Goal: Task Accomplishment & Management: Use online tool/utility

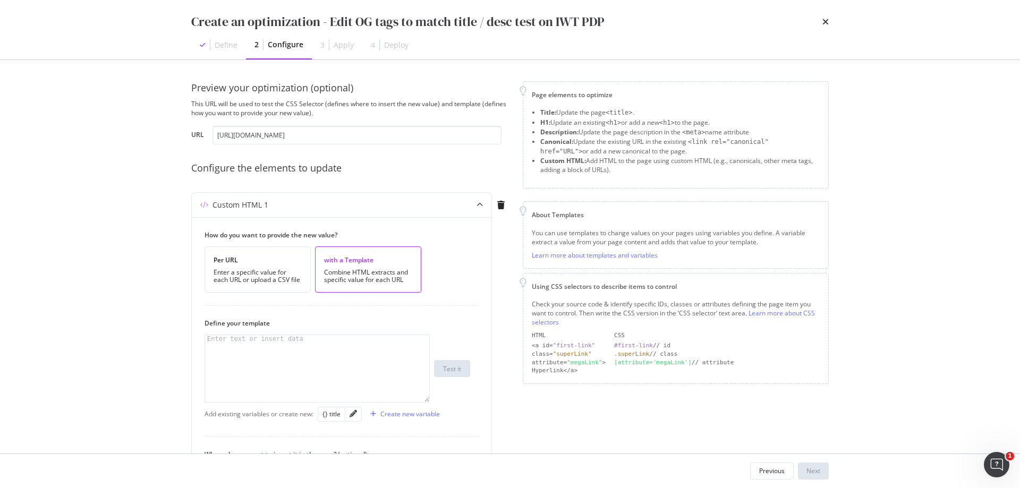
scroll to position [280, 0]
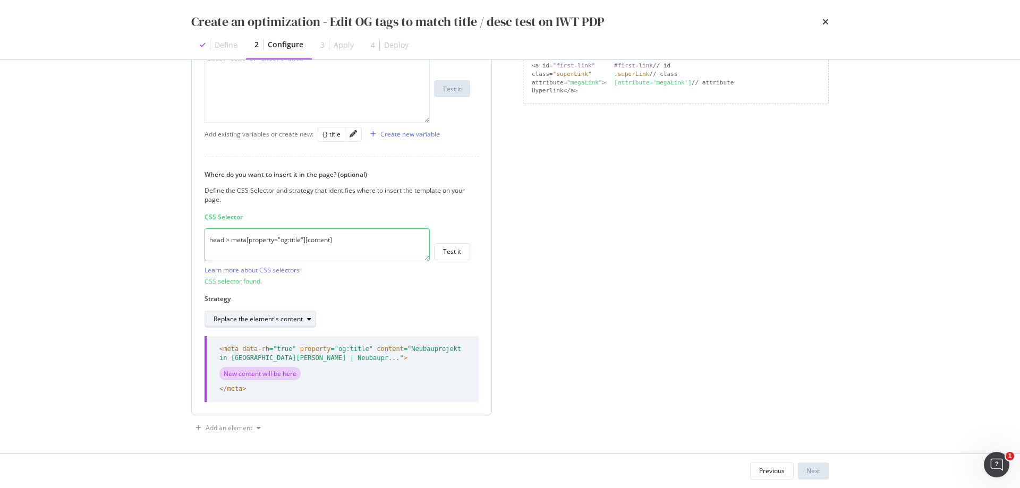
click at [297, 321] on div "Replace the element's content" at bounding box center [258, 319] width 89 height 6
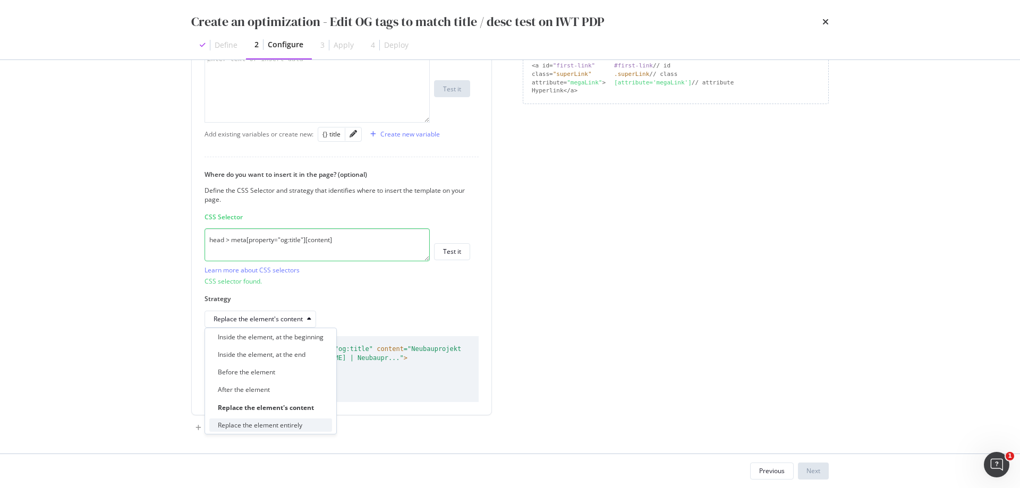
click at [299, 425] on div "Replace the element entirely" at bounding box center [260, 425] width 84 height 9
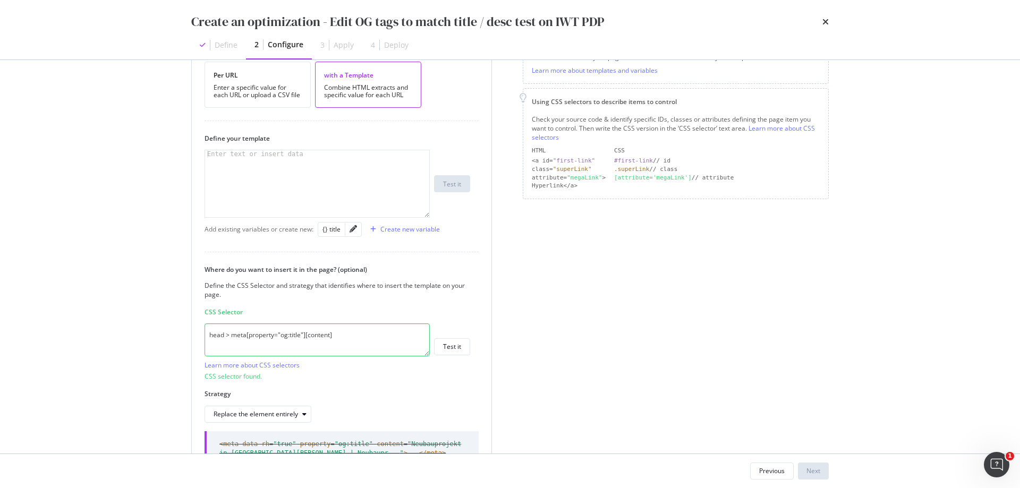
scroll to position [169, 0]
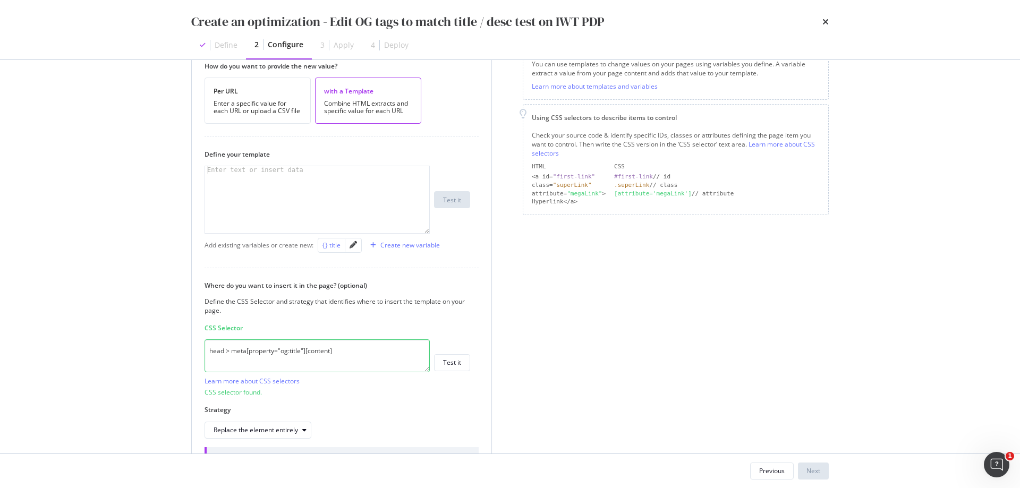
click at [327, 247] on div "{} title" at bounding box center [332, 245] width 18 height 9
click at [210, 174] on div "{{ title }}" at bounding box center [317, 207] width 224 height 82
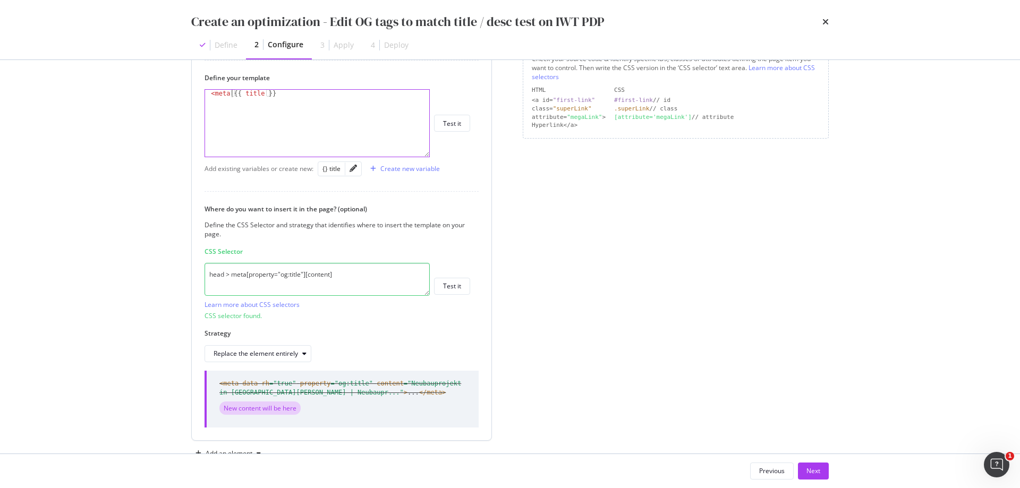
scroll to position [275, 0]
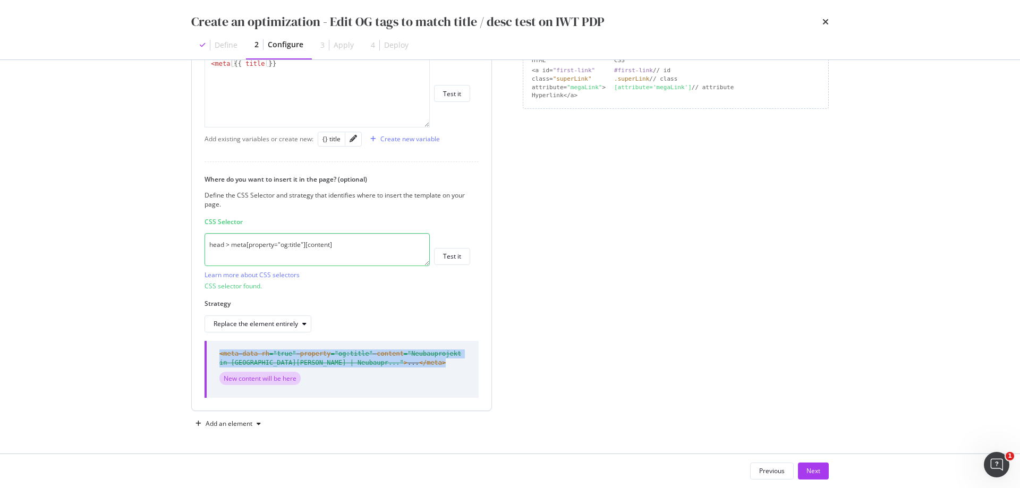
drag, startPoint x: 396, startPoint y: 363, endPoint x: 219, endPoint y: 353, distance: 176.7
click at [219, 353] on span "<meta data-rh =" true " property =" og:title " content =" Neubauprojekt in [GEO…" at bounding box center [342, 359] width 247 height 18
copy span "<meta data-rh =" true " property =" og:title " content =" Neubauprojekt in [GEO…"
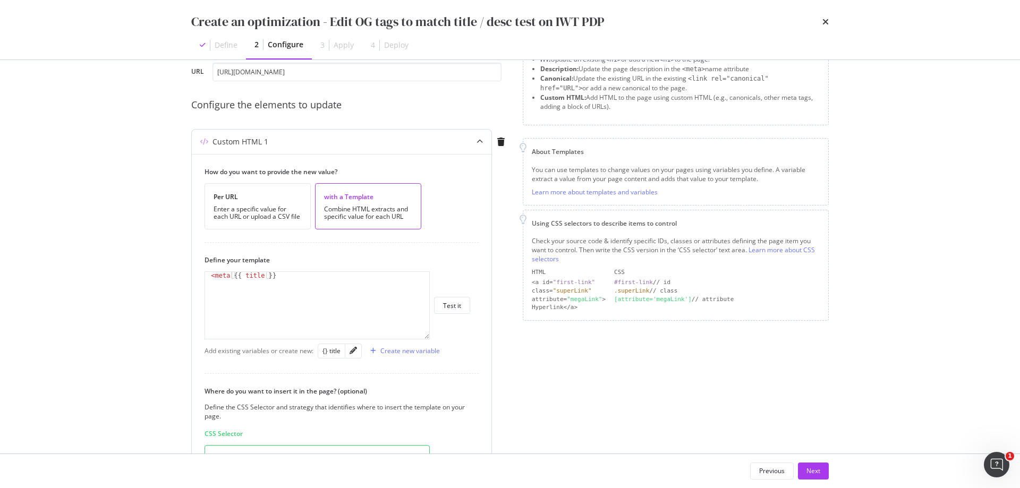
scroll to position [63, 0]
drag, startPoint x: 278, startPoint y: 278, endPoint x: 201, endPoint y: 279, distance: 76.5
click at [201, 279] on div "How do you want to provide the new value? Per URL Enter a specific value for ea…" at bounding box center [342, 389] width 300 height 469
paste textarea "<meta data-rh="true" property="og:title" content="Neubauprojekt in [GEOGRAPHIC_…"
drag, startPoint x: 215, startPoint y: 285, endPoint x: 391, endPoint y: 286, distance: 176.4
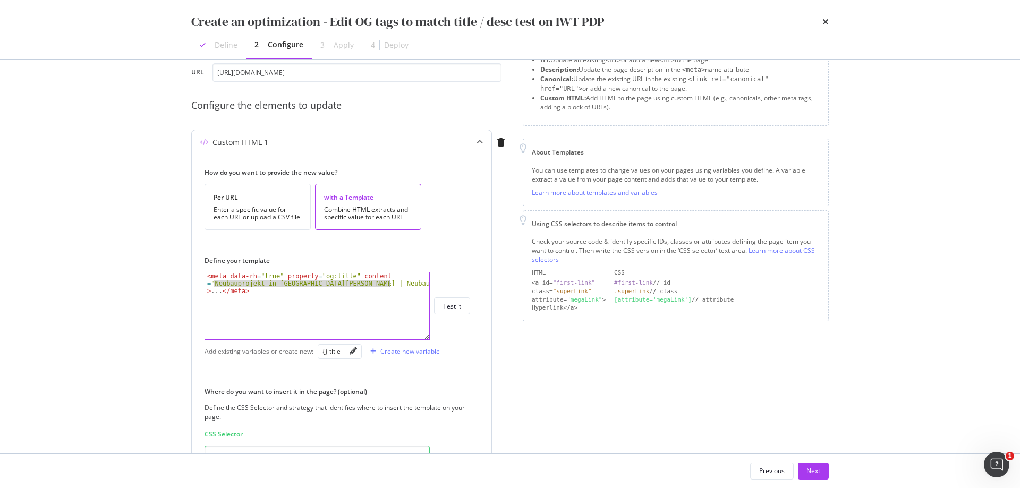
click at [391, 286] on div "< meta data-rh = "true" property = "og:title" content = "Neubauprojekt in [GEOG…" at bounding box center [317, 329] width 224 height 112
click at [403, 274] on div "< meta data-rh = "true" property = "og:title" content = "" > ... </ meta >" at bounding box center [317, 321] width 224 height 97
click at [383, 276] on div "< meta data-rh = "true" property = "og:title" content = "" > </ meta >" at bounding box center [317, 314] width 224 height 82
click at [333, 349] on div "{} title" at bounding box center [332, 351] width 18 height 9
click at [383, 276] on div "< meta data-rh = "true" property = "og:title" content = " {{ title }} " > </ me…" at bounding box center [317, 321] width 224 height 97
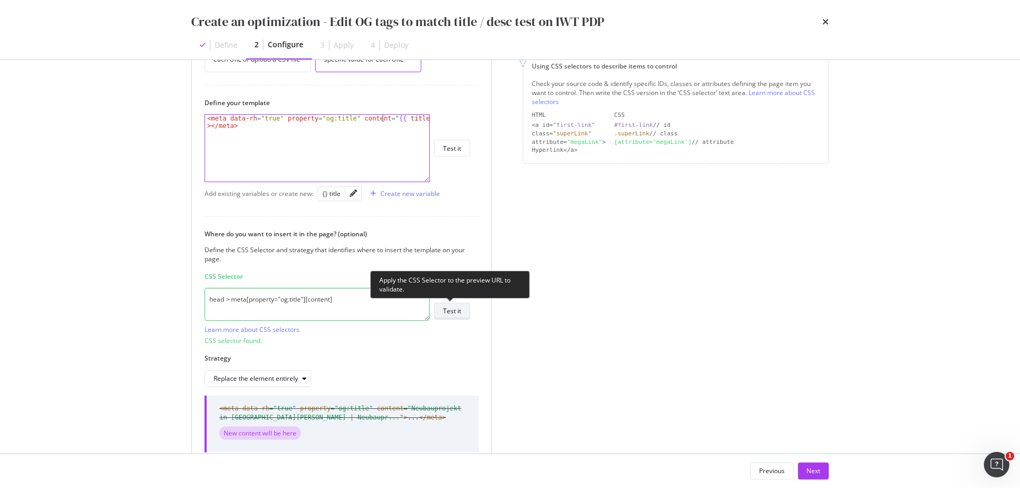
scroll to position [222, 0]
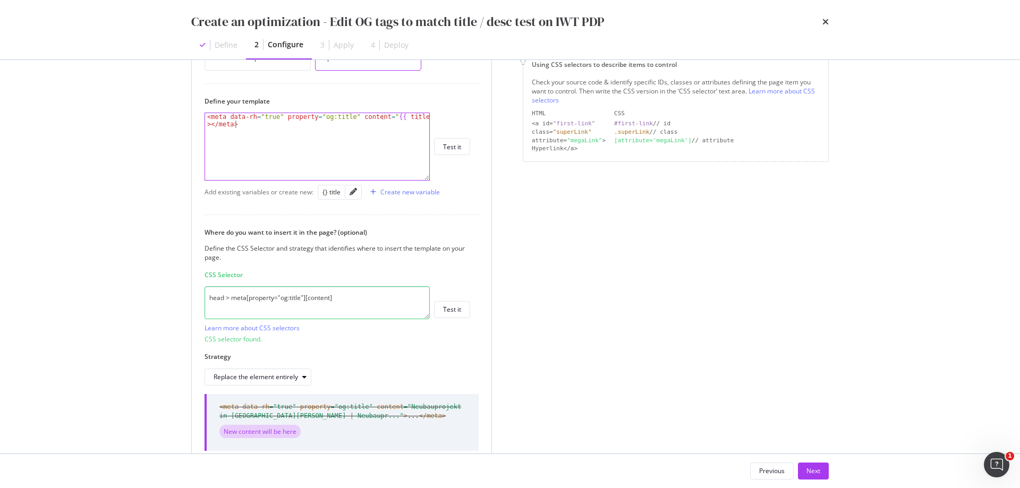
click at [293, 126] on div "< meta data-rh = "true" property = "og:title" content = " {{ title }} " > </ me…" at bounding box center [317, 161] width 224 height 97
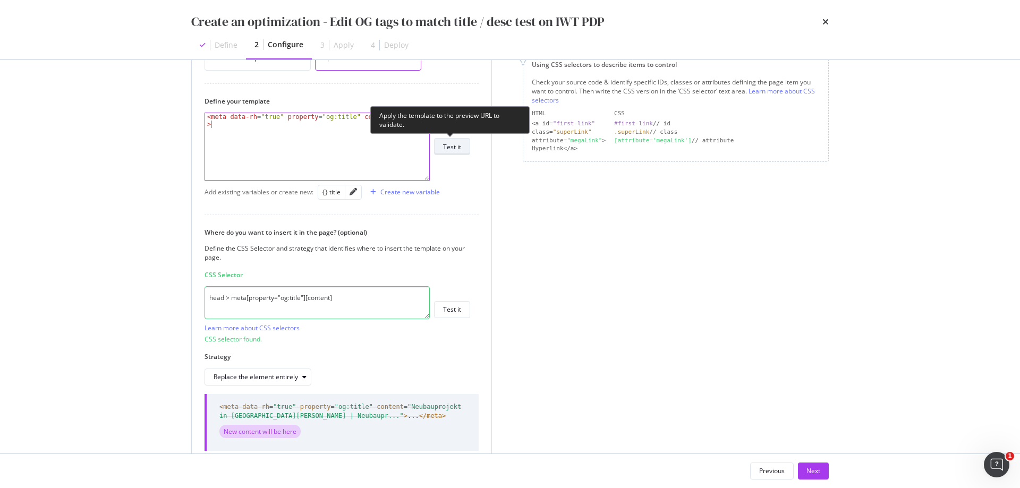
click at [462, 148] on button "Test it" at bounding box center [452, 146] width 36 height 17
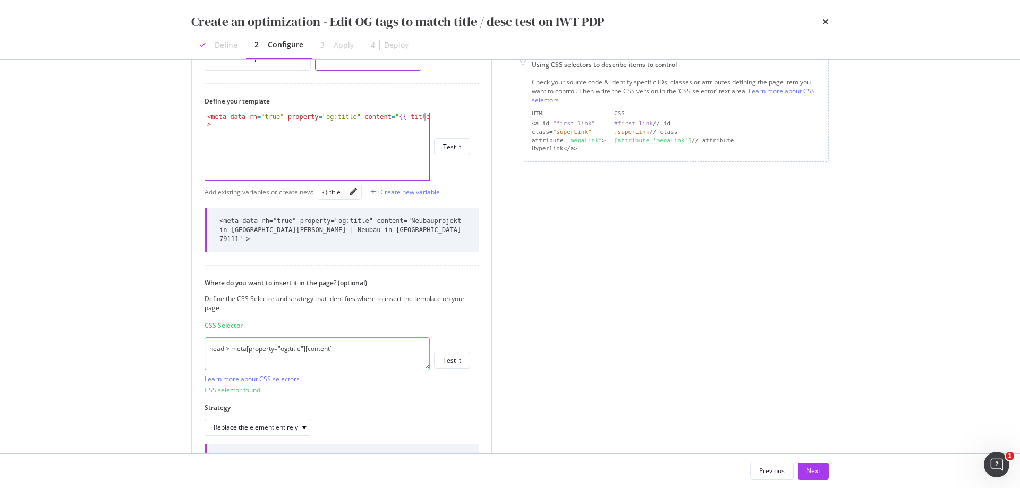
click at [425, 120] on div "< meta data-rh = "true" property = "og:title" content = " {{ title }} " >" at bounding box center [317, 161] width 224 height 97
type textarea "<meta data-rh="true" property="og:title" content="{{ title }}">"
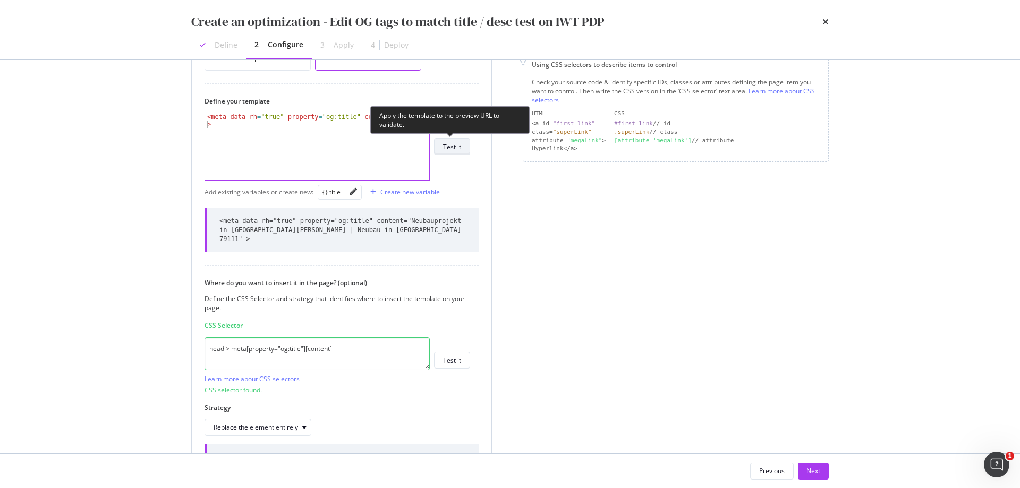
click at [462, 144] on button "Test it" at bounding box center [452, 146] width 36 height 17
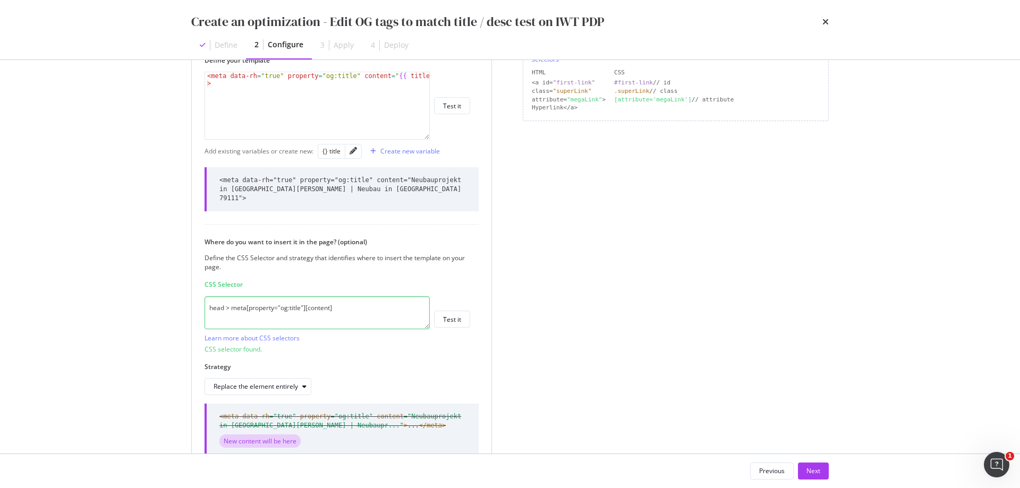
scroll to position [317, 0]
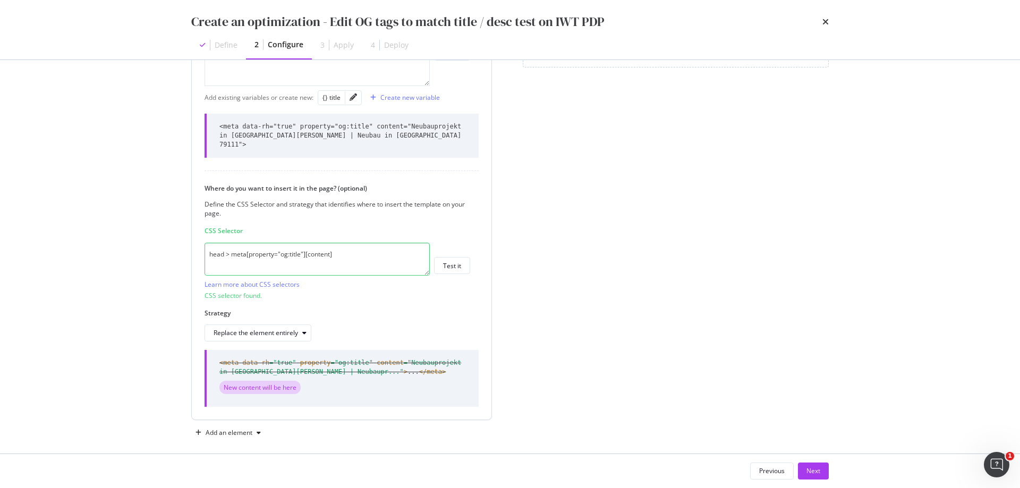
drag, startPoint x: 352, startPoint y: 241, endPoint x: 323, endPoint y: 247, distance: 29.8
click at [304, 247] on textarea "head > meta[property="og:title"][content]" at bounding box center [317, 259] width 225 height 33
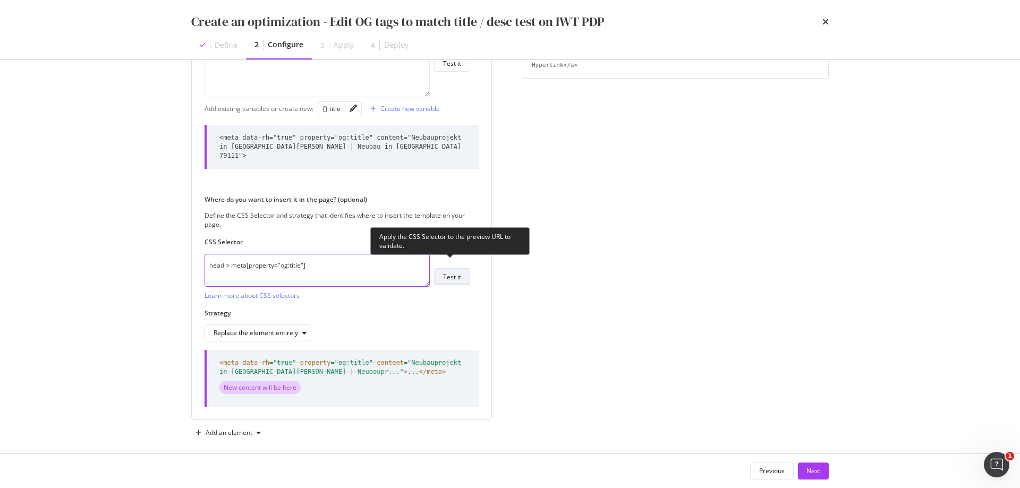
type textarea "head > meta[property="og:title"]"
click at [464, 270] on button "Test it" at bounding box center [452, 276] width 36 height 17
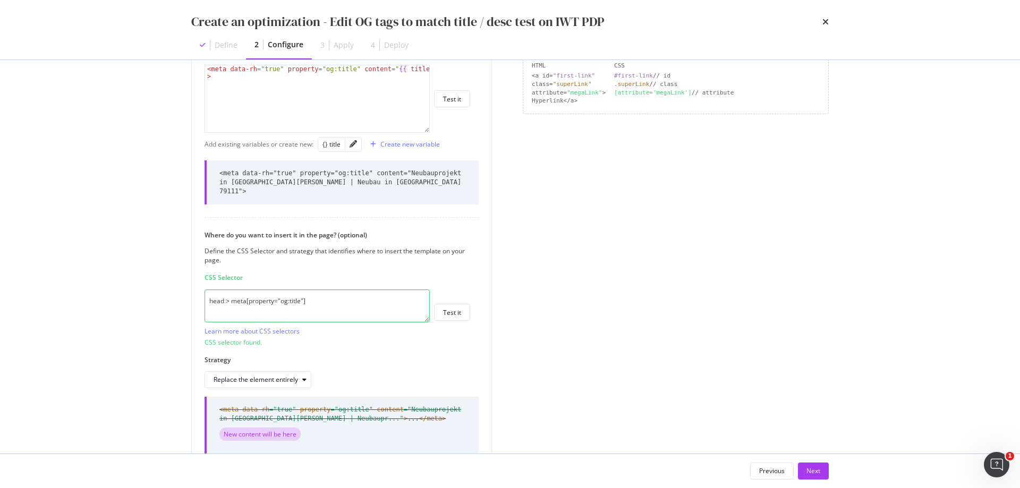
scroll to position [210, 0]
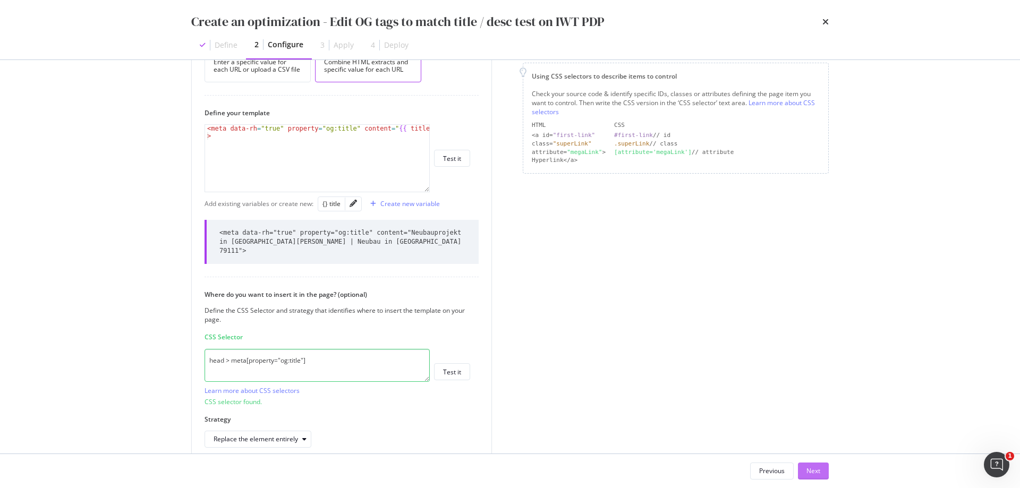
click at [817, 470] on div "Next" at bounding box center [814, 471] width 14 height 9
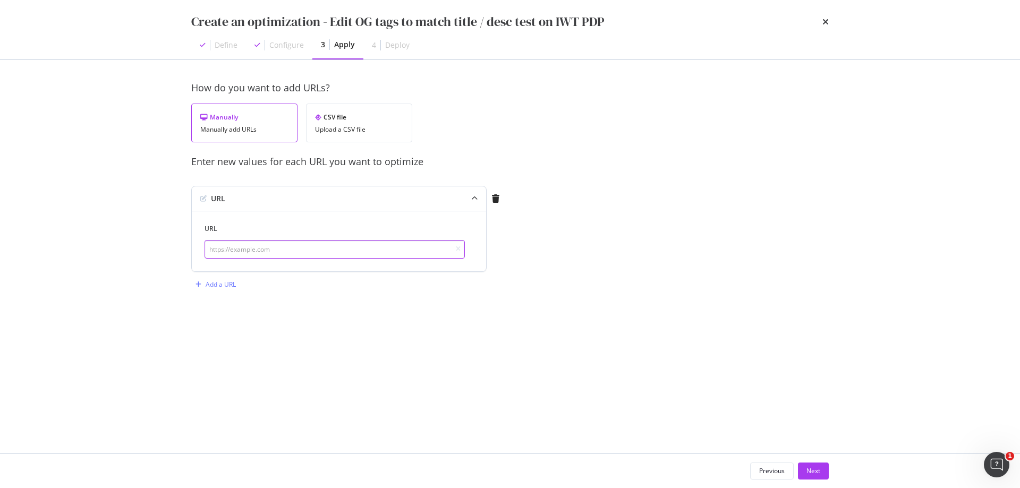
click at [387, 244] on input "modal" at bounding box center [335, 249] width 260 height 19
paste input "[URL][DOMAIN_NAME]"
type input "[URL][DOMAIN_NAME]"
click at [820, 472] on button "Next" at bounding box center [813, 471] width 31 height 17
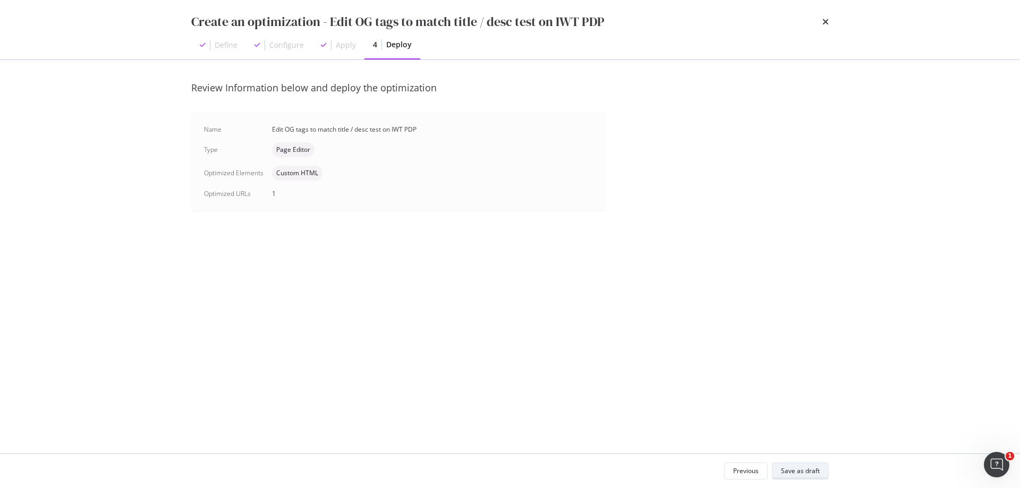
click at [821, 473] on button "Save as draft" at bounding box center [800, 471] width 57 height 17
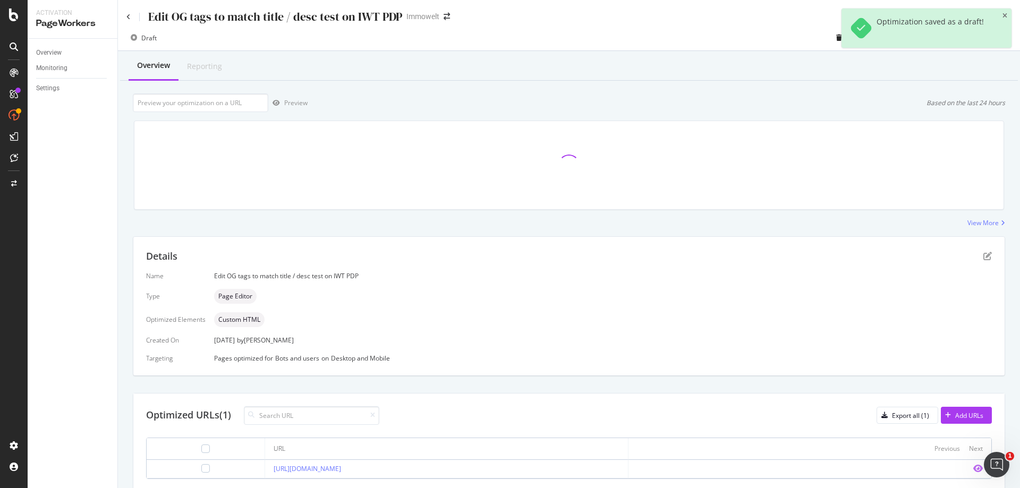
click at [973, 470] on icon "eye" at bounding box center [978, 468] width 10 height 9
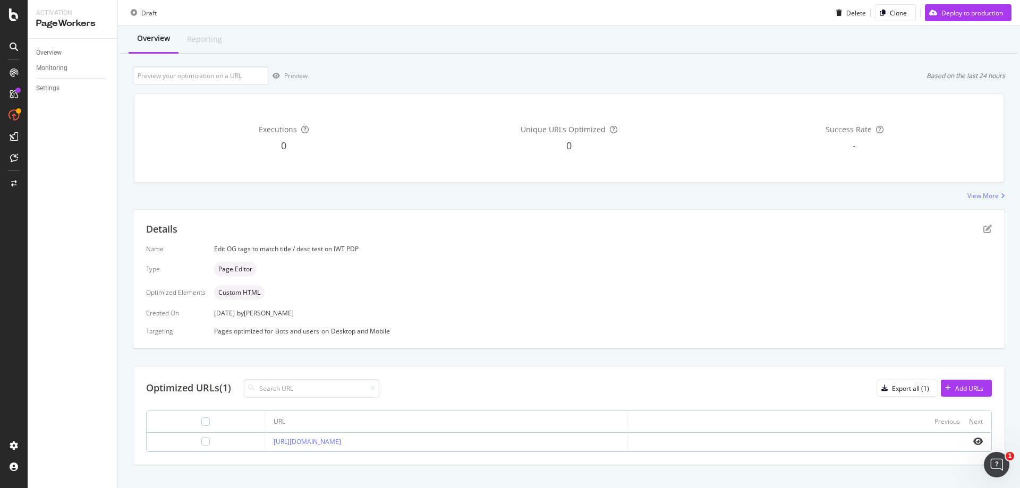
scroll to position [41, 0]
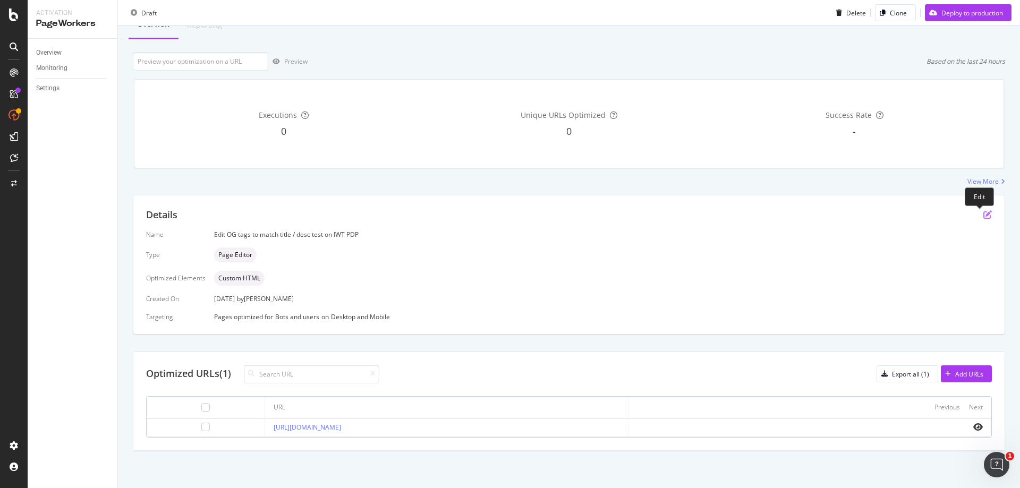
click at [983, 216] on icon "pen-to-square" at bounding box center [987, 214] width 9 height 9
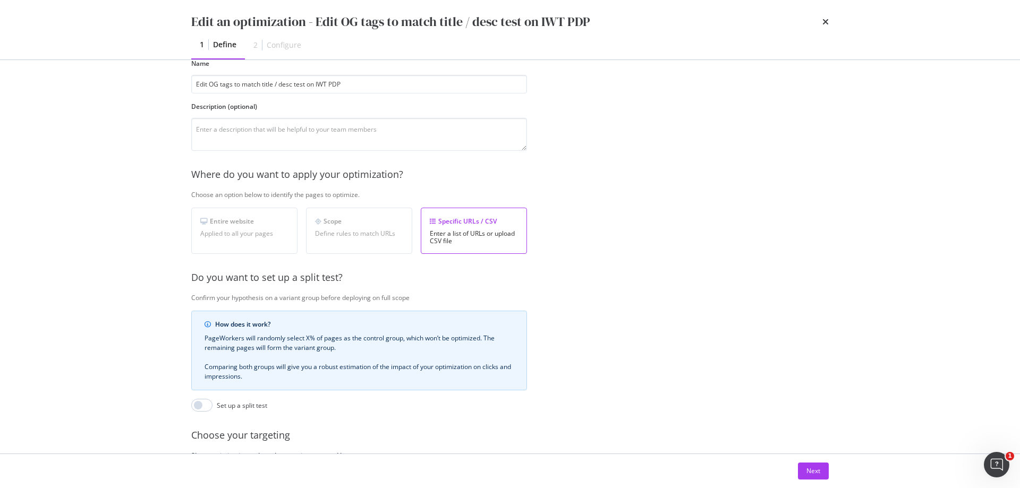
scroll to position [159, 0]
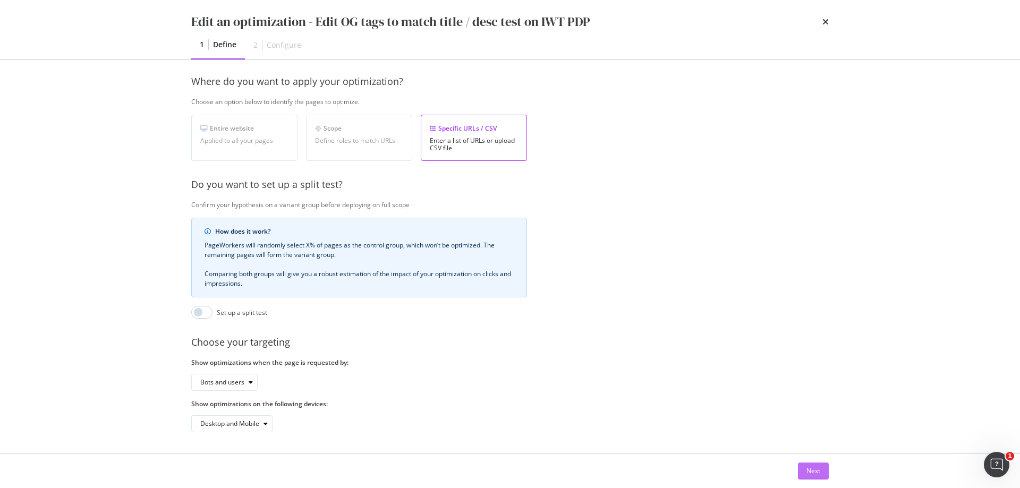
click at [816, 469] on div "Next" at bounding box center [814, 471] width 14 height 9
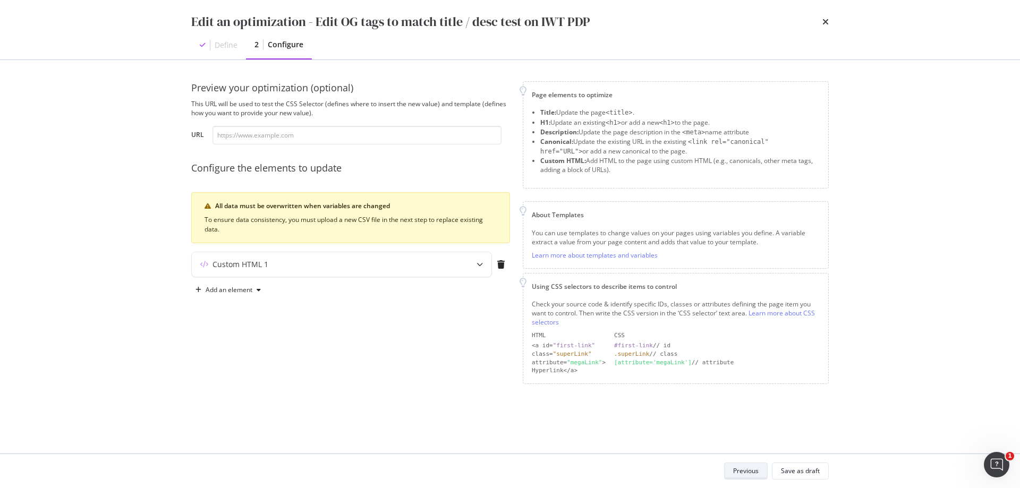
scroll to position [0, 0]
click at [334, 257] on div "Custom HTML 1" at bounding box center [342, 264] width 300 height 24
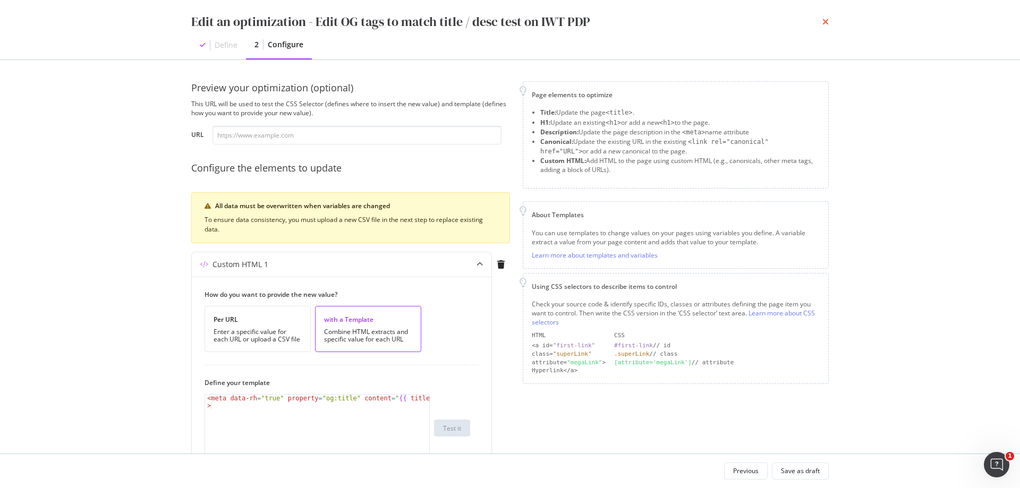
click at [828, 21] on icon "times" at bounding box center [825, 22] width 6 height 9
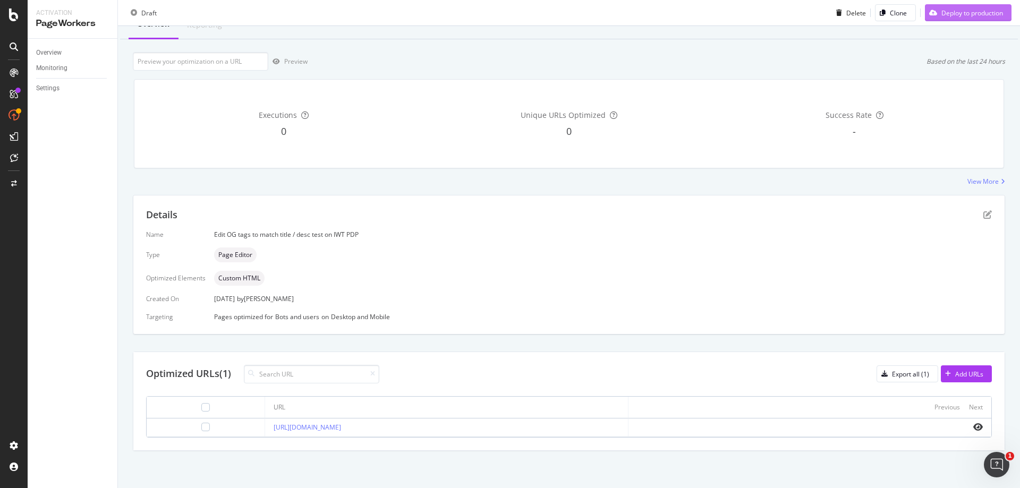
click at [976, 15] on div "Deploy to production" at bounding box center [973, 12] width 62 height 9
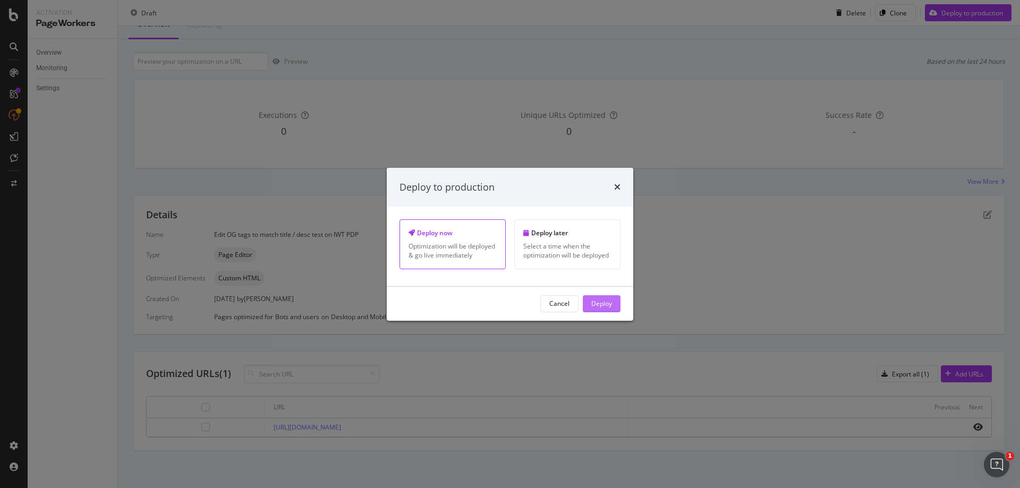
click at [612, 306] on button "Deploy" at bounding box center [602, 303] width 38 height 17
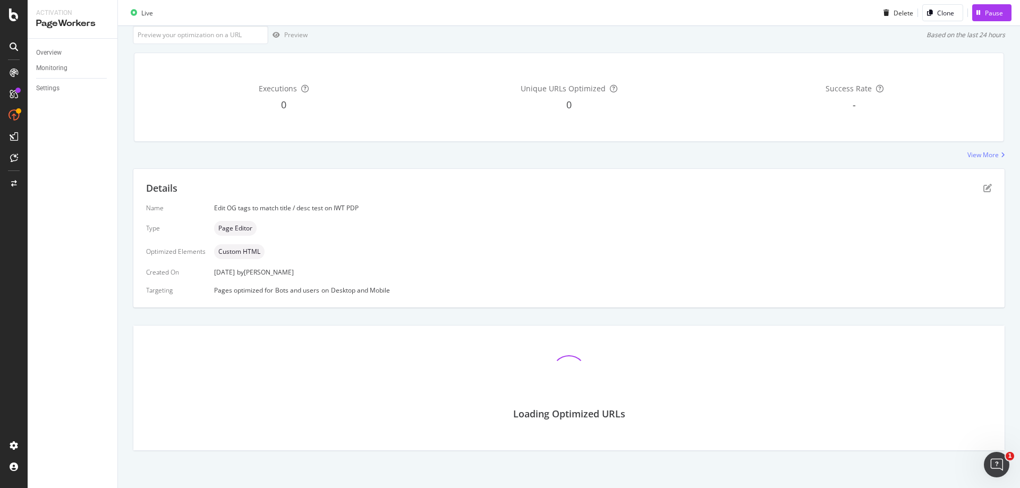
scroll to position [41, 0]
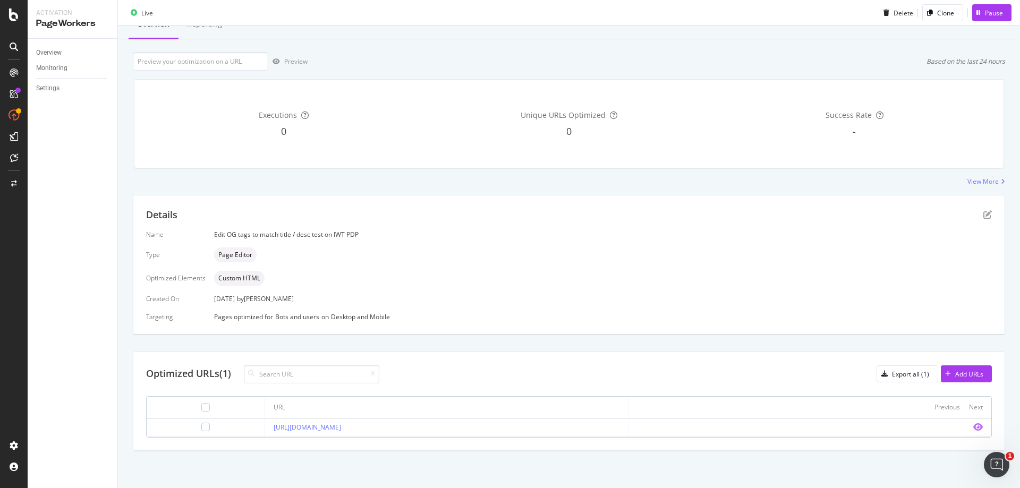
click at [974, 426] on icon "eye" at bounding box center [978, 427] width 10 height 9
click at [983, 217] on icon "pen-to-square" at bounding box center [987, 214] width 9 height 9
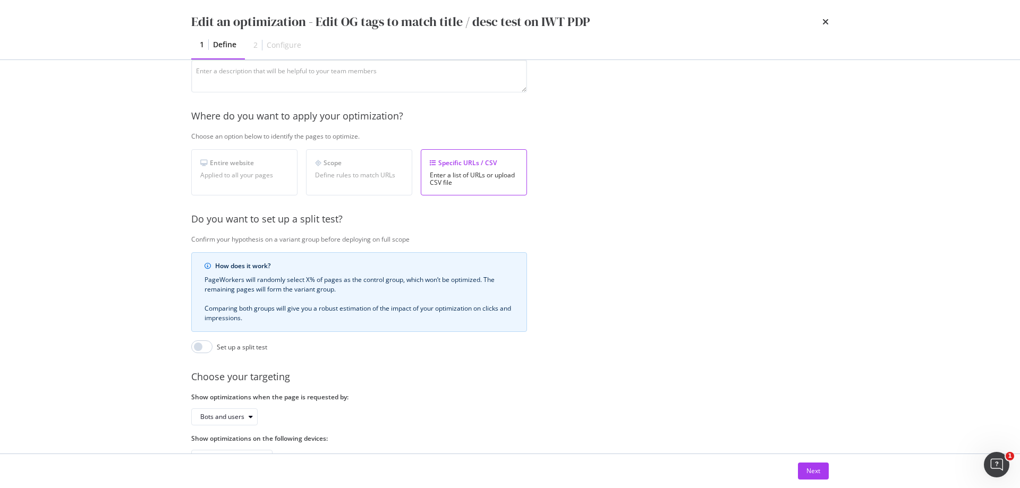
scroll to position [159, 0]
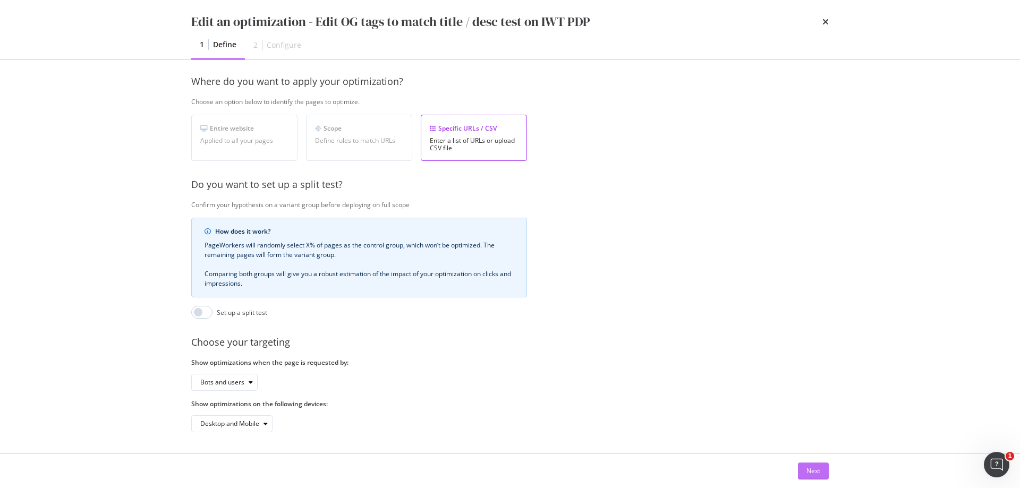
click at [812, 467] on div "Next" at bounding box center [814, 471] width 14 height 9
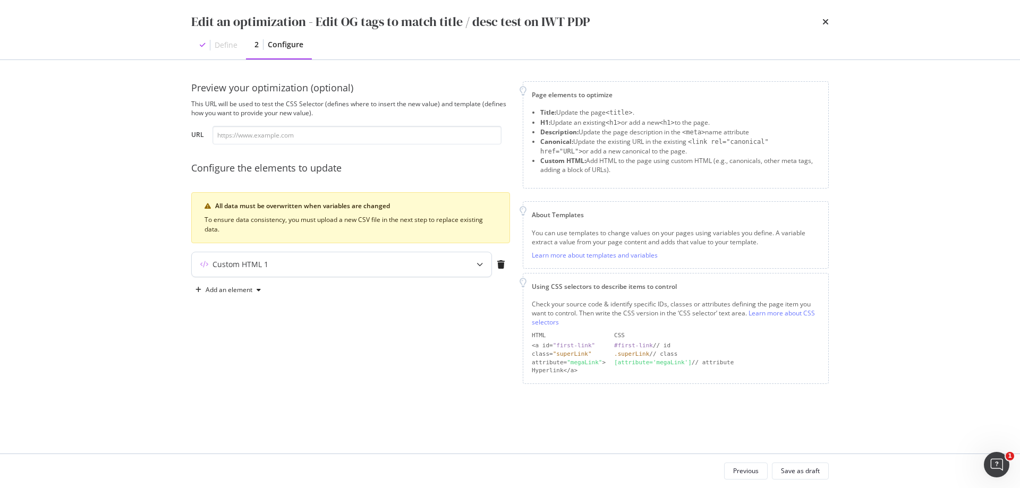
click at [404, 268] on div "Custom HTML 1" at bounding box center [321, 264] width 258 height 11
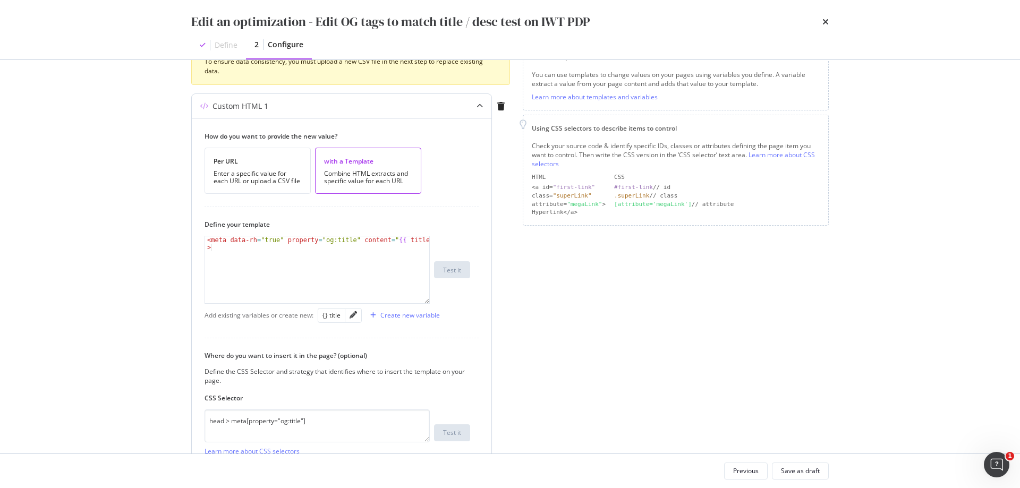
scroll to position [159, 0]
type textarea "<meta data-rh="true" property="og:title" content="{{ title }}">"
click at [301, 253] on div "< meta data-rh = "true" property = "og:title" content = " {{ title }} " >" at bounding box center [317, 283] width 224 height 97
click at [294, 421] on textarea "head > meta[property="og:title"]" at bounding box center [317, 425] width 225 height 33
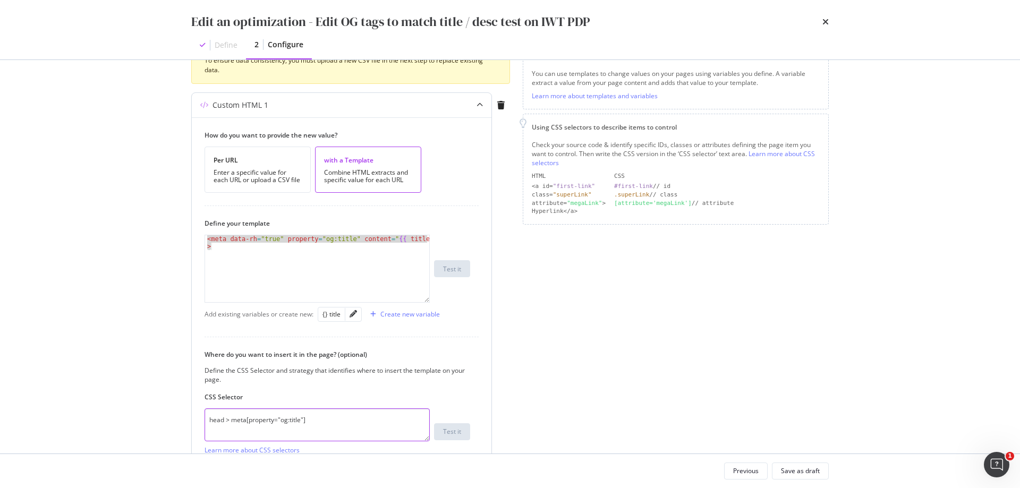
click at [294, 421] on textarea "head > meta[property="og:title"]" at bounding box center [317, 425] width 225 height 33
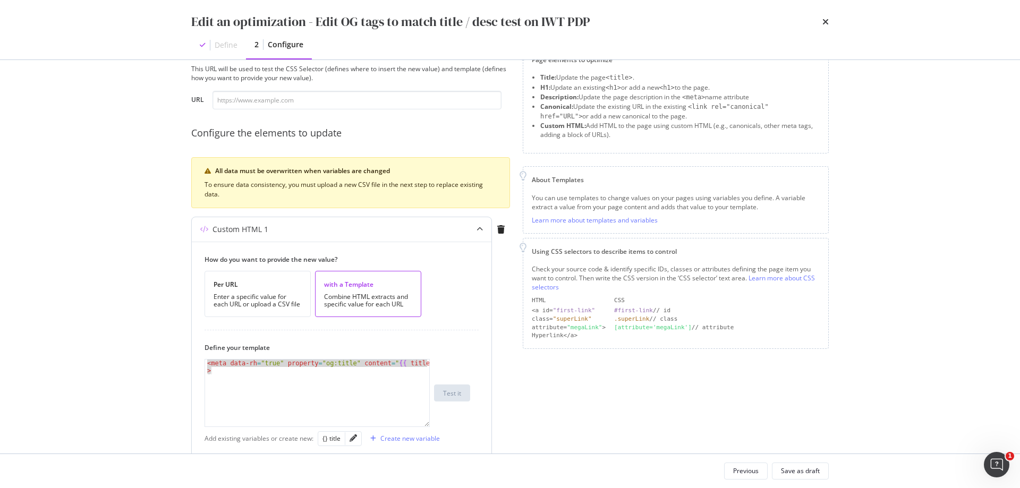
scroll to position [0, 0]
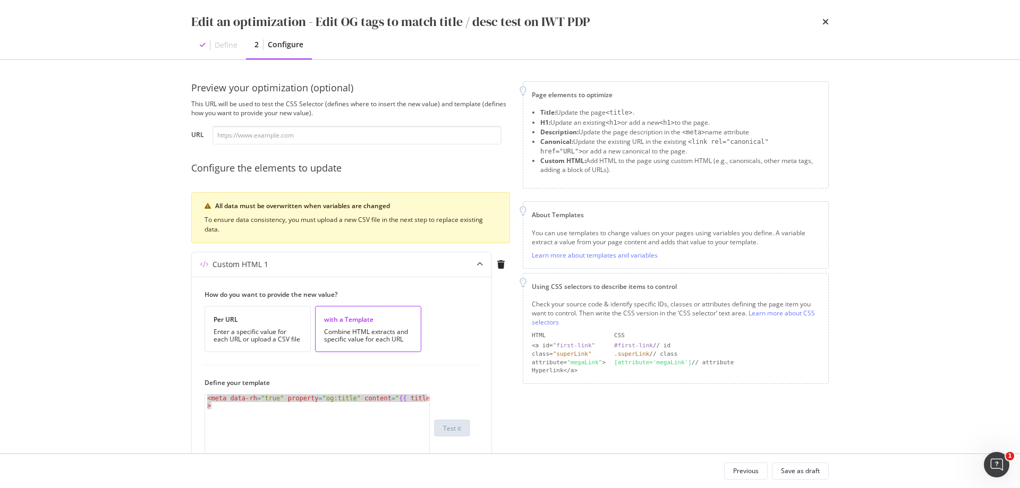
click at [829, 22] on div "Edit an optimization - Edit OG tags to match title / desc test on IWT PDP Defin…" at bounding box center [510, 30] width 680 height 60
click at [825, 22] on icon "times" at bounding box center [825, 22] width 6 height 9
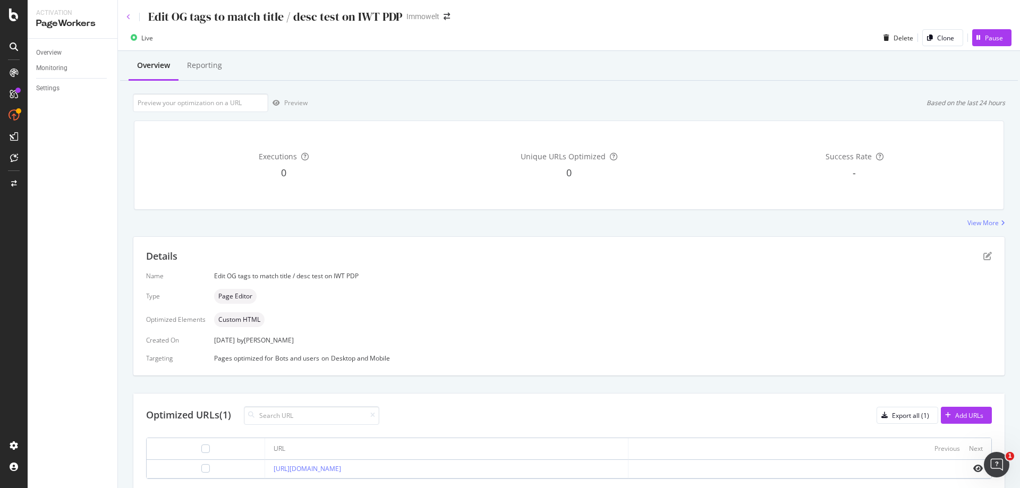
click at [128, 18] on icon at bounding box center [128, 17] width 4 height 6
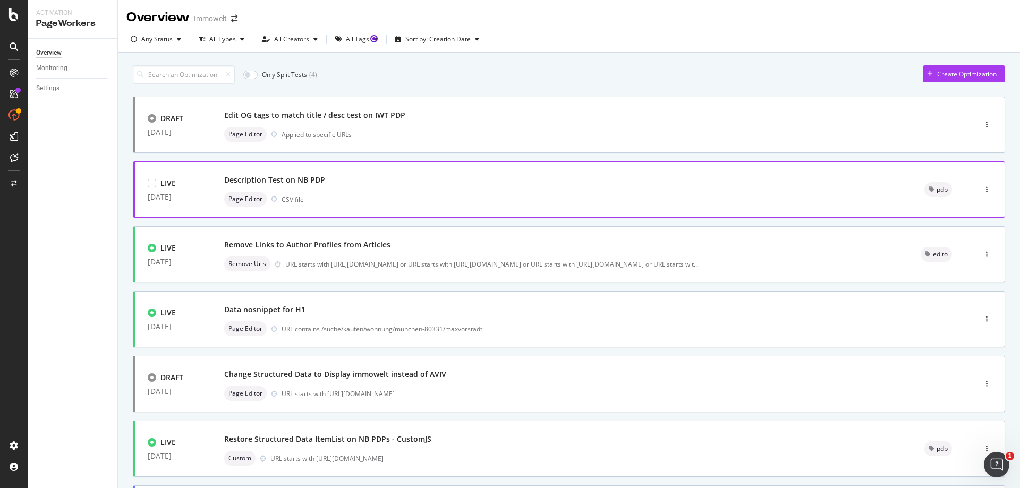
click at [566, 193] on div "Page Editor CSV file" at bounding box center [561, 199] width 675 height 15
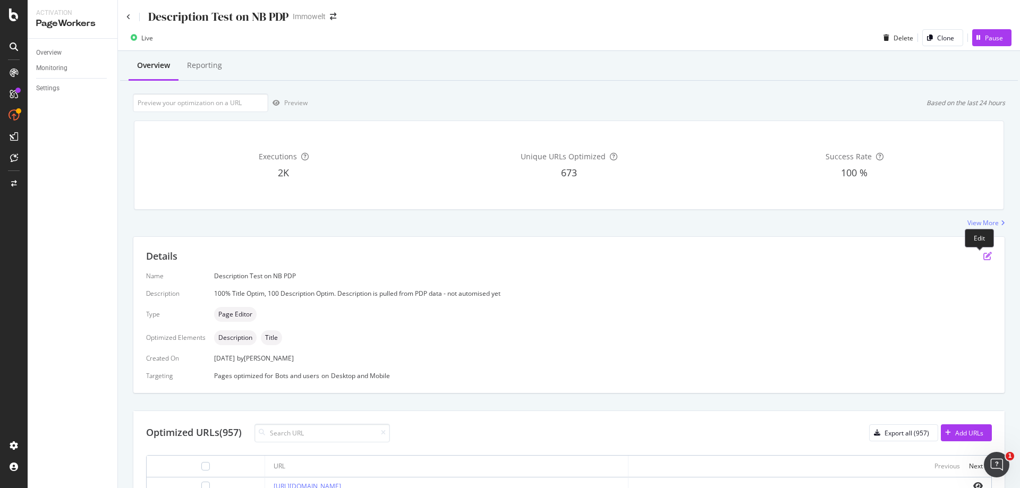
click at [983, 257] on icon "pen-to-square" at bounding box center [987, 256] width 9 height 9
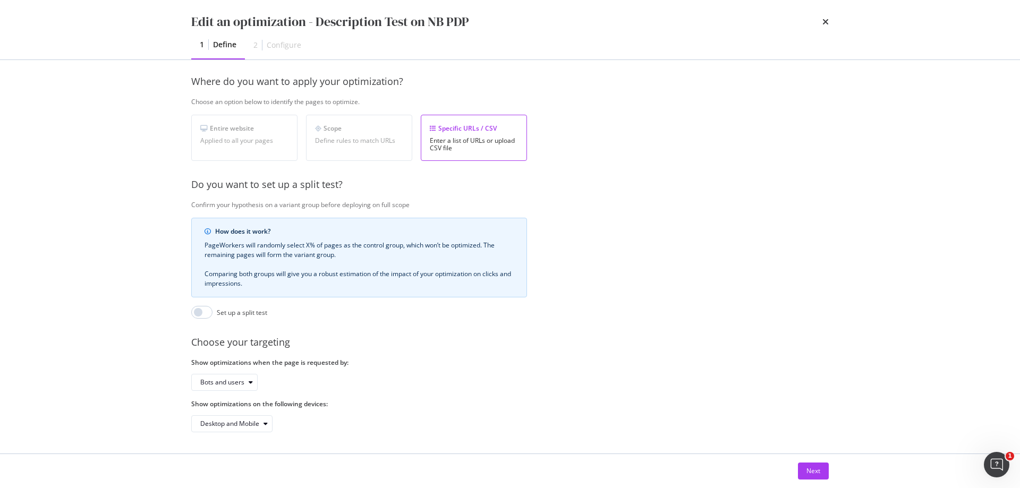
scroll to position [159, 0]
click at [817, 473] on div "Next" at bounding box center [814, 471] width 14 height 9
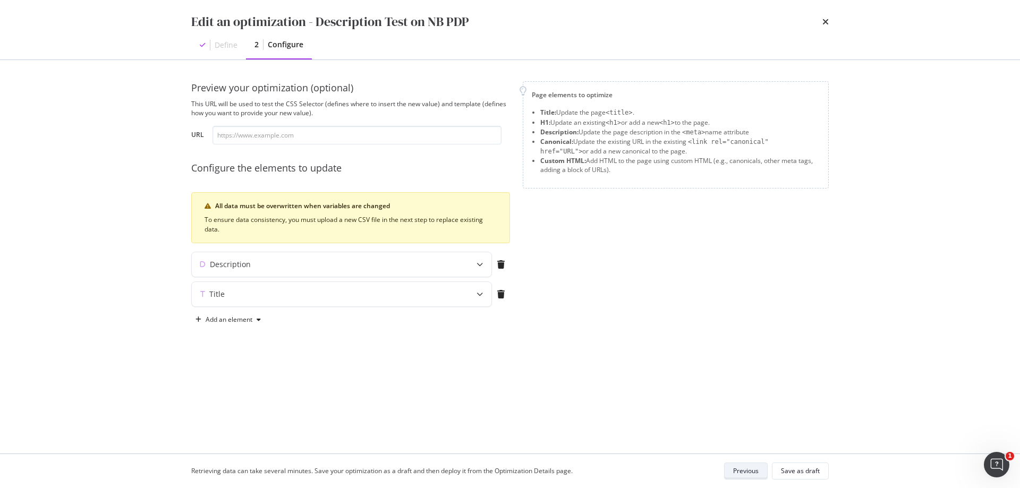
scroll to position [0, 0]
click at [243, 321] on div "Add an element" at bounding box center [229, 320] width 47 height 6
click at [247, 373] on div "Custom HTML" at bounding box center [240, 374] width 42 height 9
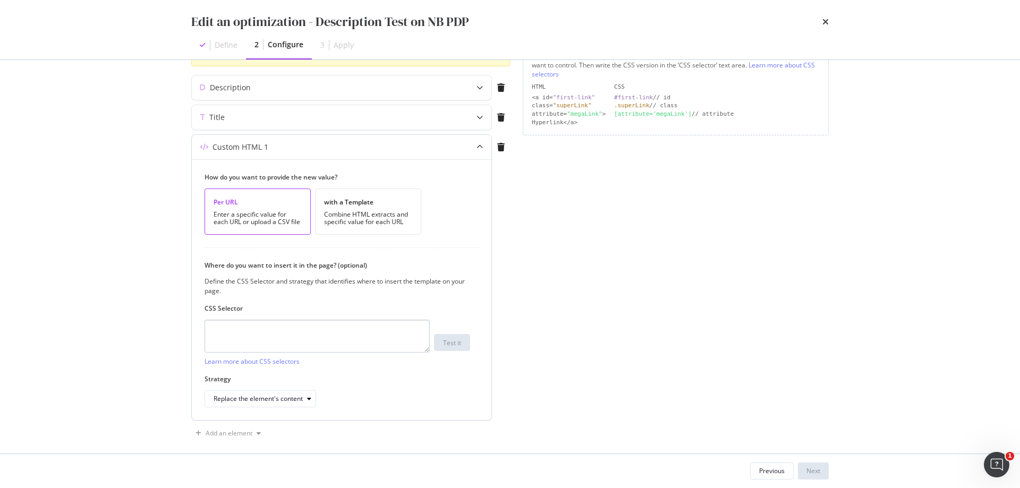
scroll to position [186, 0]
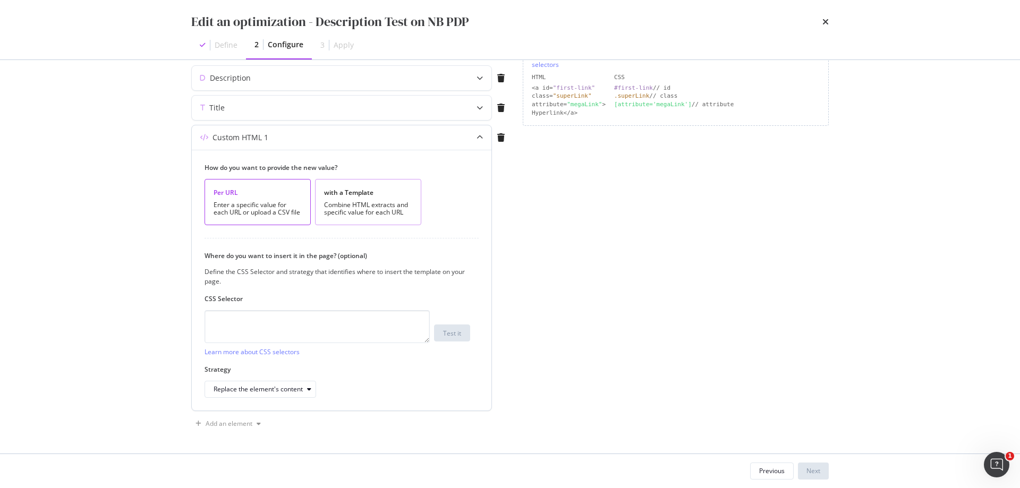
click at [383, 215] on div "Combine HTML extracts and specific value for each URL" at bounding box center [368, 208] width 88 height 15
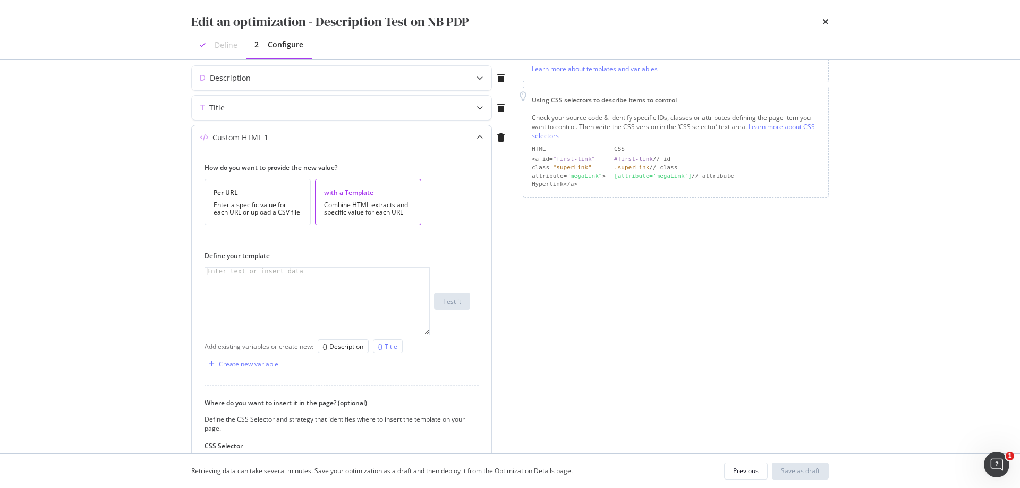
click at [392, 349] on div "{} Title" at bounding box center [388, 346] width 20 height 9
click at [210, 274] on div "{{ title }}" at bounding box center [317, 309] width 224 height 82
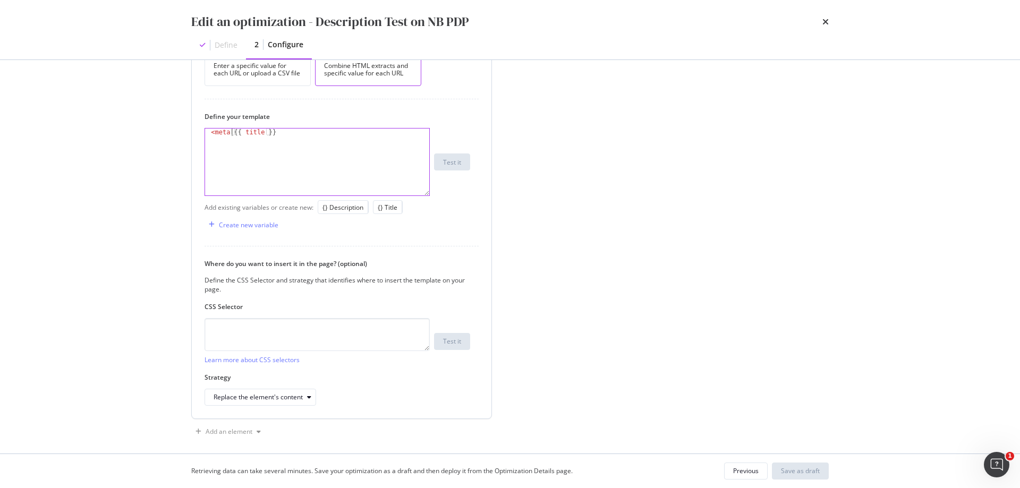
scroll to position [334, 0]
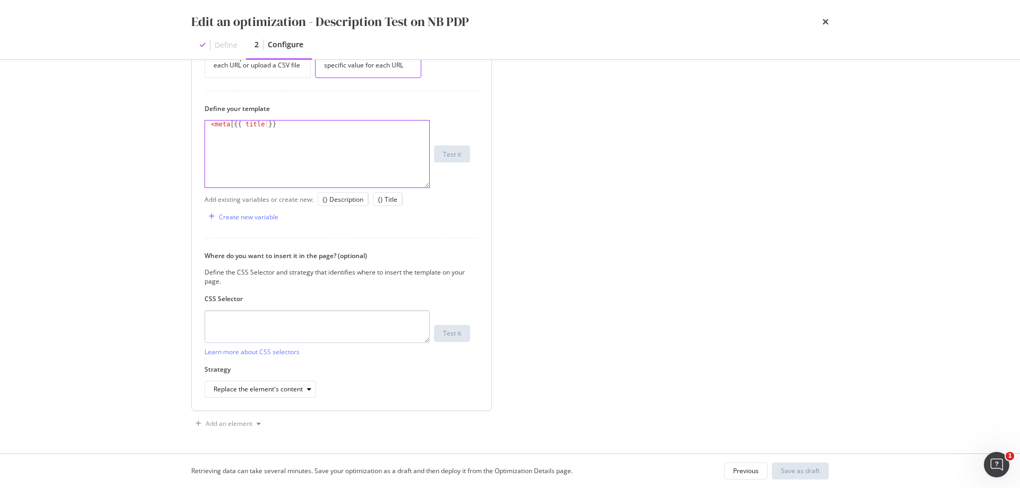
type textarea "<meta {{ title }}"
click at [343, 323] on textarea "modal" at bounding box center [317, 326] width 225 height 33
paste textarea "head > meta[property="og:title"]"
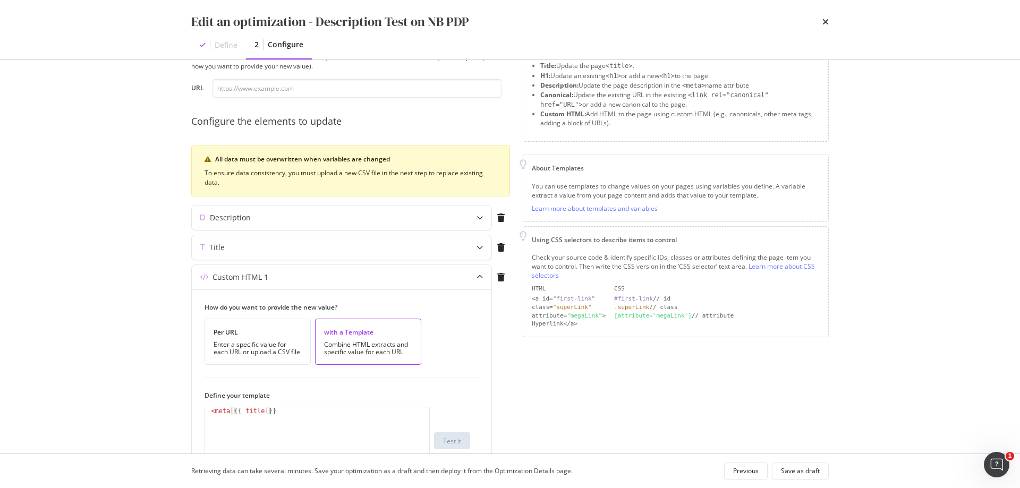
scroll to position [15, 0]
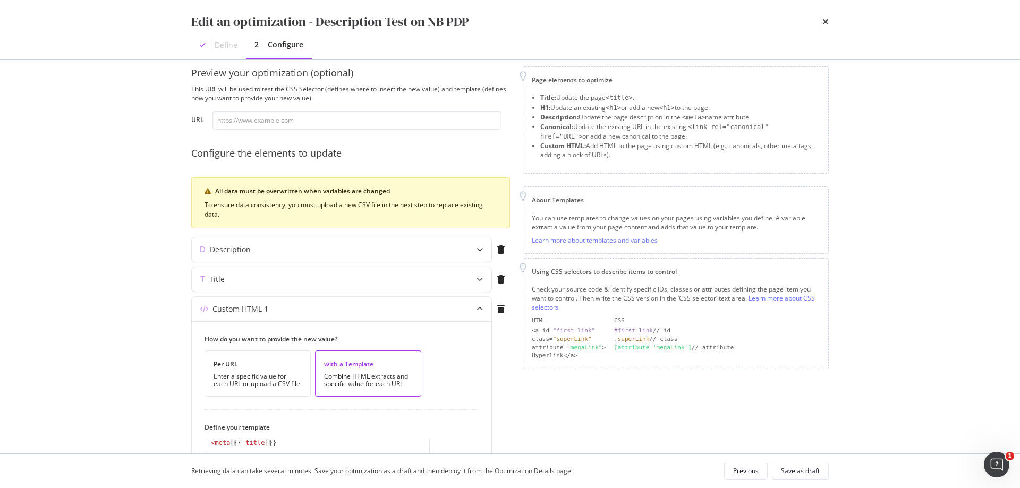
type textarea "head > meta[property="og:title"]"
click at [291, 120] on input "modal" at bounding box center [357, 120] width 289 height 19
paste input "[URL][DOMAIN_NAME]"
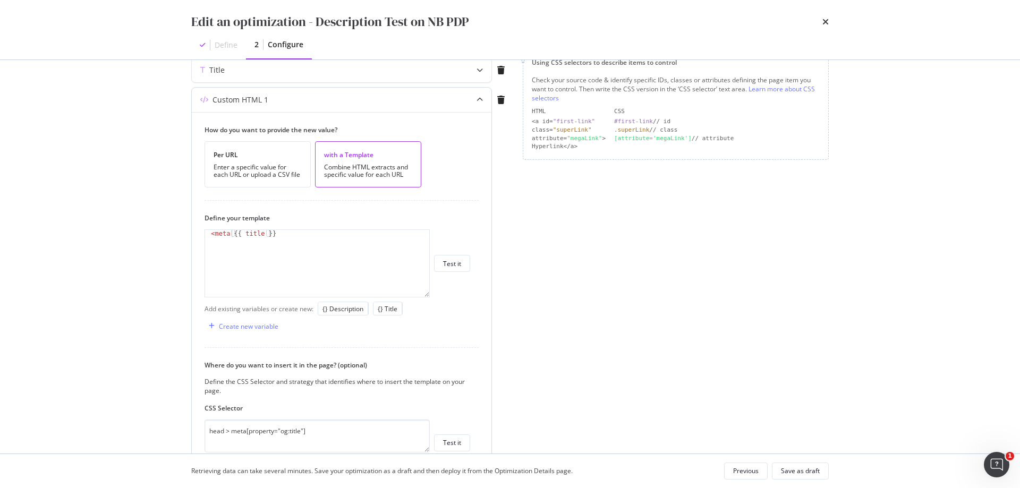
scroll to position [334, 0]
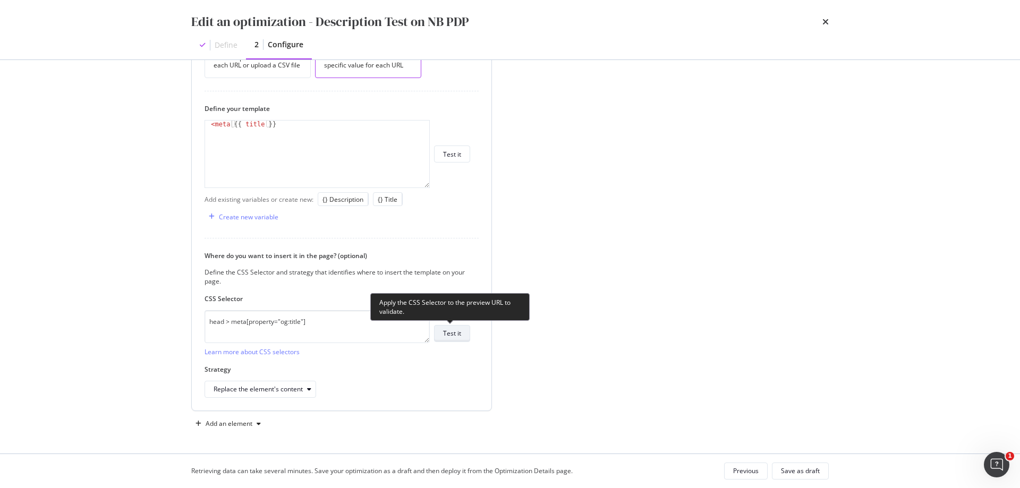
type input "[URL][DOMAIN_NAME]"
click at [461, 335] on button "Test it" at bounding box center [452, 333] width 36 height 17
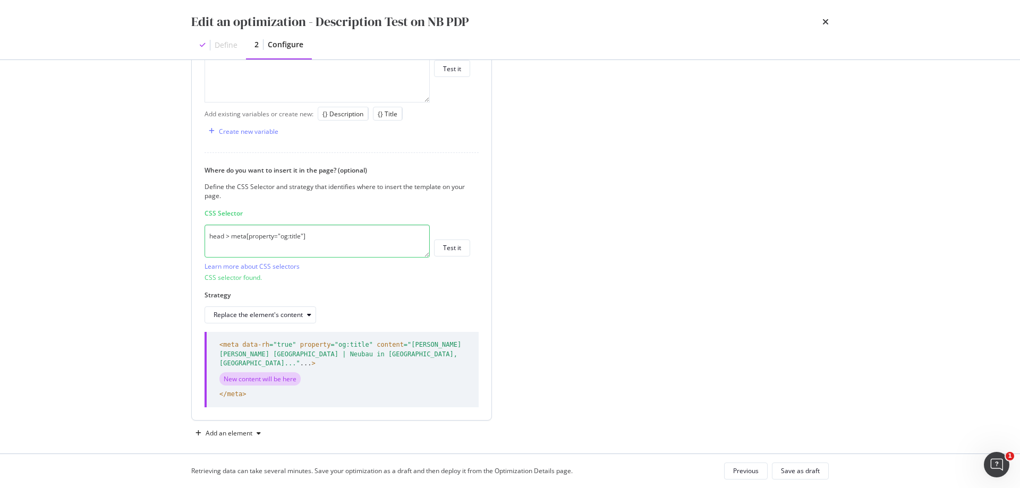
scroll to position [420, 0]
drag, startPoint x: 361, startPoint y: 357, endPoint x: 219, endPoint y: 346, distance: 142.8
click at [219, 346] on div "<meta data-rh =" true " property =" og:title " content =" [PERSON_NAME] [PERSON…" at bounding box center [342, 369] width 274 height 75
copy span "<meta data-rh =" true " property =" og:title " content =" [PERSON_NAME] [PERSON…"
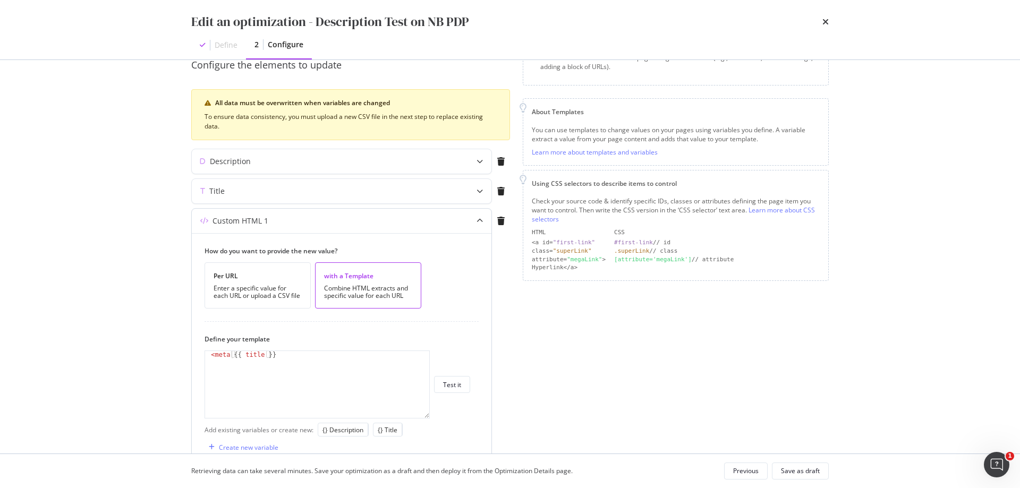
scroll to position [101, 0]
drag, startPoint x: 278, startPoint y: 357, endPoint x: 201, endPoint y: 357, distance: 77.0
click at [201, 357] on div "How do you want to provide the new value? Per URL Enter a specific value for ea…" at bounding box center [342, 486] width 300 height 503
paste textarea "<meta data-rh="true" property="og:title" content="[PERSON_NAME] [PERSON_NAME] L…"
click at [385, 358] on div "< meta data-rh = "true" property = "og:title" content = "[PERSON_NAME] [PERSON_…" at bounding box center [317, 401] width 224 height 97
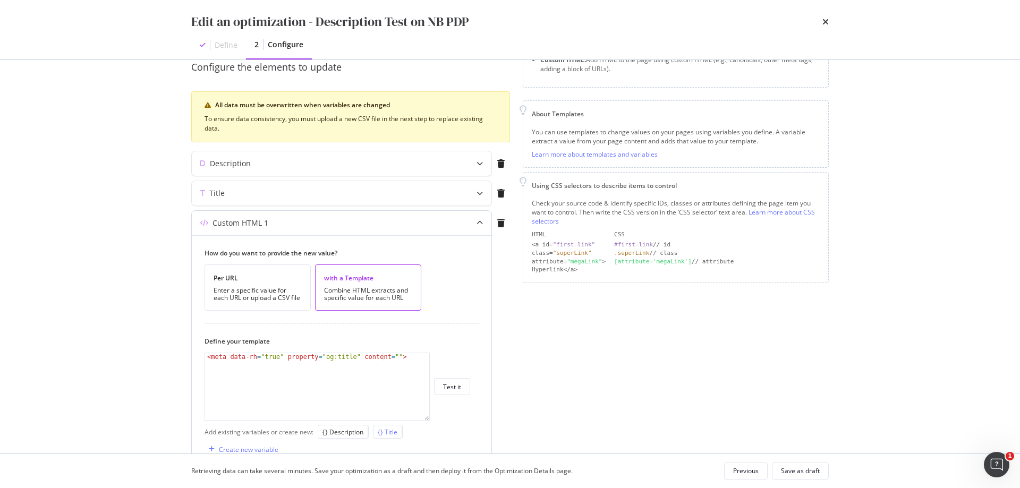
click at [389, 435] on div "{} Title" at bounding box center [388, 432] width 20 height 9
click at [386, 355] on div "< meta data-rh = "true" property = "og:title" content = " {{ title }} " >" at bounding box center [317, 401] width 224 height 97
click at [426, 359] on div "< meta data-rh = "true" property = "og:title" content = " {{ title }} " >" at bounding box center [317, 401] width 224 height 97
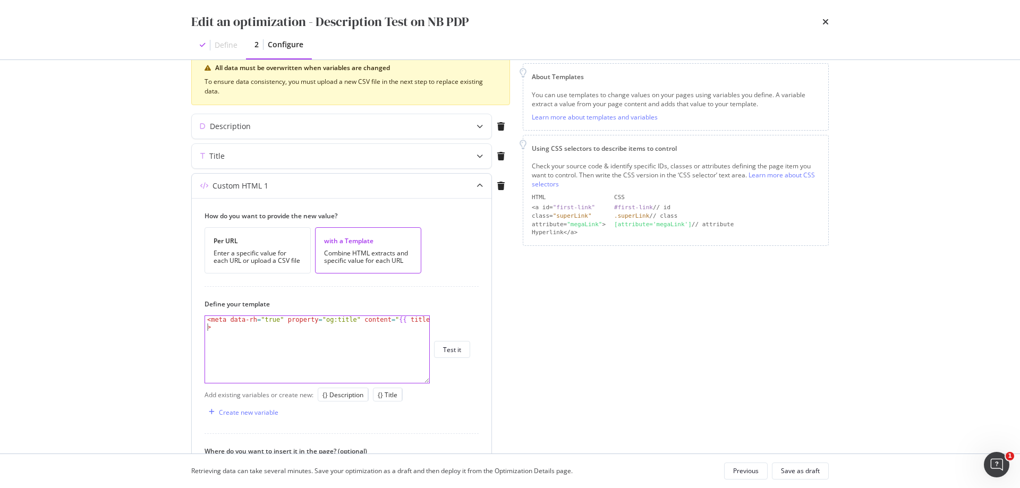
scroll to position [154, 0]
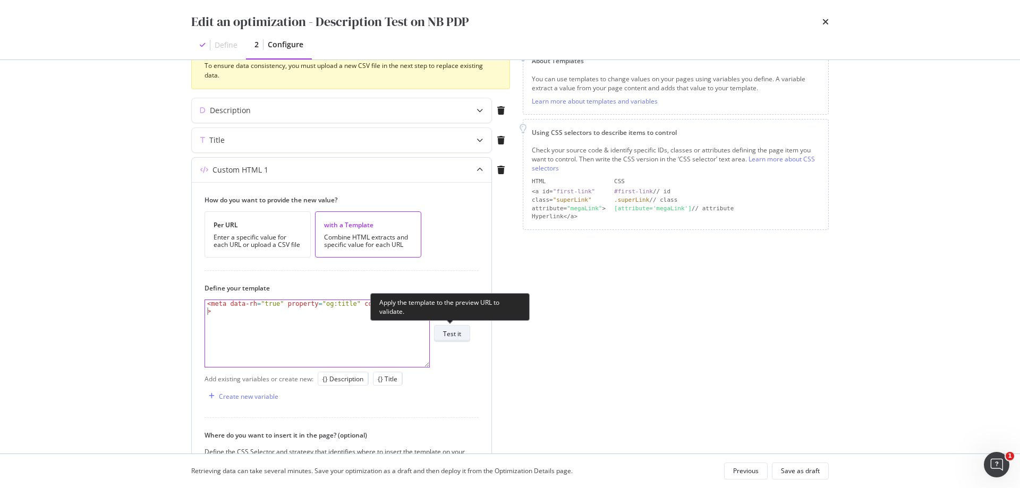
type textarea "<meta data-rh="true" property="og:title" content="{{ title }}">"
click at [461, 334] on div "Test it" at bounding box center [452, 333] width 18 height 9
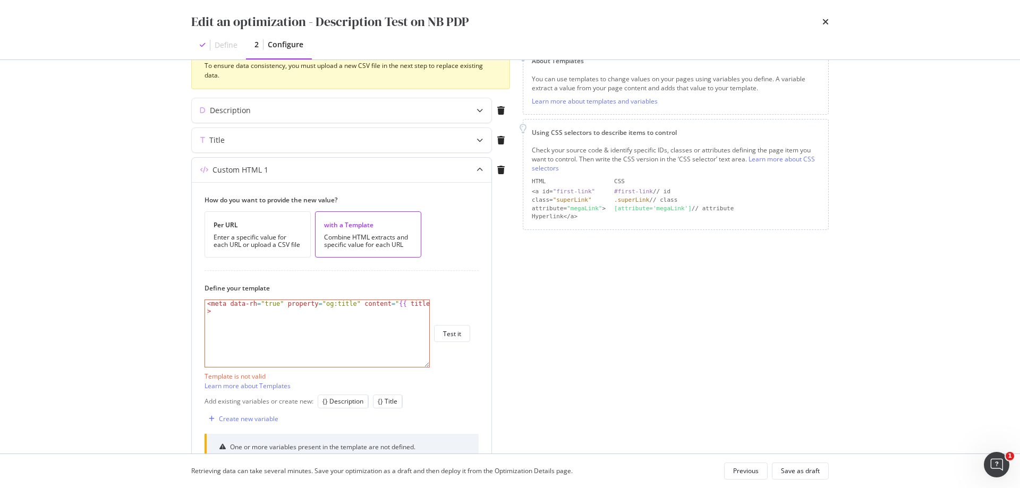
scroll to position [207, 0]
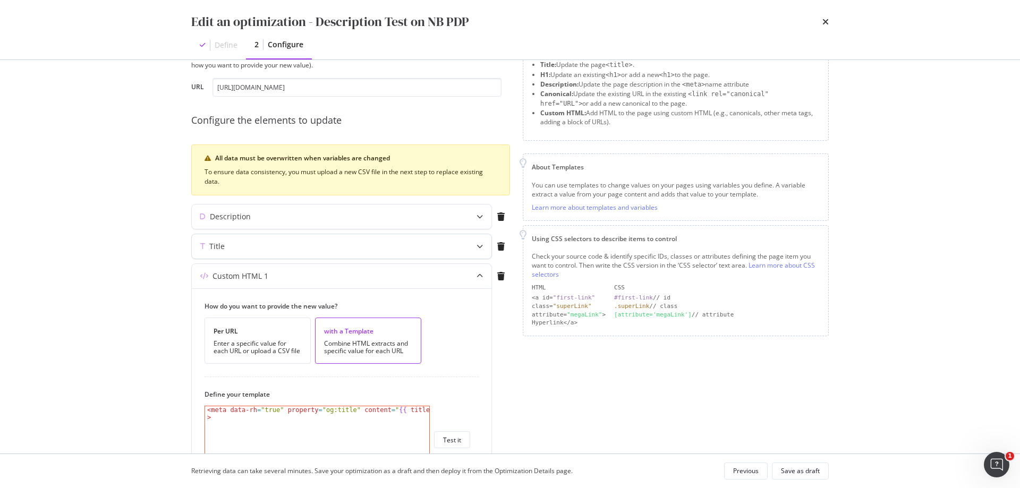
click at [451, 248] on div "Title" at bounding box center [342, 246] width 300 height 24
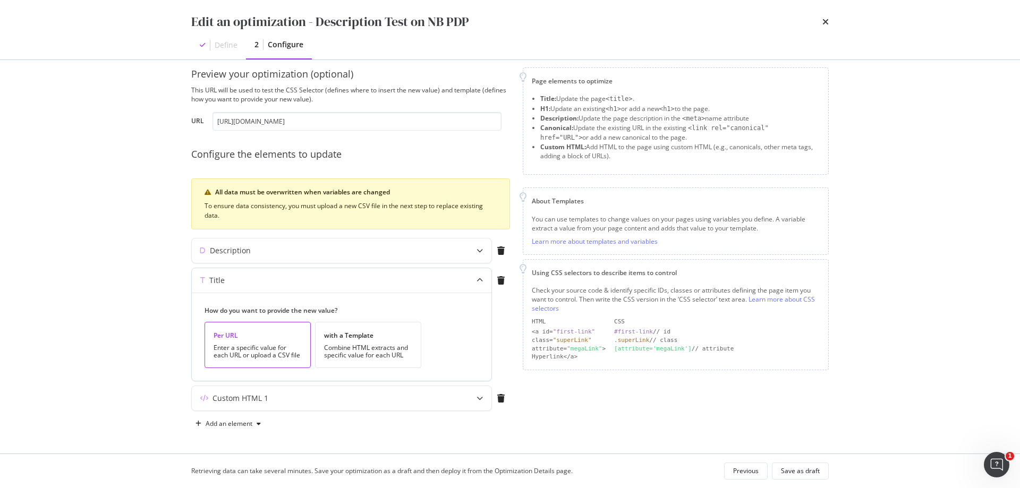
scroll to position [14, 0]
click at [390, 279] on div "Title" at bounding box center [321, 280] width 258 height 11
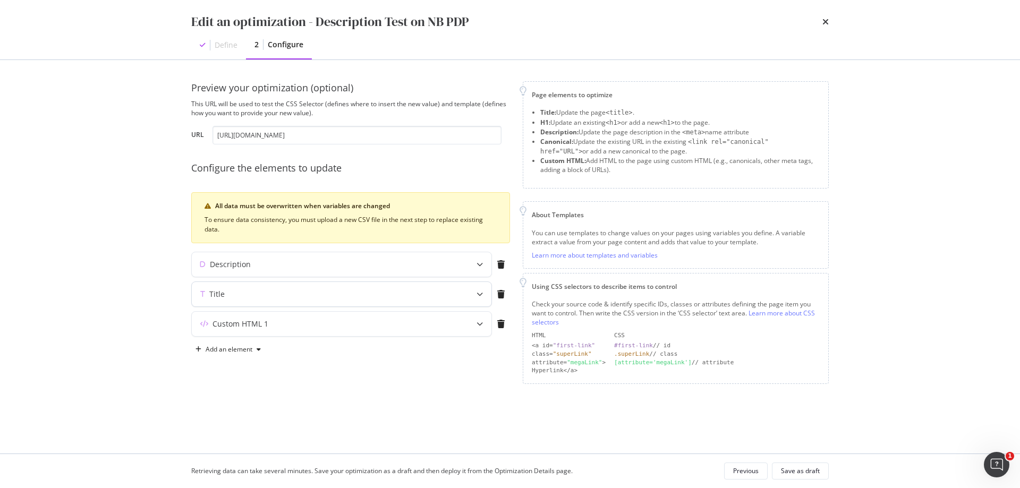
scroll to position [0, 0]
click at [381, 324] on div "Custom HTML 1" at bounding box center [321, 324] width 258 height 11
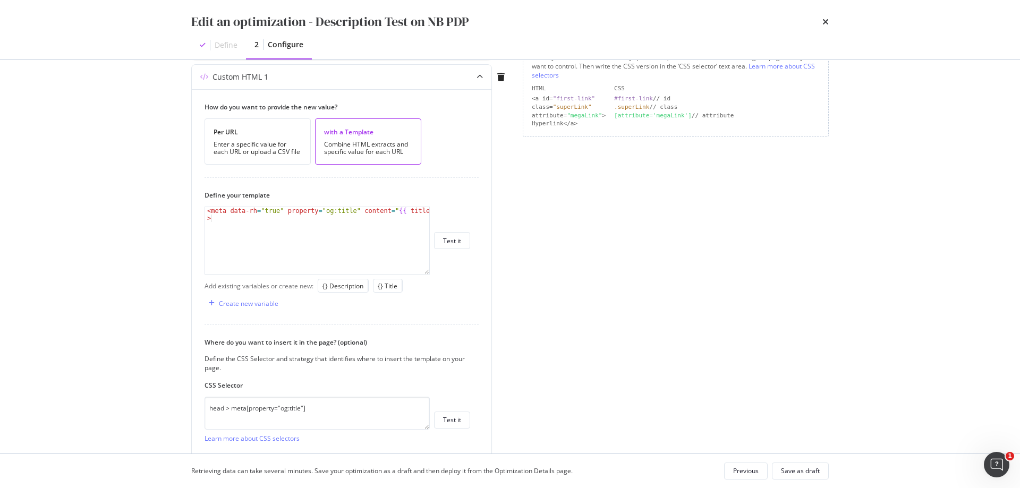
scroll to position [266, 0]
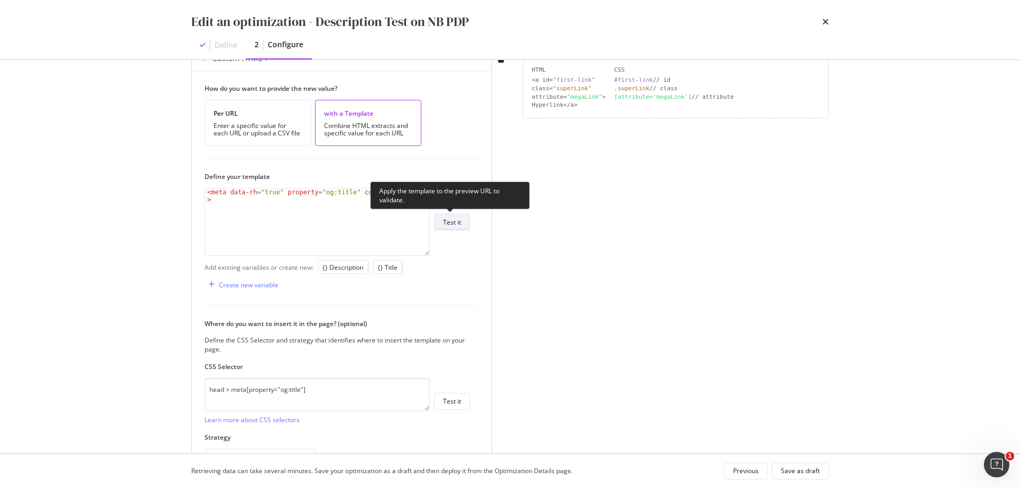
click at [465, 222] on button "Test it" at bounding box center [452, 222] width 36 height 17
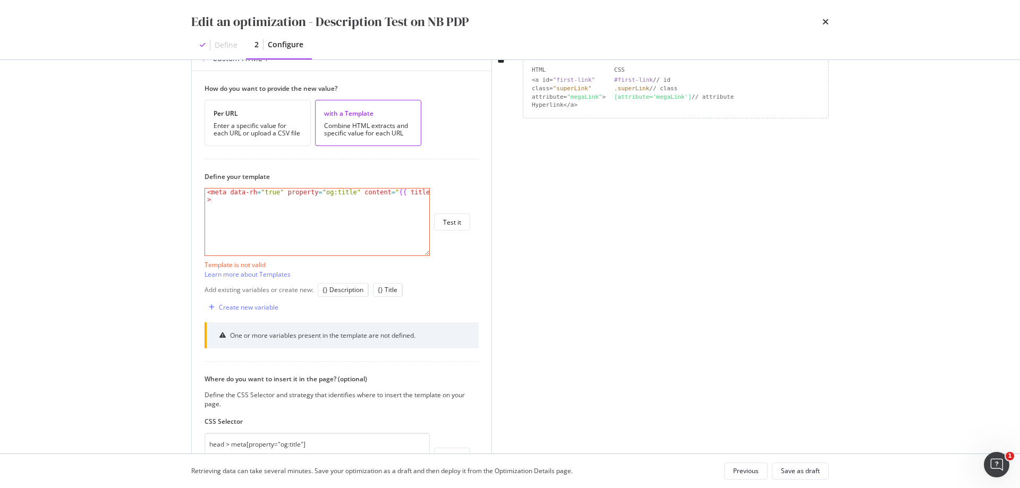
type textarea "<meta data-rh="true" property="og:title" content="{{ title }}">"
click at [340, 217] on div "< meta data-rh = "true" property = "og:title" content = " {{ title }} " >" at bounding box center [317, 237] width 224 height 97
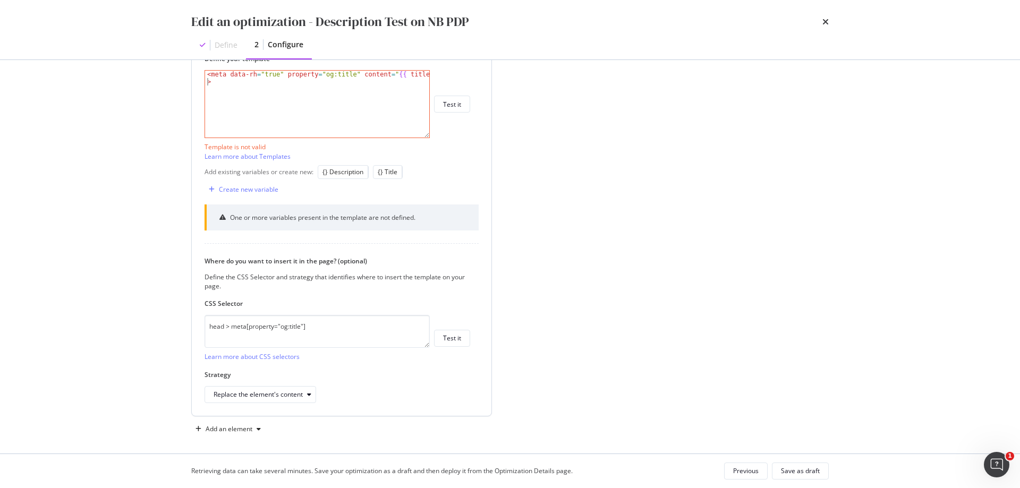
scroll to position [388, 0]
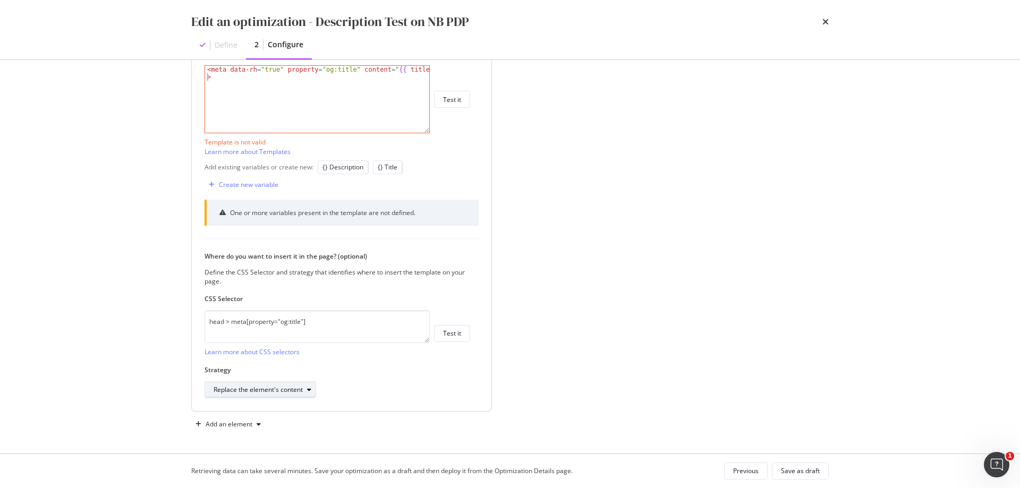
click at [290, 395] on div "Replace the element's content" at bounding box center [265, 390] width 102 height 15
click at [419, 384] on div "Replace the element's content" at bounding box center [338, 389] width 266 height 17
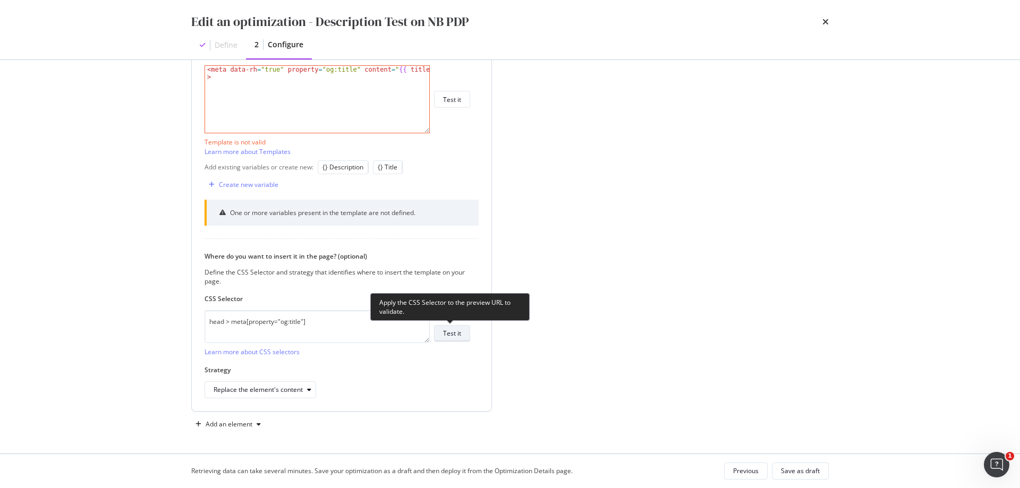
click at [450, 335] on div "Test it" at bounding box center [452, 333] width 18 height 9
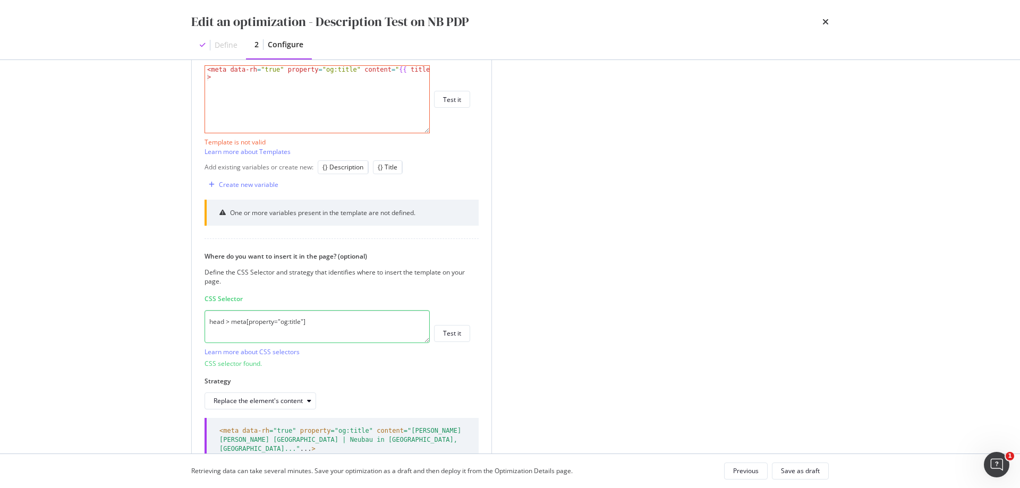
click at [351, 89] on div "< meta data-rh = "true" property = "og:title" content = " {{ title }} " >" at bounding box center [317, 114] width 224 height 97
click at [253, 181] on div "Create new variable" at bounding box center [249, 184] width 60 height 9
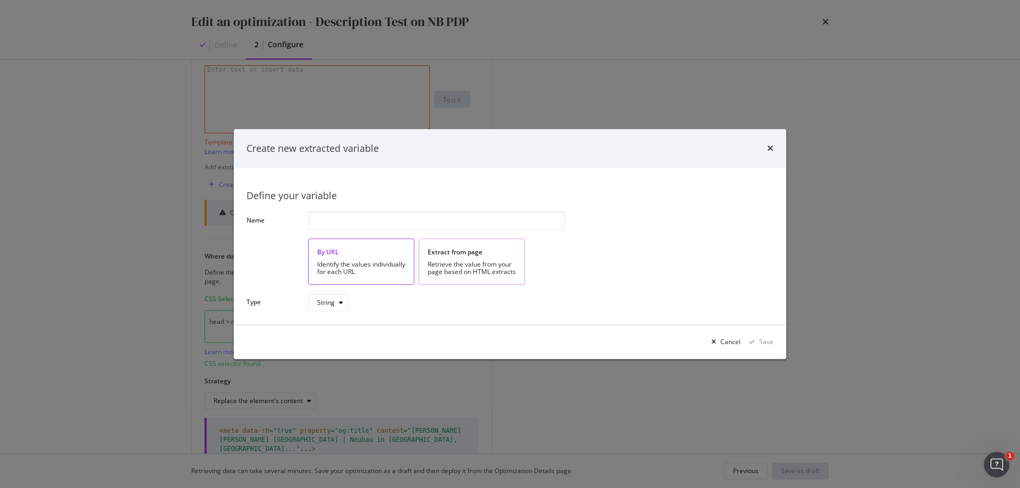
click at [504, 265] on div "Retrieve the value from your page based on HTML extracts" at bounding box center [472, 268] width 88 height 15
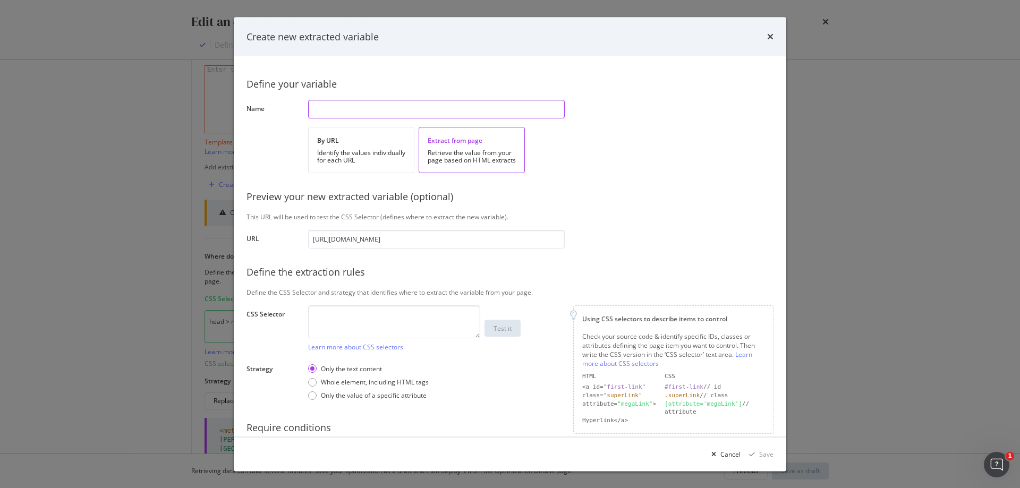
click at [377, 111] on input "modal" at bounding box center [436, 108] width 257 height 19
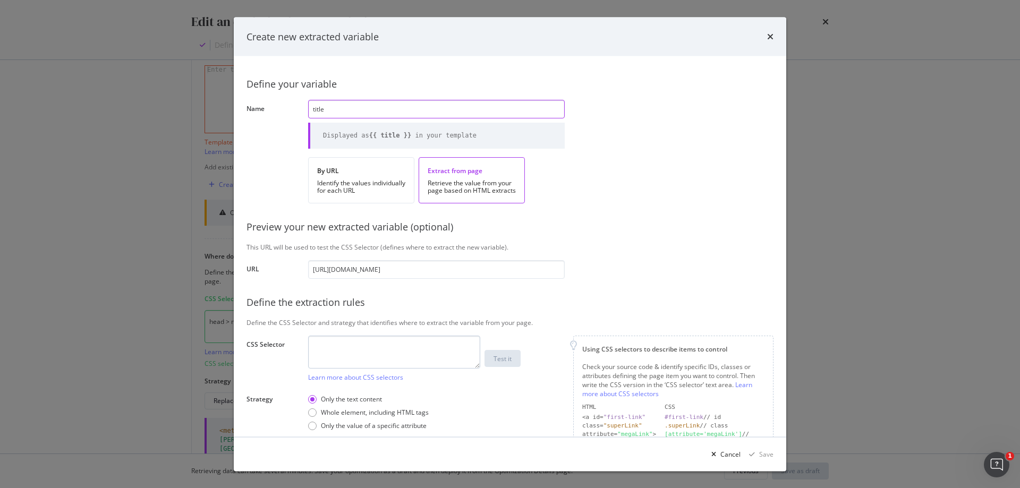
type input "title"
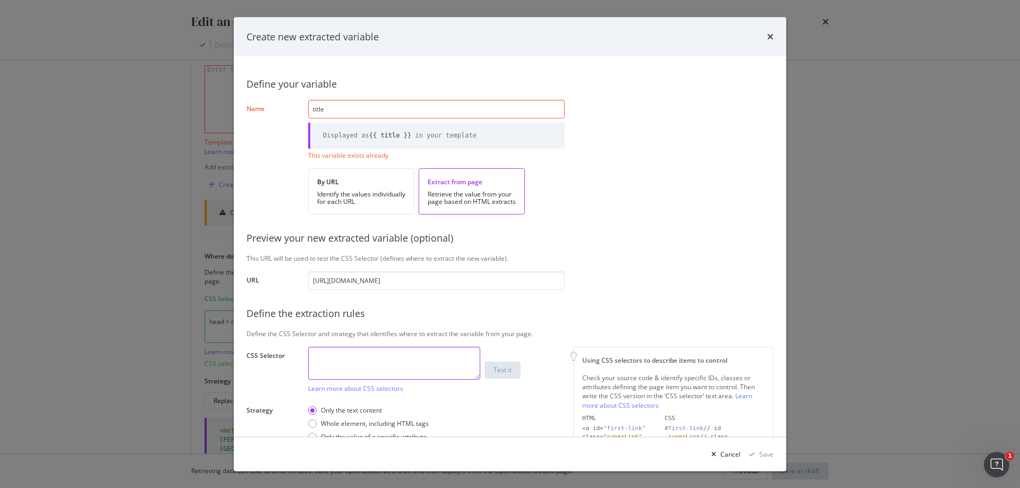
click at [441, 343] on div "Define your variable Name title Displayed as {{ title }} in your template This …" at bounding box center [510, 292] width 527 height 446
click at [336, 112] on input "title" at bounding box center [436, 108] width 257 height 19
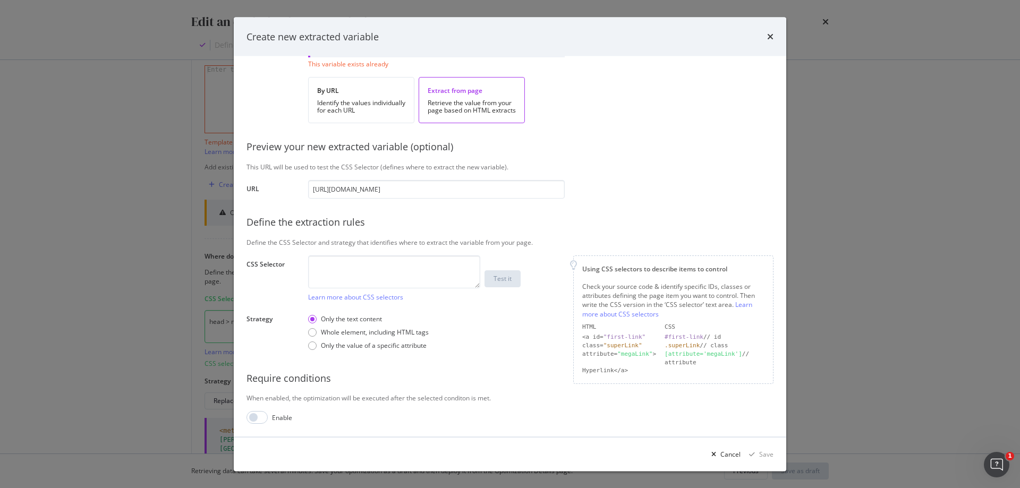
scroll to position [0, 0]
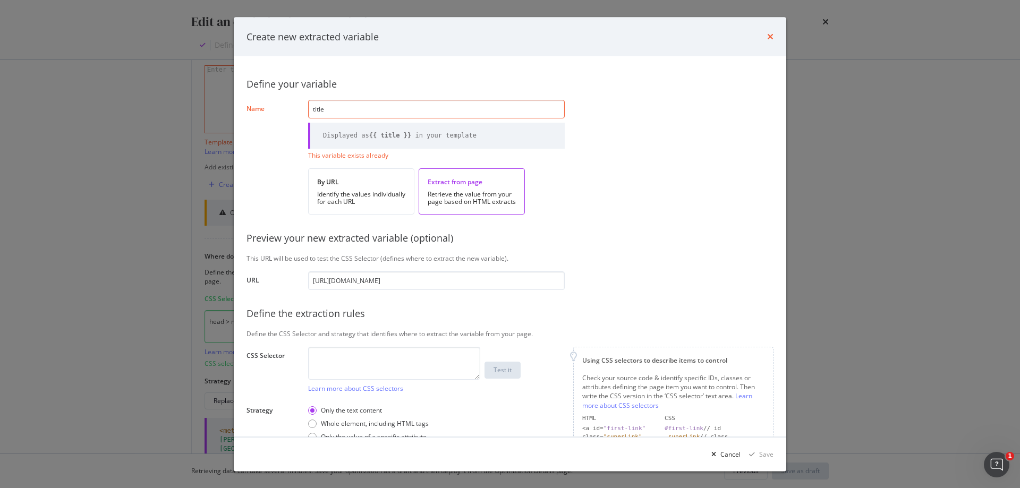
click at [768, 39] on icon "times" at bounding box center [770, 36] width 6 height 9
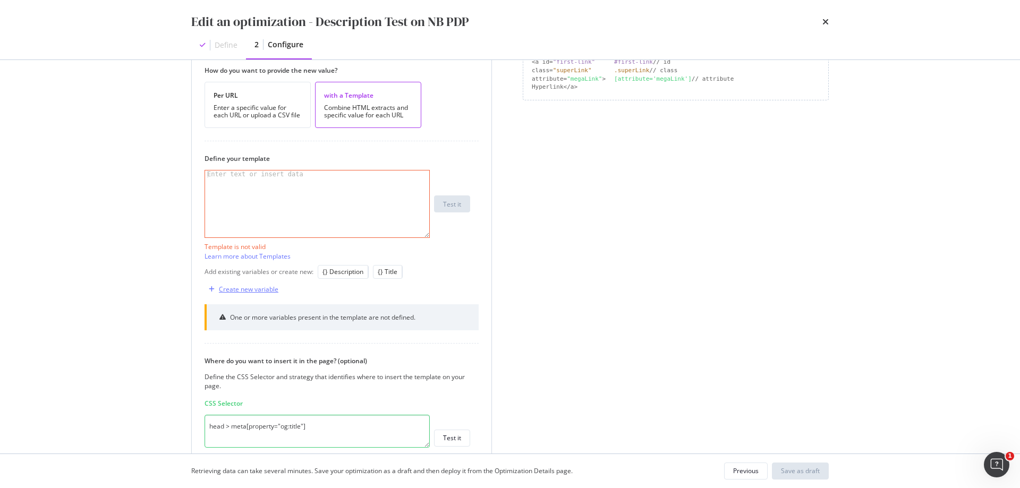
scroll to position [282, 0]
click at [389, 275] on div "{} Title" at bounding box center [388, 273] width 20 height 9
type textarea "{{ title }}"
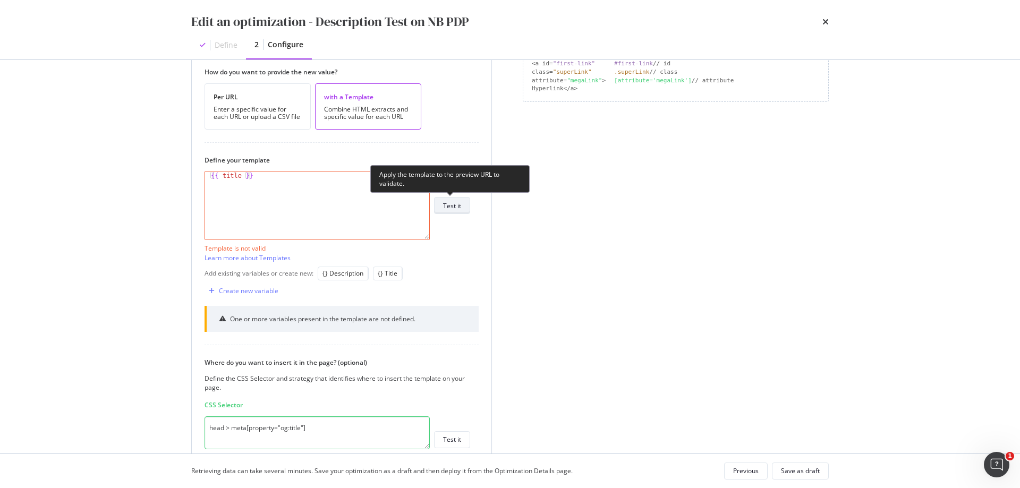
click at [466, 202] on button "Test it" at bounding box center [452, 205] width 36 height 17
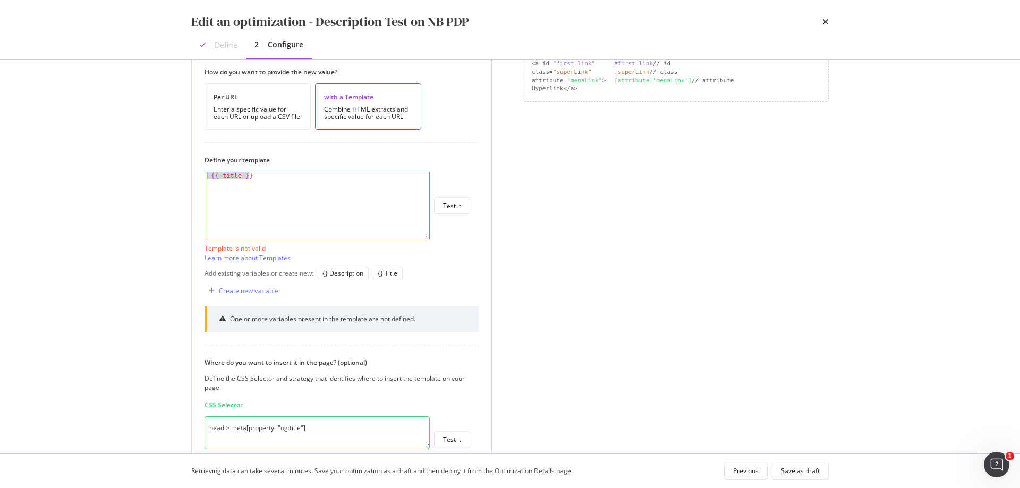
drag, startPoint x: 238, startPoint y: 178, endPoint x: 199, endPoint y: 176, distance: 39.4
click at [199, 176] on div "How do you want to provide the new value? Per URL Enter a specific value for ea…" at bounding box center [342, 333] width 300 height 558
click at [273, 289] on div "Create new variable" at bounding box center [249, 290] width 60 height 9
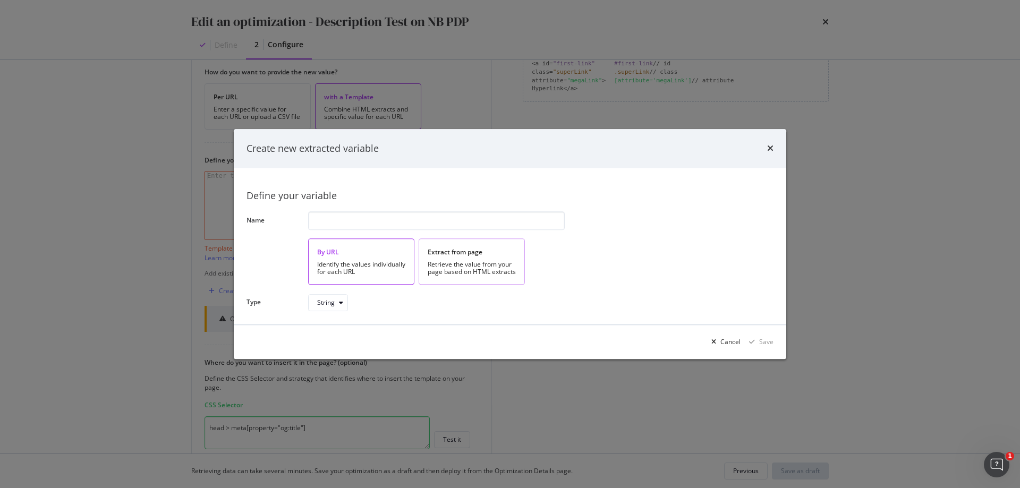
click at [459, 252] on div "Extract from page" at bounding box center [472, 252] width 88 height 9
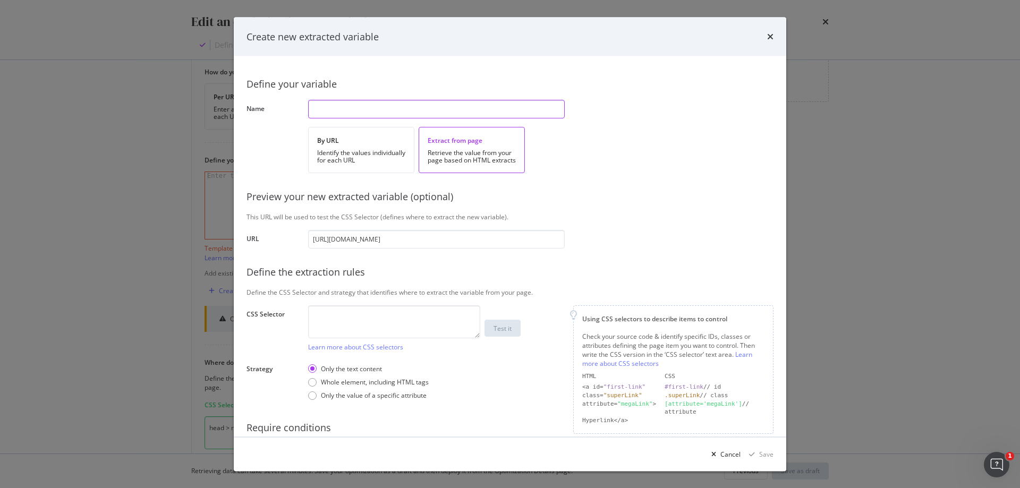
click at [360, 111] on input "modal" at bounding box center [436, 108] width 257 height 19
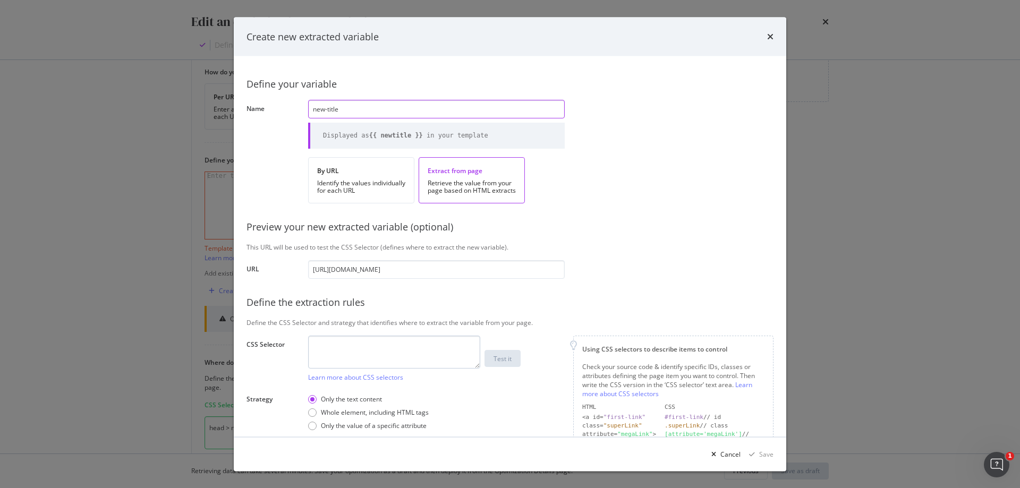
type input "new-title"
click at [430, 366] on textarea "modal" at bounding box center [394, 351] width 172 height 33
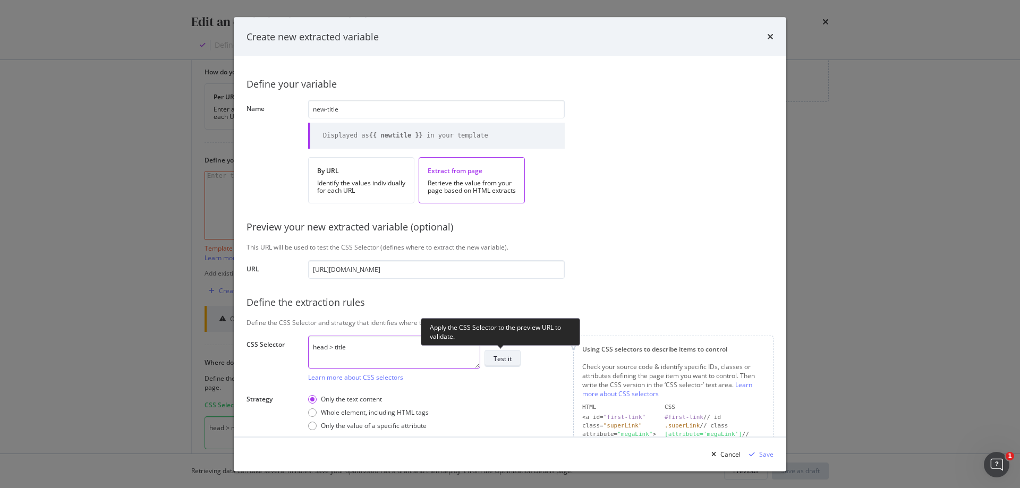
type textarea "head > title"
click at [508, 362] on div "Test it" at bounding box center [503, 358] width 18 height 9
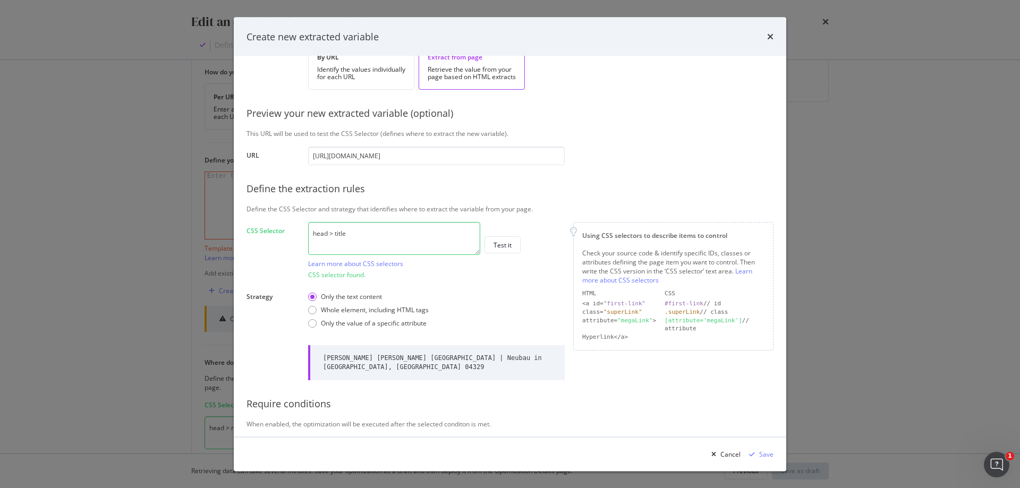
scroll to position [130, 0]
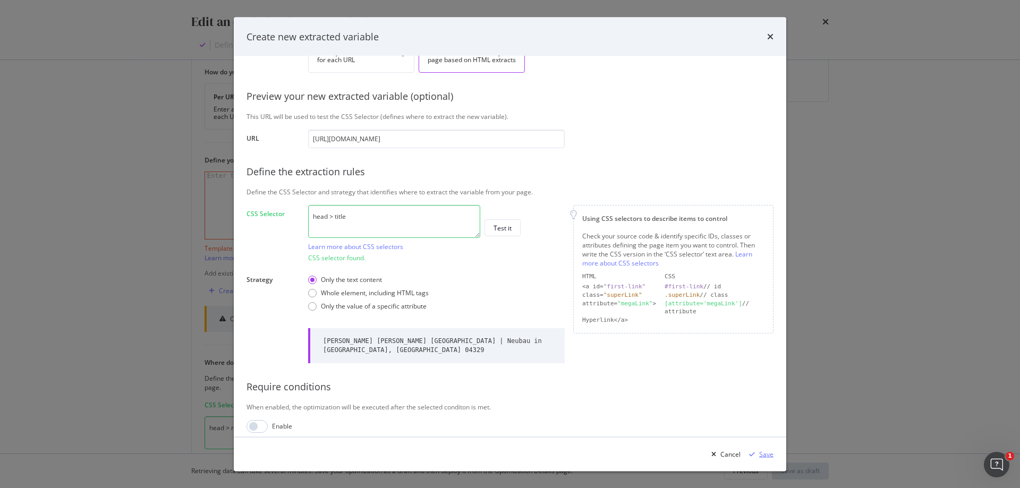
click at [765, 452] on div "Save" at bounding box center [766, 454] width 14 height 9
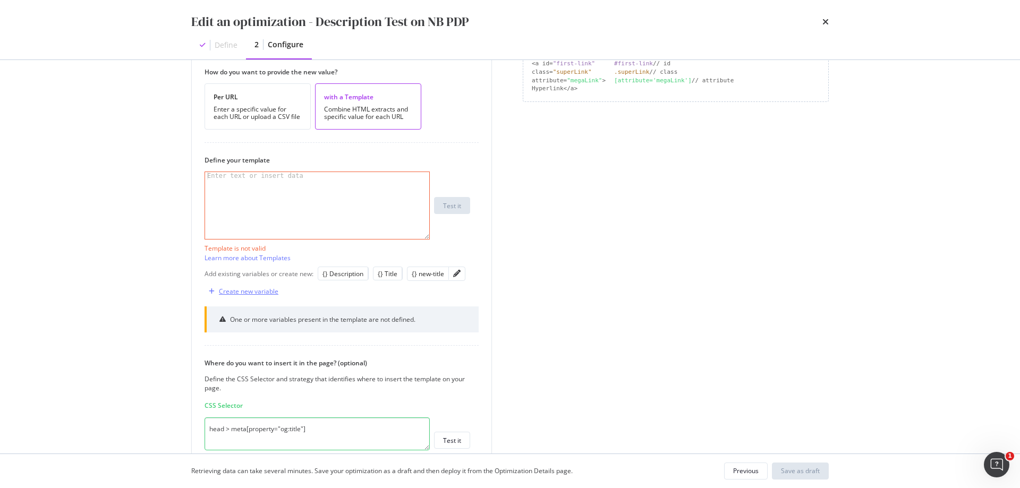
scroll to position [442, 0]
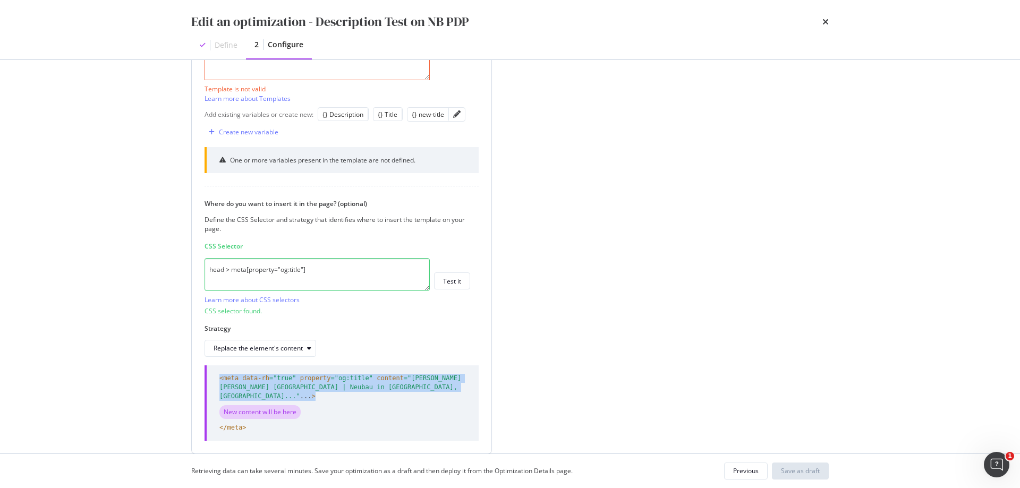
drag, startPoint x: 362, startPoint y: 387, endPoint x: 215, endPoint y: 377, distance: 147.0
click at [215, 377] on div "<meta data-rh =" true " property =" og:title " content =" [PERSON_NAME] [PERSON…" at bounding box center [342, 403] width 274 height 75
copy span "<meta data-rh =" true " property =" og:title " content =" [PERSON_NAME] [PERSON…"
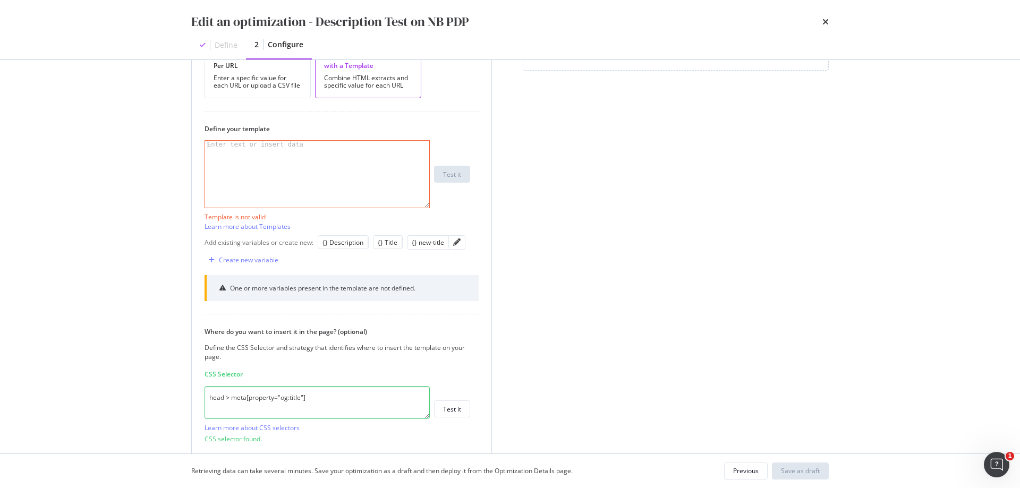
scroll to position [282, 0]
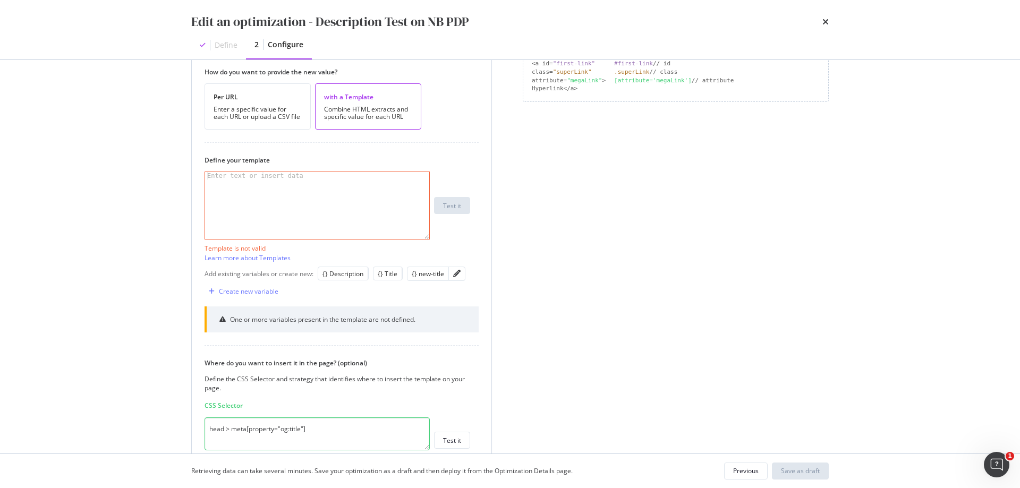
click at [294, 194] on div "modal" at bounding box center [317, 213] width 224 height 82
paste textarea "<meta data-rh="true" property="og:title" content="[PERSON_NAME] [PERSON_NAME] L…"
click at [420, 276] on div "{} new-title" at bounding box center [428, 273] width 32 height 9
type textarea "<meta data-rh="true" property="og:title" content="{{ newtitle }}">"
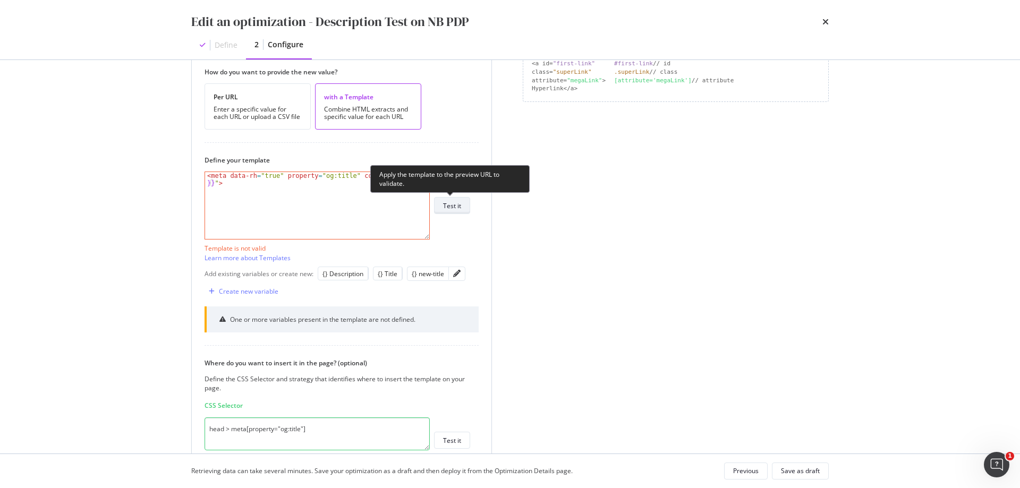
click at [456, 206] on div "Test it" at bounding box center [452, 205] width 18 height 9
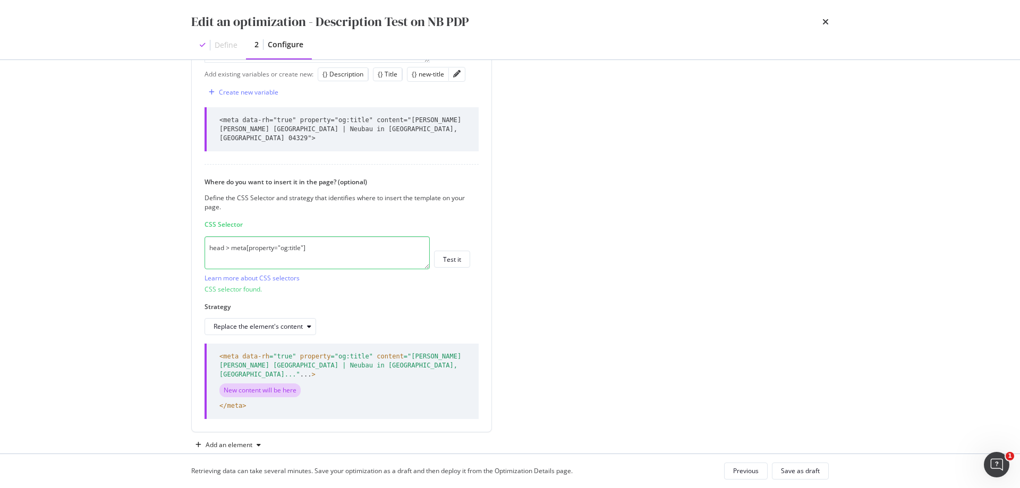
scroll to position [462, 0]
click at [280, 321] on div "Replace the element's content" at bounding box center [258, 324] width 89 height 6
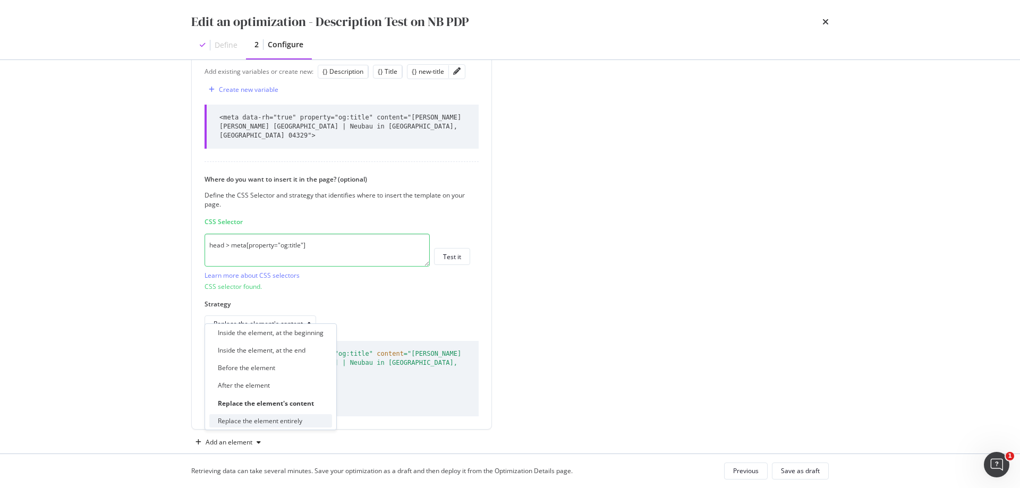
click at [295, 420] on div "Replace the element entirely" at bounding box center [260, 421] width 84 height 9
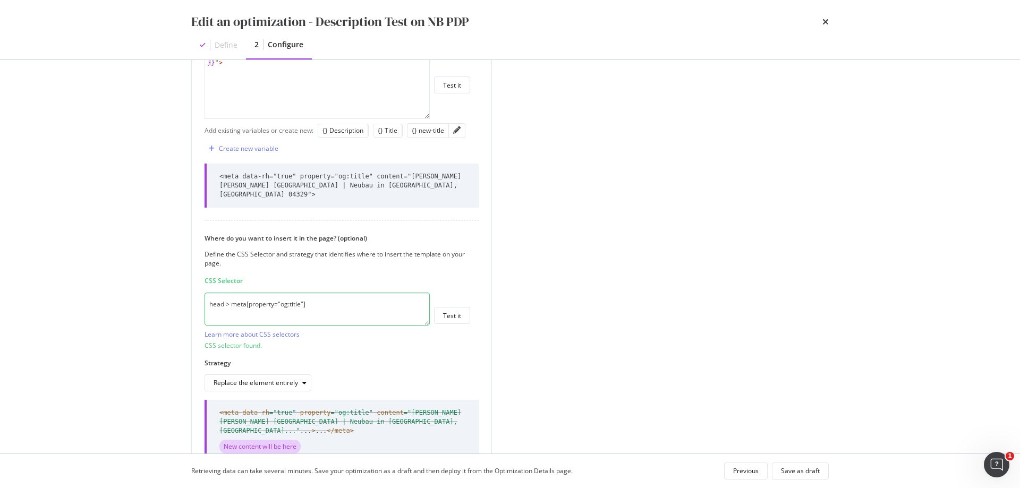
scroll to position [453, 0]
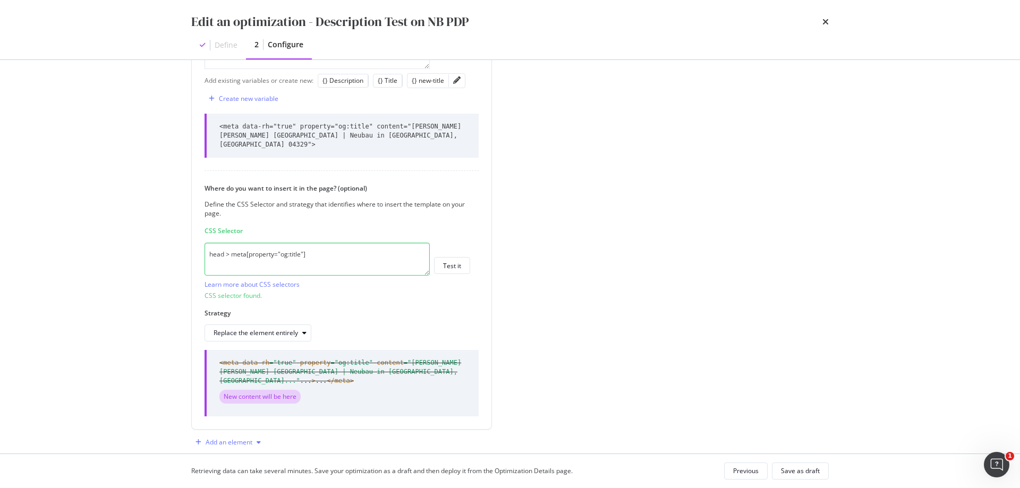
click at [236, 439] on div "Add an element" at bounding box center [229, 442] width 47 height 6
click at [238, 406] on div "Custom HTML" at bounding box center [240, 404] width 42 height 9
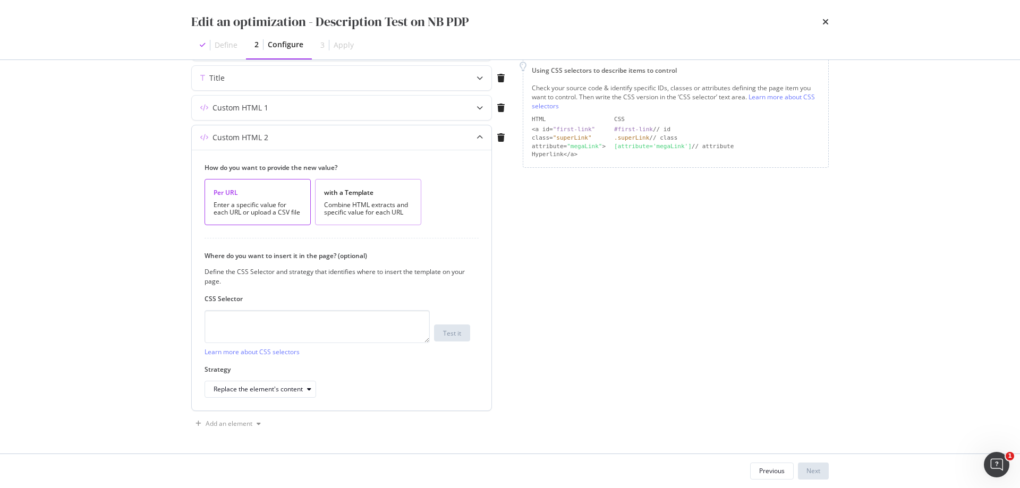
click at [371, 210] on div "Combine HTML extracts and specific value for each URL" at bounding box center [368, 208] width 88 height 15
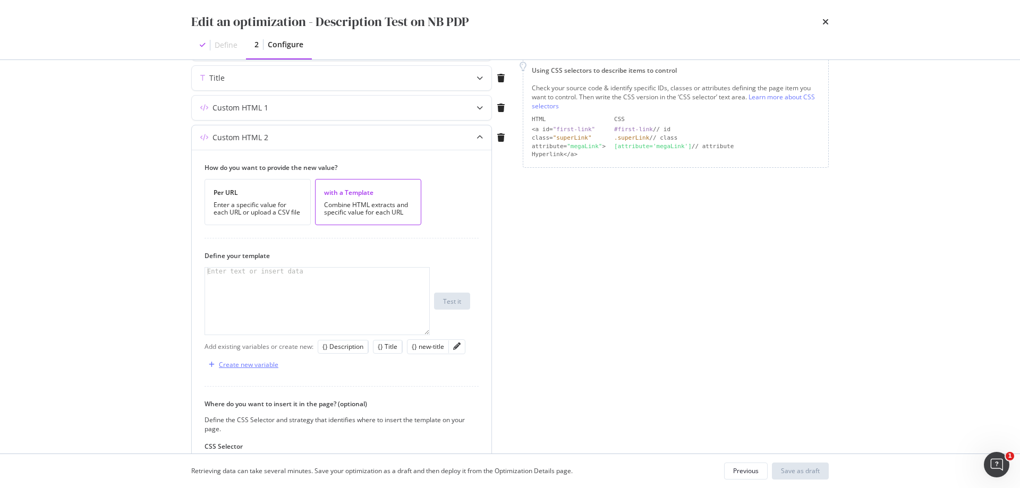
click at [243, 365] on div "Create new variable" at bounding box center [249, 364] width 60 height 9
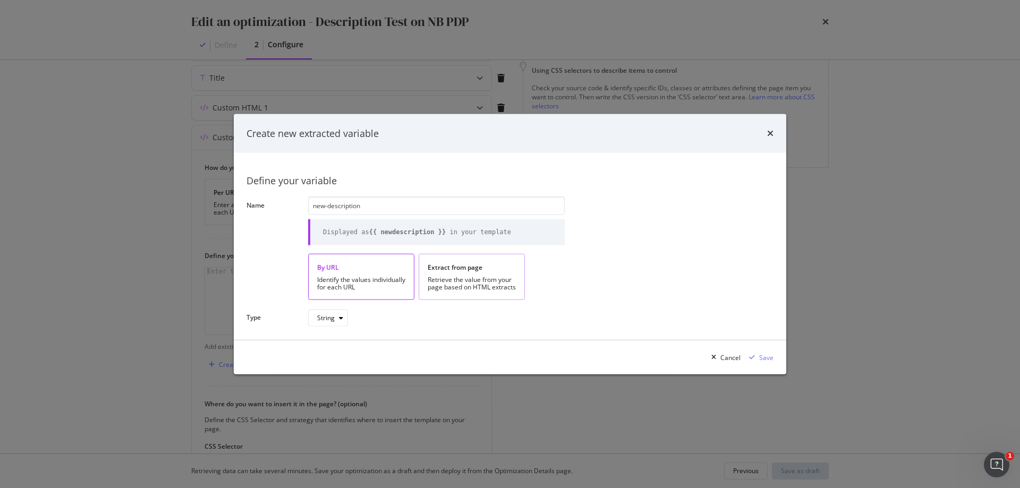
type input "new-description"
click at [456, 276] on div "Retrieve the value from your page based on HTML extracts" at bounding box center [472, 283] width 88 height 15
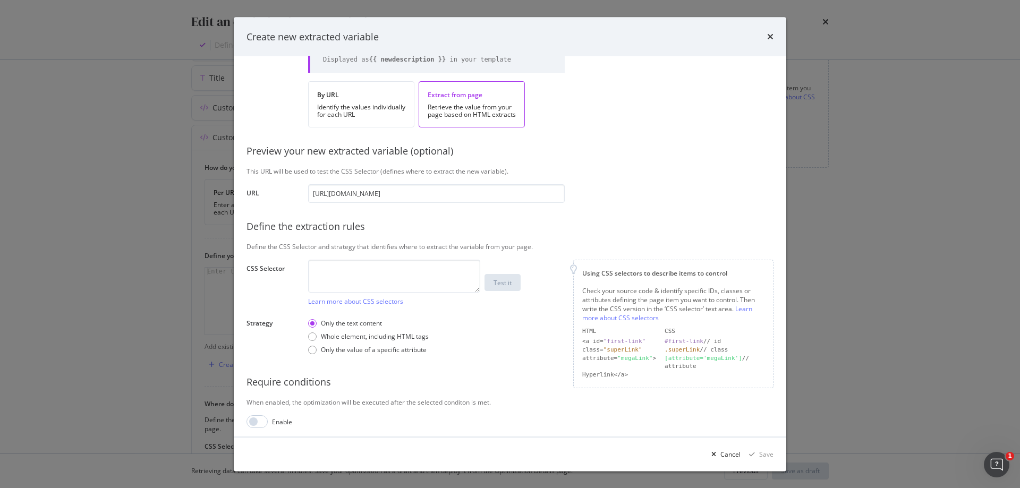
scroll to position [80, 0]
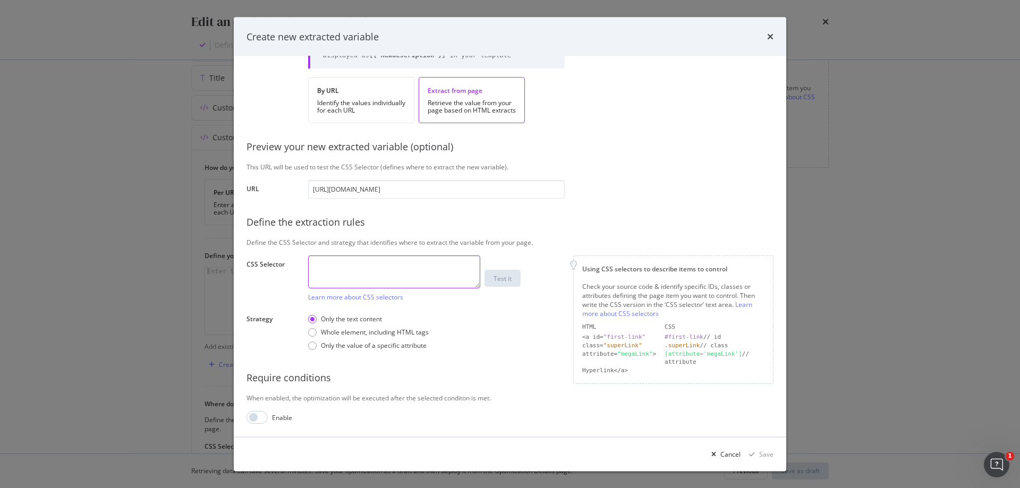
click at [436, 273] on textarea "modal" at bounding box center [394, 272] width 172 height 33
type textarea "title"
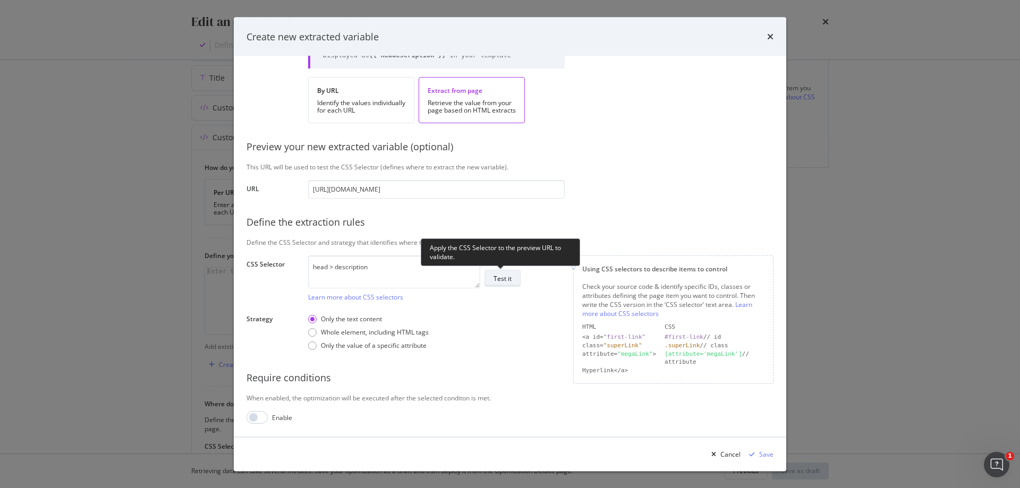
click at [498, 285] on div "Test it" at bounding box center [503, 279] width 18 height 15
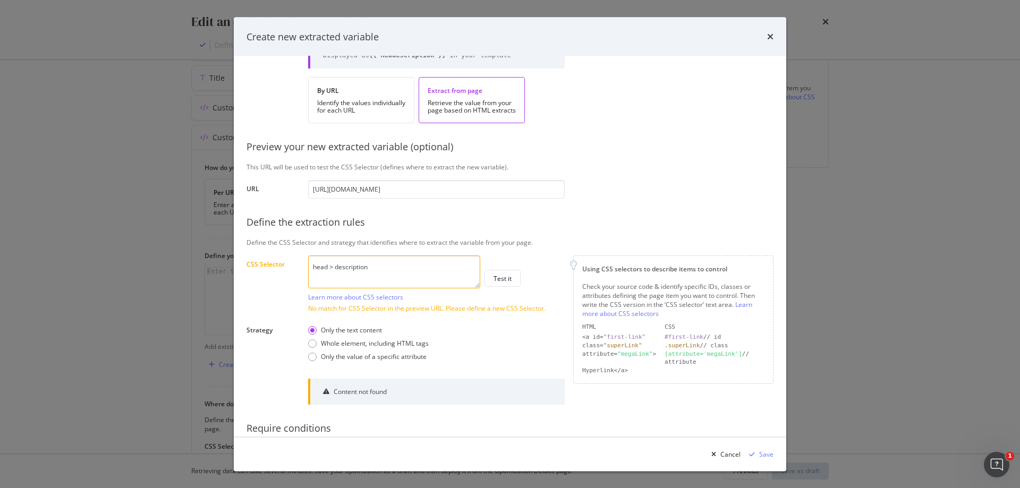
click at [336, 266] on textarea "head > description" at bounding box center [394, 272] width 172 height 33
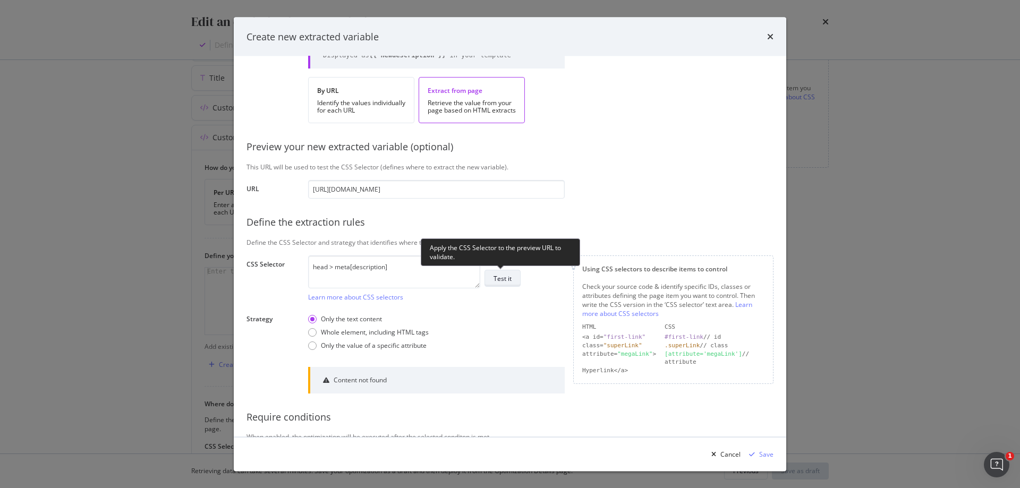
click at [506, 285] on div "Test it" at bounding box center [503, 279] width 18 height 15
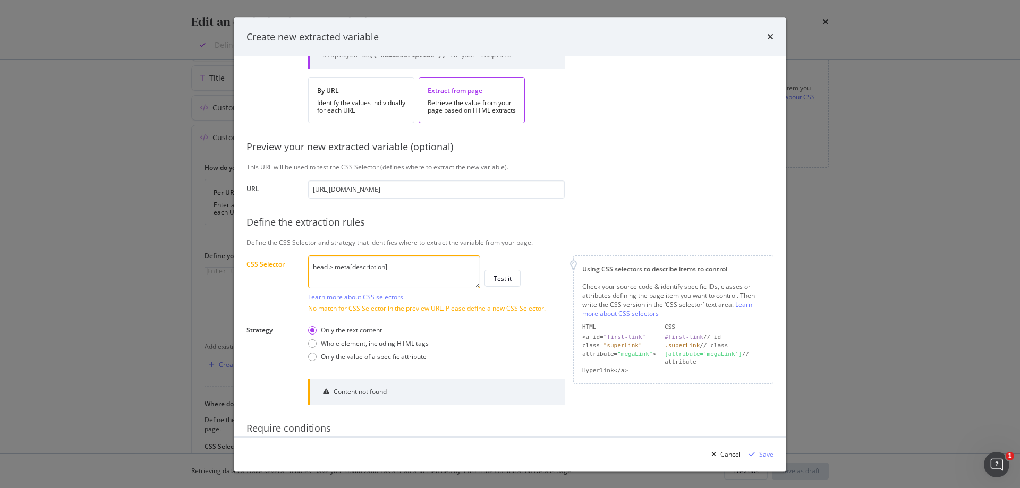
click at [356, 267] on textarea "head > meta[description]" at bounding box center [394, 272] width 172 height 33
click at [353, 267] on textarea "head > meta[description]" at bounding box center [394, 272] width 172 height 33
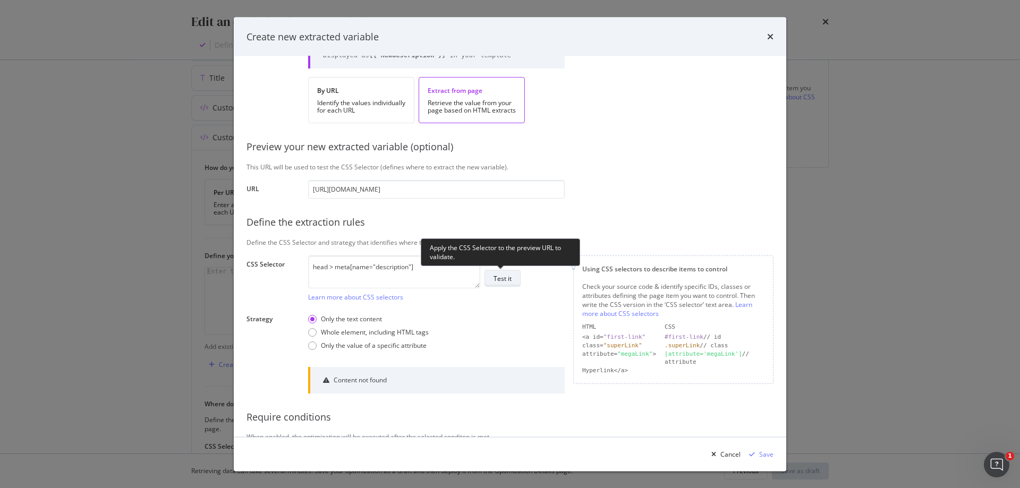
click at [516, 279] on button "Test it" at bounding box center [503, 278] width 36 height 17
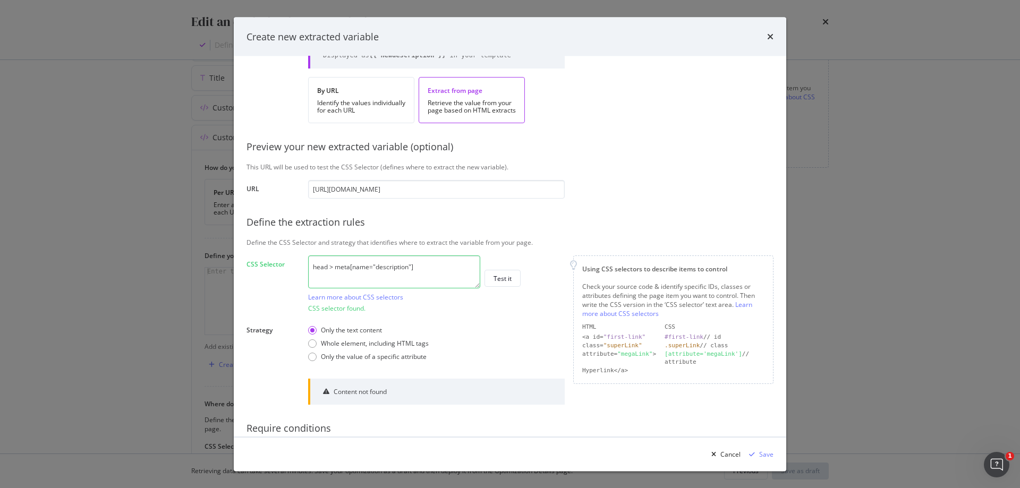
click at [451, 265] on textarea "head > meta[name="description"]" at bounding box center [394, 272] width 172 height 33
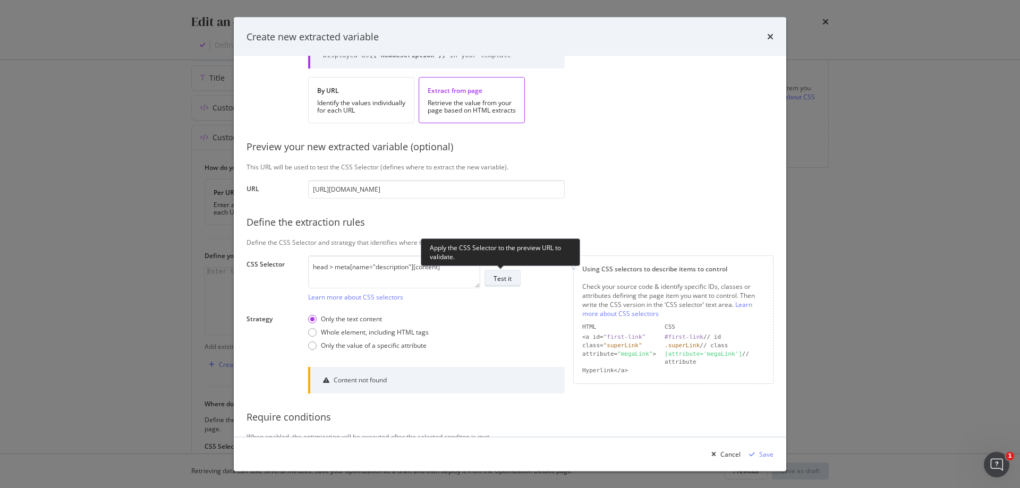
click at [506, 282] on div "Test it" at bounding box center [503, 278] width 18 height 9
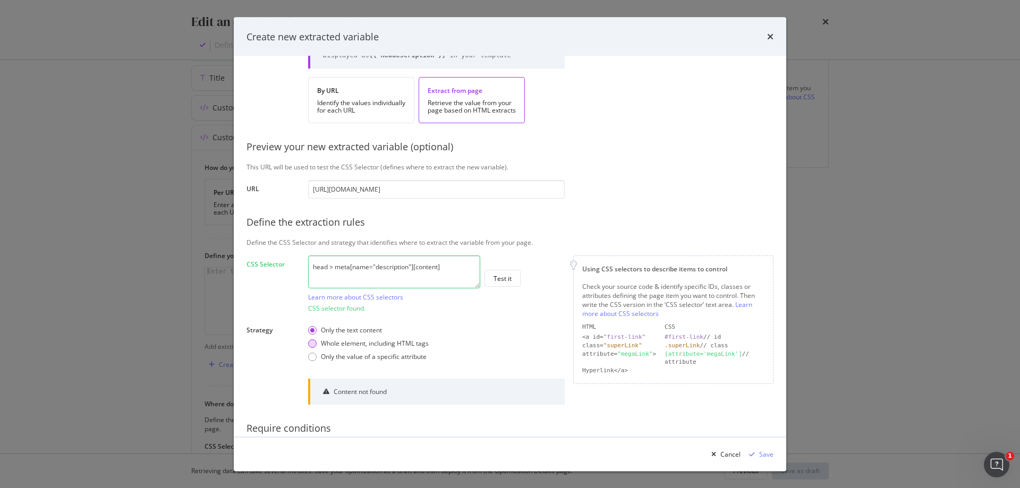
click at [414, 346] on div "Whole element, including HTML tags" at bounding box center [375, 344] width 108 height 9
click at [350, 330] on div "Only the text content" at bounding box center [351, 330] width 61 height 9
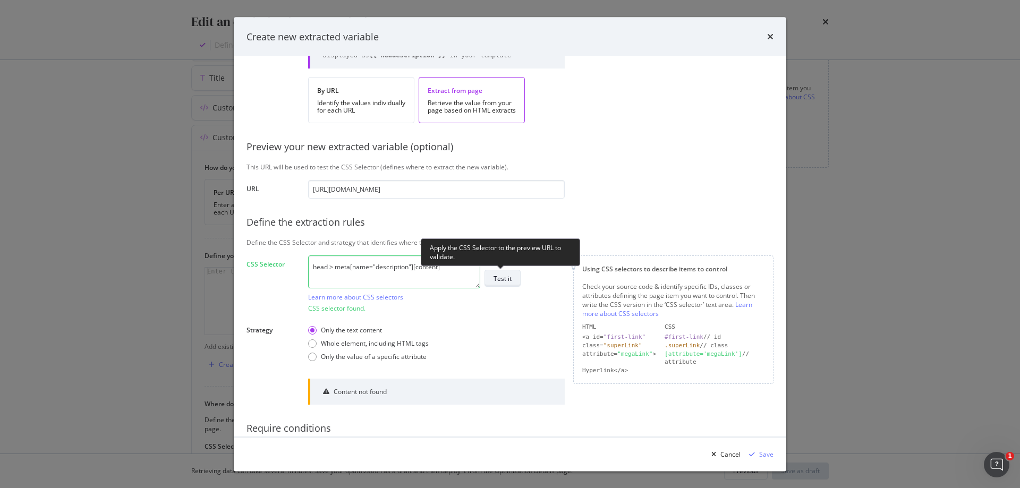
click at [505, 281] on div "Test it" at bounding box center [503, 278] width 18 height 9
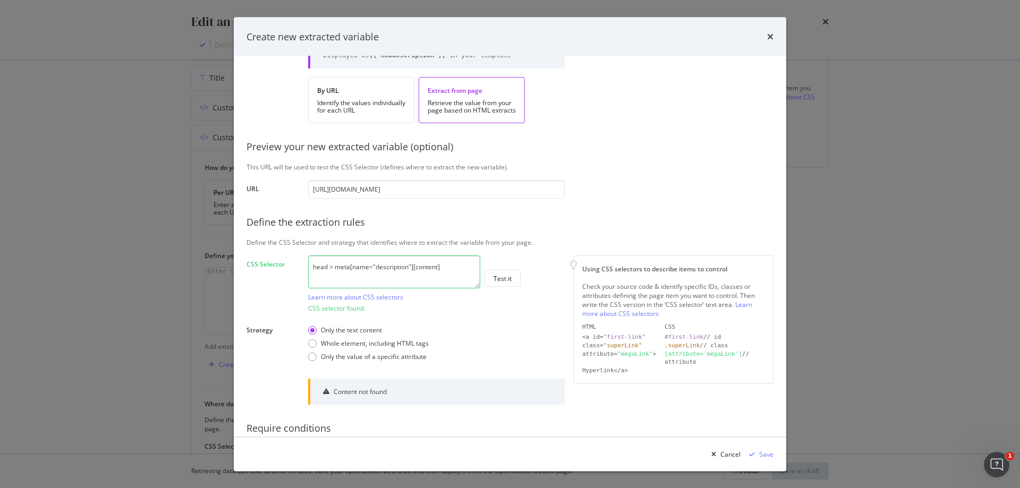
click at [438, 269] on textarea "head > meta[name="description"][content]" at bounding box center [394, 272] width 172 height 33
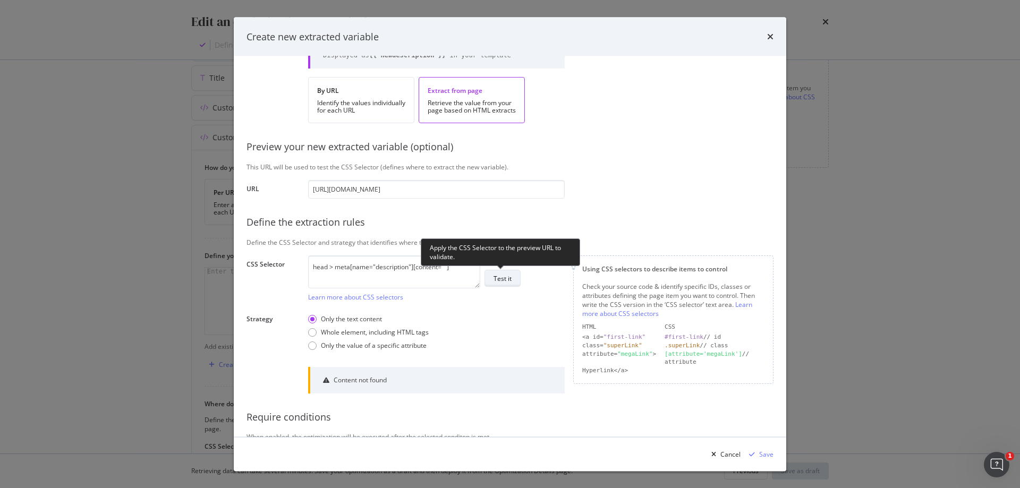
click at [511, 278] on div "Test it" at bounding box center [503, 278] width 18 height 9
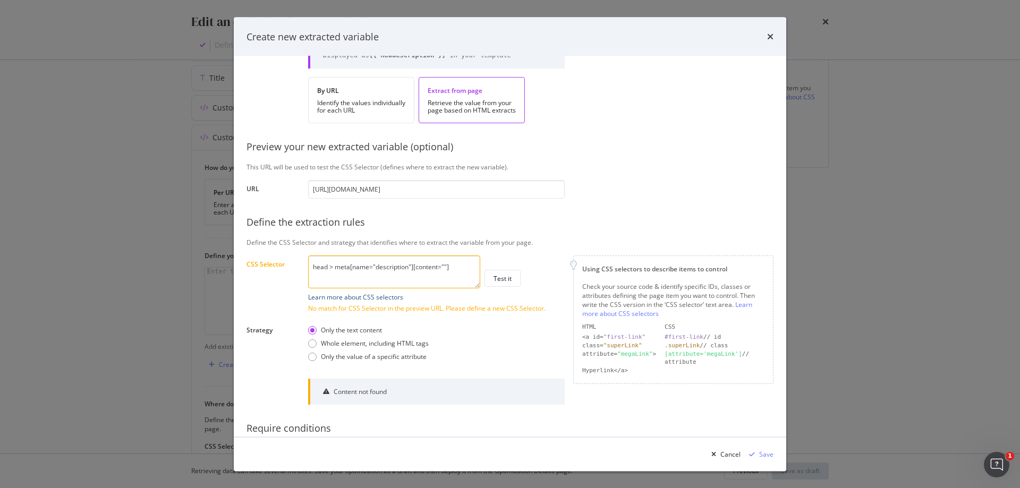
click at [387, 298] on link "Learn more about CSS selectors" at bounding box center [355, 297] width 95 height 9
click at [448, 268] on textarea "head > meta[name="description"][content=""]" at bounding box center [394, 272] width 172 height 33
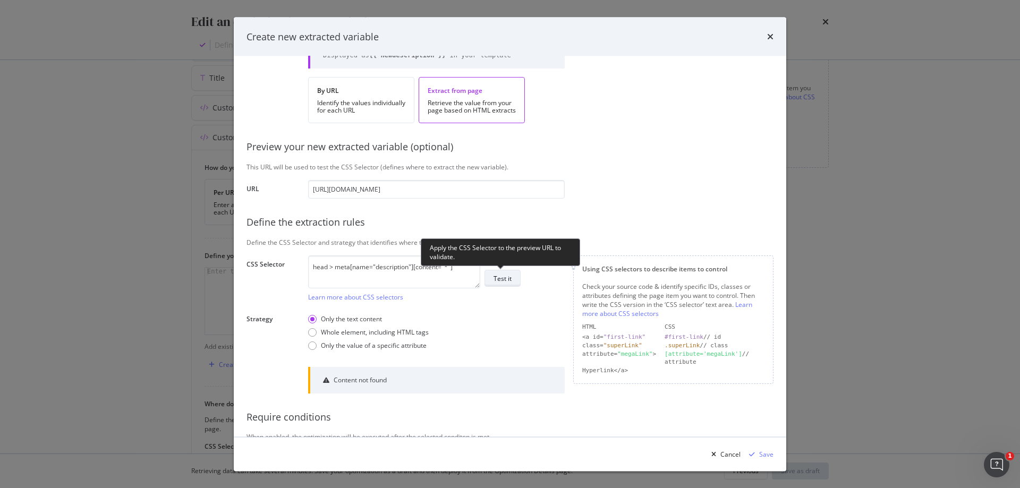
click at [514, 274] on button "Test it" at bounding box center [503, 278] width 36 height 17
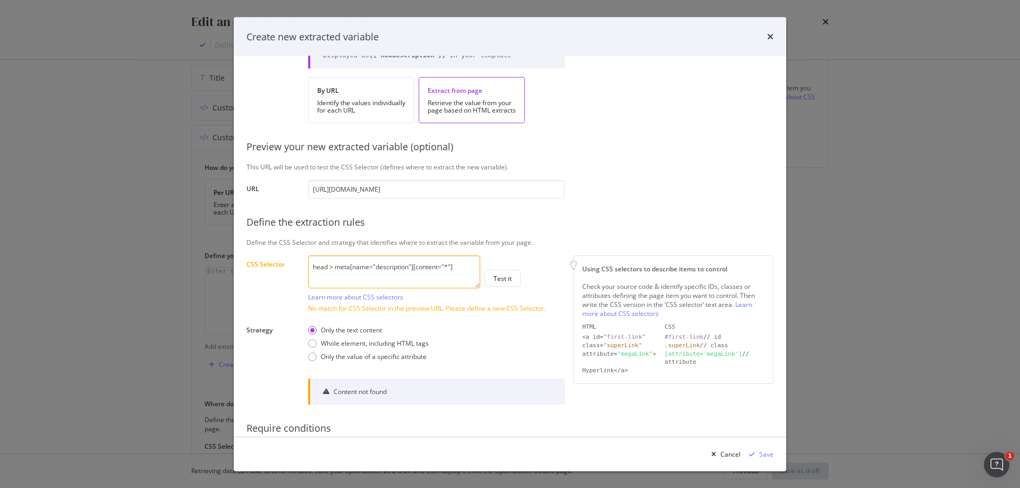
click at [438, 265] on textarea "head > meta[name="description"][content="*"]" at bounding box center [394, 272] width 172 height 33
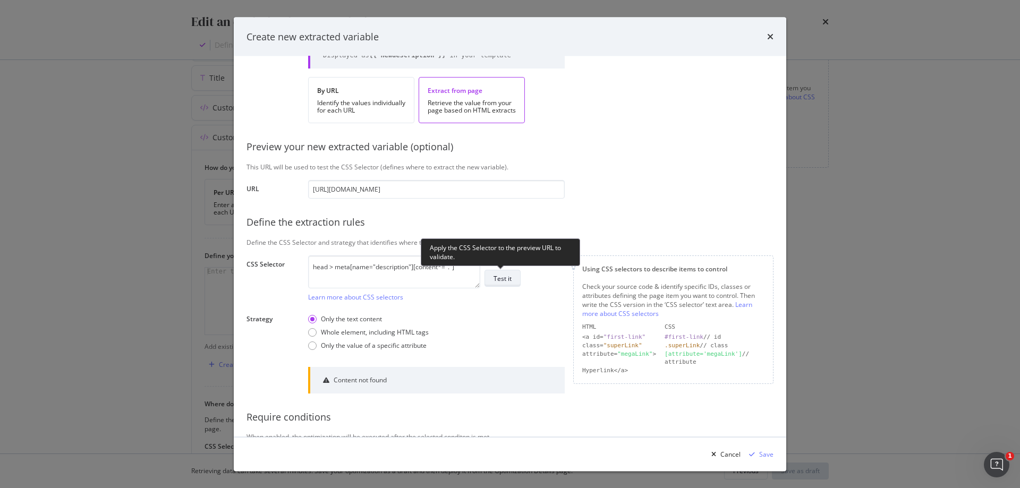
click at [505, 282] on div "Test it" at bounding box center [503, 278] width 18 height 9
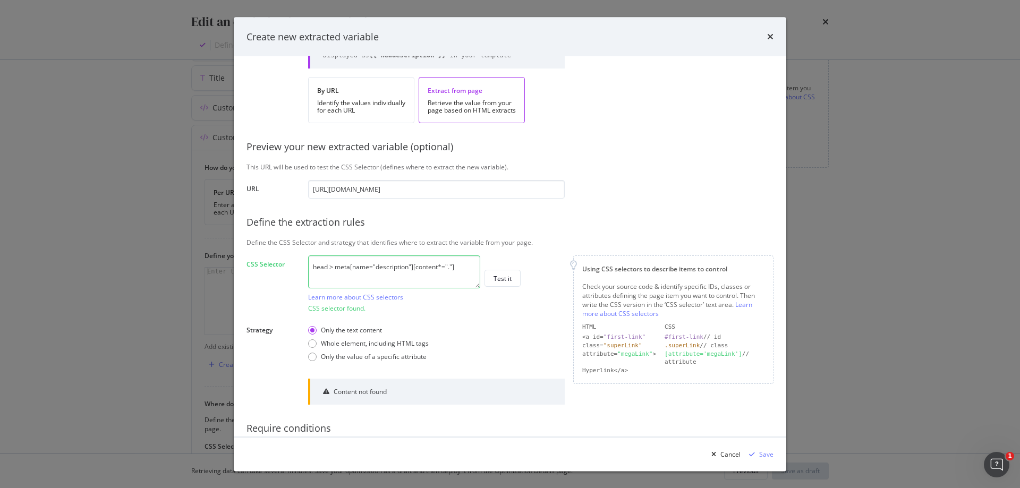
drag, startPoint x: 462, startPoint y: 268, endPoint x: 414, endPoint y: 272, distance: 47.9
click at [414, 272] on textarea "head > meta[name="description"][content*="."]" at bounding box center [394, 272] width 172 height 33
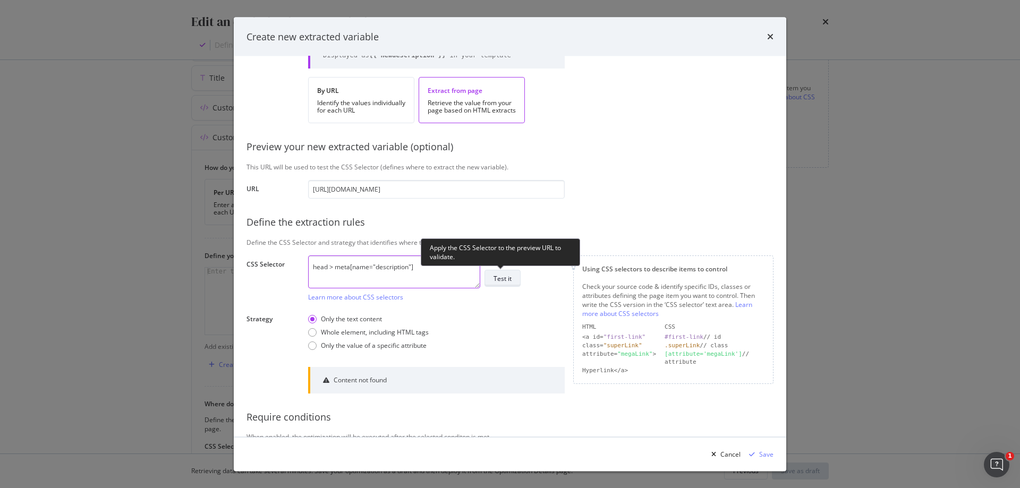
type textarea "head > meta[name="description"]"
click at [505, 279] on div "Test it" at bounding box center [503, 278] width 18 height 9
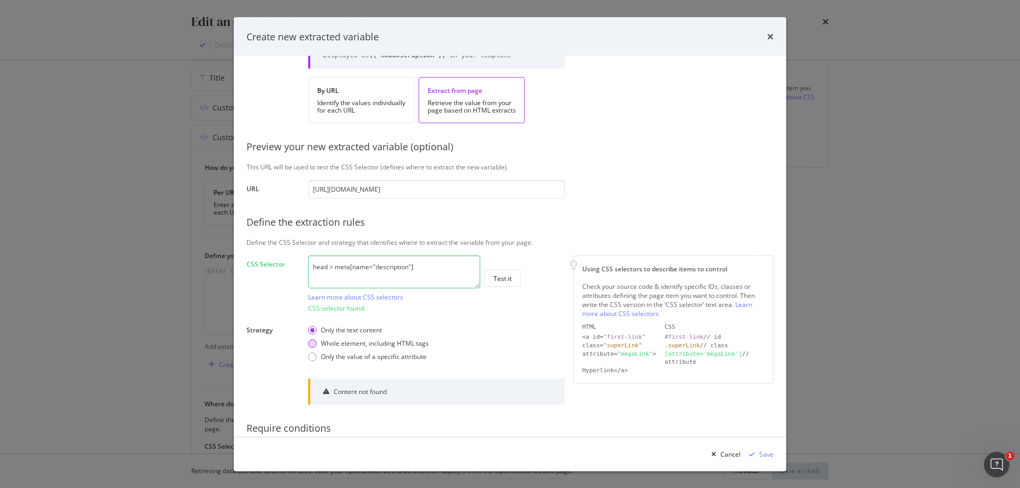
click at [412, 346] on div "Whole element, including HTML tags" at bounding box center [375, 344] width 108 height 9
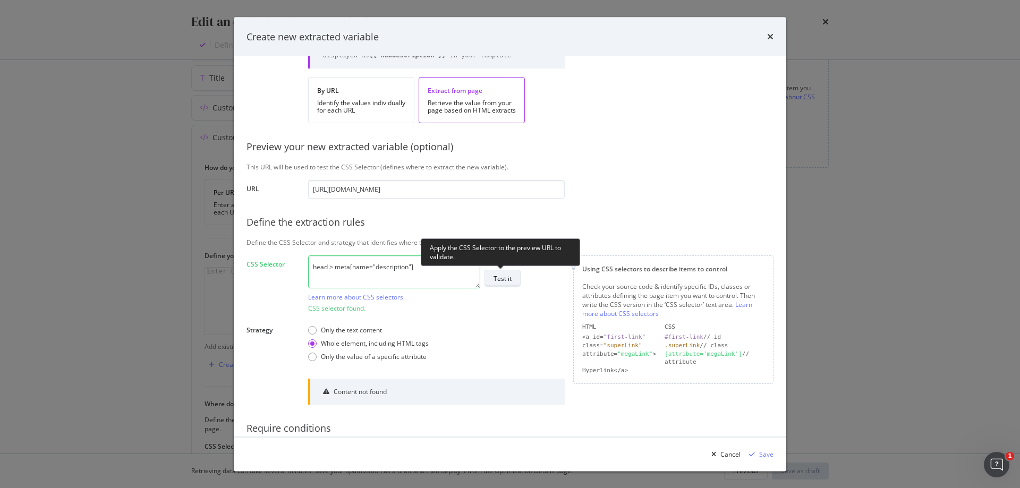
click at [504, 274] on div "Test it" at bounding box center [503, 278] width 18 height 9
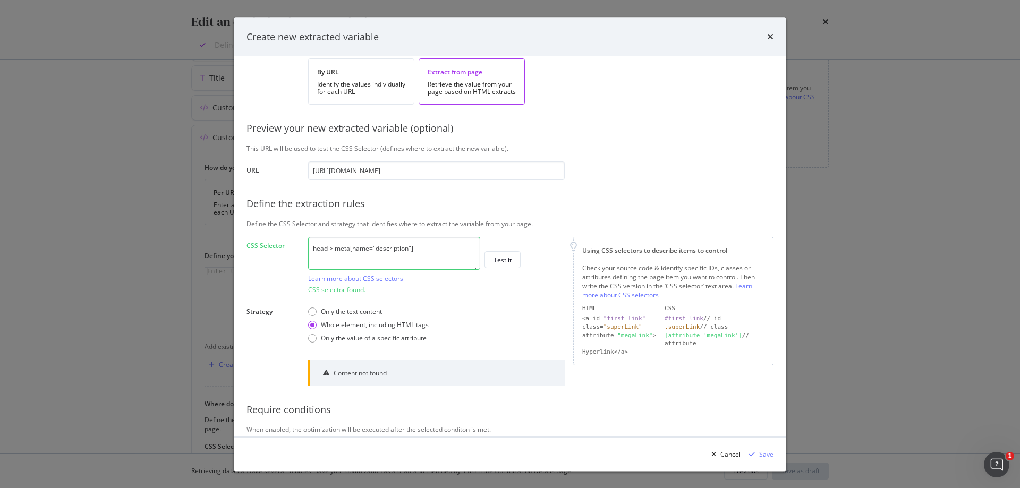
scroll to position [130, 0]
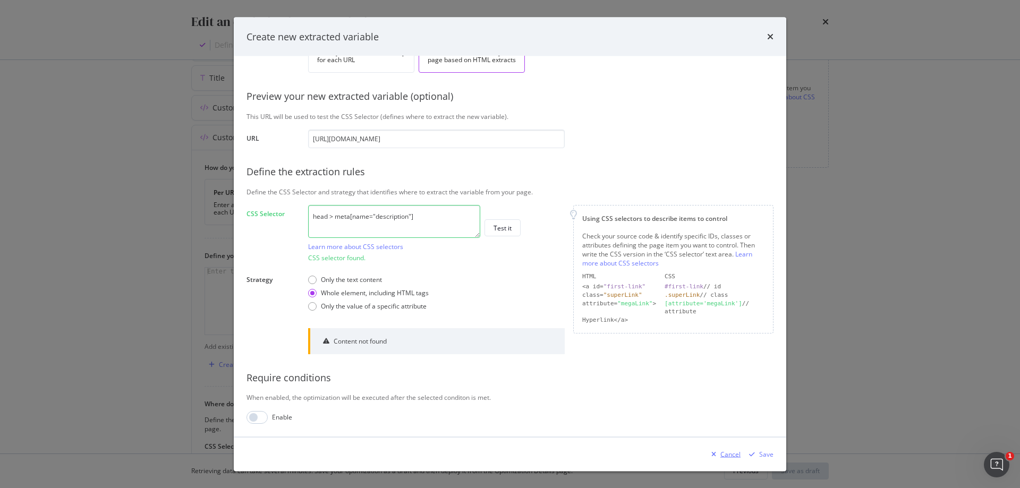
click at [724, 455] on div "Cancel" at bounding box center [730, 454] width 20 height 9
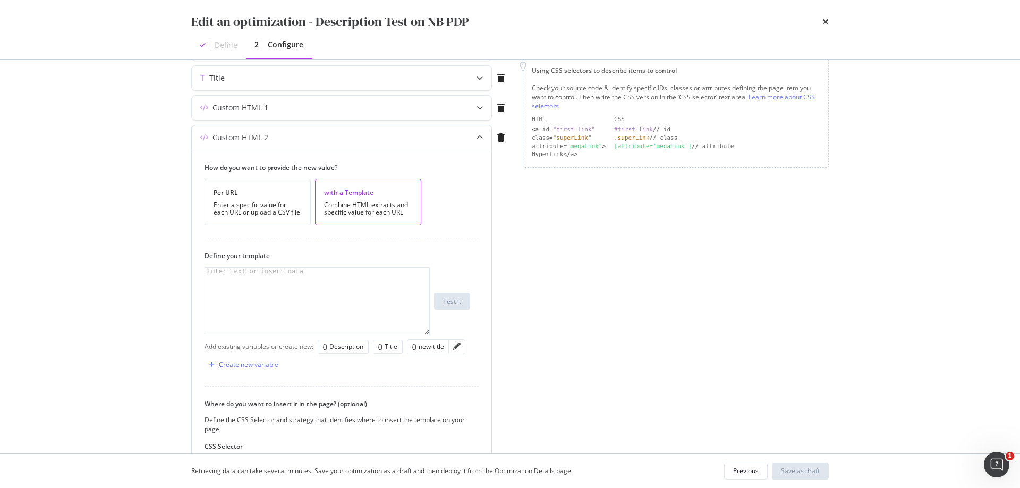
click at [343, 287] on div "modal" at bounding box center [317, 309] width 224 height 82
click at [351, 347] on div "{} Description" at bounding box center [343, 346] width 41 height 9
type textarea "{{ description }}"
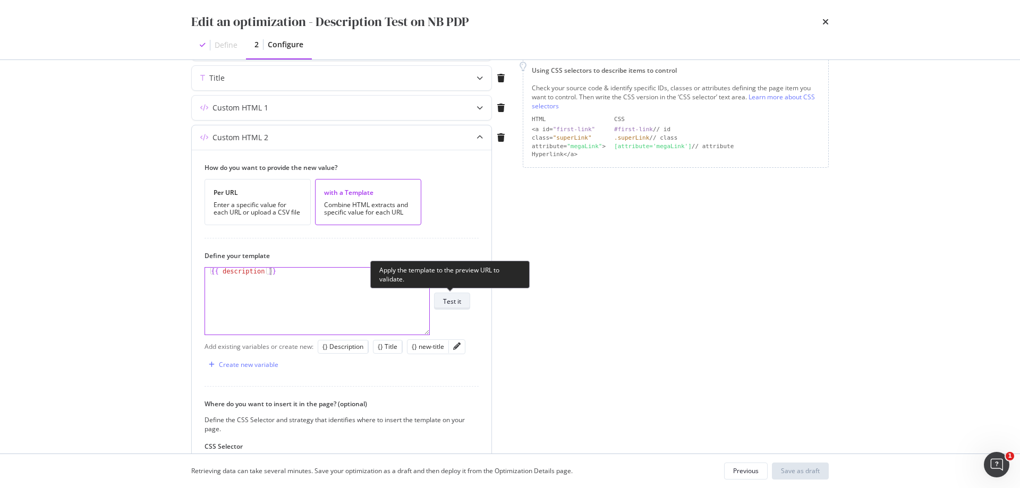
click at [467, 296] on button "Test it" at bounding box center [452, 301] width 36 height 17
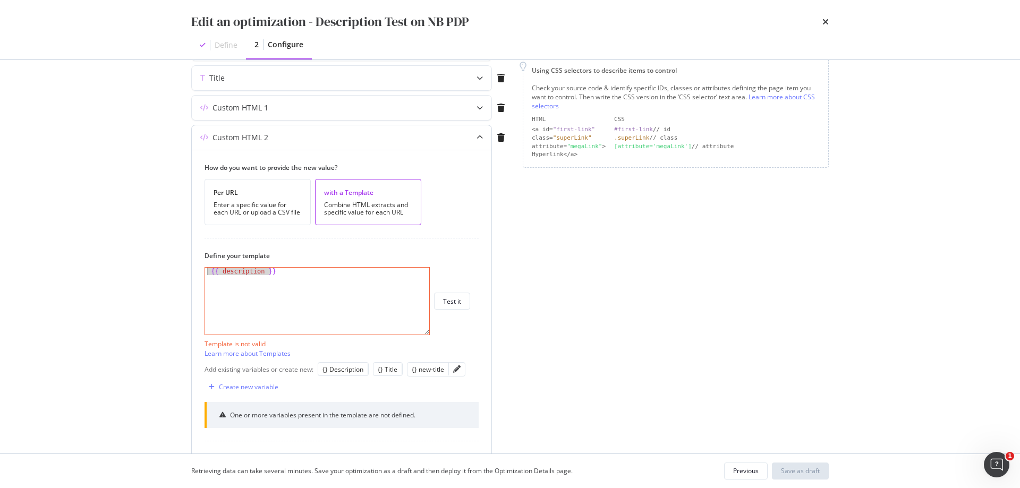
drag, startPoint x: 329, startPoint y: 274, endPoint x: 207, endPoint y: 273, distance: 122.2
click at [207, 273] on div "{{ description }}" at bounding box center [317, 309] width 224 height 82
click at [262, 389] on div "Create new variable" at bounding box center [249, 387] width 60 height 9
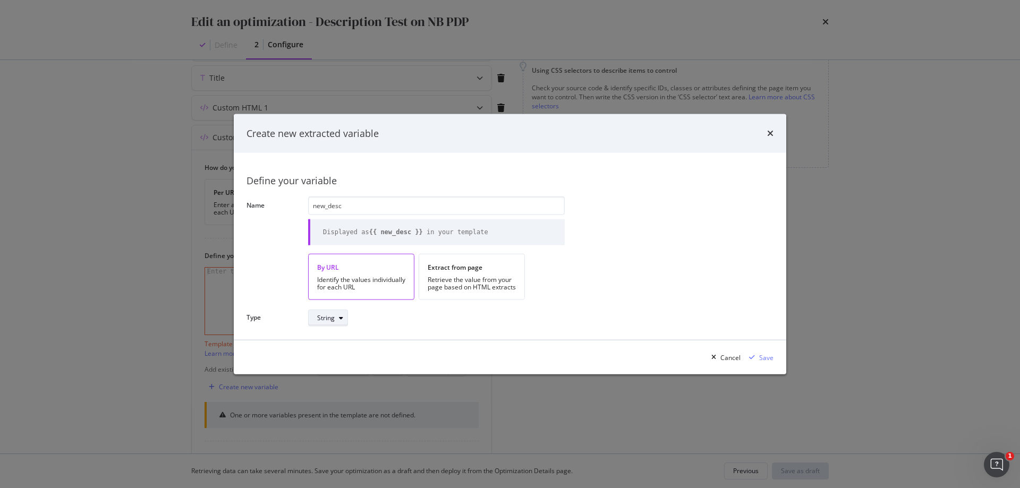
type input "new_desc"
click at [337, 317] on div "modal" at bounding box center [341, 318] width 13 height 6
click at [463, 283] on div "Retrieve the value from your page based on HTML extracts" at bounding box center [472, 283] width 88 height 15
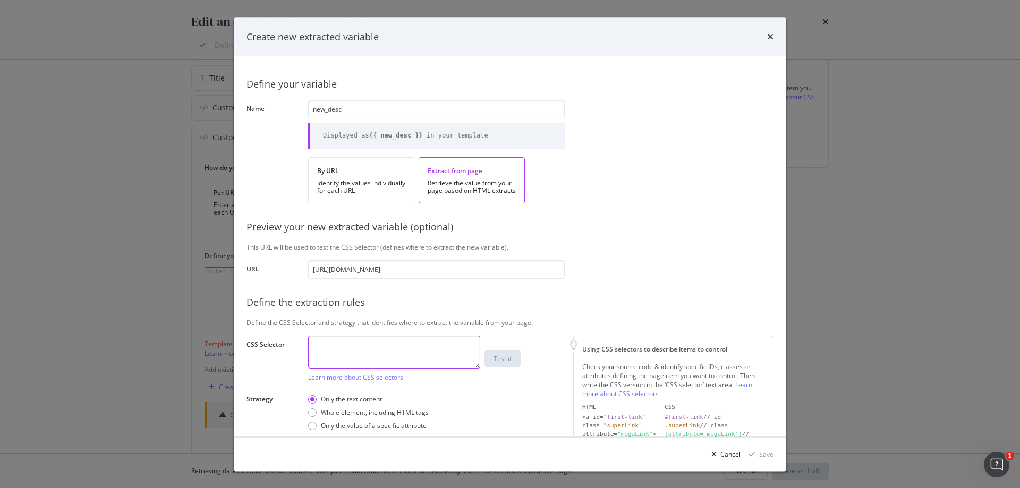
click at [415, 353] on textarea "modal" at bounding box center [394, 351] width 172 height 33
paste textarea "head > meta:nth-child(27)"
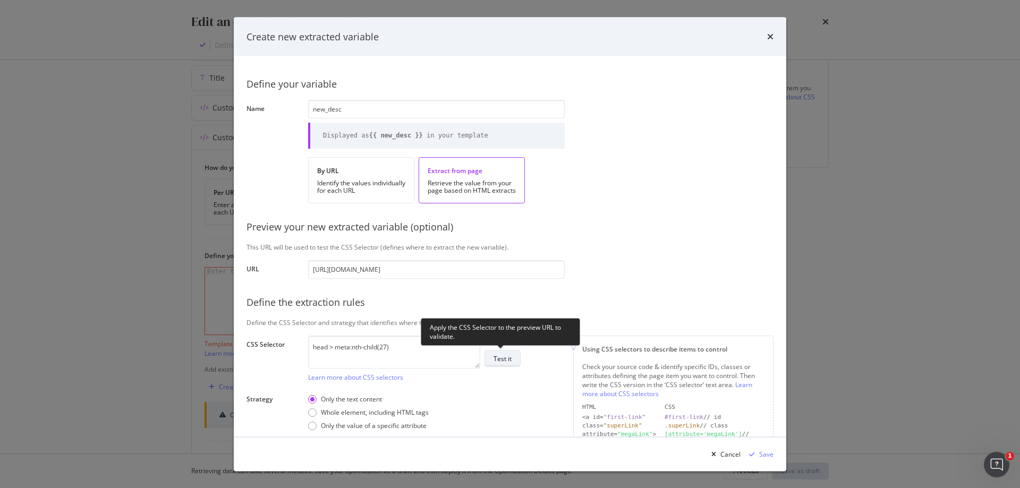
click at [508, 359] on div "Test it" at bounding box center [503, 358] width 18 height 9
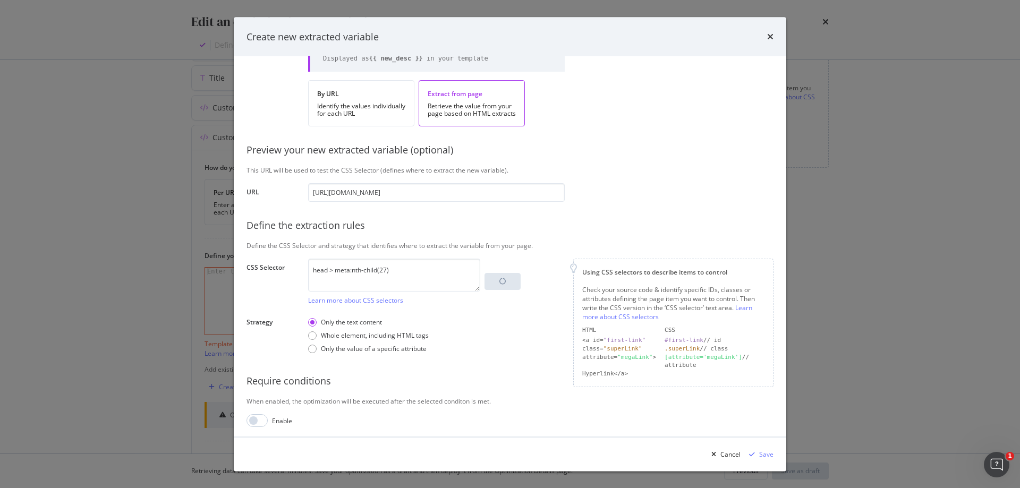
scroll to position [80, 0]
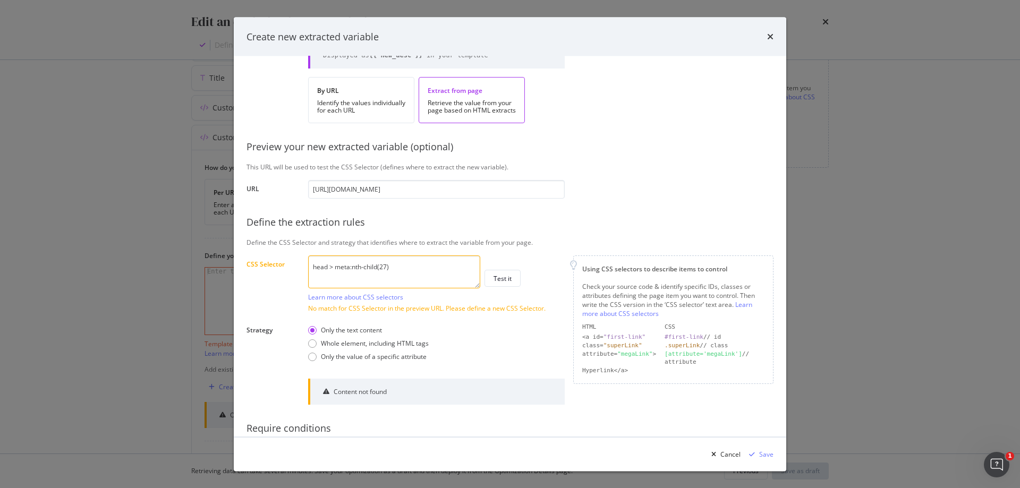
drag, startPoint x: 408, startPoint y: 268, endPoint x: 352, endPoint y: 266, distance: 56.4
click at [352, 266] on textarea "head > meta:nth-child(27)" at bounding box center [394, 272] width 172 height 33
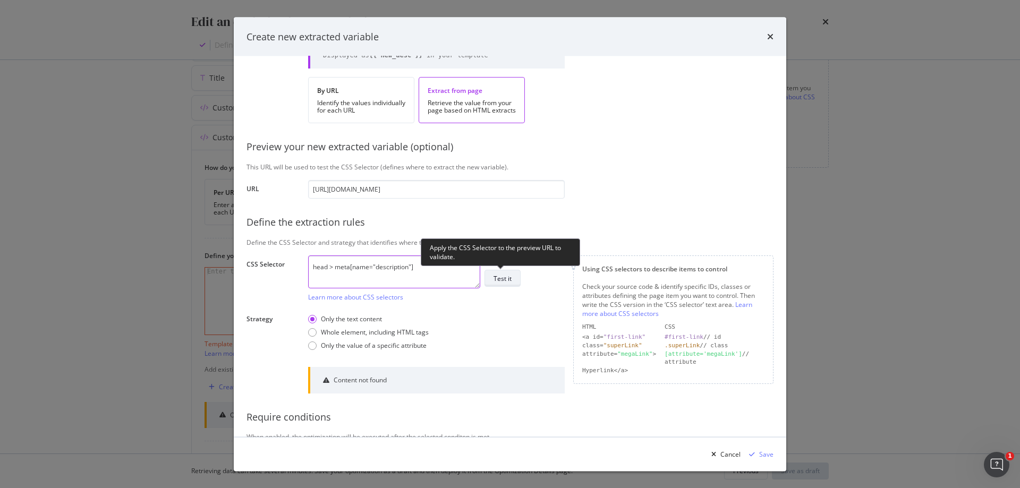
type textarea "head > meta[name="description"]"
click at [502, 276] on div "Test it" at bounding box center [503, 278] width 18 height 9
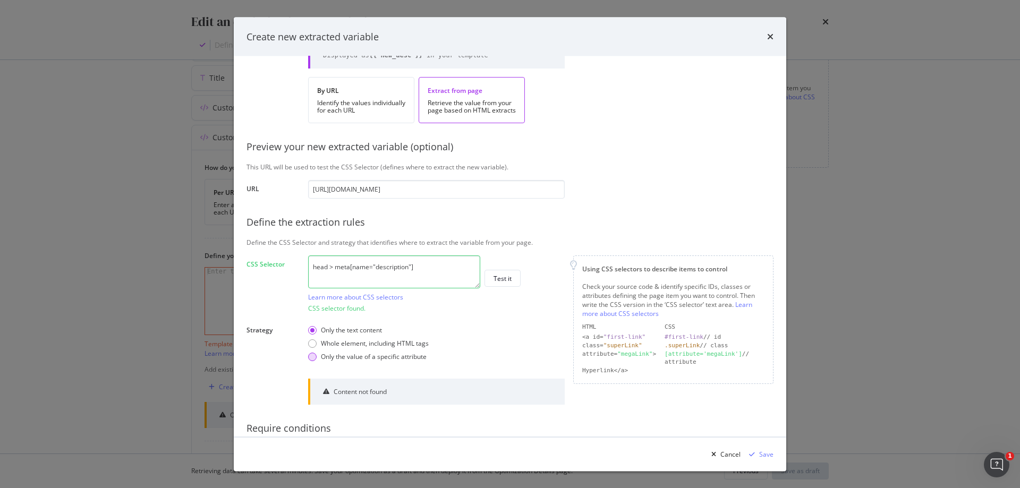
click at [390, 355] on div "Only the value of a specific attribute" at bounding box center [374, 357] width 106 height 9
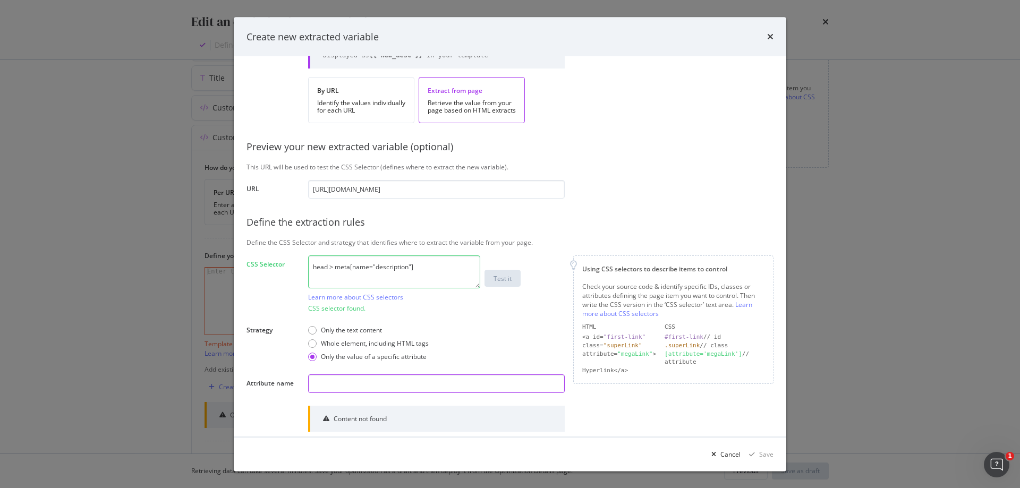
click at [386, 388] on input "modal" at bounding box center [436, 384] width 257 height 19
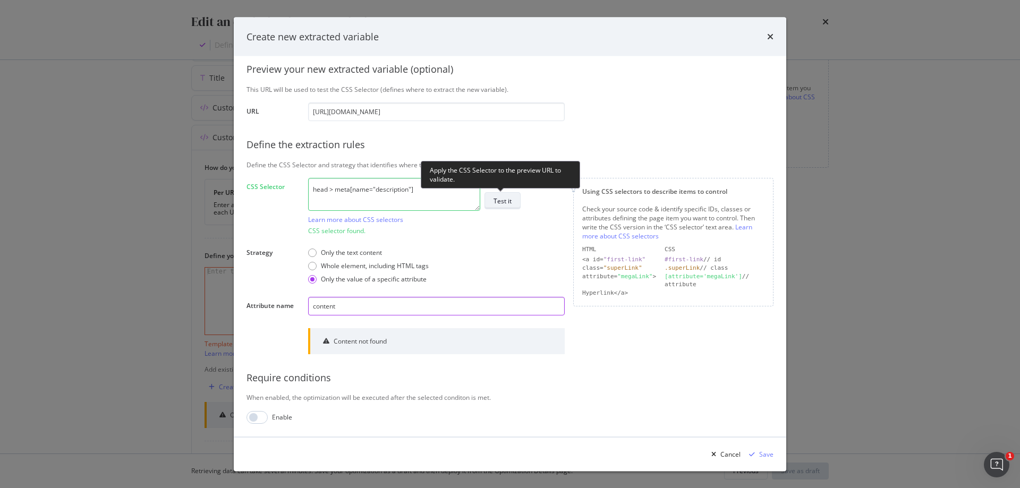
type input "content"
click at [503, 199] on div "Test it" at bounding box center [503, 201] width 18 height 9
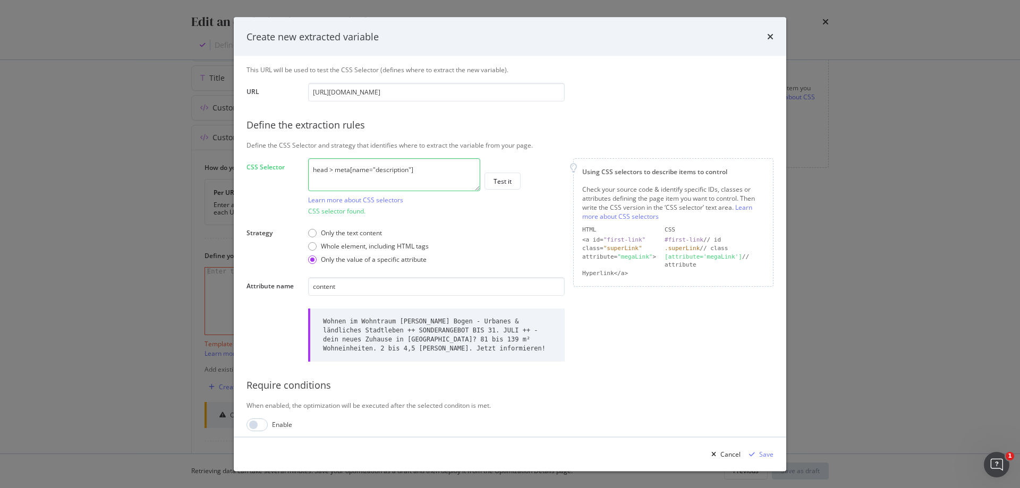
scroll to position [184, 0]
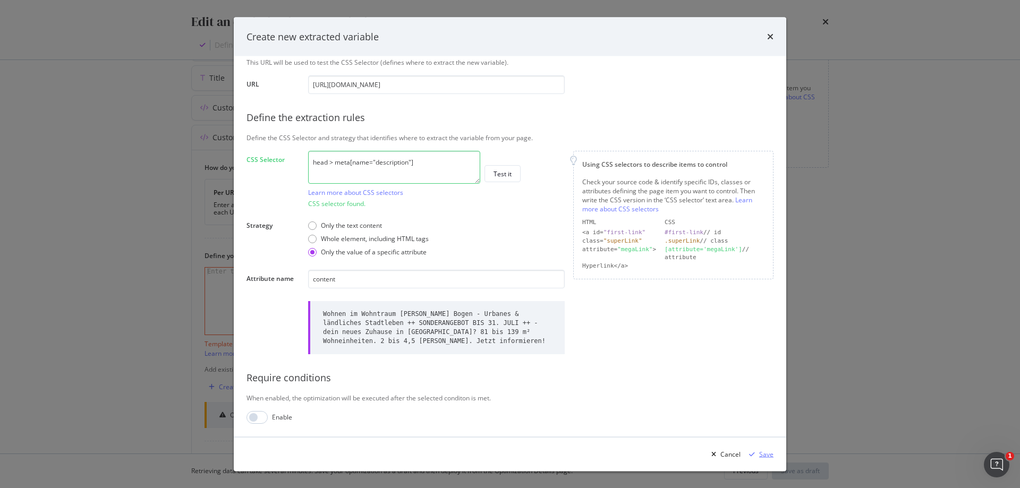
click at [763, 456] on div "Save" at bounding box center [766, 454] width 14 height 9
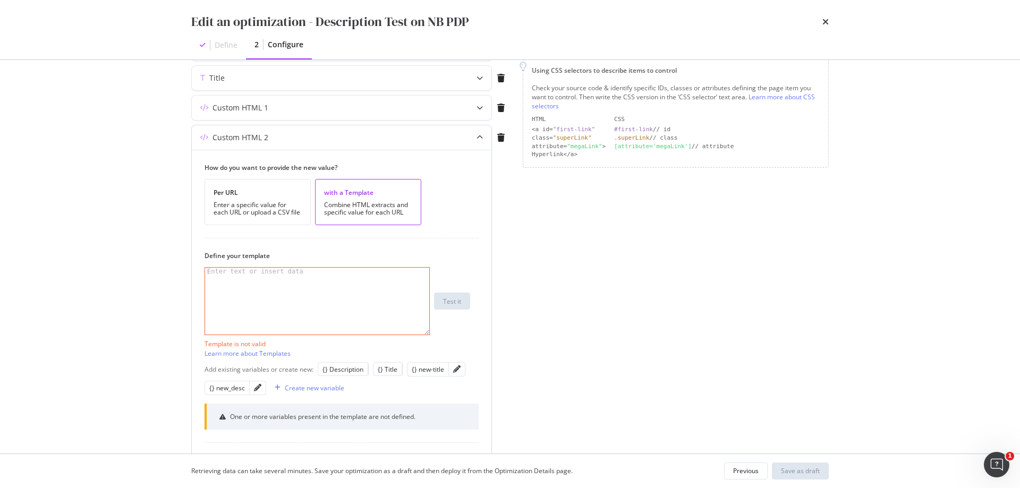
click at [352, 310] on div "modal" at bounding box center [317, 309] width 224 height 82
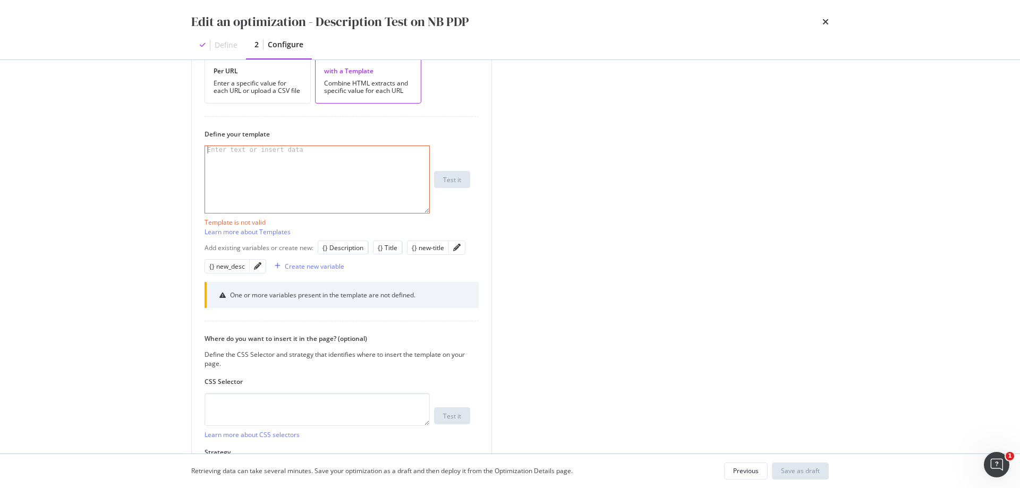
scroll to position [421, 0]
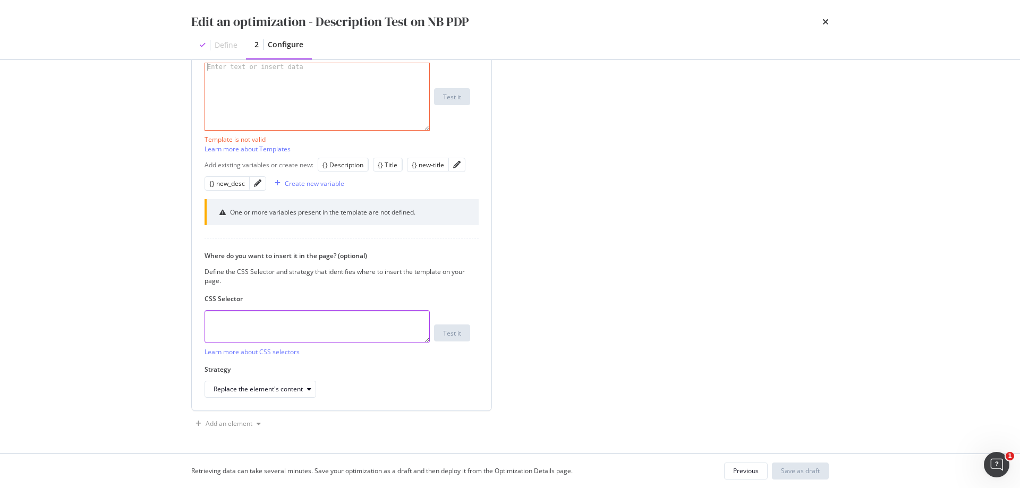
click at [354, 320] on textarea "modal" at bounding box center [317, 326] width 225 height 33
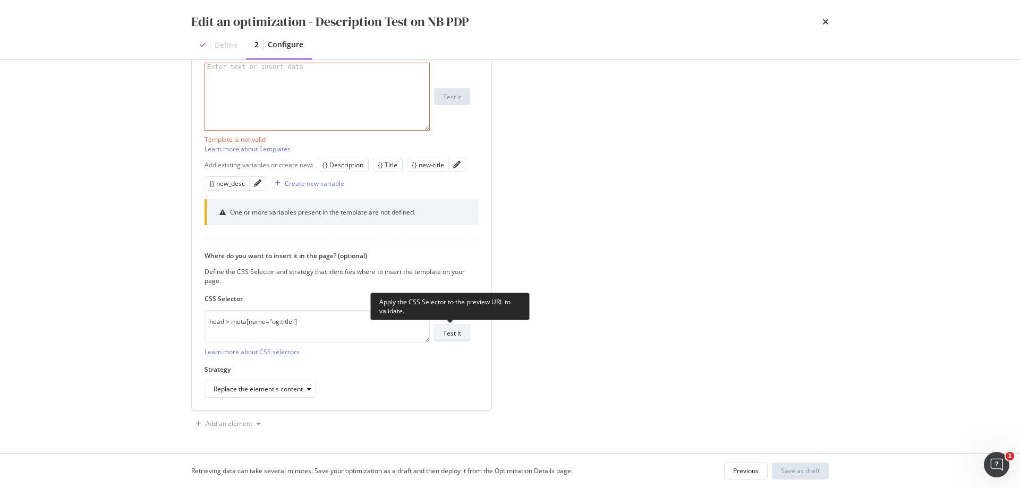
click at [449, 332] on div "Test it" at bounding box center [452, 333] width 18 height 9
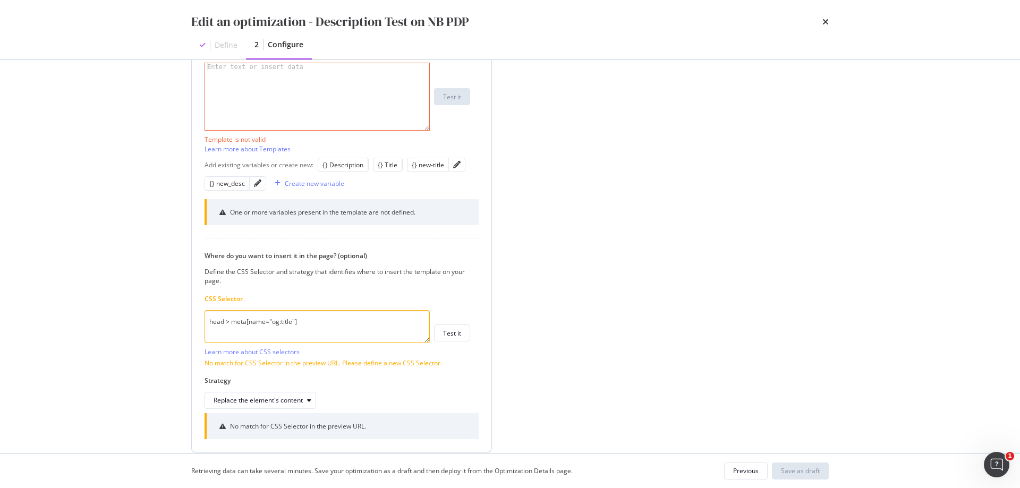
click at [266, 323] on textarea "head > meta[name="og:title"]" at bounding box center [317, 326] width 225 height 33
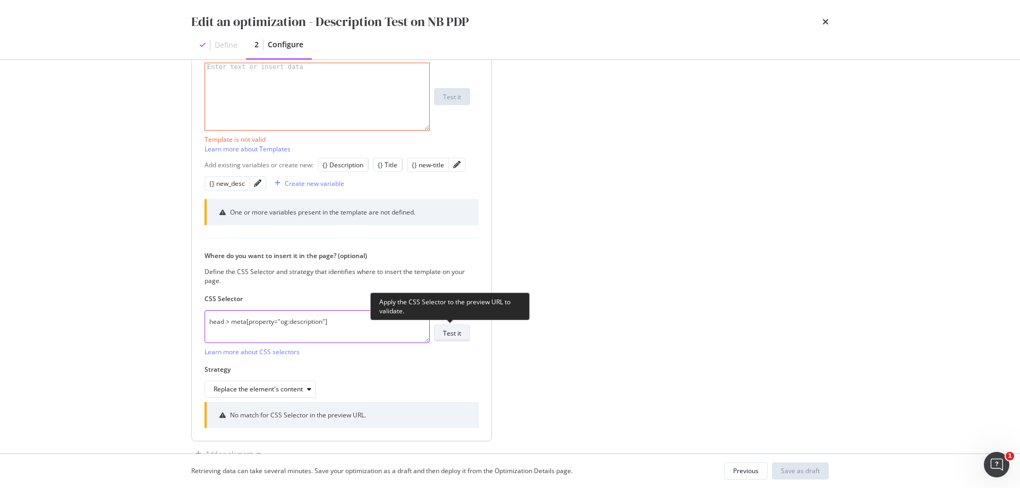
type textarea "head > meta[property="og:description"]"
click at [447, 335] on div "Test it" at bounding box center [452, 333] width 18 height 9
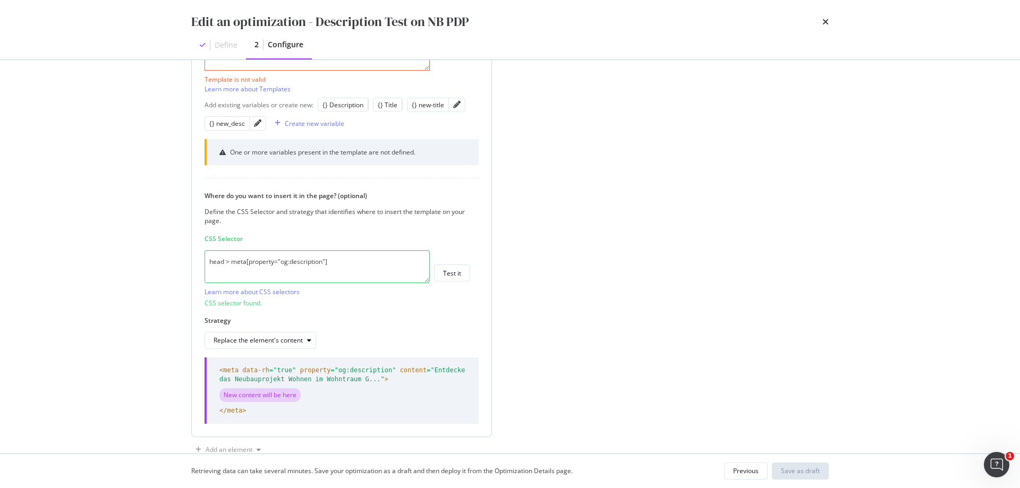
scroll to position [506, 0]
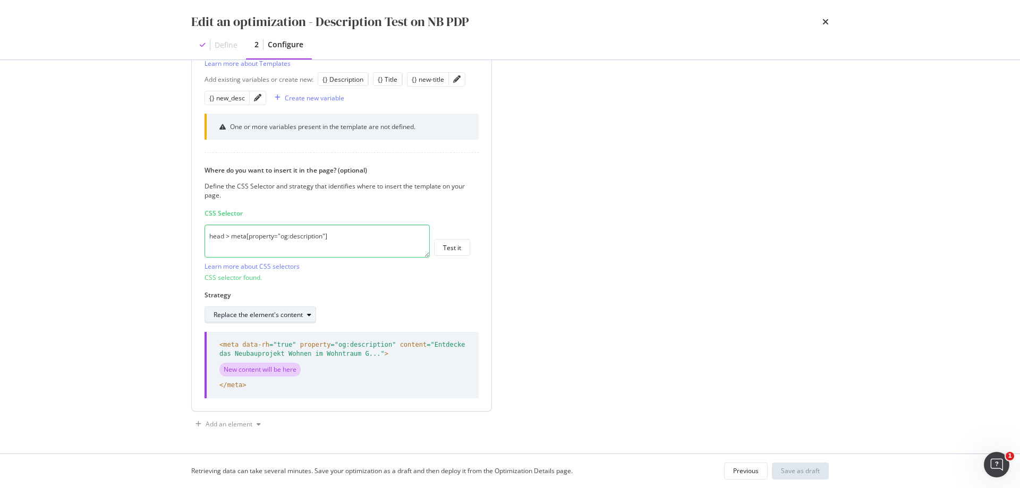
click at [285, 317] on div "Replace the element's content" at bounding box center [258, 315] width 89 height 6
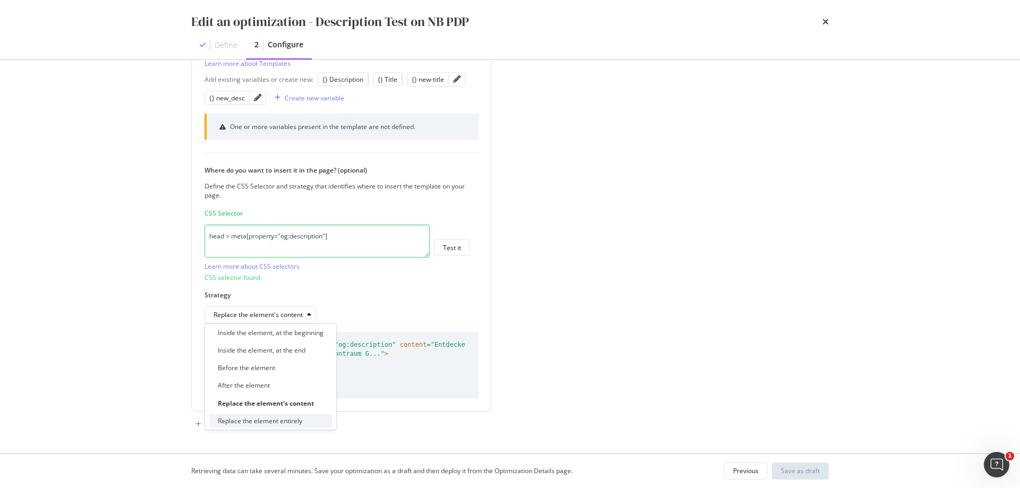
click at [301, 422] on div "Replace the element entirely" at bounding box center [260, 421] width 84 height 9
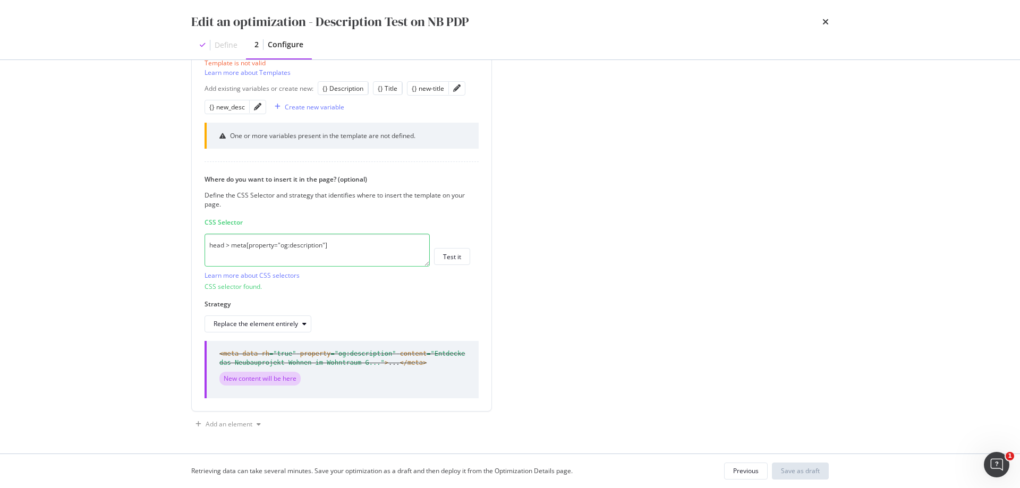
scroll to position [497, 0]
drag, startPoint x: 414, startPoint y: 360, endPoint x: 212, endPoint y: 357, distance: 201.9
click at [212, 357] on div "<meta data-rh =" true " property =" og:description " content =" Entdecke das Ne…" at bounding box center [342, 369] width 274 height 57
copy span "<meta data-rh =" true " property =" og:description " content =" Entdecke das Ne…"
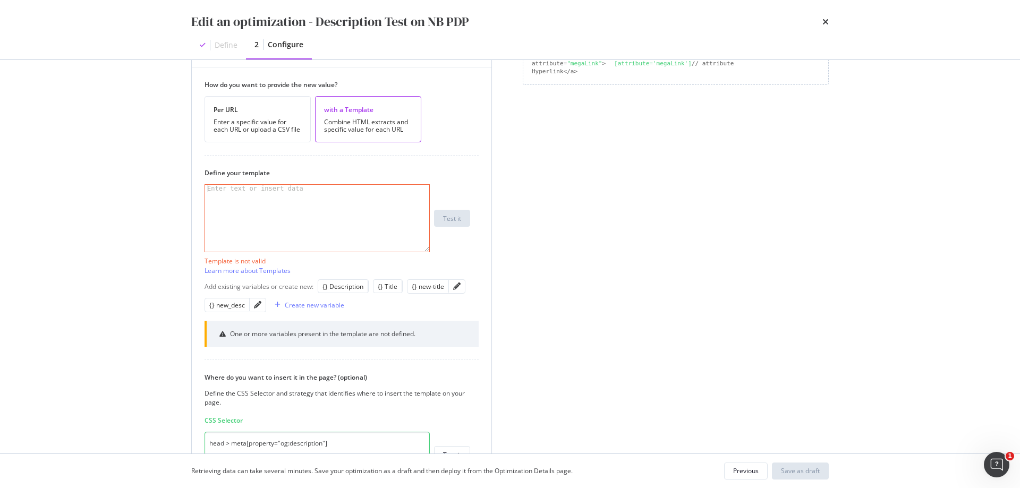
scroll to position [285, 0]
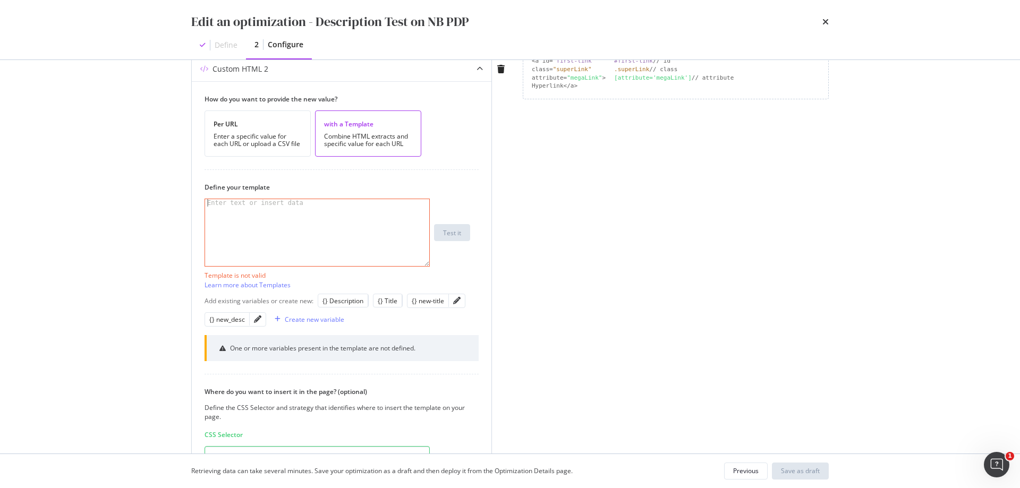
click at [229, 208] on div "modal" at bounding box center [317, 240] width 224 height 82
paste textarea "<meta data-rh="true" property="og:description" content="Entdecke das Neubauproj…"
drag, startPoint x: 258, startPoint y: 216, endPoint x: 224, endPoint y: 219, distance: 34.2
click at [224, 219] on div "< meta data-rh = "true" property = "og:description" content = "Entdecke das Neu…" at bounding box center [317, 255] width 224 height 112
click at [225, 323] on div "{} new_desc" at bounding box center [227, 319] width 36 height 9
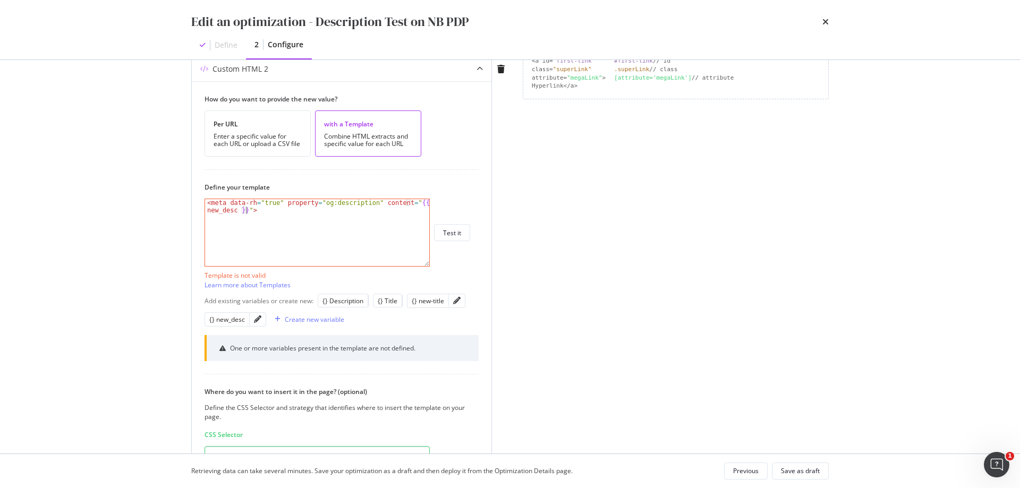
click at [406, 200] on div "< meta data-rh = "true" property = "og:description" content = " {{ new_desc }} …" at bounding box center [317, 247] width 224 height 97
type textarea "<meta data-rh="true" property="og:description" content="{{ new_desc }}">"
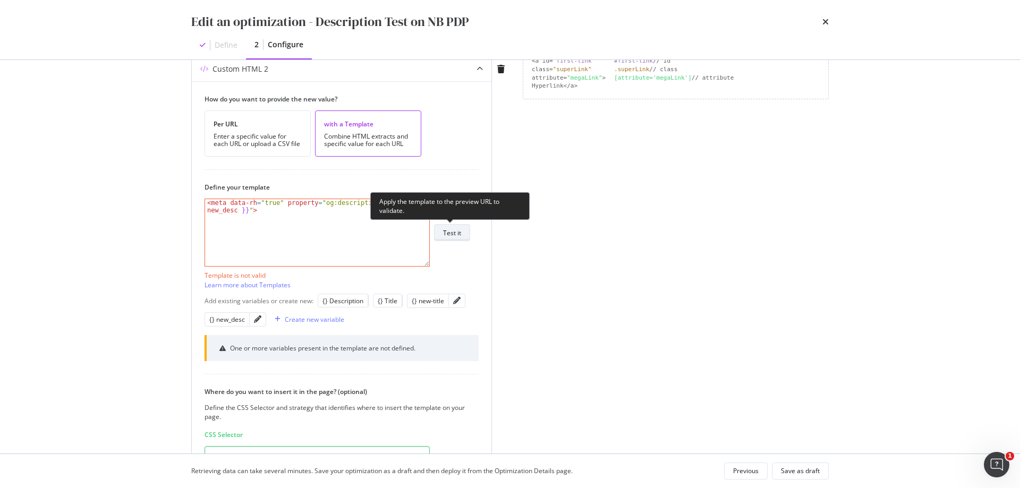
click at [462, 233] on button "Test it" at bounding box center [452, 232] width 36 height 17
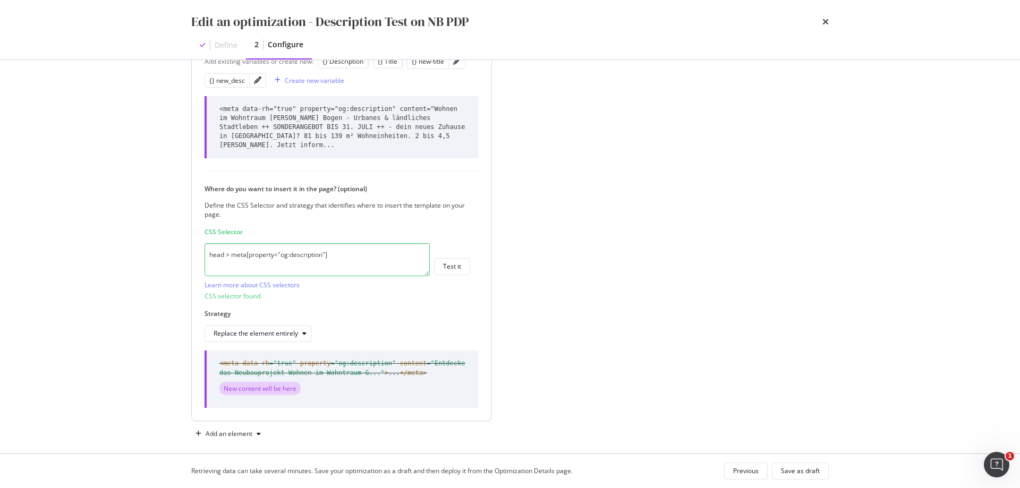
scroll to position [502, 0]
click at [806, 471] on div "Save as draft" at bounding box center [800, 471] width 39 height 9
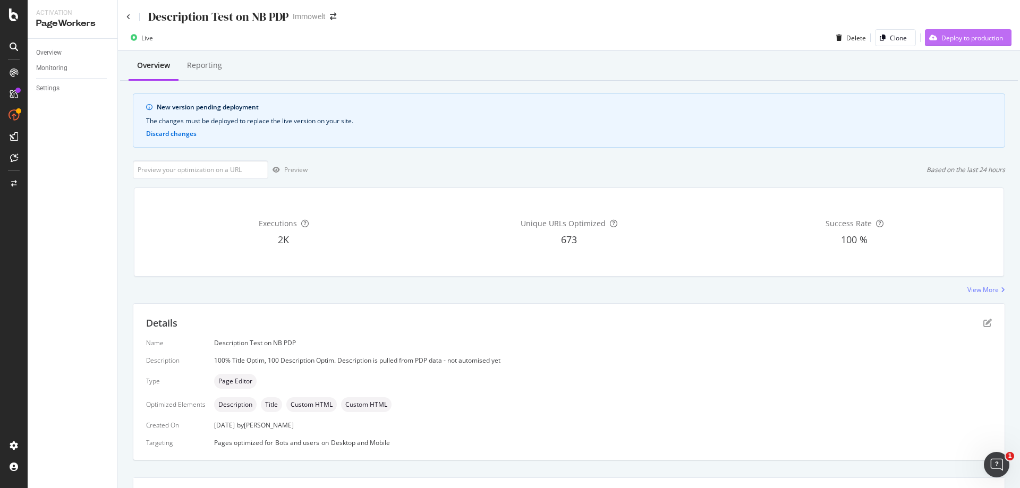
click at [960, 31] on div "Deploy to production" at bounding box center [964, 38] width 78 height 16
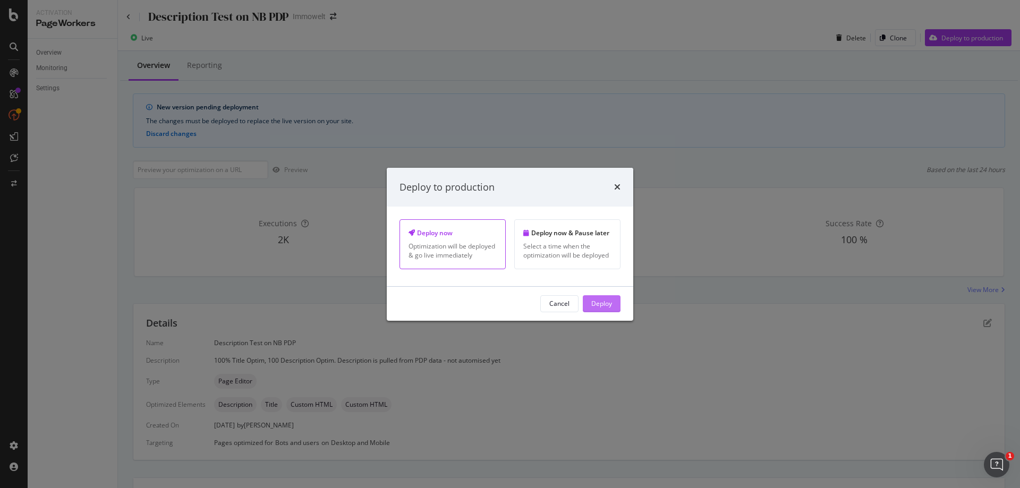
click at [609, 304] on div "Deploy" at bounding box center [601, 303] width 21 height 9
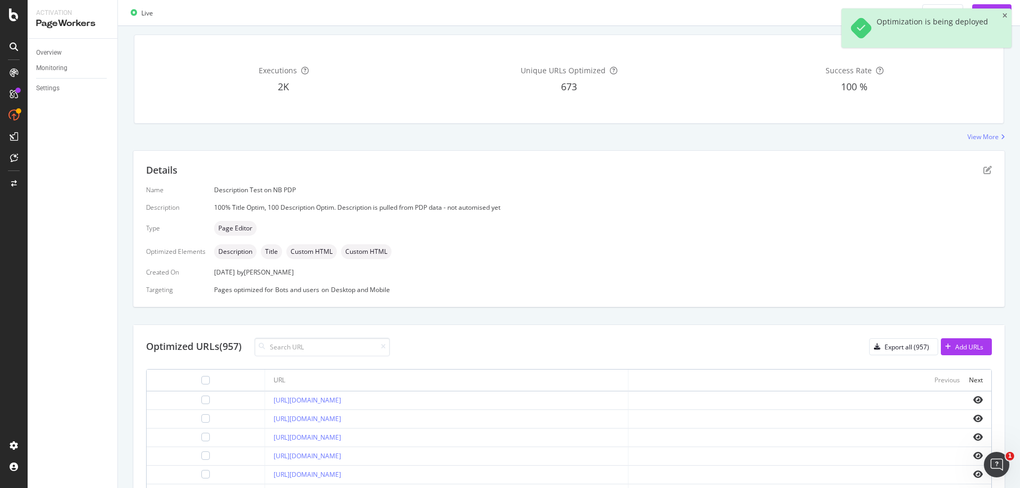
scroll to position [125, 0]
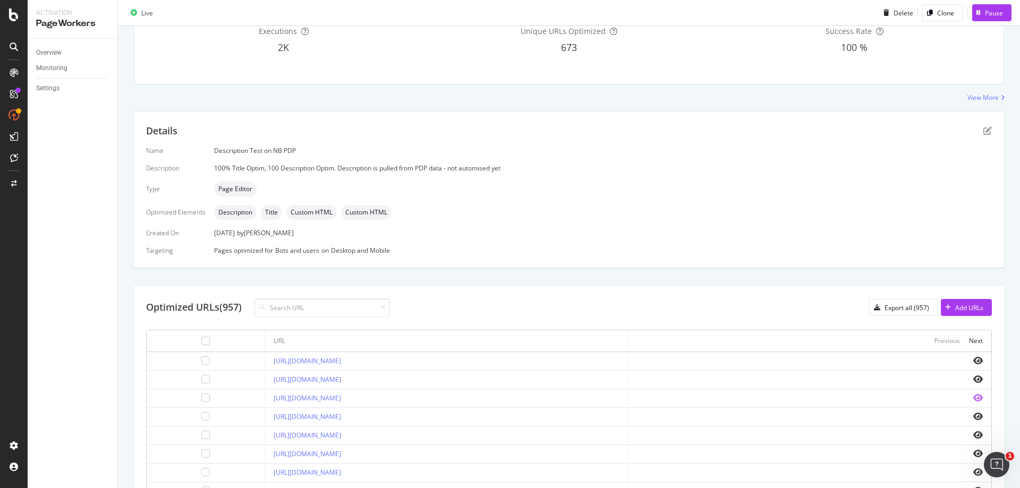
click at [973, 396] on icon "eye" at bounding box center [978, 398] width 10 height 9
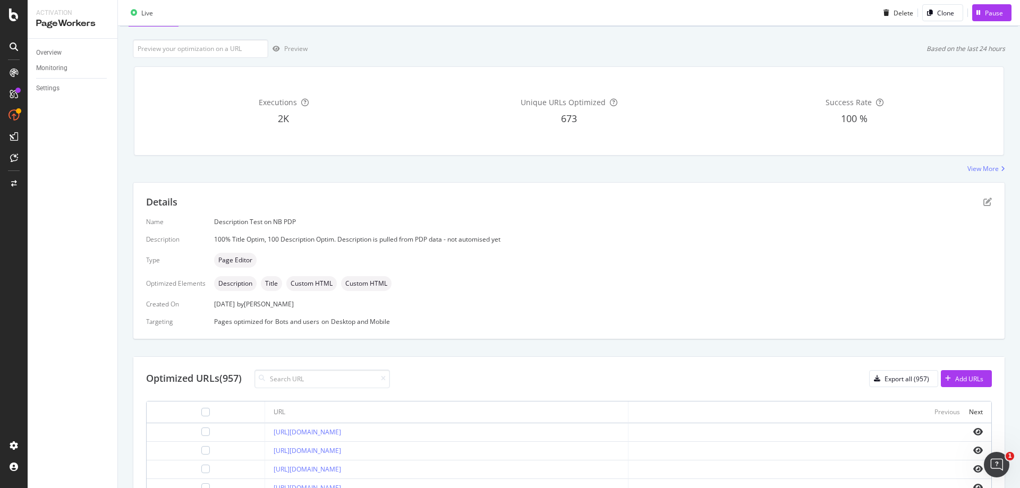
scroll to position [0, 0]
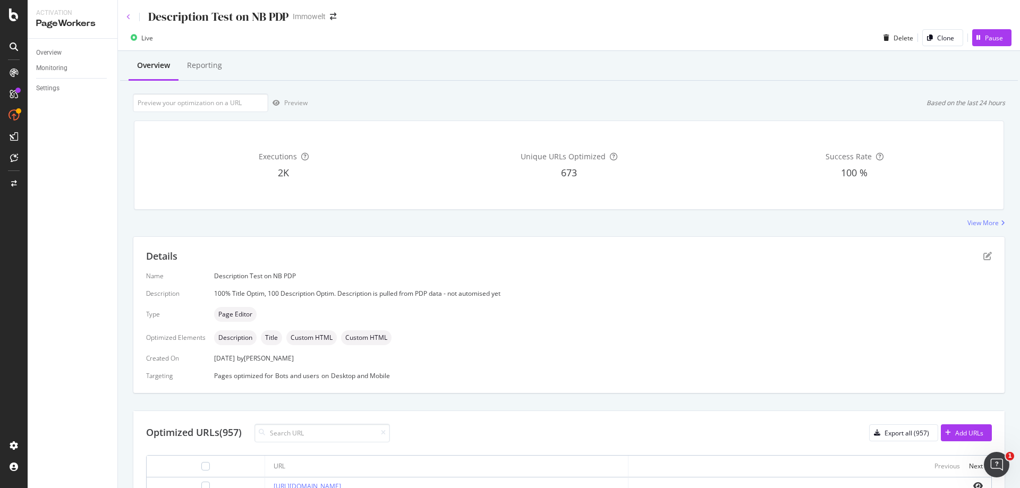
click at [129, 17] on icon at bounding box center [128, 17] width 4 height 6
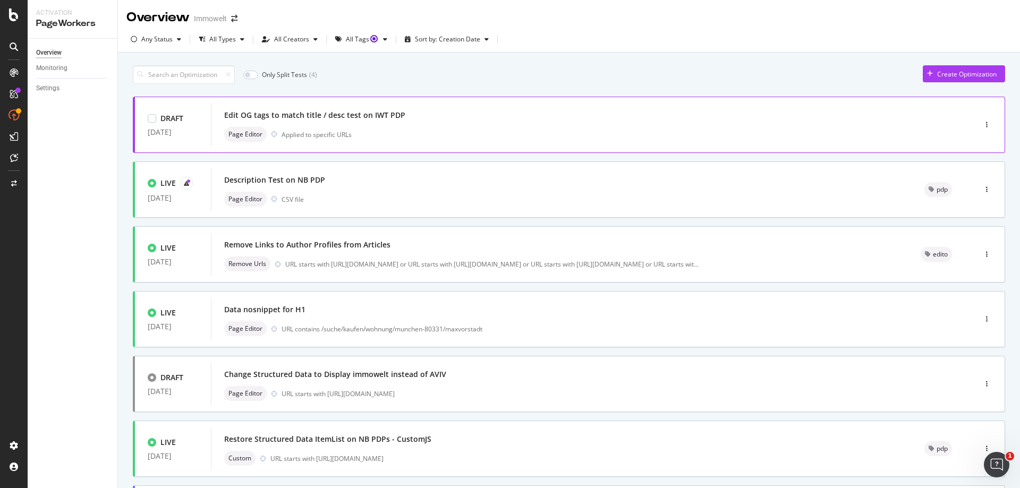
click at [515, 126] on div "Edit OG tags to match title / desc test on IWT PDP Page Editor Applied to speci…" at bounding box center [577, 125] width 707 height 34
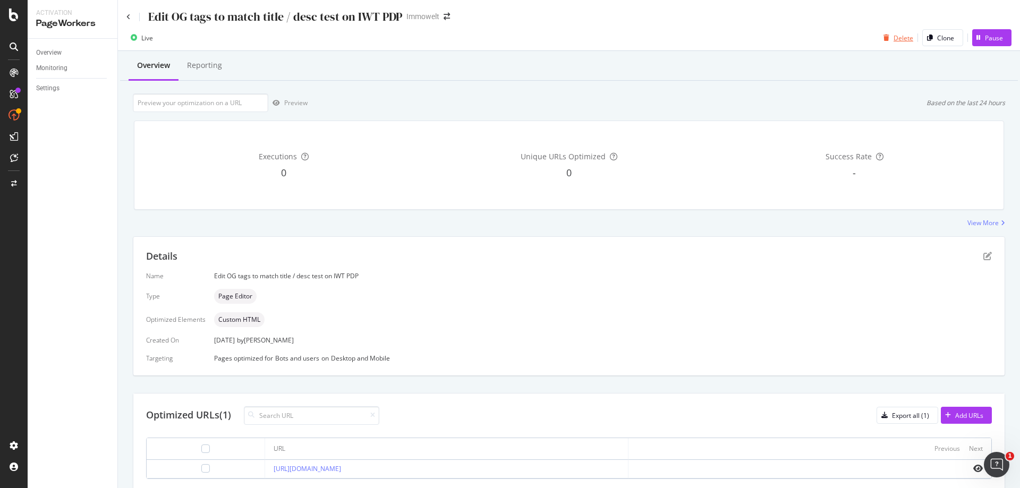
click at [897, 41] on div "Delete" at bounding box center [904, 37] width 20 height 9
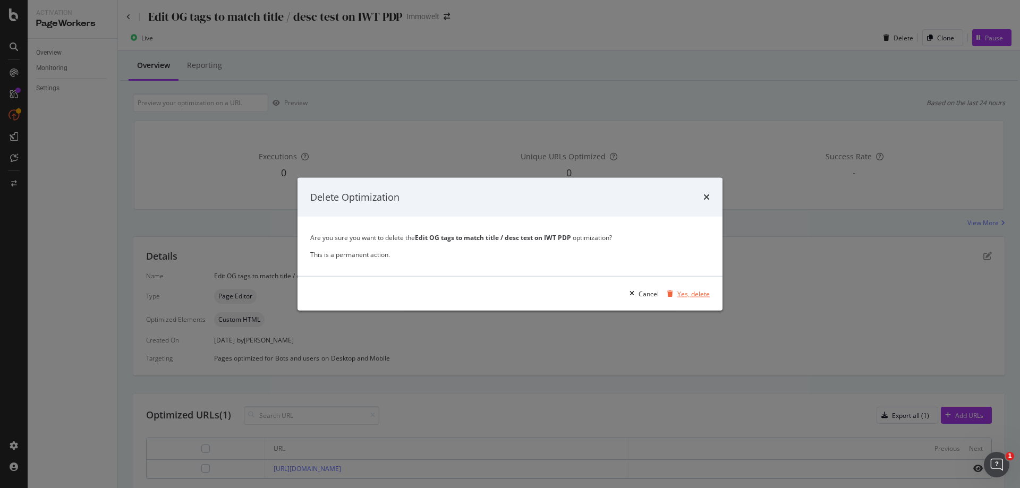
click at [688, 294] on div "Yes, delete" at bounding box center [693, 293] width 32 height 9
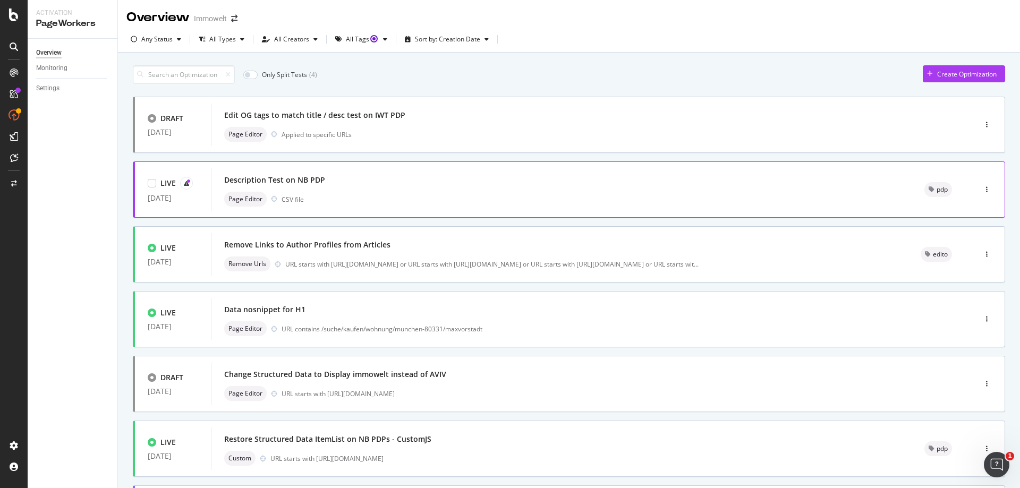
click at [515, 192] on div "Page Editor CSV file" at bounding box center [561, 199] width 675 height 15
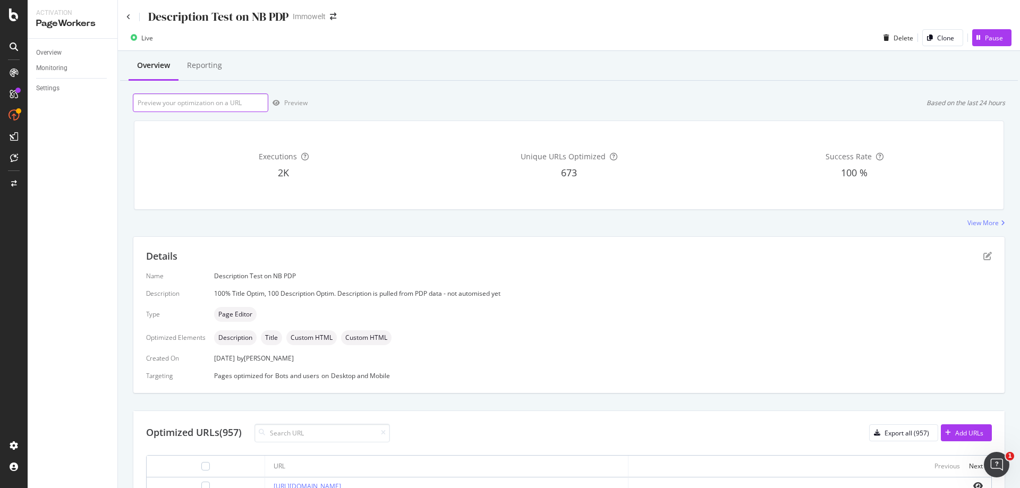
click at [210, 102] on input "url" at bounding box center [200, 103] width 135 height 19
paste input "[URL][DOMAIN_NAME]"
type input "[URL][DOMAIN_NAME]"
click at [290, 101] on div "Preview" at bounding box center [295, 102] width 23 height 9
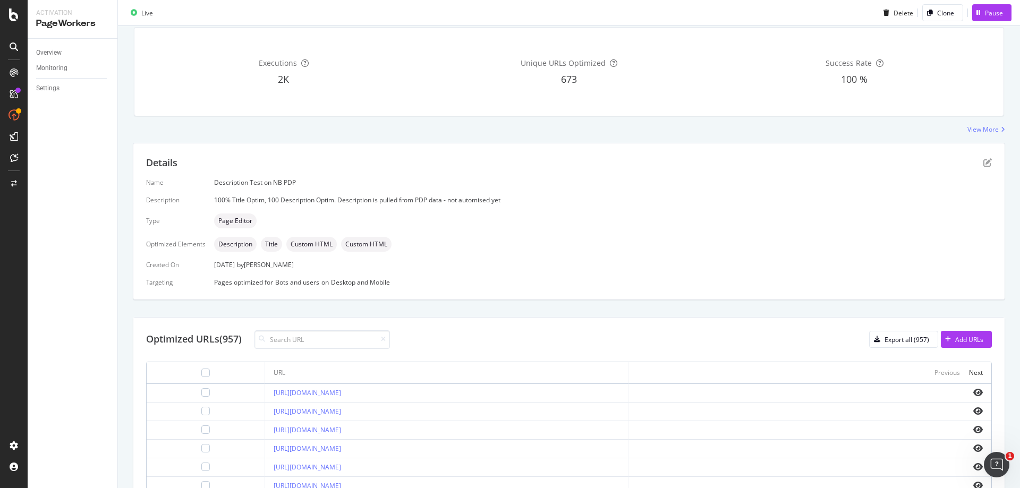
scroll to position [319, 0]
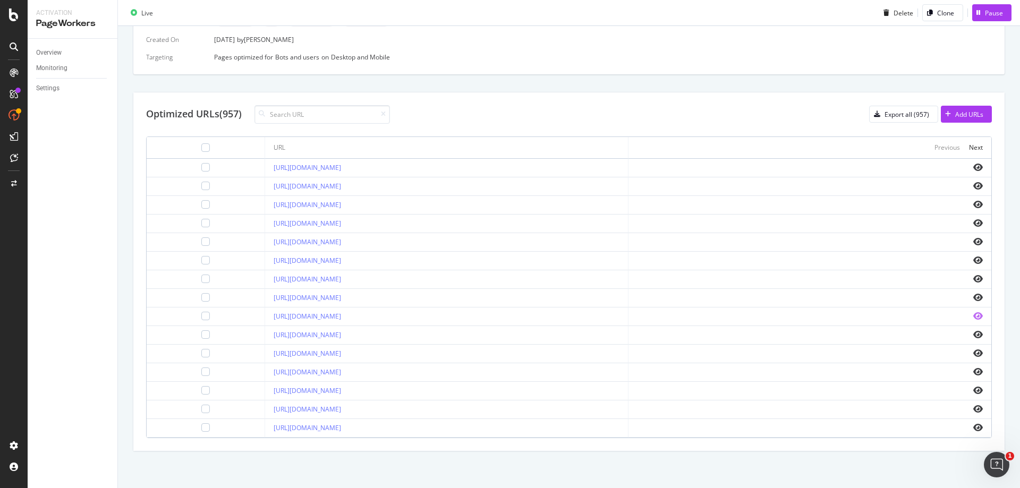
click at [973, 316] on icon "eye" at bounding box center [978, 316] width 10 height 9
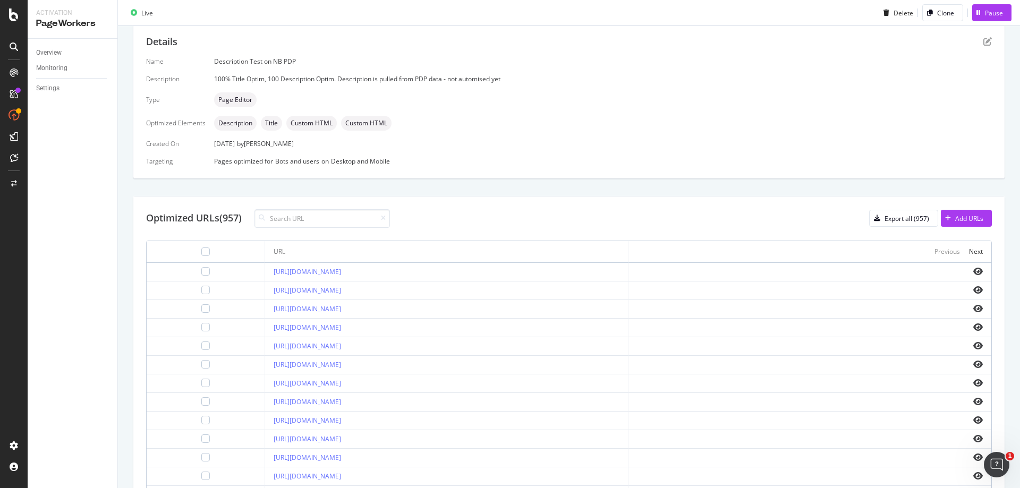
scroll to position [0, 0]
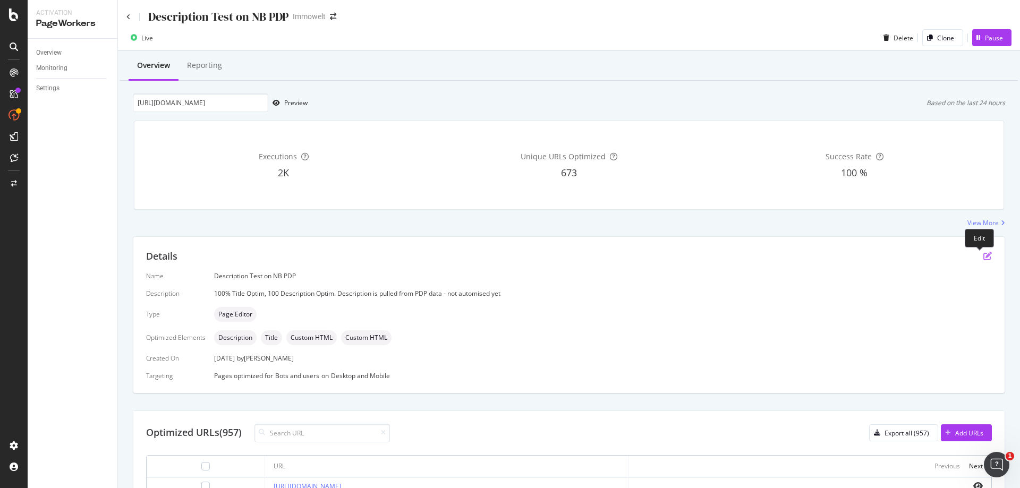
click at [983, 255] on icon "pen-to-square" at bounding box center [987, 256] width 9 height 9
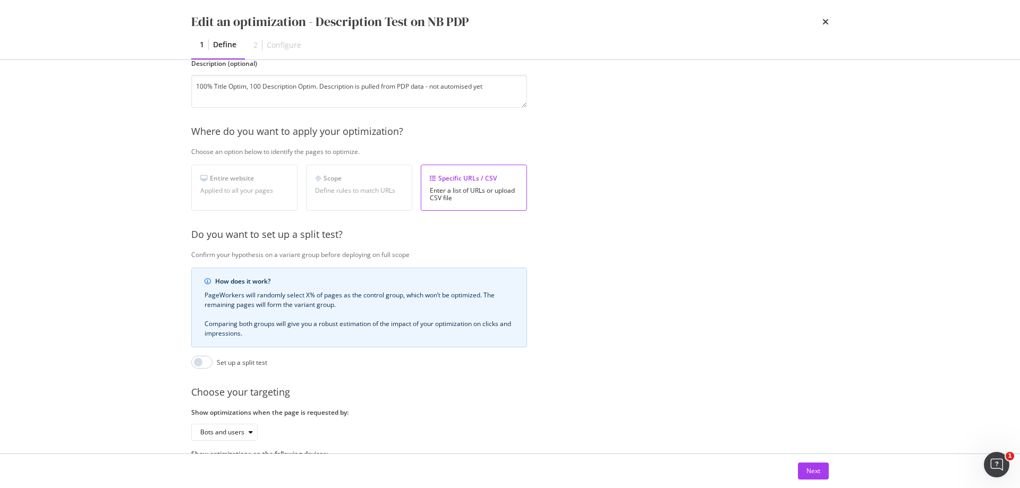
scroll to position [159, 0]
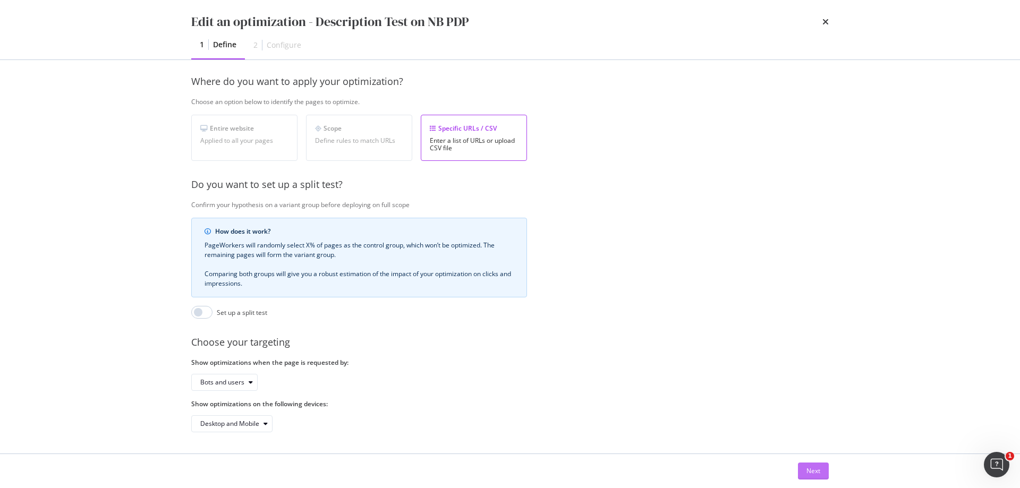
click at [820, 469] on div "Next" at bounding box center [814, 471] width 14 height 9
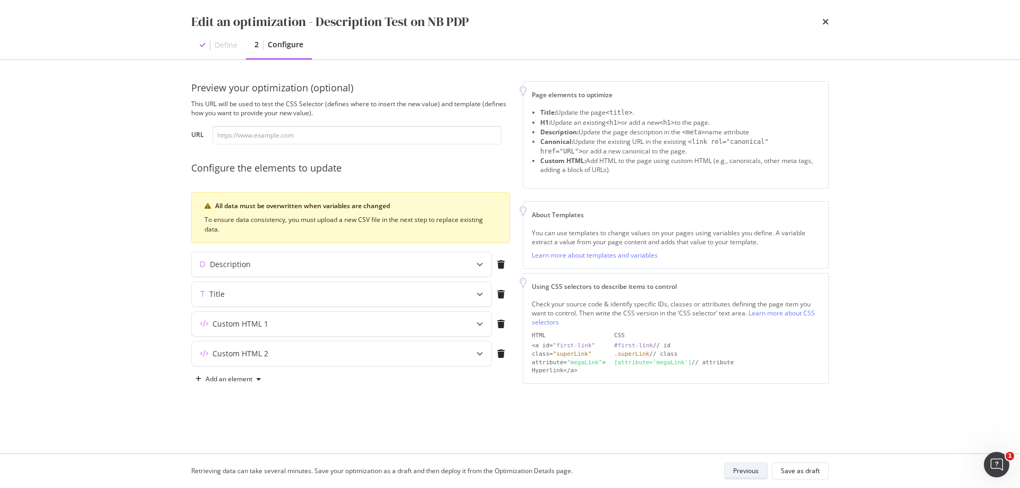
scroll to position [0, 0]
click at [239, 264] on div "Description" at bounding box center [230, 264] width 41 height 11
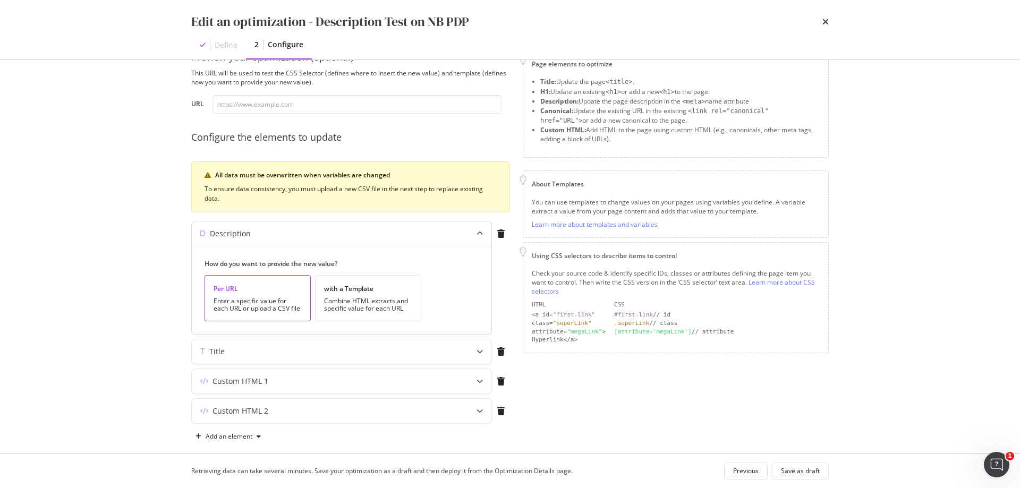
scroll to position [44, 0]
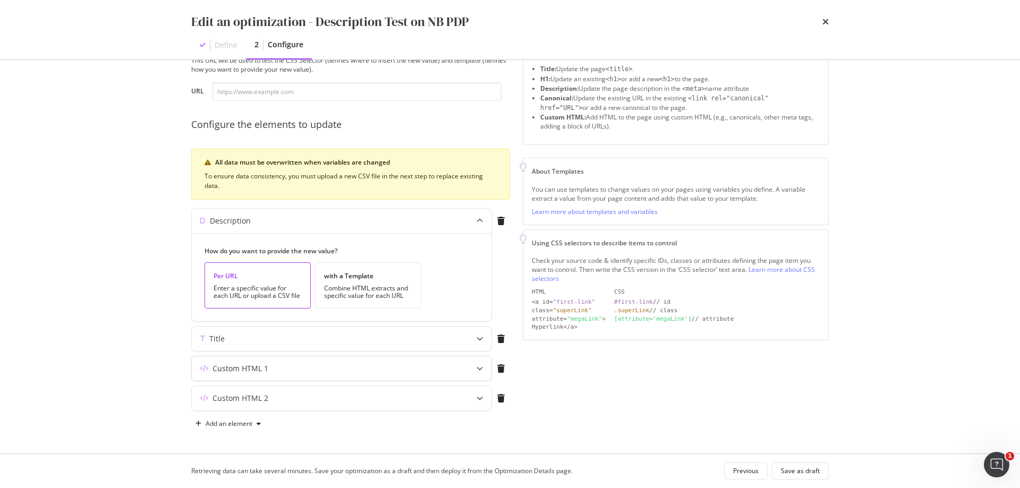
click at [249, 368] on div "Custom HTML 1" at bounding box center [241, 368] width 56 height 11
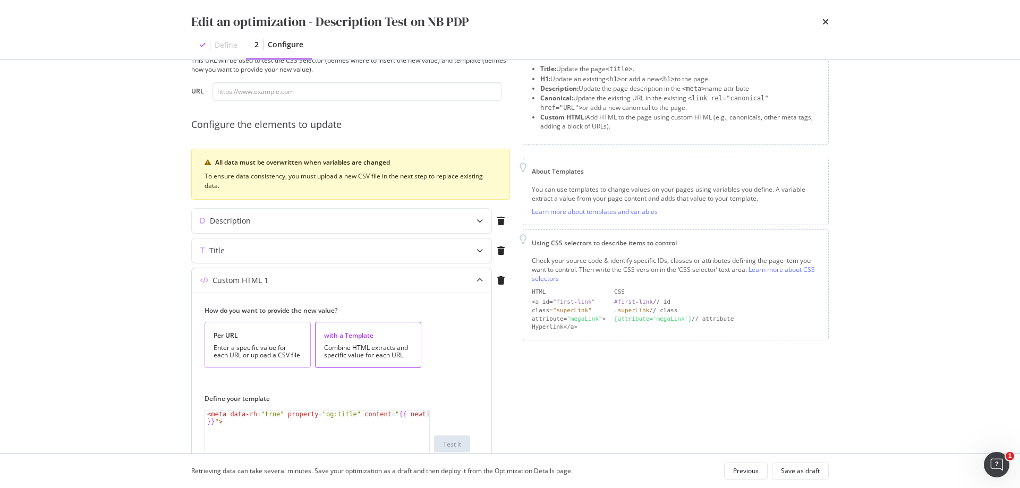
click at [263, 352] on div "Enter a specific value for each URL or upload a CSV file" at bounding box center [258, 351] width 88 height 15
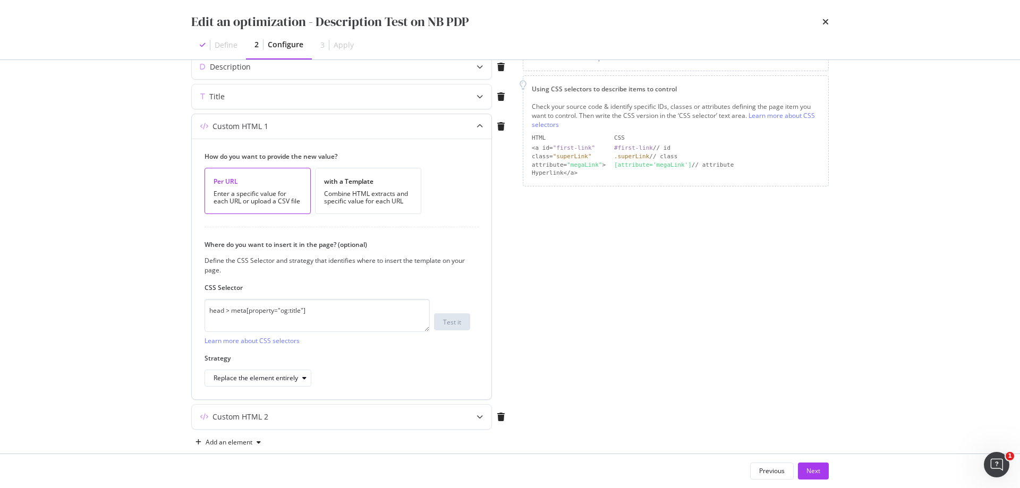
scroll to position [216, 0]
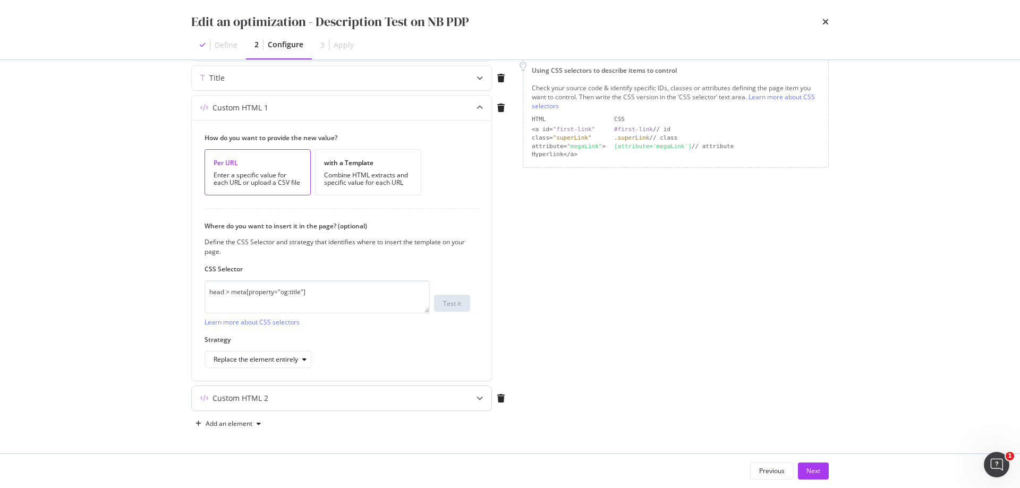
click at [227, 396] on div "Custom HTML 2" at bounding box center [241, 398] width 56 height 11
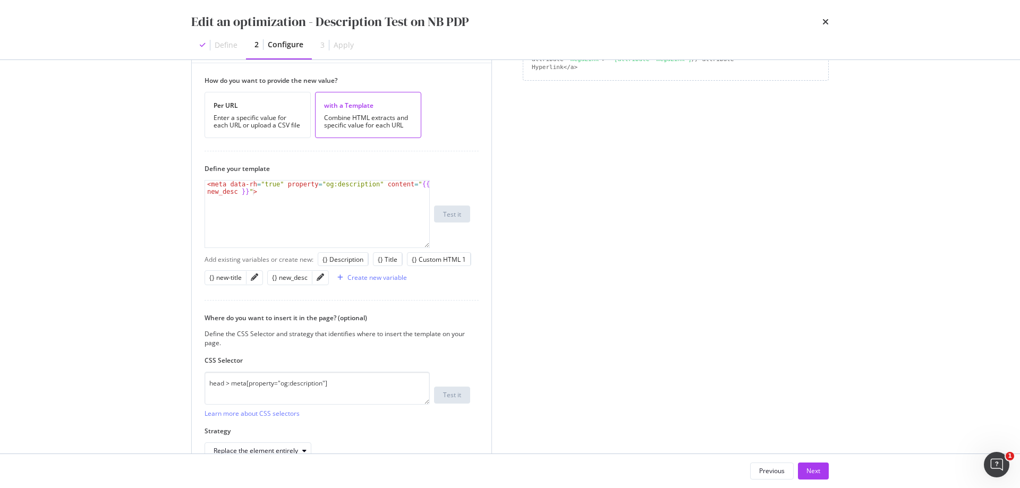
scroll to position [206, 0]
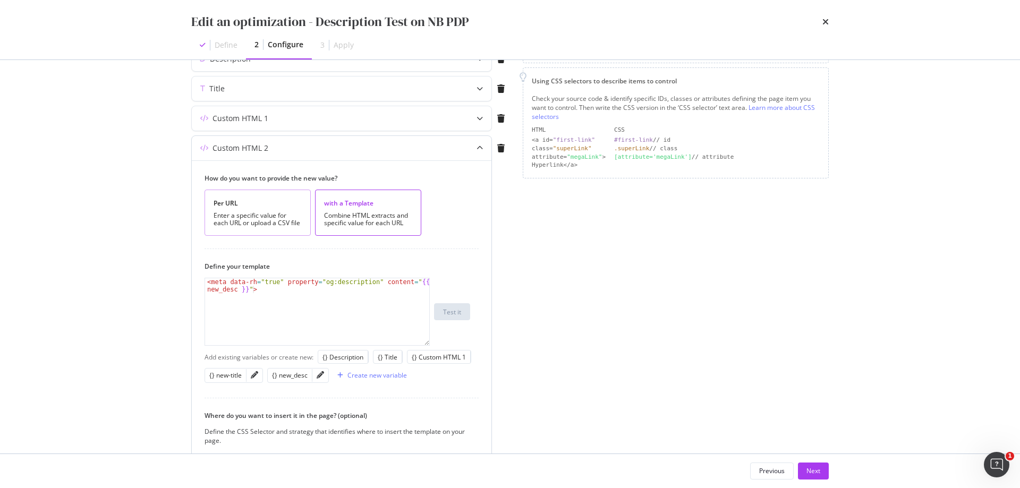
click at [280, 226] on div "Enter a specific value for each URL or upload a CSV file" at bounding box center [258, 219] width 88 height 15
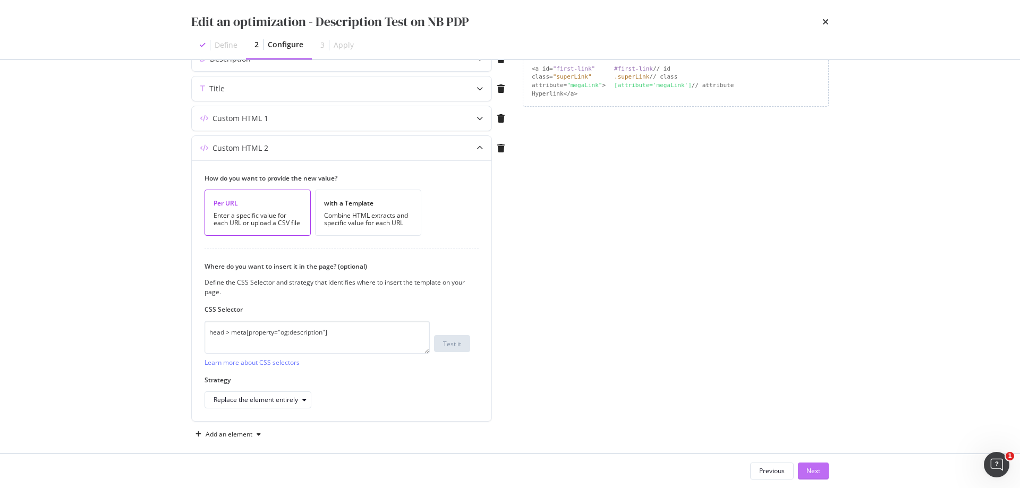
click at [818, 470] on div "Next" at bounding box center [814, 471] width 14 height 9
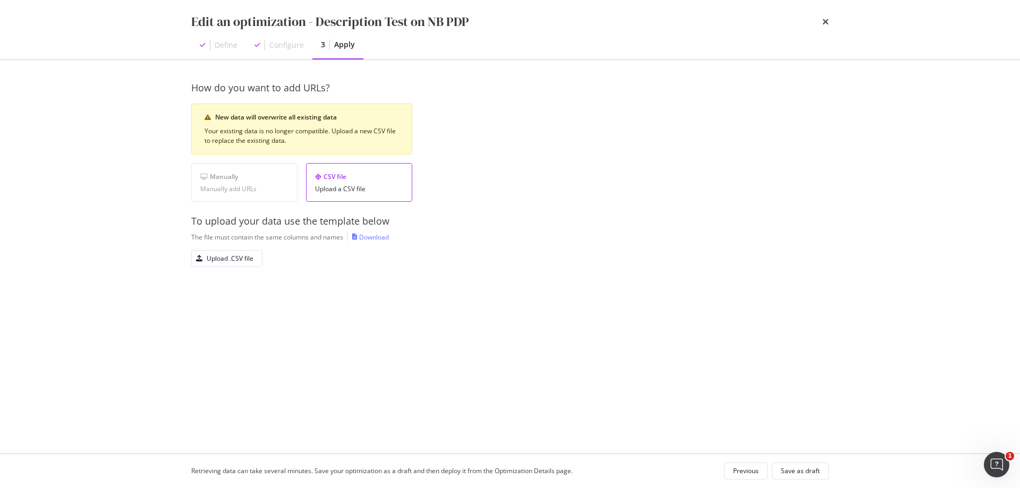
click at [382, 236] on div "Download" at bounding box center [374, 237] width 30 height 9
click at [232, 262] on div "Upload .CSV file" at bounding box center [230, 258] width 47 height 9
click at [799, 471] on div "Save as draft" at bounding box center [800, 471] width 39 height 9
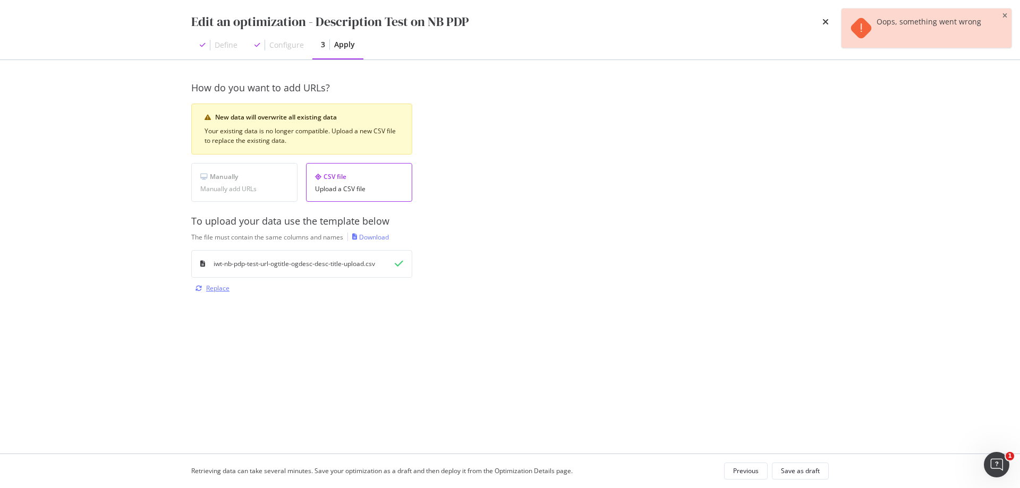
click at [215, 290] on div "Replace" at bounding box center [217, 288] width 23 height 9
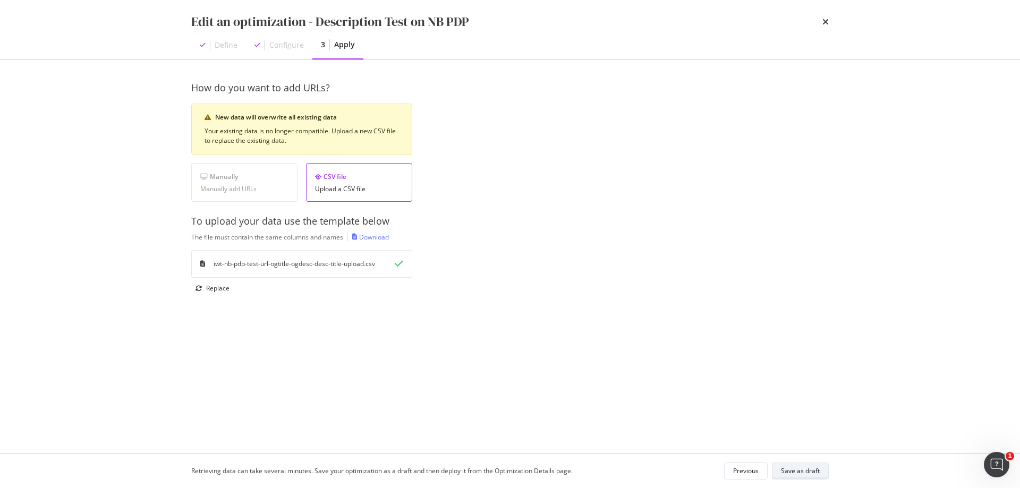
click at [816, 471] on div "Save as draft" at bounding box center [800, 471] width 39 height 9
click at [826, 23] on icon "times" at bounding box center [825, 22] width 6 height 9
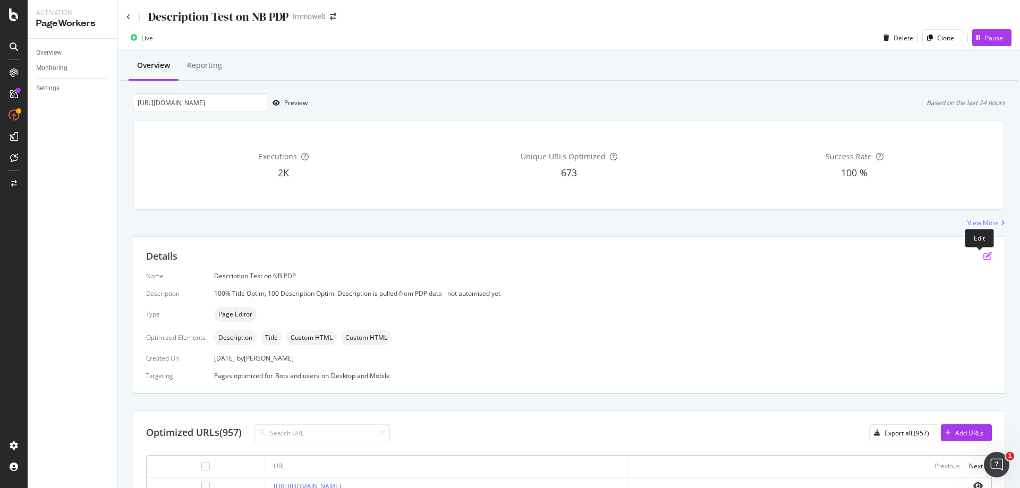
click at [983, 255] on icon "pen-to-square" at bounding box center [987, 256] width 9 height 9
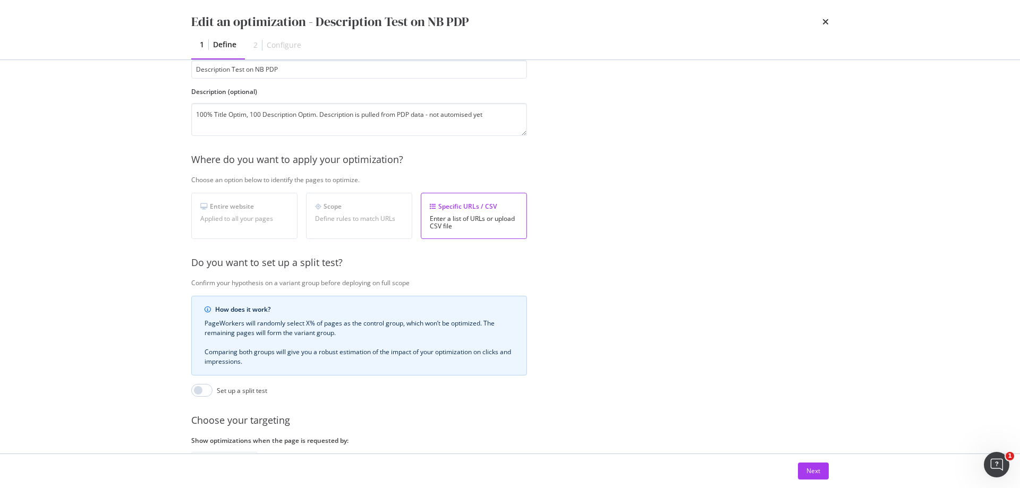
scroll to position [159, 0]
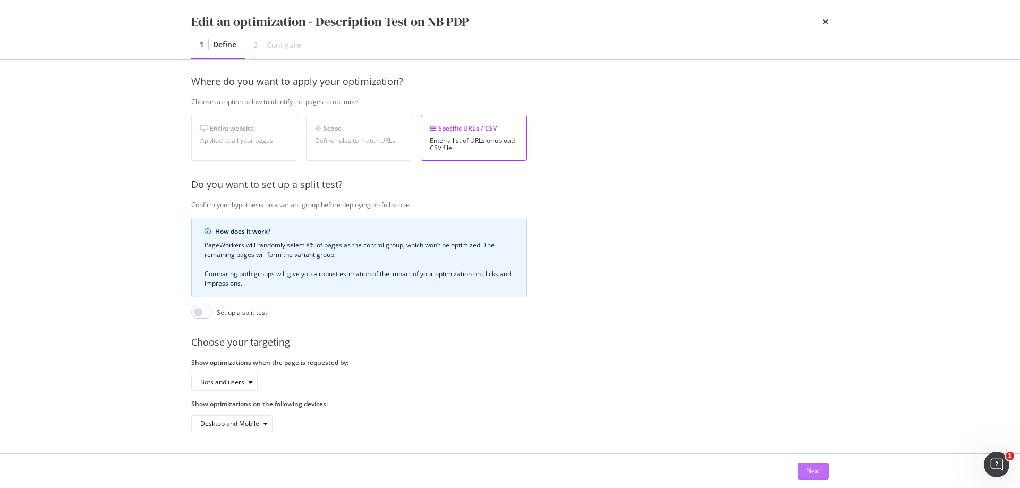
click at [814, 471] on div "Next" at bounding box center [814, 471] width 14 height 9
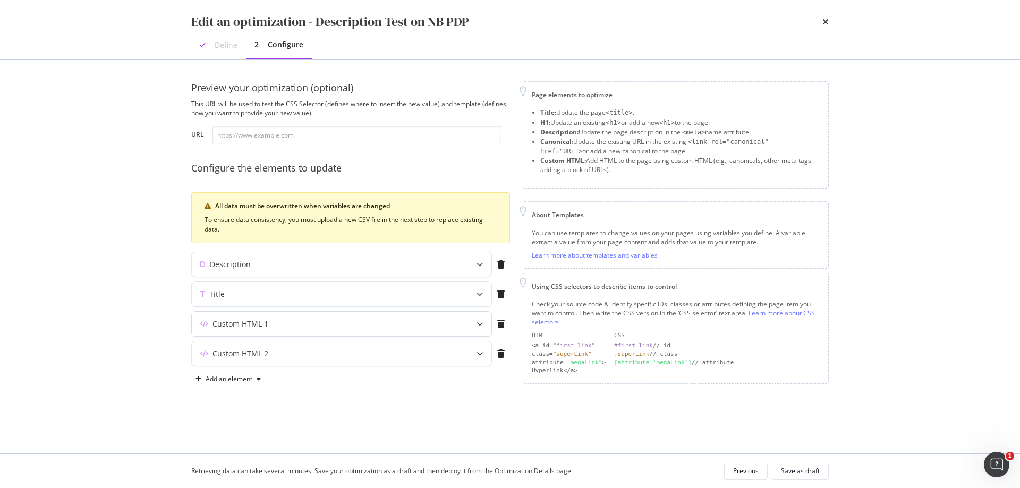
click at [211, 323] on div "Custom HTML 1" at bounding box center [321, 324] width 258 height 11
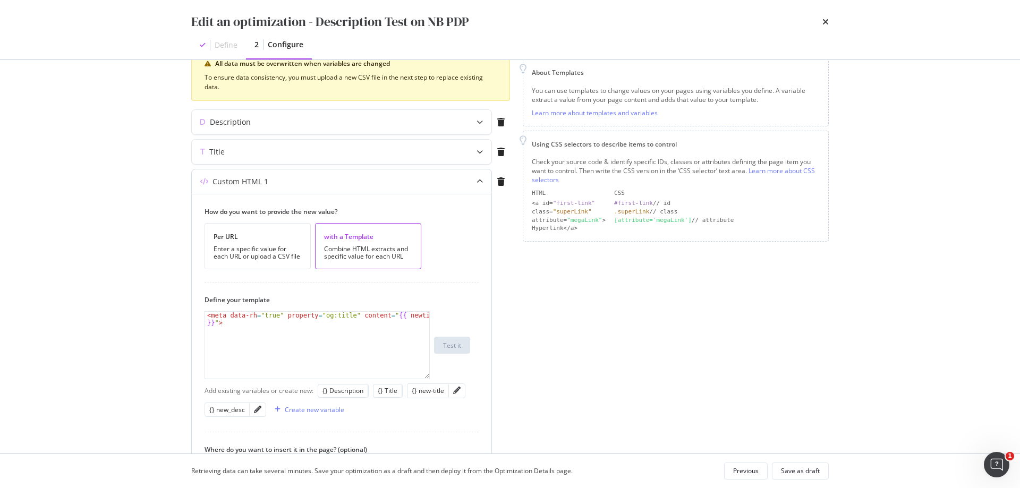
scroll to position [159, 0]
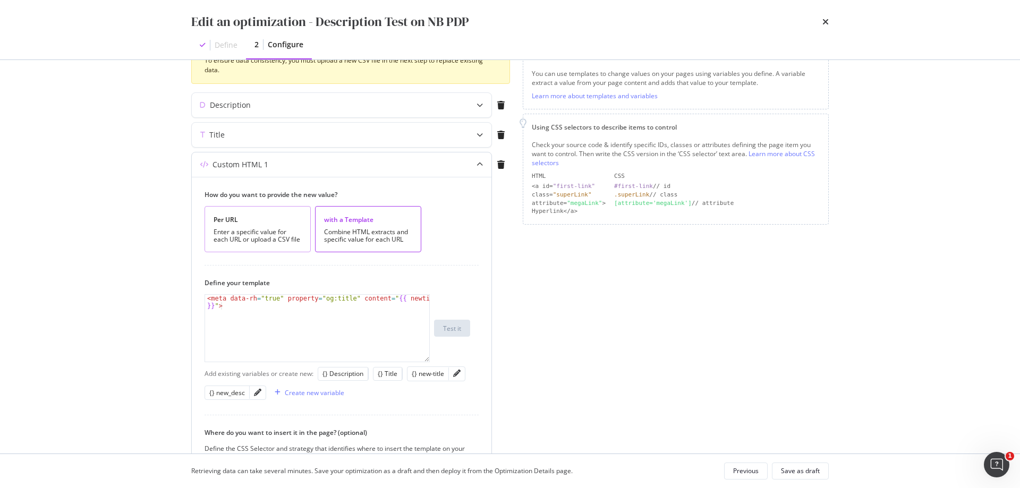
click at [277, 230] on div "Enter a specific value for each URL or upload a CSV file" at bounding box center [258, 235] width 88 height 15
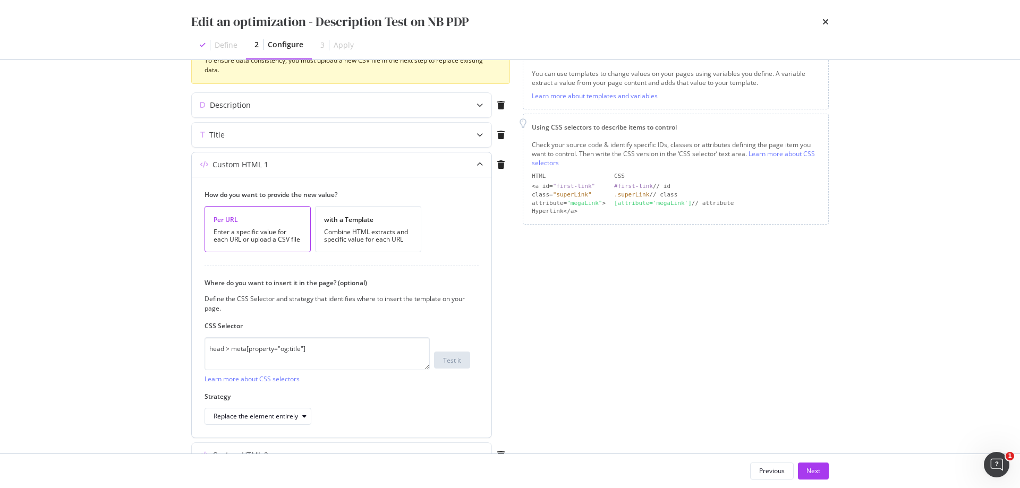
scroll to position [216, 0]
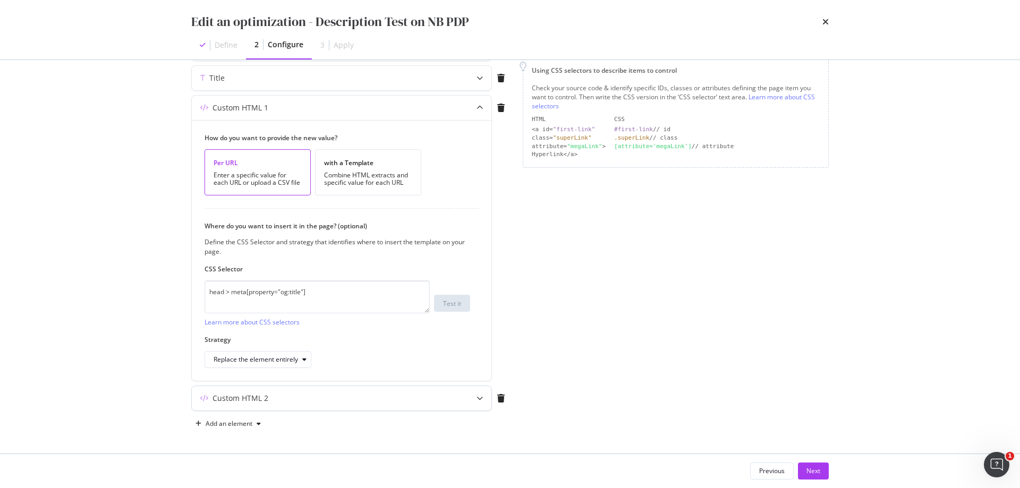
click at [292, 393] on div "Custom HTML 2" at bounding box center [342, 398] width 300 height 24
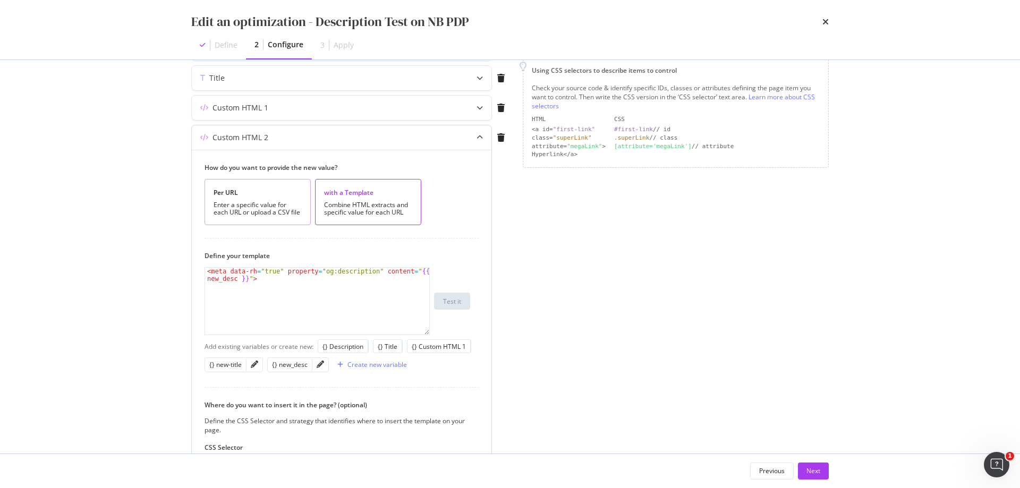
click at [277, 209] on div "Enter a specific value for each URL or upload a CSV file" at bounding box center [258, 208] width 88 height 15
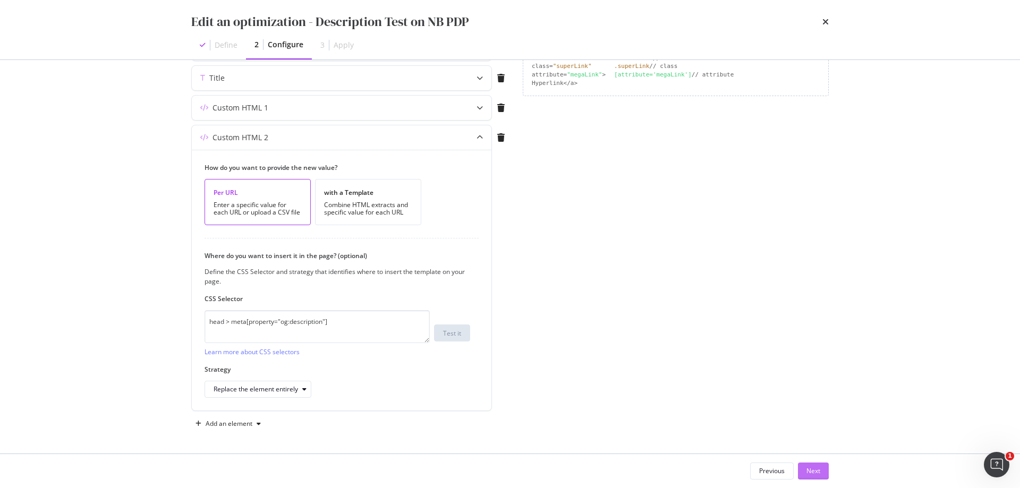
click at [821, 469] on button "Next" at bounding box center [813, 471] width 31 height 17
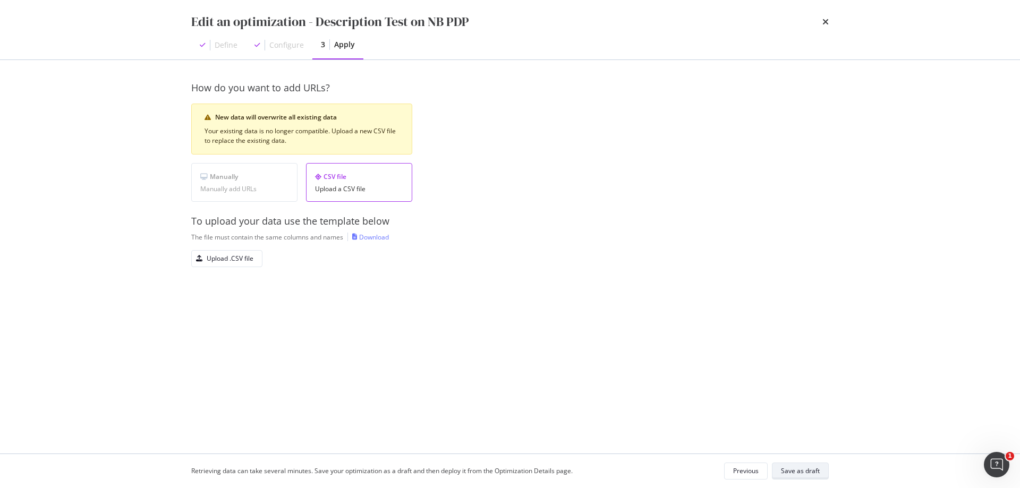
scroll to position [0, 0]
click at [235, 257] on div "Upload .CSV file" at bounding box center [230, 258] width 47 height 9
click at [812, 468] on div "Save as draft" at bounding box center [800, 471] width 39 height 9
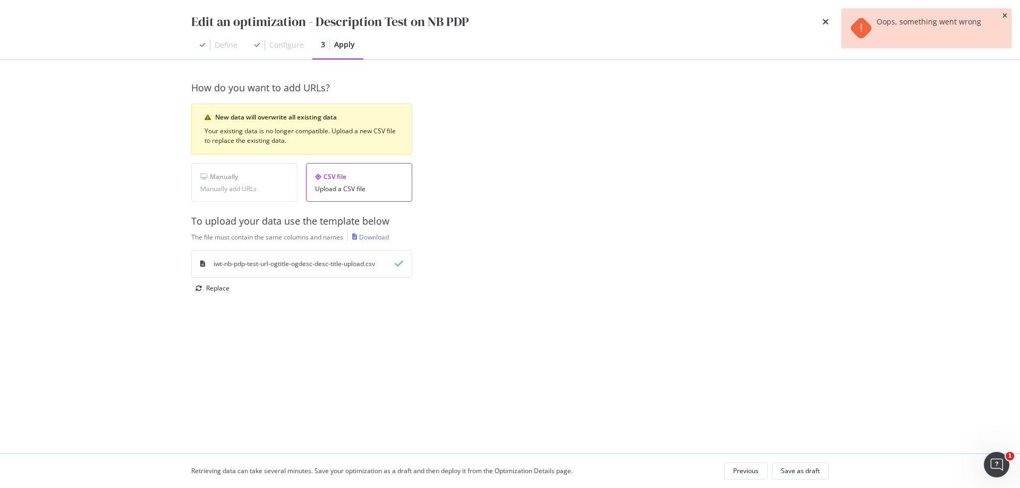
click at [1004, 16] on icon "close toast" at bounding box center [1005, 16] width 5 height 6
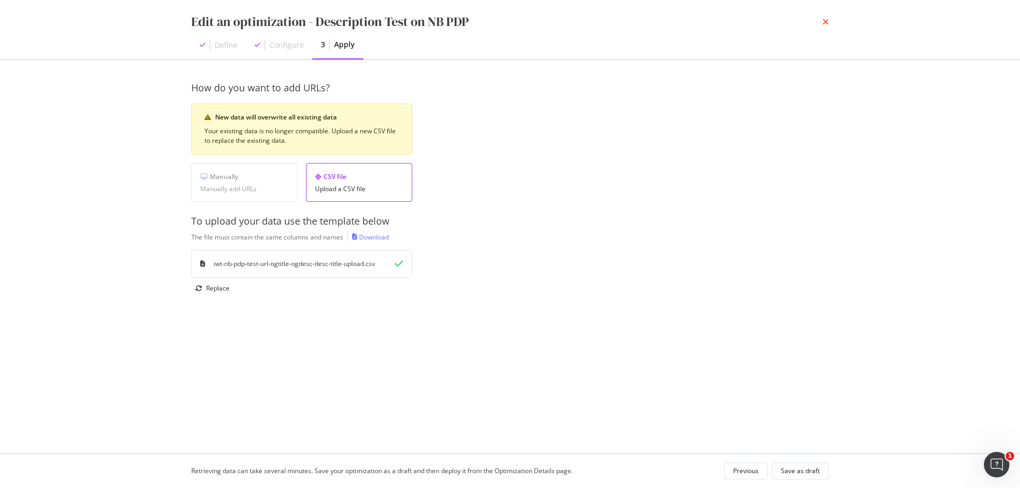
click at [826, 22] on icon "times" at bounding box center [825, 22] width 6 height 9
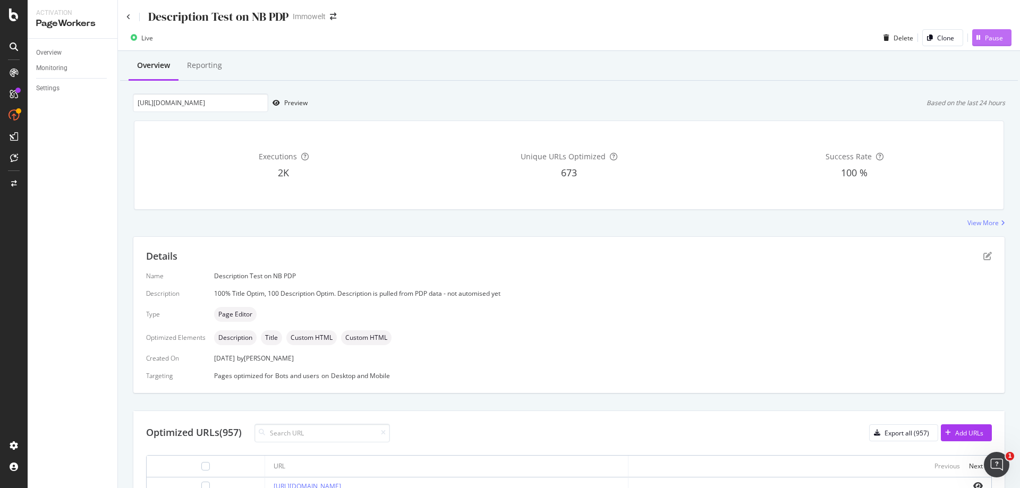
click at [989, 37] on div "Pause" at bounding box center [994, 37] width 18 height 9
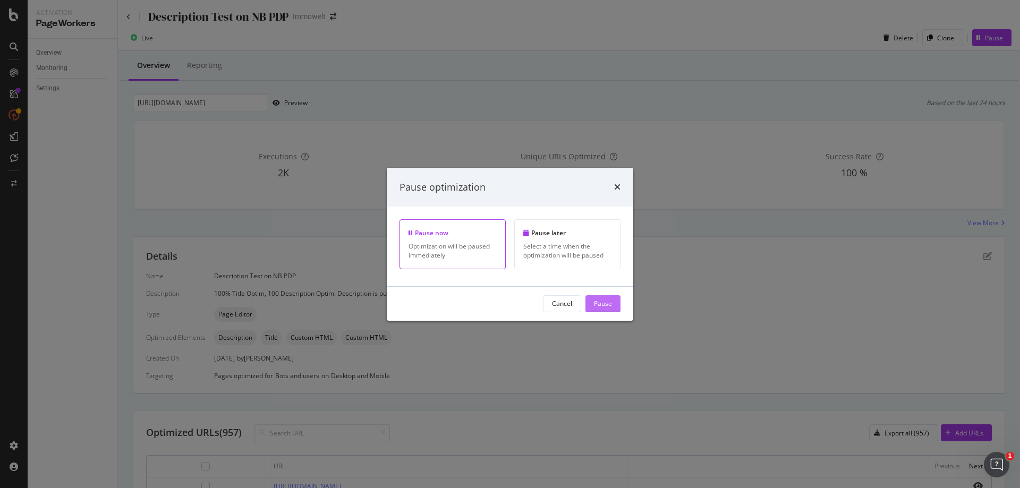
click at [602, 301] on div "Pause" at bounding box center [603, 303] width 18 height 9
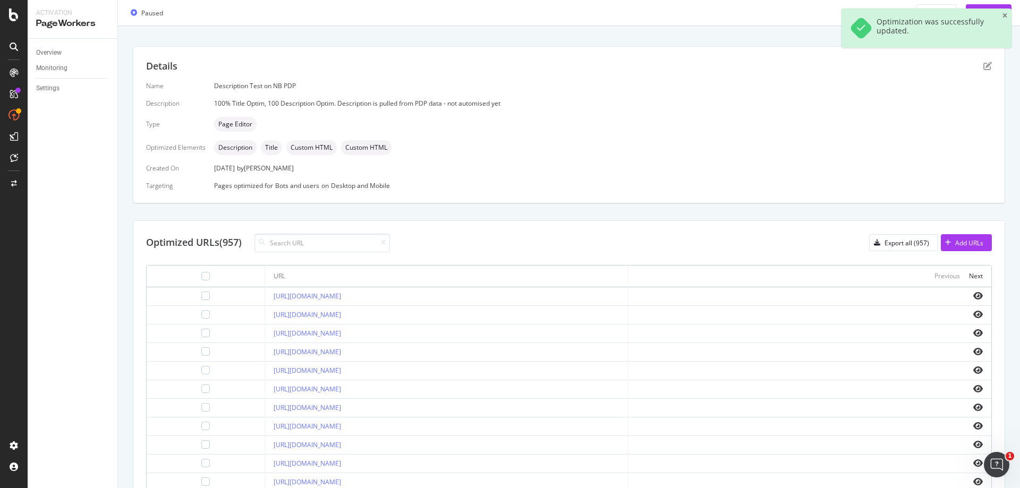
scroll to position [213, 0]
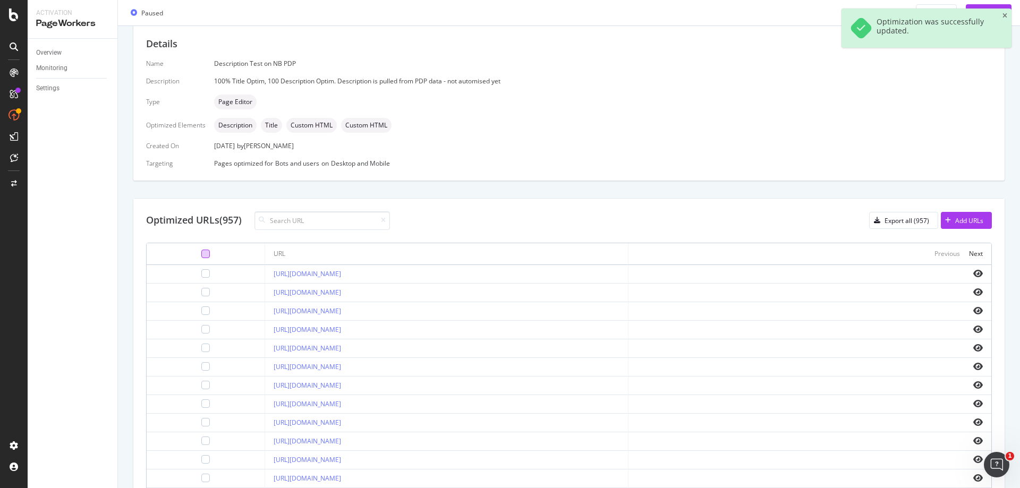
click at [201, 251] on div at bounding box center [205, 254] width 9 height 9
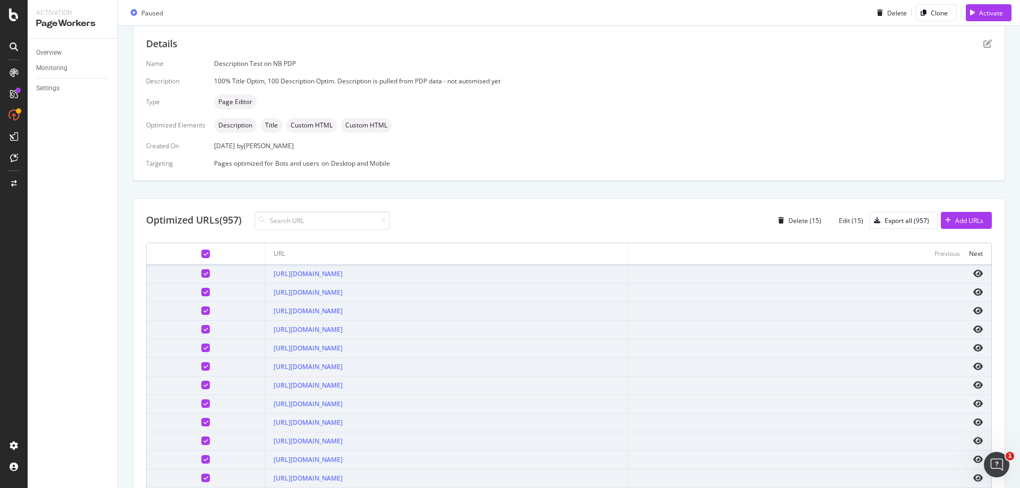
click at [203, 252] on icon at bounding box center [205, 253] width 5 height 5
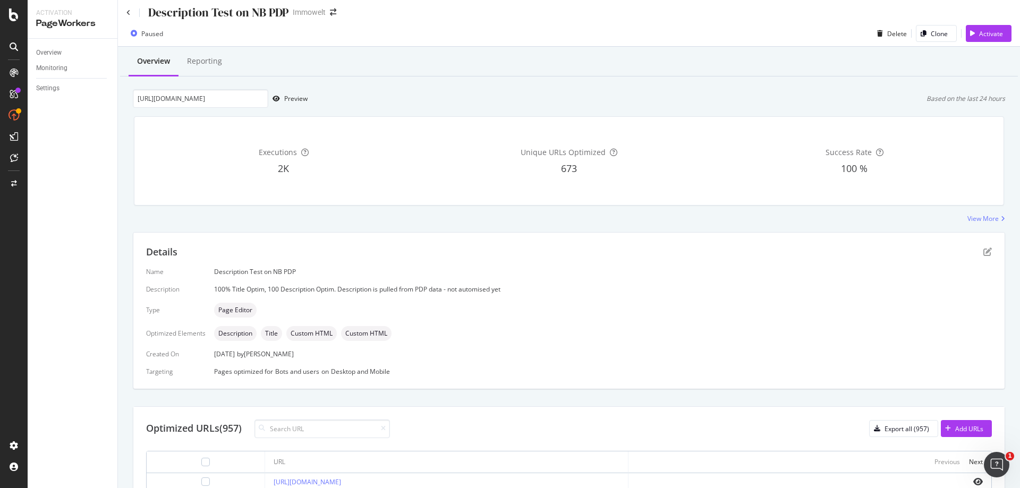
scroll to position [0, 0]
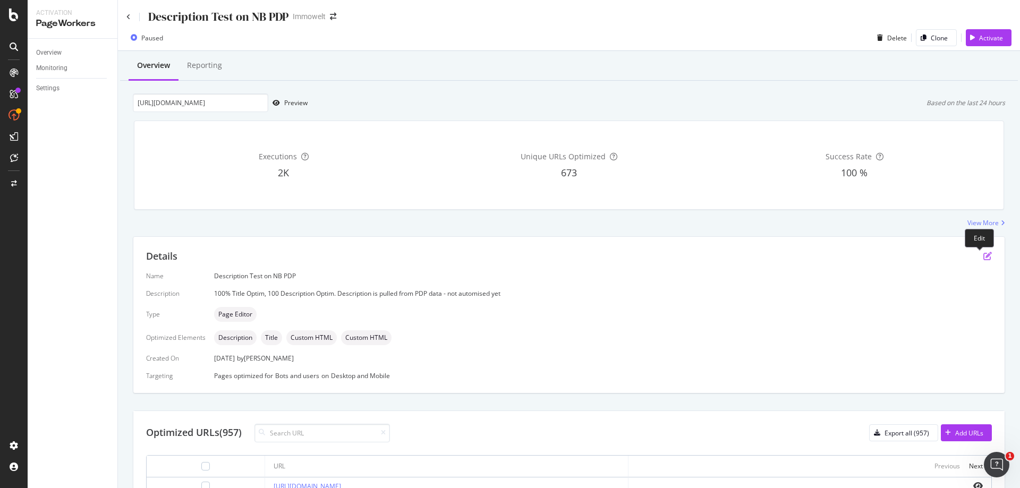
click at [983, 255] on icon "pen-to-square" at bounding box center [987, 256] width 9 height 9
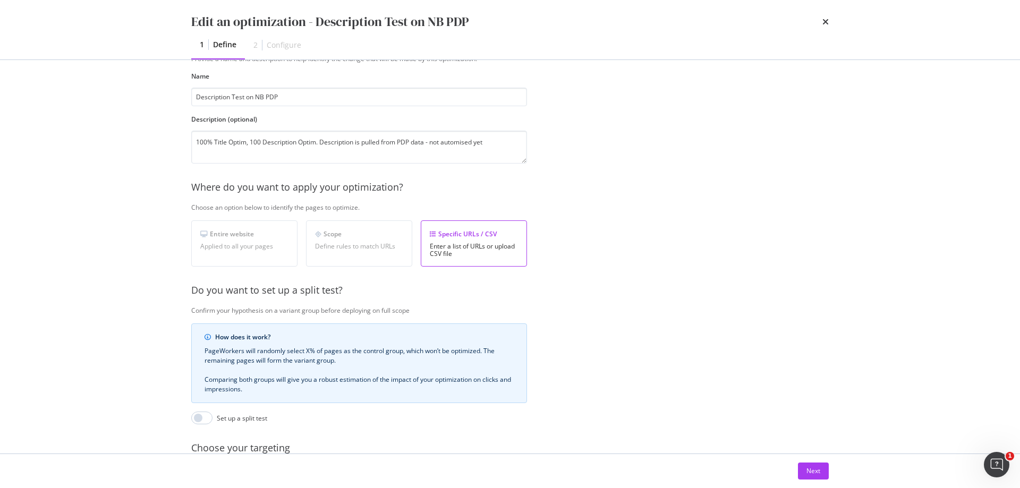
scroll to position [159, 0]
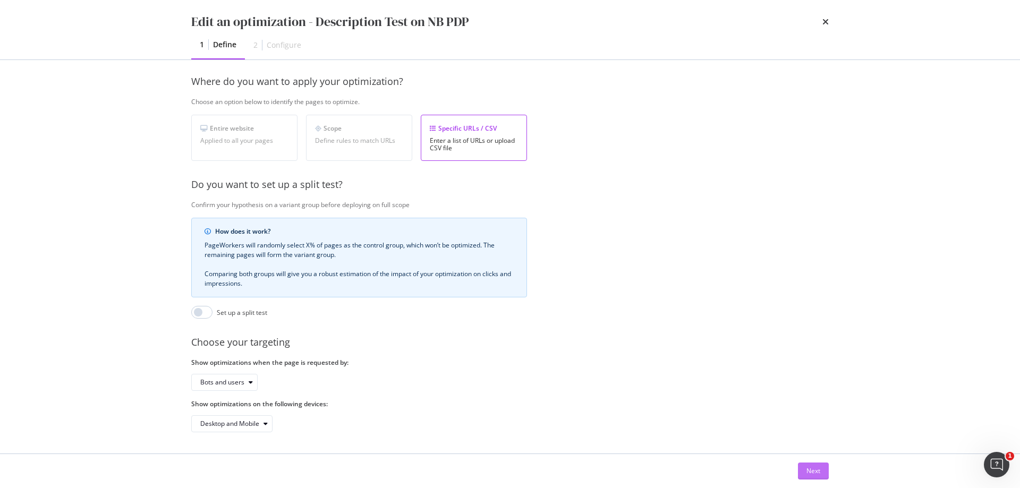
click at [825, 471] on button "Next" at bounding box center [813, 471] width 31 height 17
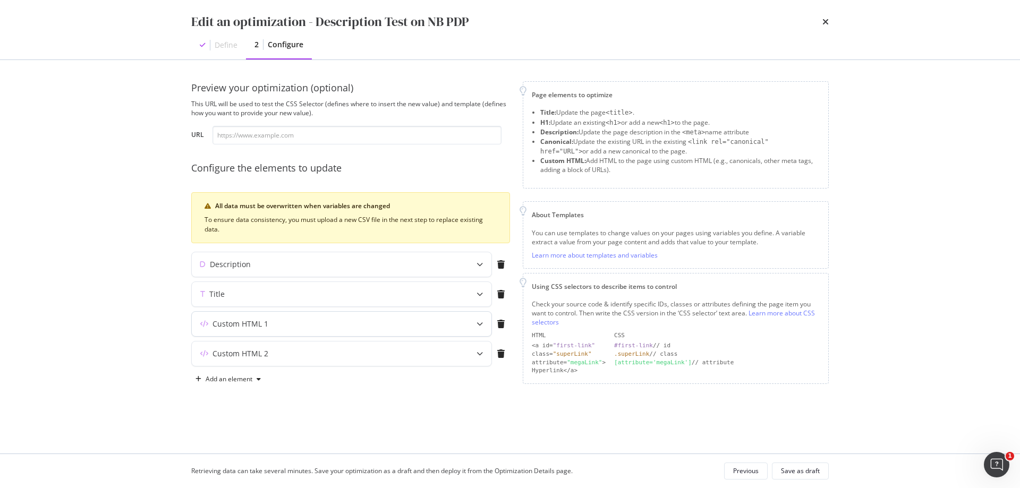
click at [272, 319] on div "Custom HTML 1" at bounding box center [321, 324] width 258 height 11
click at [268, 383] on div "Per URL" at bounding box center [258, 379] width 88 height 9
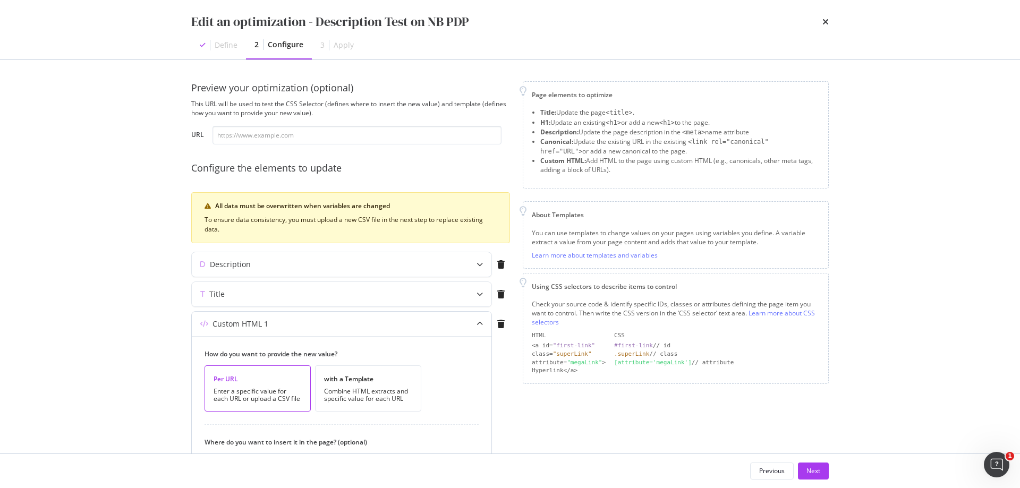
click at [316, 330] on div "Custom HTML 1" at bounding box center [342, 324] width 300 height 24
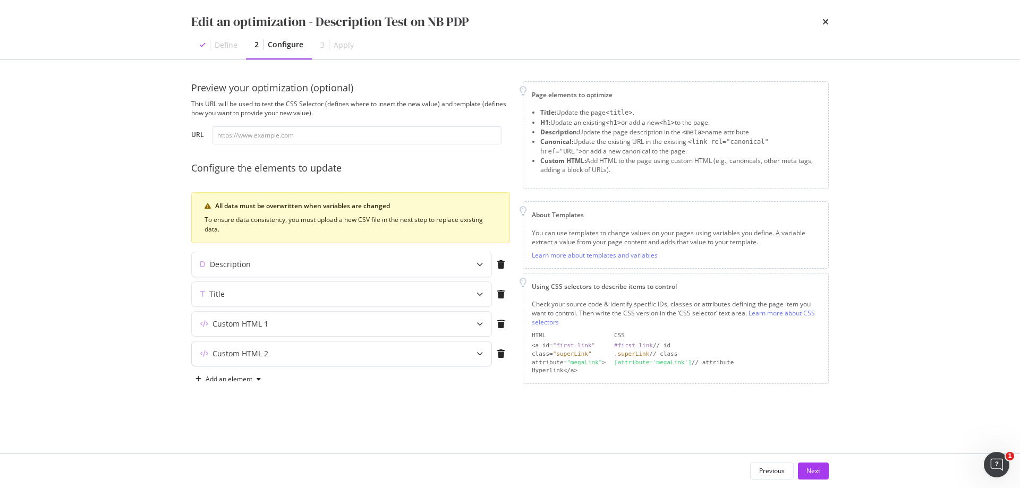
click at [264, 354] on div "Custom HTML 2" at bounding box center [241, 354] width 56 height 11
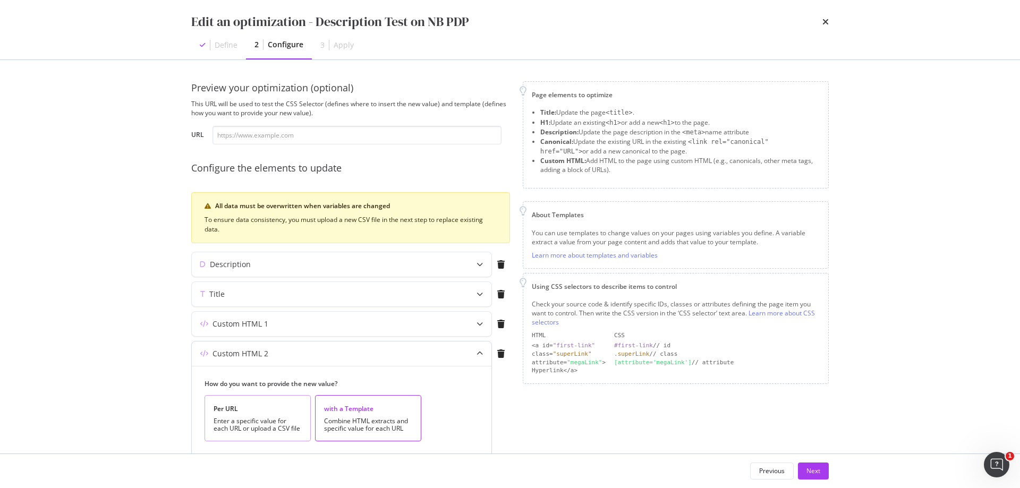
click at [256, 418] on div "Enter a specific value for each URL or upload a CSV file" at bounding box center [258, 425] width 88 height 15
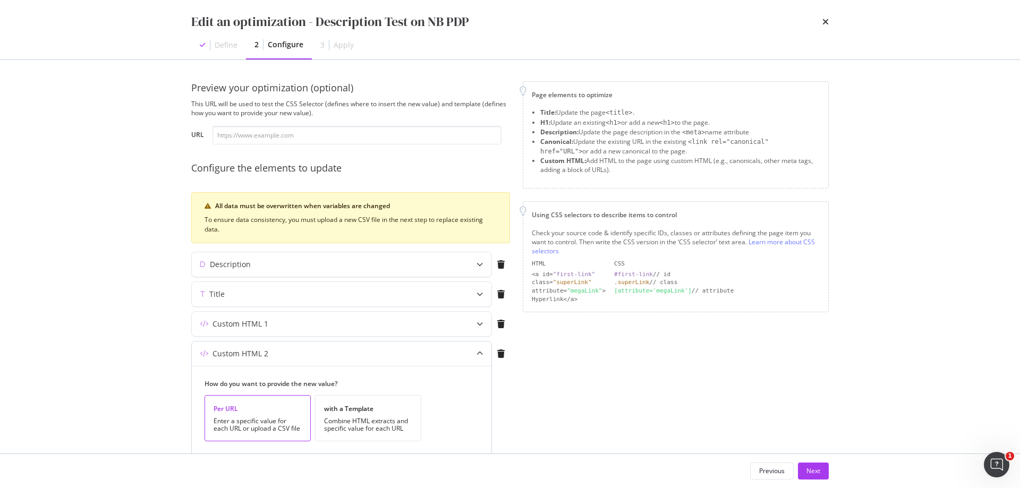
click at [374, 359] on div "Custom HTML 2" at bounding box center [342, 354] width 300 height 24
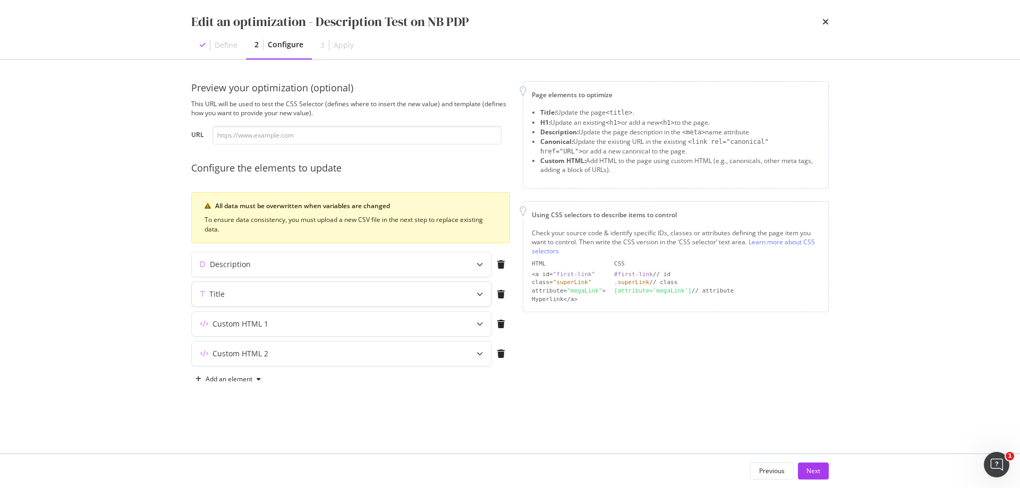
click at [245, 292] on div "Title" at bounding box center [321, 294] width 258 height 11
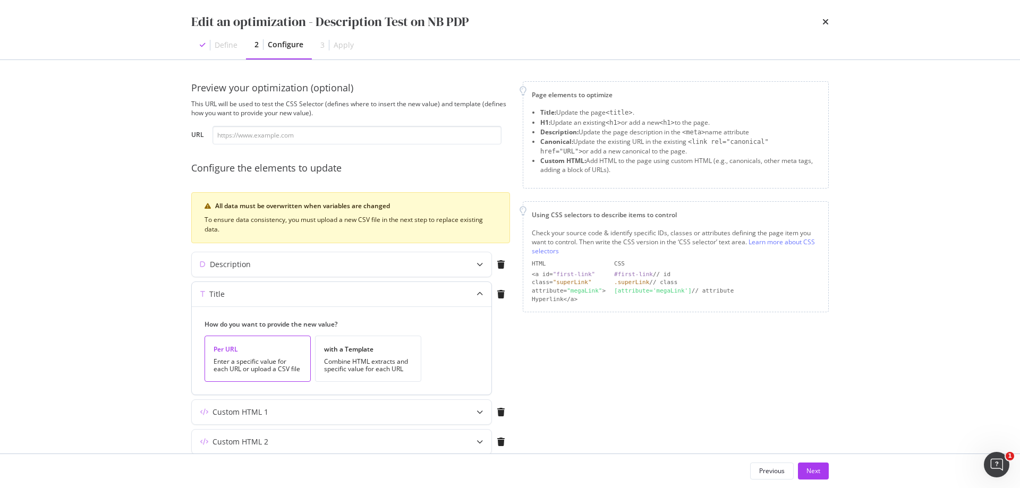
click at [212, 293] on div "Title" at bounding box center [216, 294] width 15 height 11
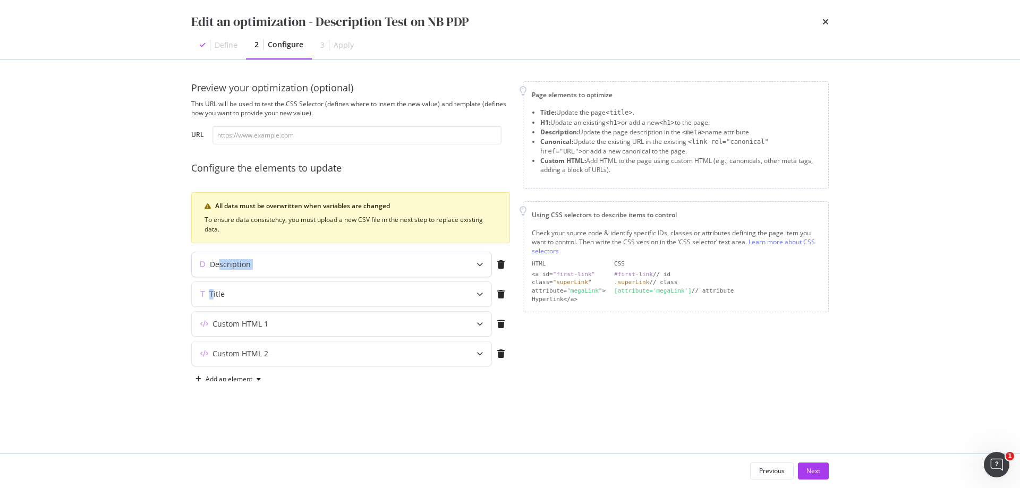
drag, startPoint x: 214, startPoint y: 293, endPoint x: 220, endPoint y: 268, distance: 25.4
click at [220, 268] on div "Preview your optimization (optional) This URL will be used to test the CSS Sele…" at bounding box center [350, 234] width 319 height 307
click at [146, 279] on div "Edit an optimization - Description Test on NB PDP Define 2 Configure 3 Apply Pr…" at bounding box center [510, 244] width 1020 height 488
click at [812, 472] on div "Next" at bounding box center [814, 471] width 14 height 9
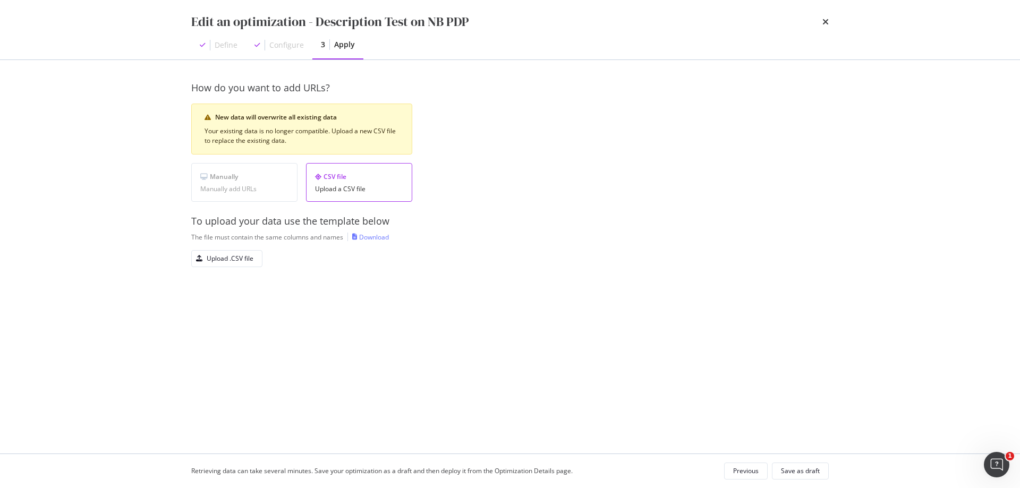
click at [244, 199] on div "Manually Manually add URLs" at bounding box center [244, 182] width 106 height 39
click at [241, 258] on div "Upload .CSV file" at bounding box center [230, 258] width 47 height 9
click at [807, 473] on div "Save as draft" at bounding box center [800, 471] width 39 height 9
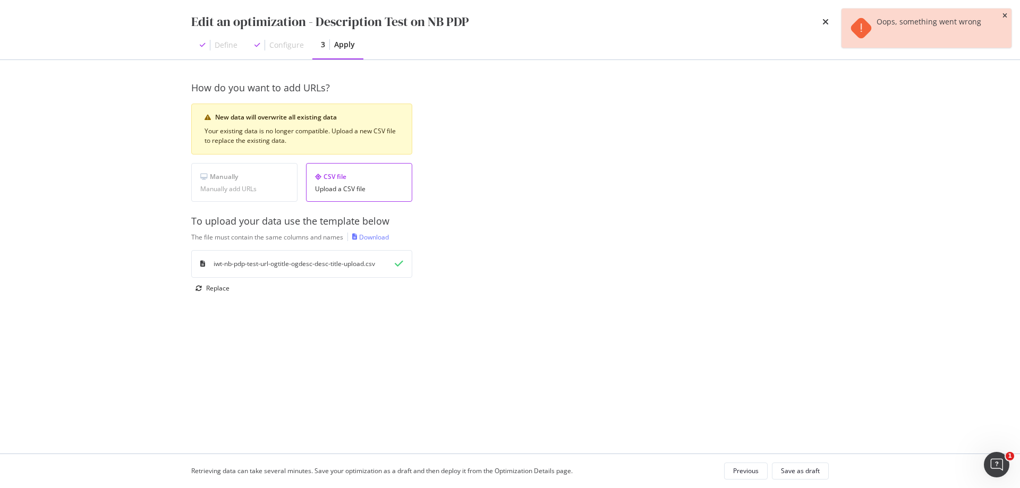
click at [1004, 15] on icon "close toast" at bounding box center [1005, 16] width 5 height 6
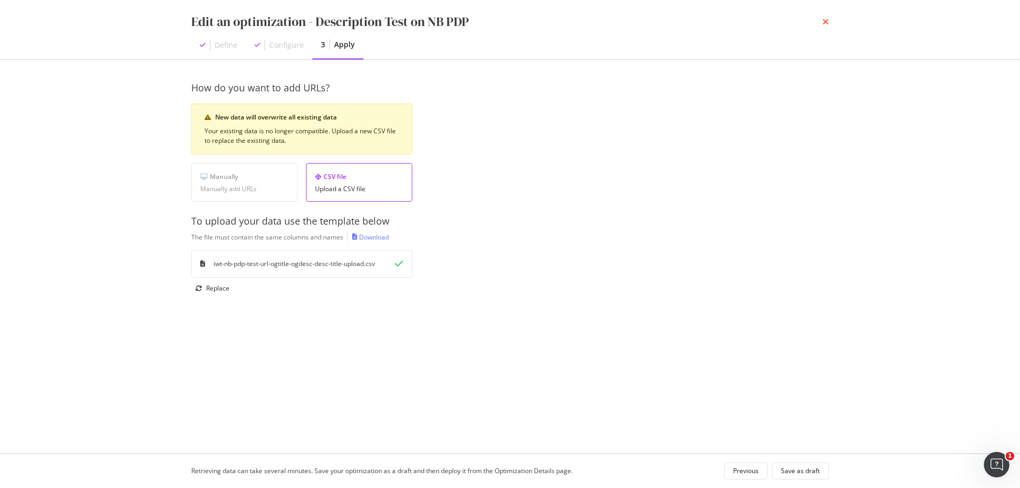
click at [827, 23] on icon "times" at bounding box center [825, 22] width 6 height 9
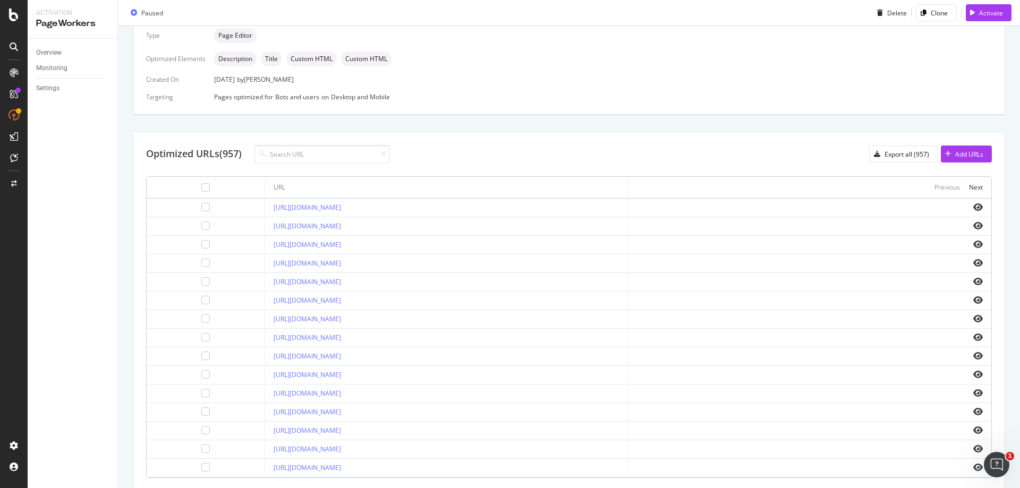
scroll to position [213, 0]
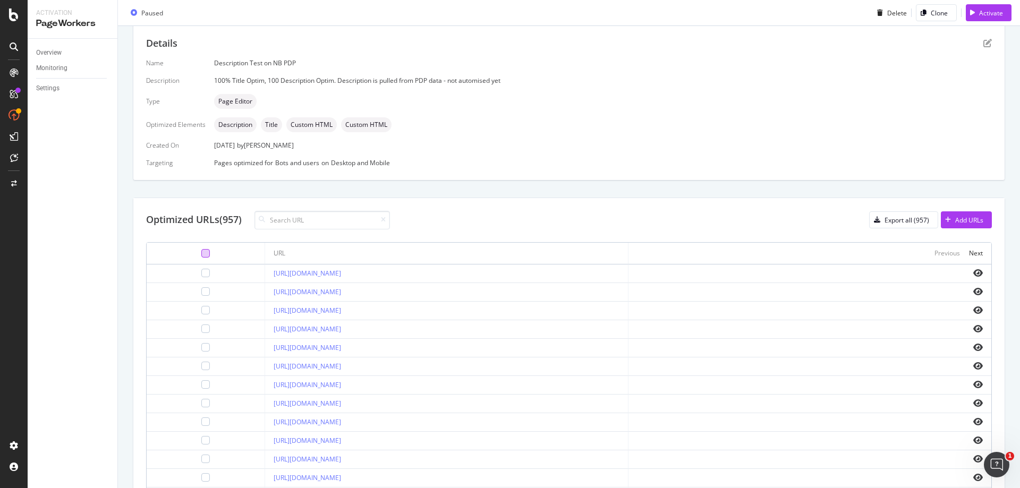
click at [201, 252] on div at bounding box center [205, 253] width 9 height 9
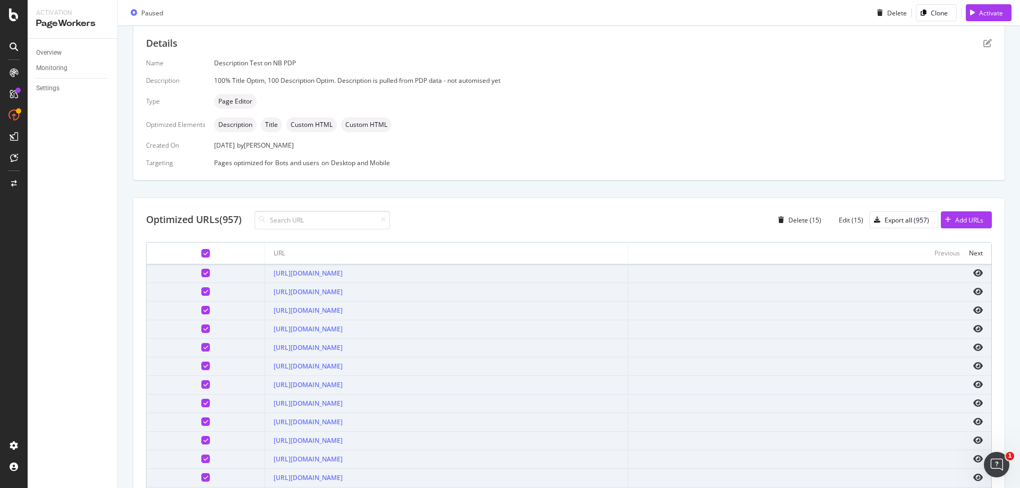
click at [203, 251] on icon at bounding box center [205, 253] width 5 height 5
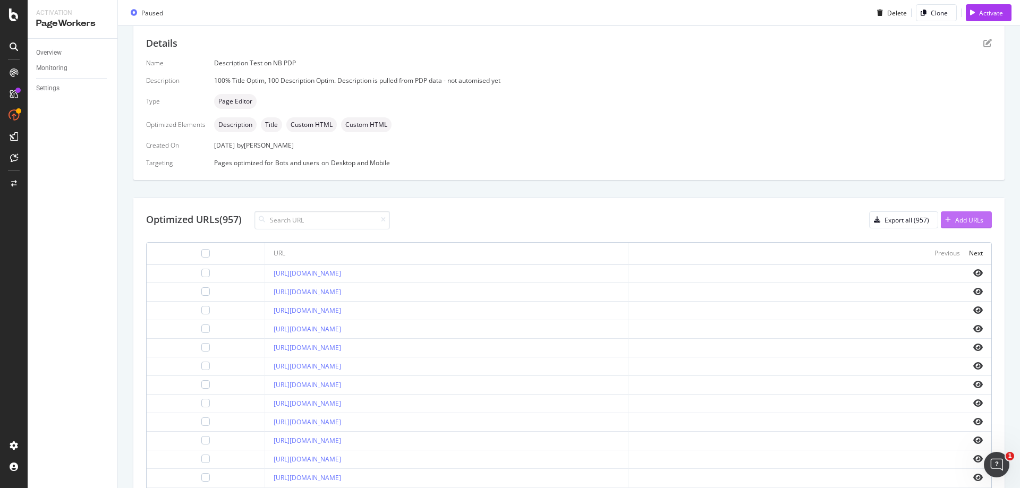
click at [967, 218] on div "Add URLs" at bounding box center [969, 220] width 28 height 9
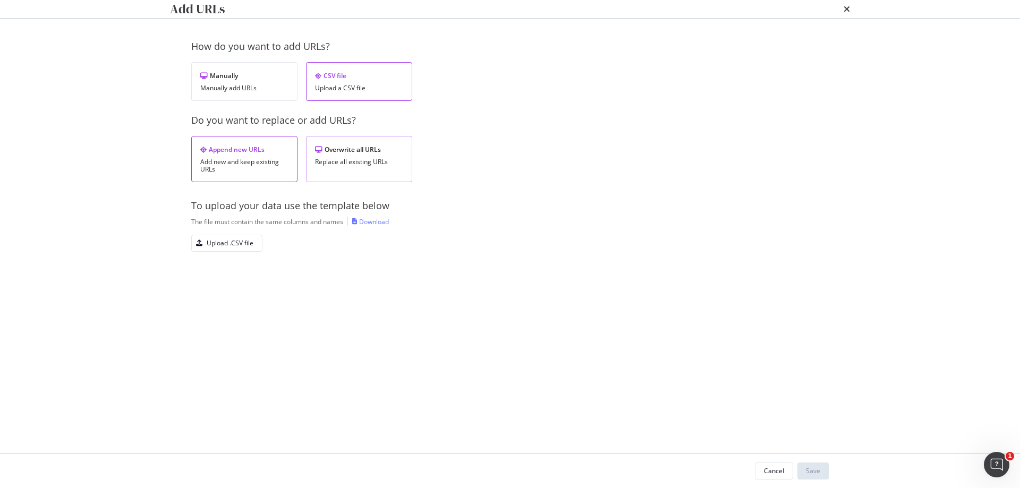
click at [359, 182] on div "Overwrite all URLs Replace all existing URLs" at bounding box center [359, 159] width 106 height 46
click at [239, 248] on div "Upload .CSV file" at bounding box center [230, 243] width 47 height 9
click at [822, 469] on button "Save" at bounding box center [813, 471] width 31 height 17
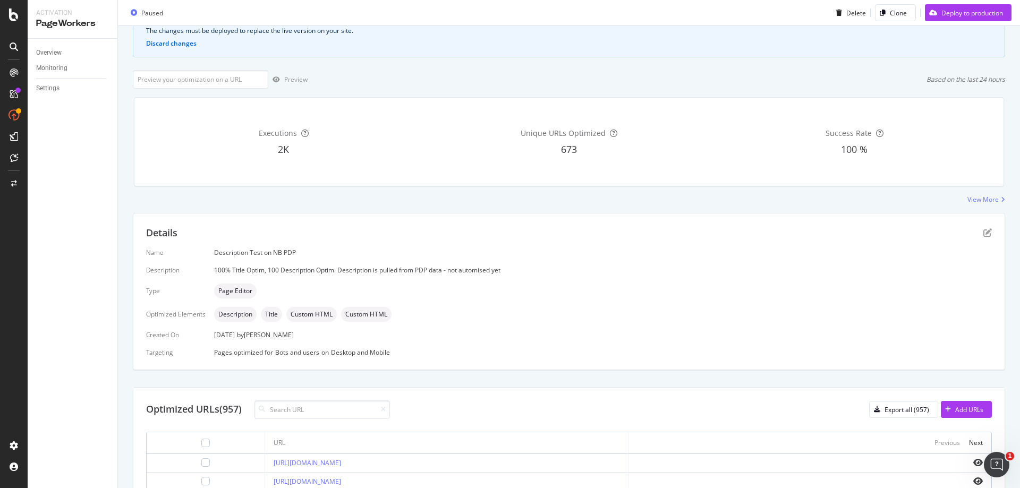
scroll to position [86, 0]
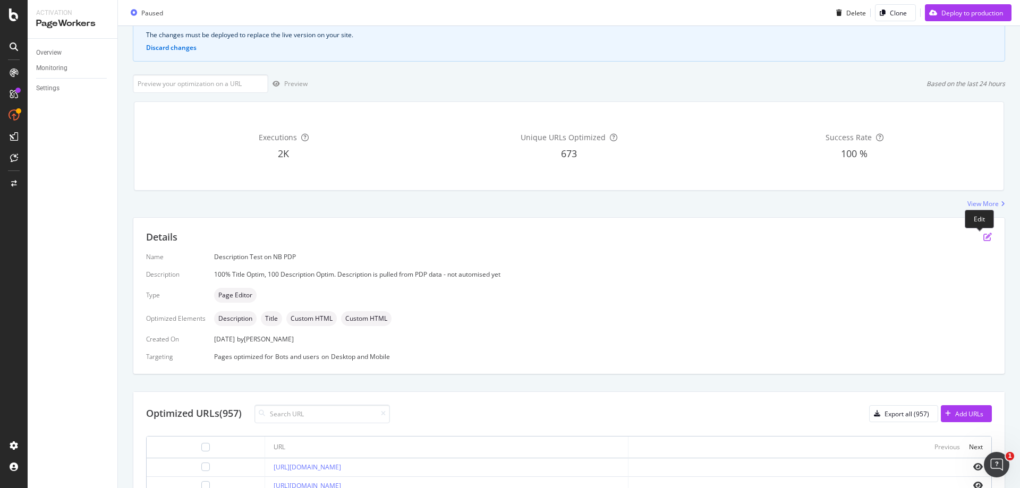
click at [983, 236] on icon "pen-to-square" at bounding box center [987, 237] width 9 height 9
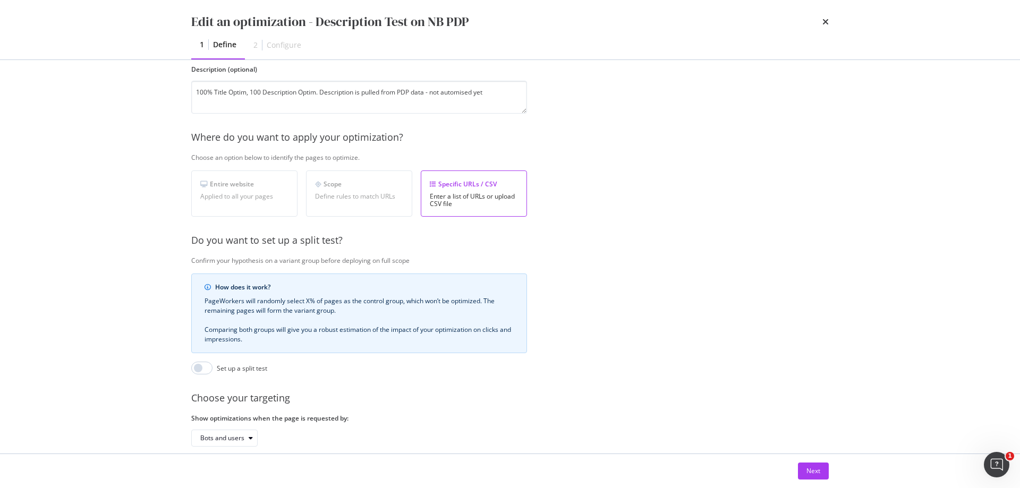
scroll to position [159, 0]
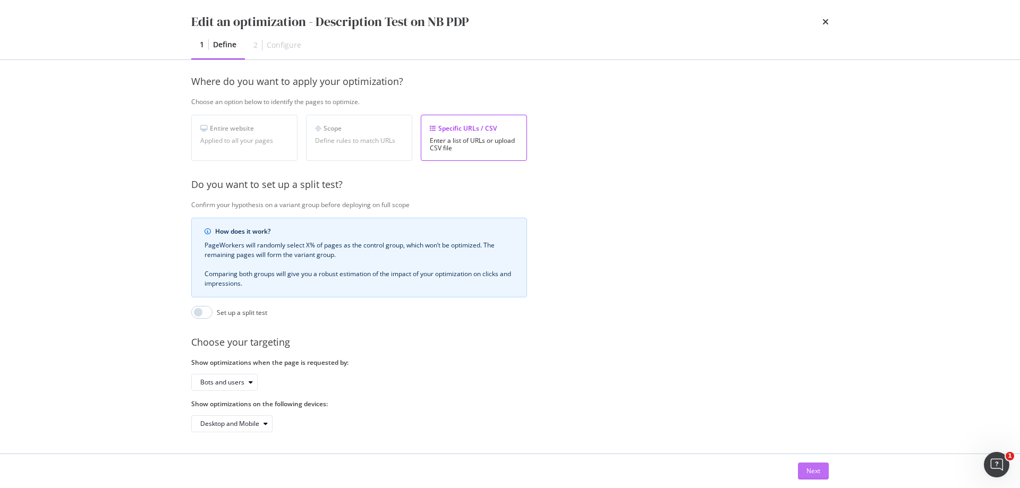
click at [816, 469] on div "Next" at bounding box center [814, 471] width 14 height 9
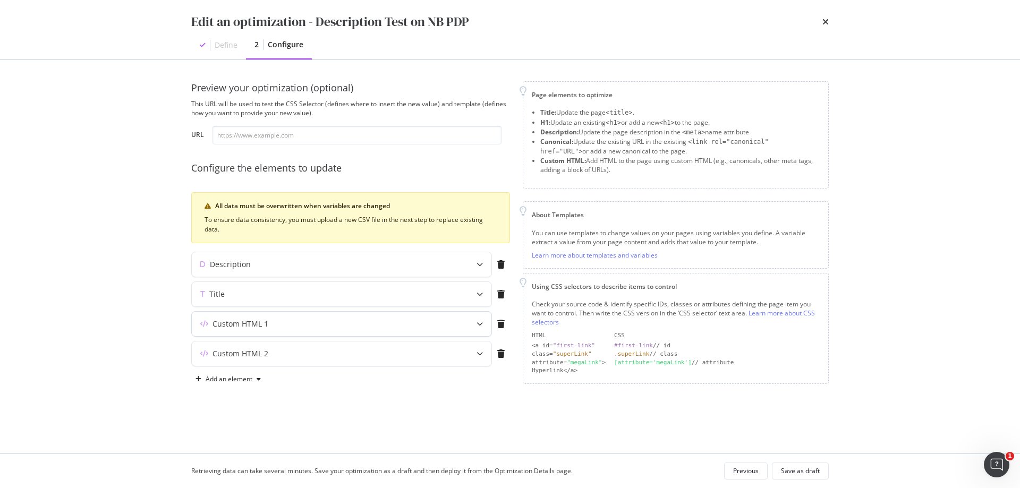
click at [294, 317] on div "Custom HTML 1" at bounding box center [342, 324] width 300 height 24
click at [262, 385] on div "Per URL Enter a specific value for each URL or upload a CSV file" at bounding box center [258, 389] width 106 height 46
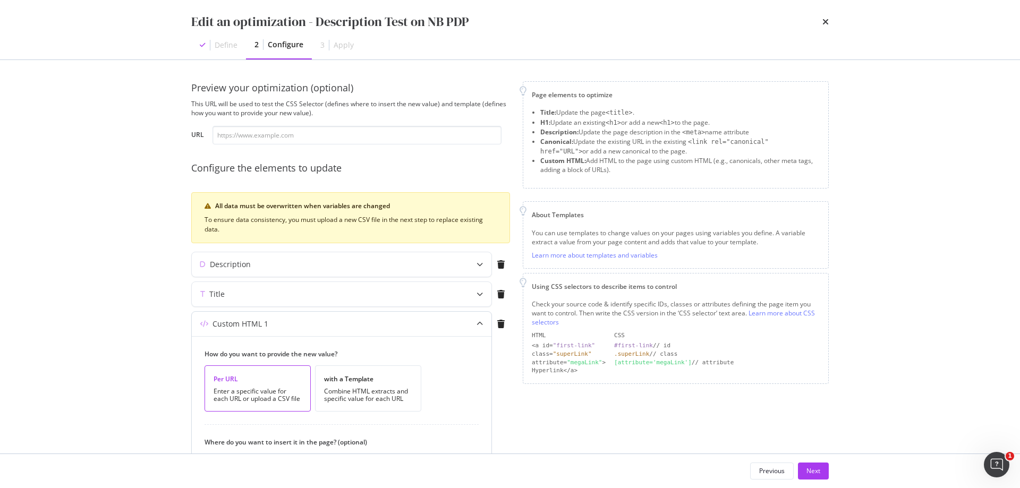
click at [267, 323] on div "Custom HTML 1" at bounding box center [241, 324] width 56 height 11
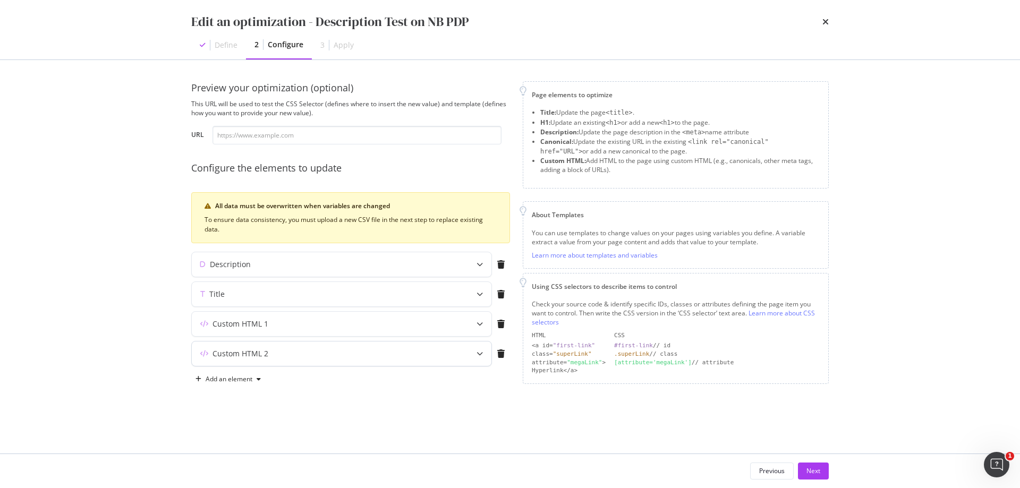
click at [279, 357] on div "Custom HTML 2" at bounding box center [321, 354] width 258 height 11
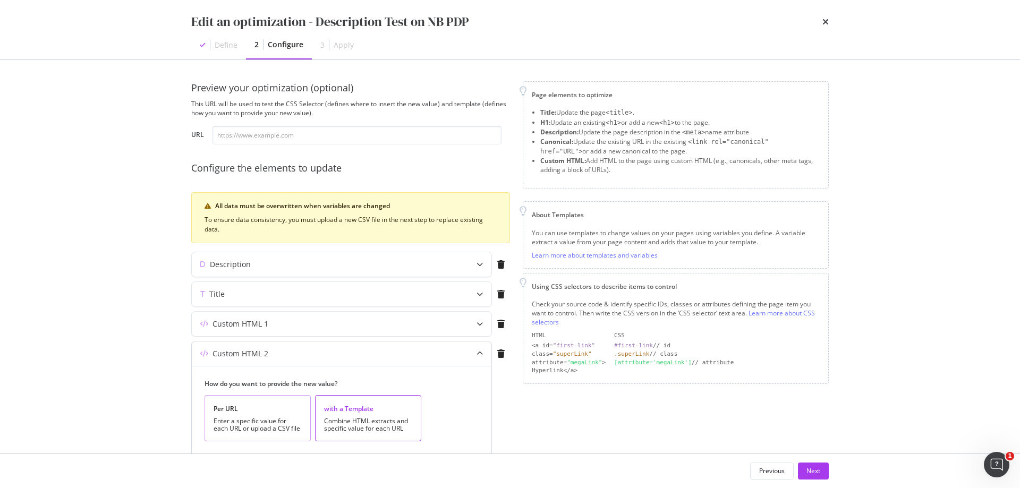
click at [259, 412] on div "Per URL" at bounding box center [258, 408] width 88 height 9
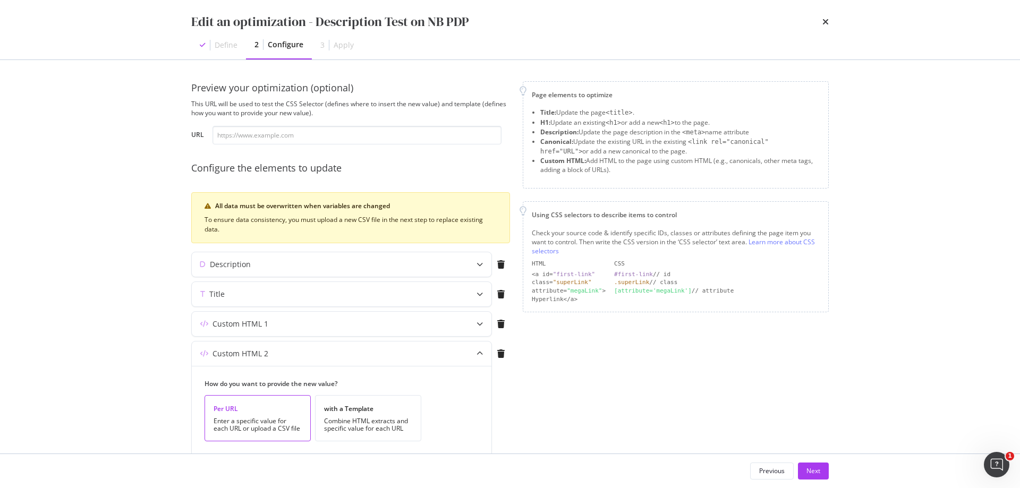
click at [300, 339] on div "Custom HTML 1" at bounding box center [350, 326] width 319 height 30
click at [316, 351] on div "Custom HTML 2" at bounding box center [321, 354] width 258 height 11
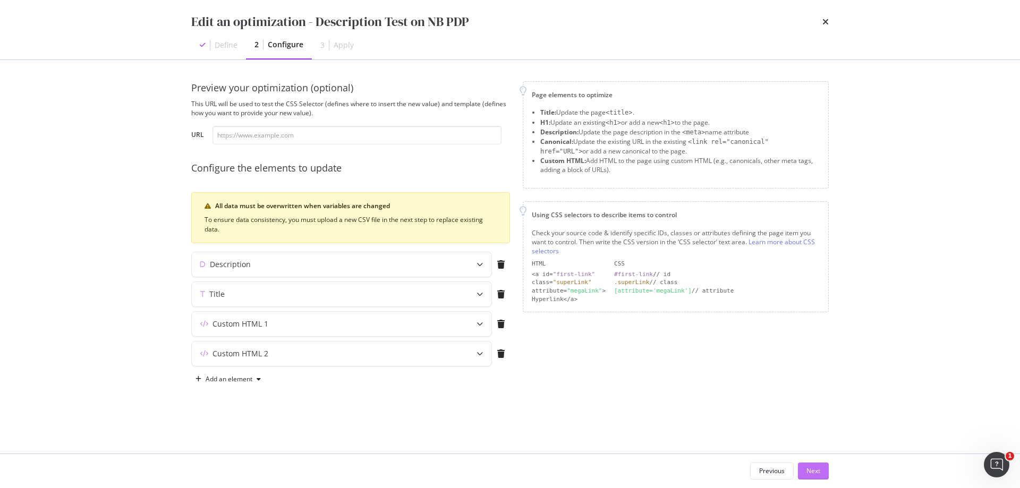
click at [815, 469] on div "Next" at bounding box center [814, 471] width 14 height 9
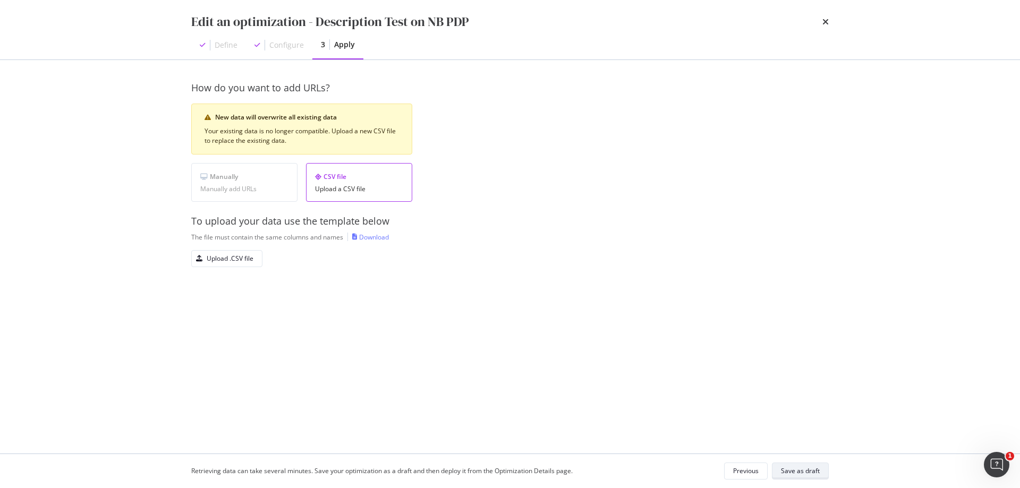
click at [807, 471] on div "Save as draft" at bounding box center [800, 471] width 39 height 9
click at [829, 21] on div "Edit an optimization - Description Test on NB PDP Define Configure 3 Apply" at bounding box center [510, 30] width 680 height 60
click at [826, 20] on icon "times" at bounding box center [825, 22] width 6 height 9
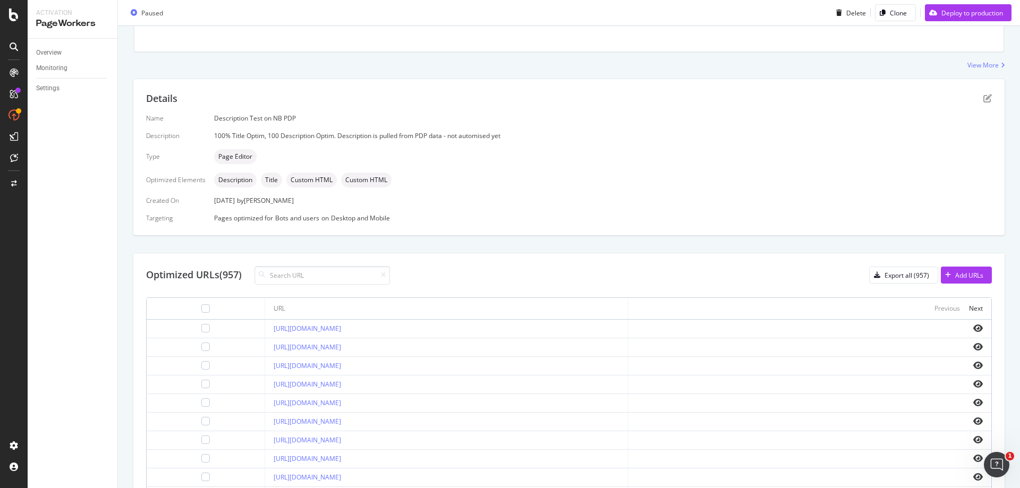
scroll to position [245, 0]
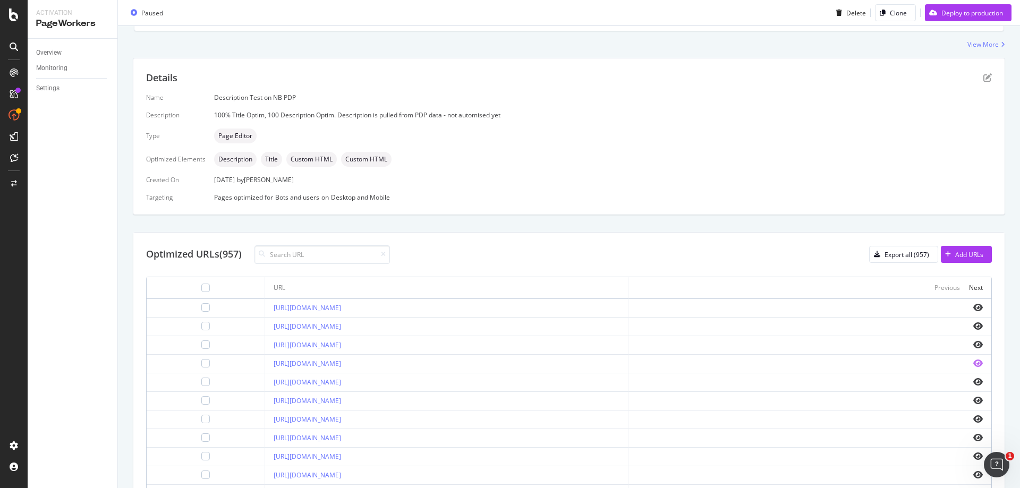
click at [973, 363] on icon "eye" at bounding box center [978, 363] width 10 height 9
click at [973, 307] on icon "eye" at bounding box center [978, 307] width 10 height 9
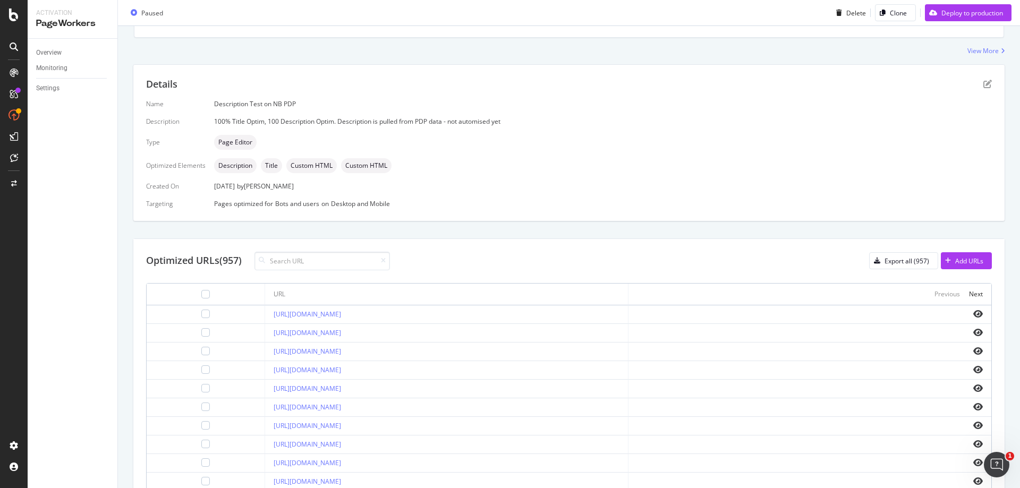
scroll to position [266, 0]
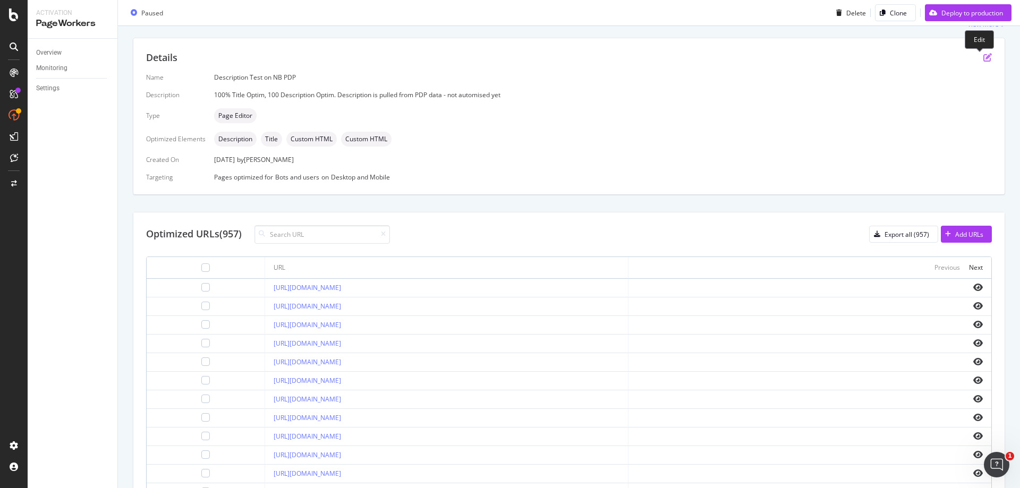
click at [983, 57] on icon "pen-to-square" at bounding box center [987, 57] width 9 height 9
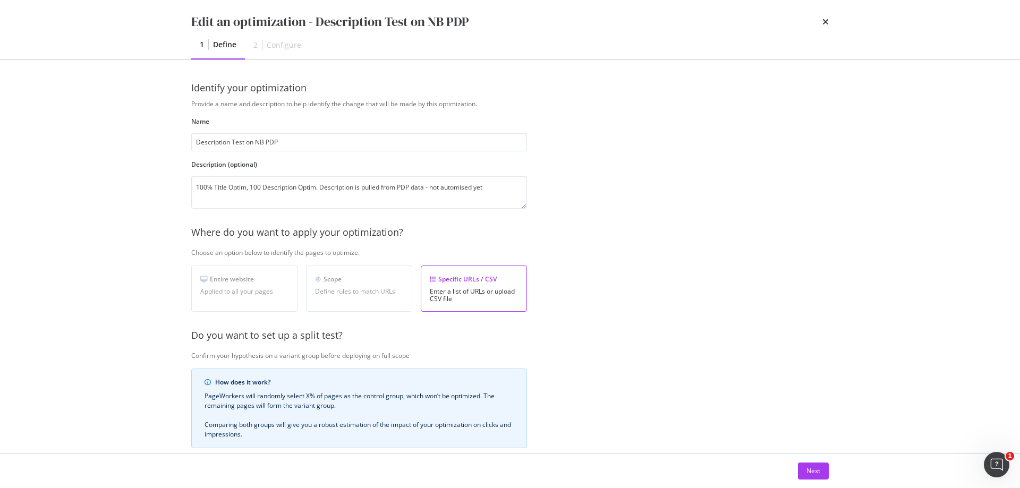
scroll to position [159, 0]
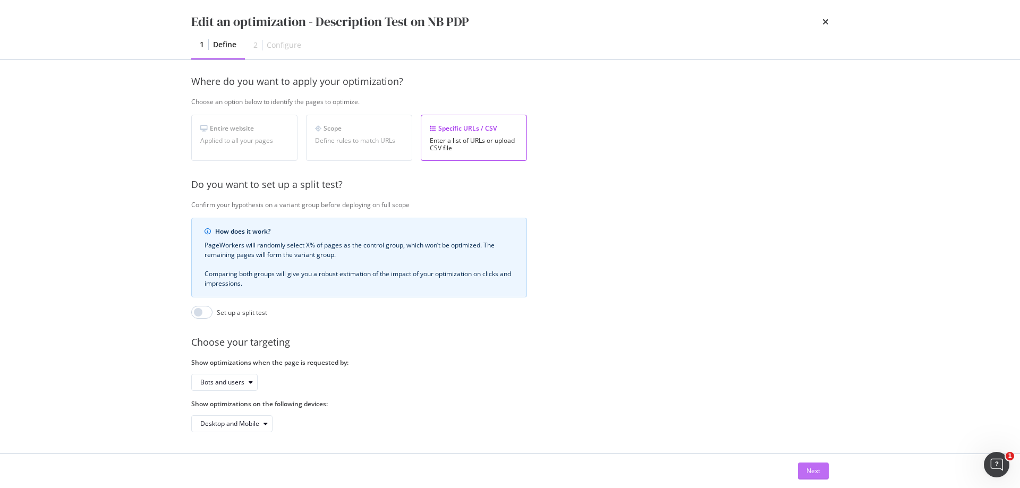
click at [821, 471] on button "Next" at bounding box center [813, 471] width 31 height 17
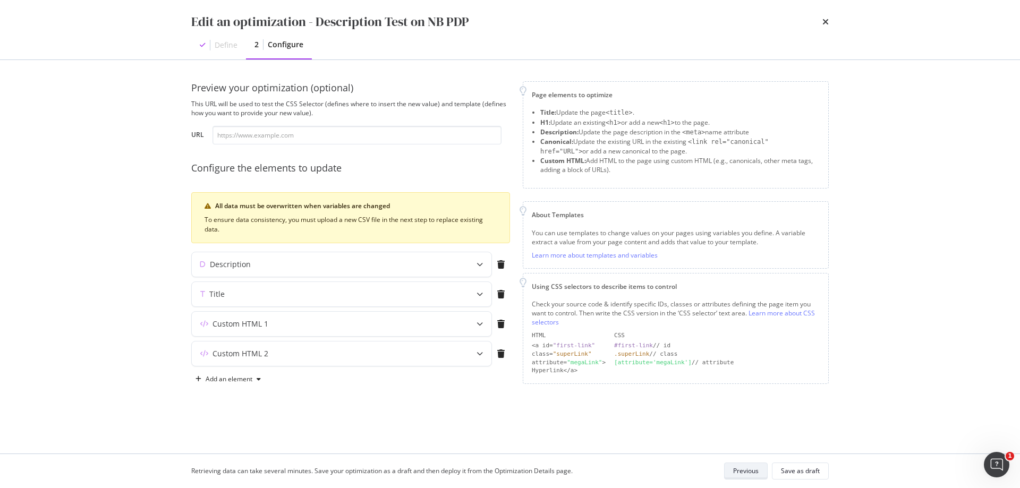
scroll to position [0, 0]
click at [274, 326] on div "Custom HTML 1" at bounding box center [321, 324] width 258 height 11
click at [267, 386] on div "Per URL Enter a specific value for each URL or upload a CSV file" at bounding box center [258, 389] width 106 height 46
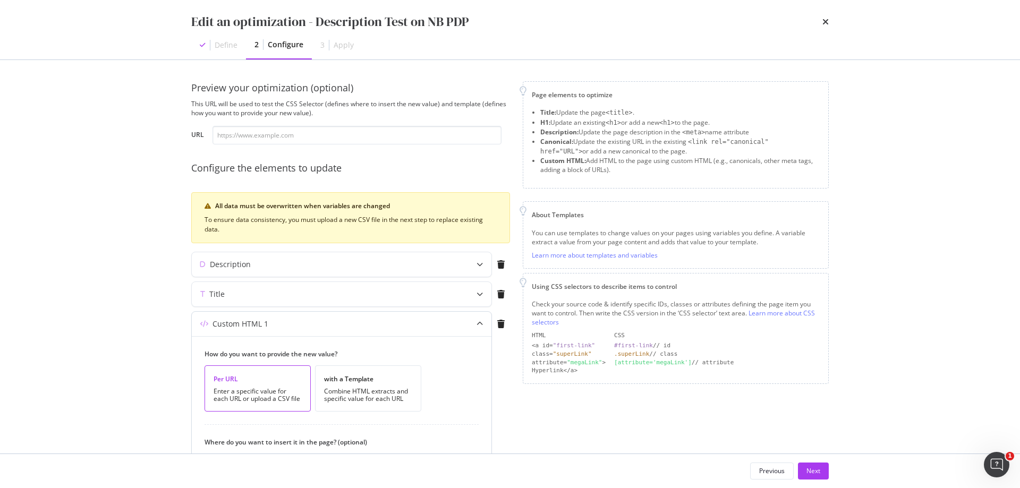
click at [257, 321] on div "Custom HTML 1" at bounding box center [241, 324] width 56 height 11
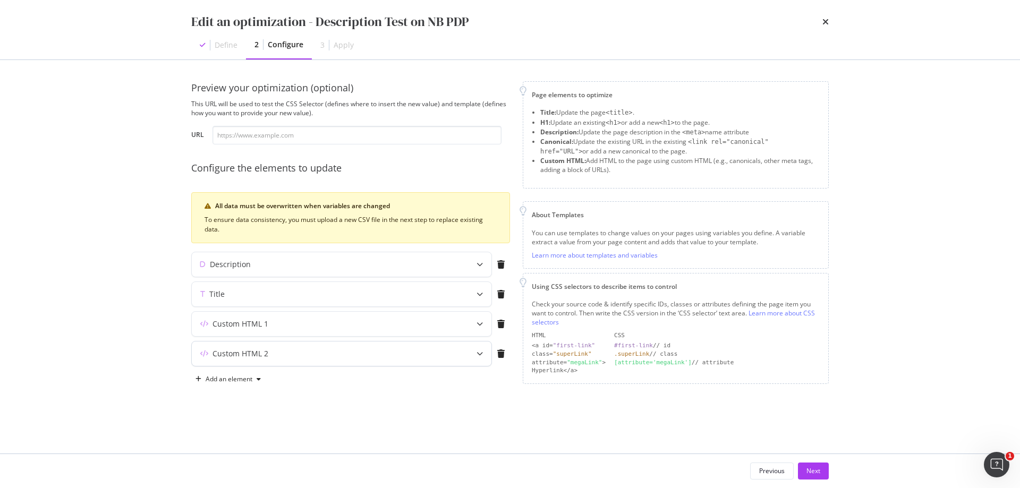
click at [250, 356] on div "Custom HTML 2" at bounding box center [241, 354] width 56 height 11
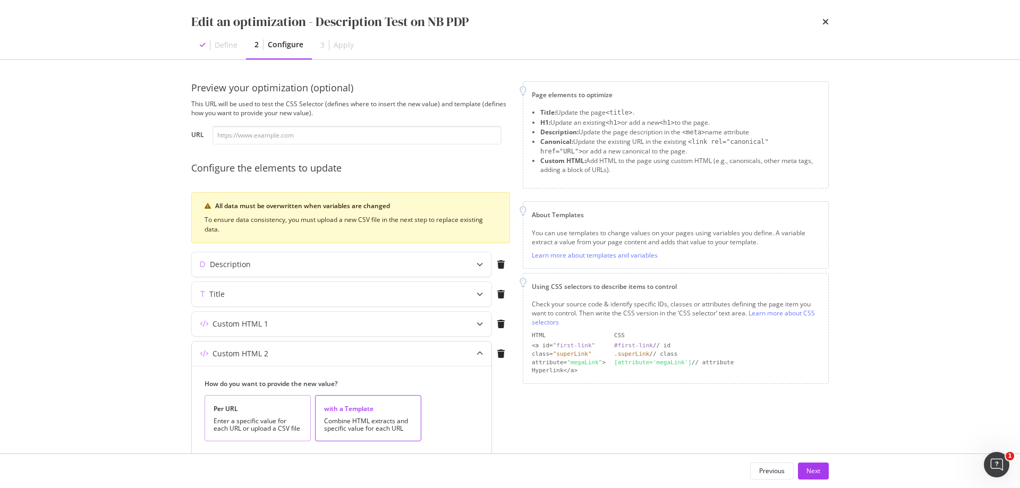
click at [260, 418] on div "Enter a specific value for each URL or upload a CSV file" at bounding box center [258, 425] width 88 height 15
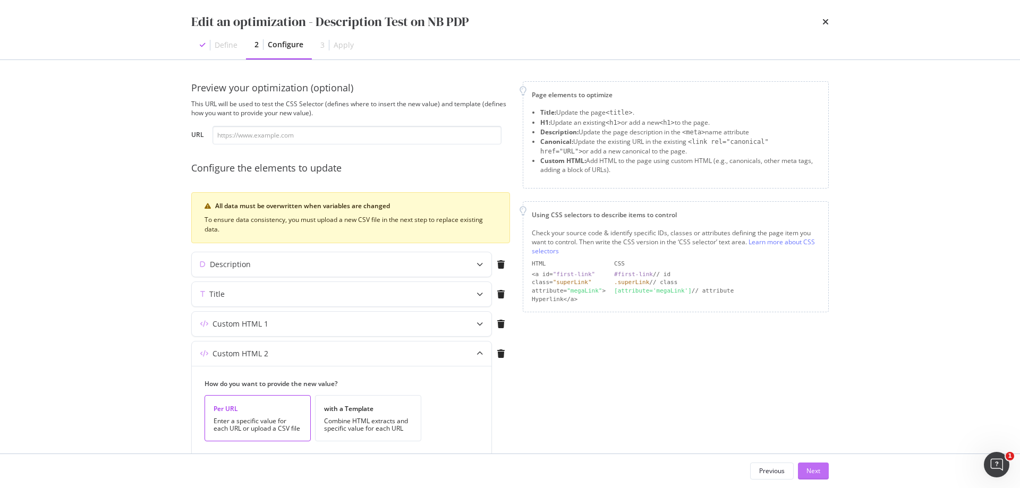
click at [819, 471] on div "Next" at bounding box center [814, 471] width 14 height 9
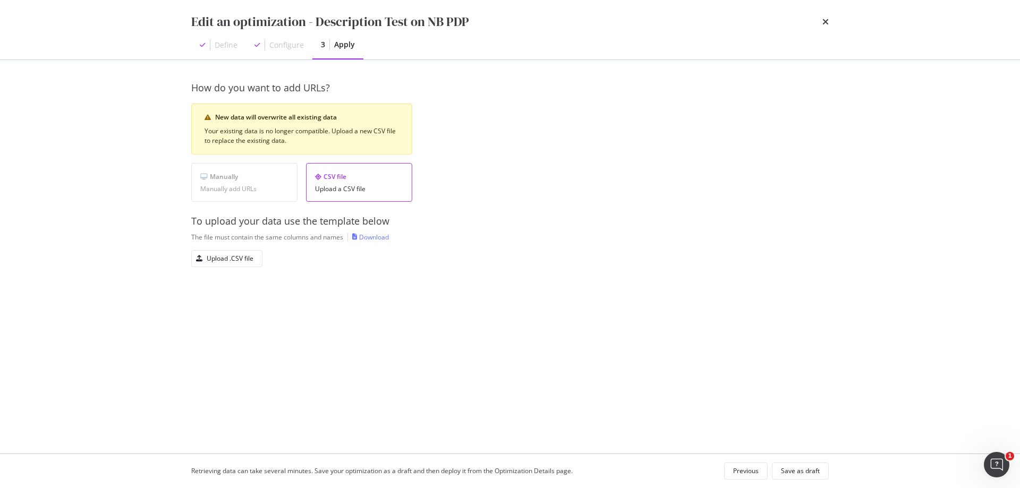
click at [380, 238] on div "Download" at bounding box center [374, 237] width 30 height 9
click at [245, 257] on div "Upload .CSV file" at bounding box center [230, 258] width 47 height 9
click at [803, 468] on div "Save as draft" at bounding box center [800, 471] width 39 height 9
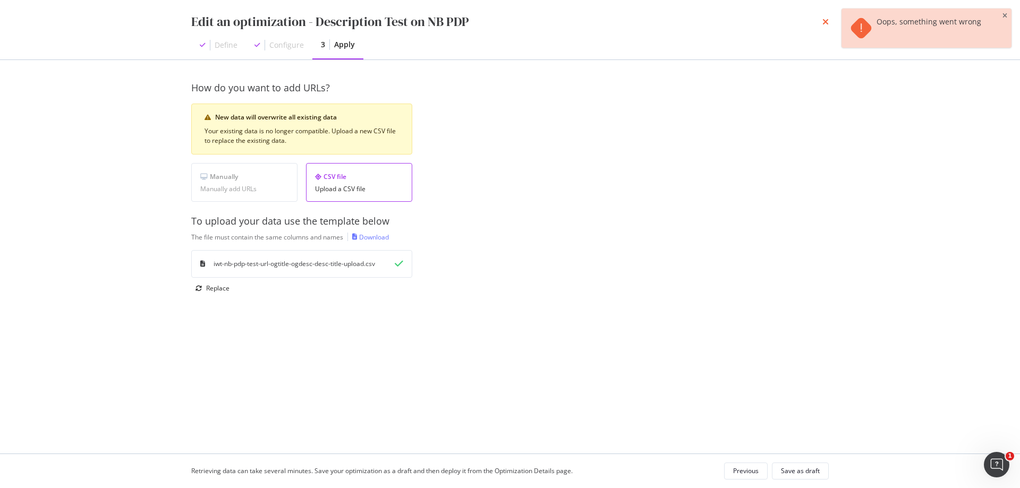
click at [828, 23] on icon "times" at bounding box center [825, 22] width 6 height 9
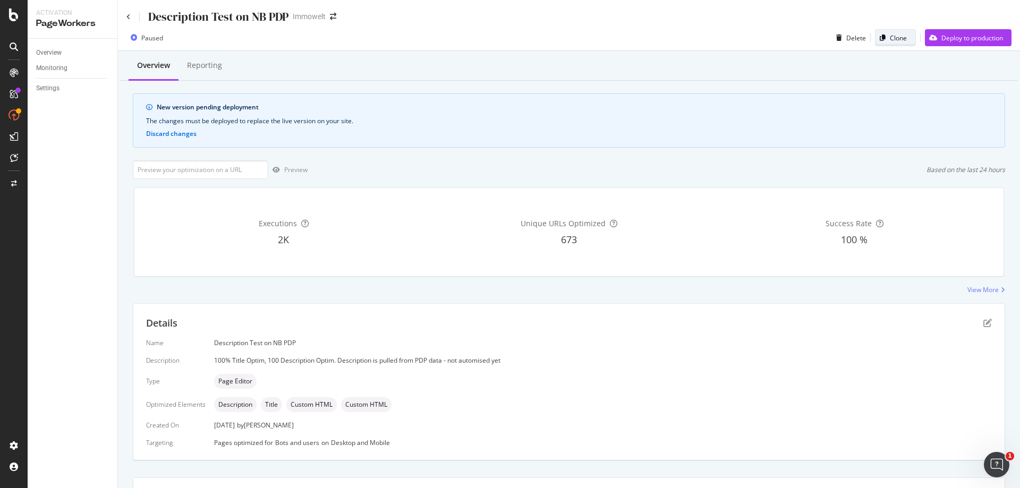
click at [897, 37] on div "Clone" at bounding box center [898, 37] width 17 height 9
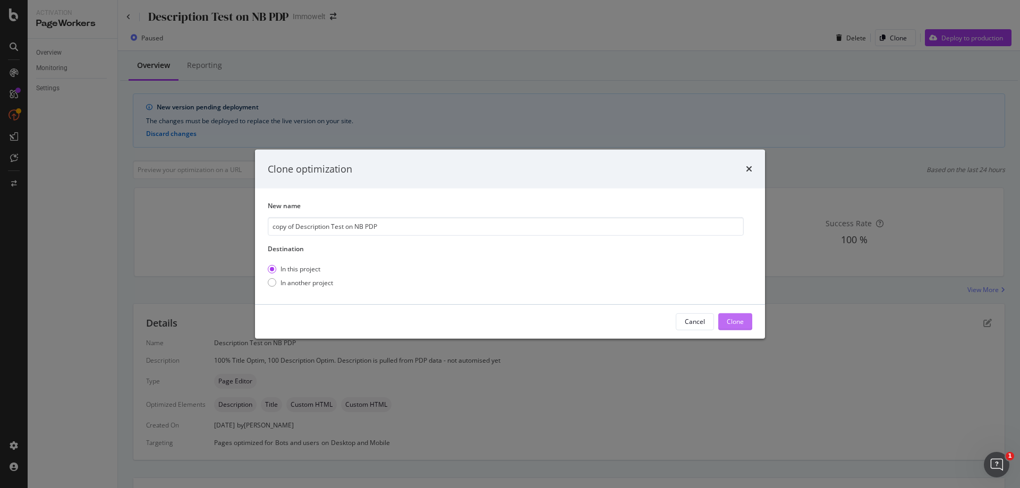
click at [727, 321] on div "Clone" at bounding box center [735, 321] width 17 height 9
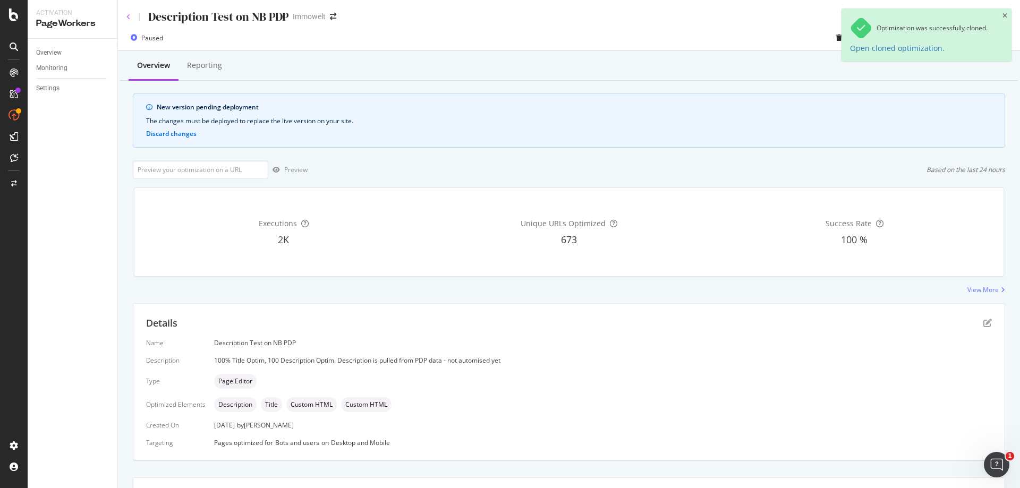
click at [129, 18] on icon at bounding box center [128, 17] width 4 height 6
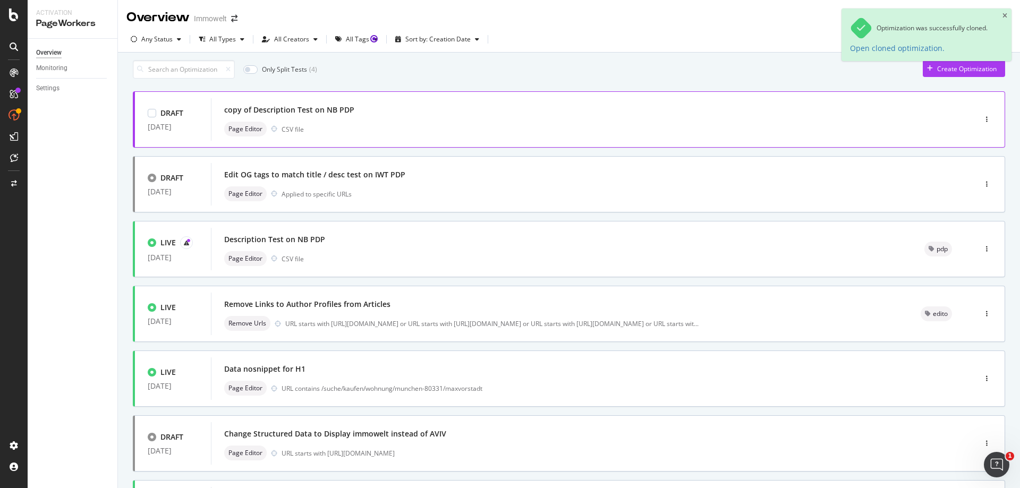
click at [415, 117] on div "copy of Description Test on NB PDP" at bounding box center [577, 110] width 707 height 15
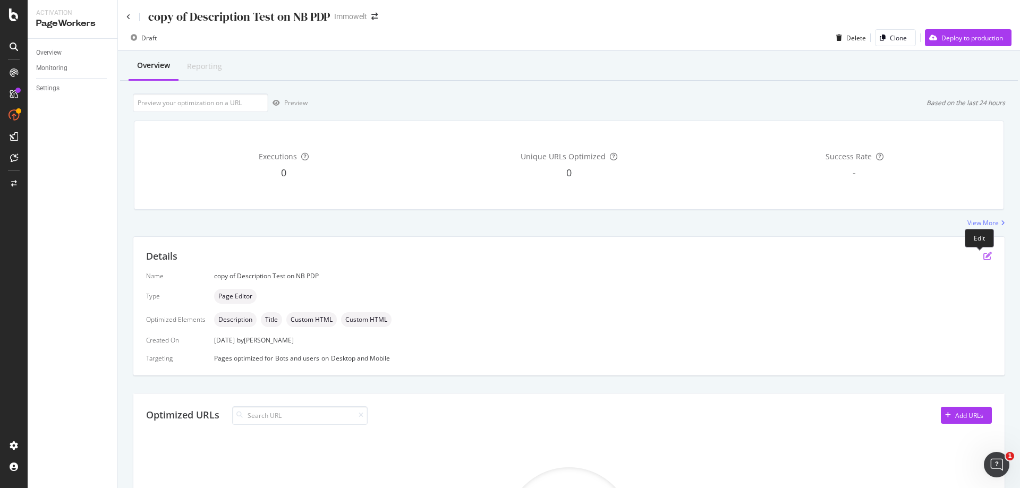
click at [983, 255] on icon "pen-to-square" at bounding box center [987, 256] width 9 height 9
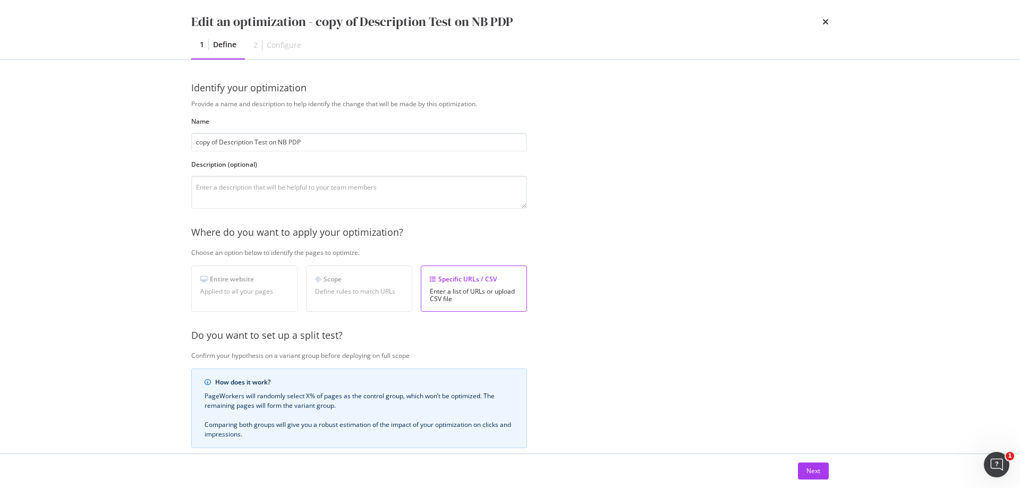
scroll to position [159, 0]
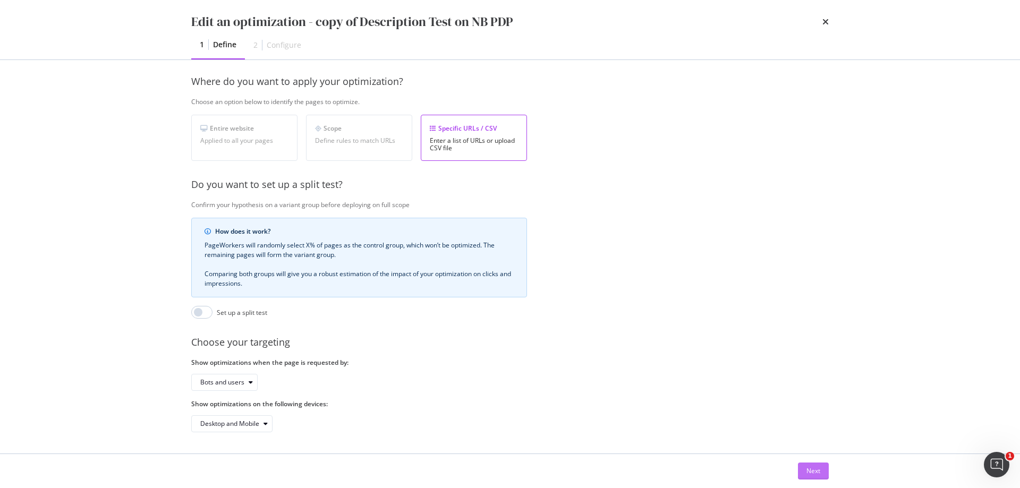
click at [818, 468] on div "Next" at bounding box center [814, 471] width 14 height 9
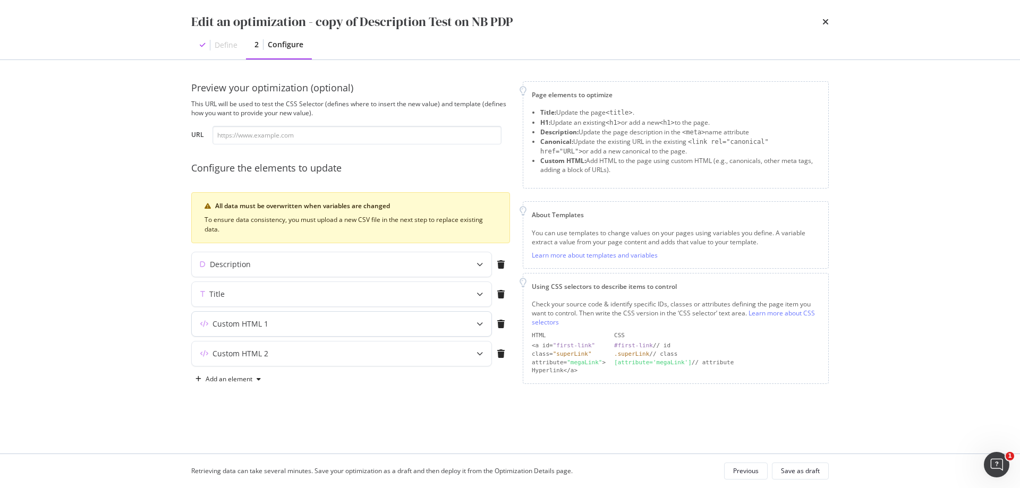
click at [232, 325] on div "Custom HTML 1" at bounding box center [241, 324] width 56 height 11
click at [267, 392] on div "Enter a specific value for each URL or upload a CSV file" at bounding box center [258, 395] width 88 height 15
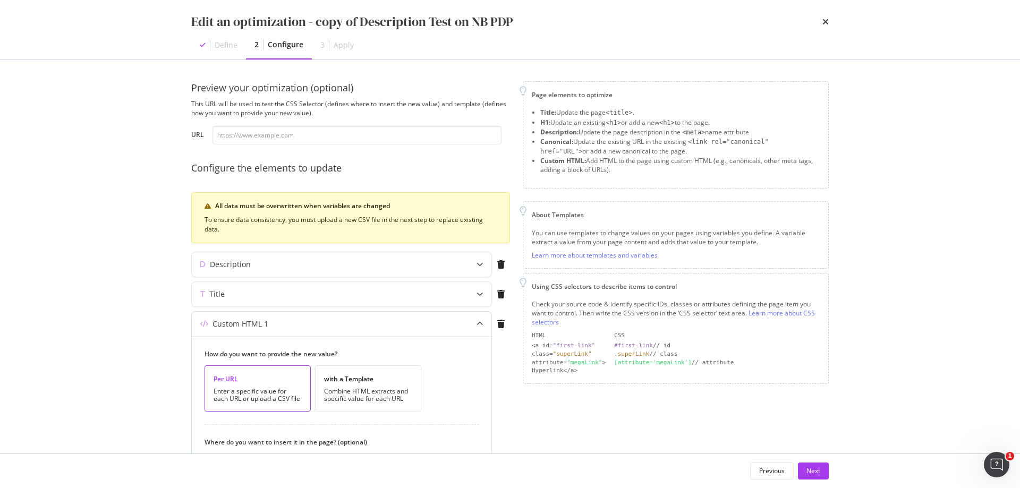
click at [250, 323] on div "Custom HTML 1" at bounding box center [241, 324] width 56 height 11
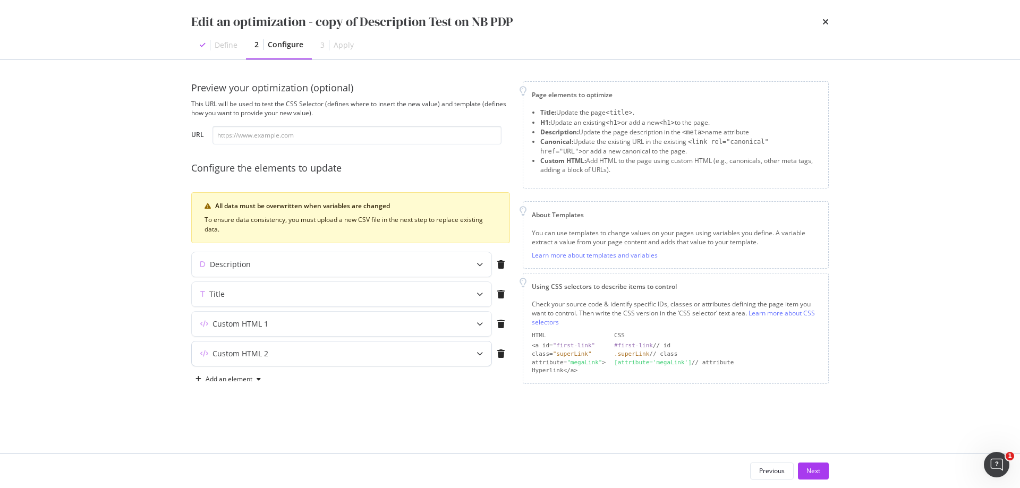
click at [264, 354] on div "Custom HTML 2" at bounding box center [241, 354] width 56 height 11
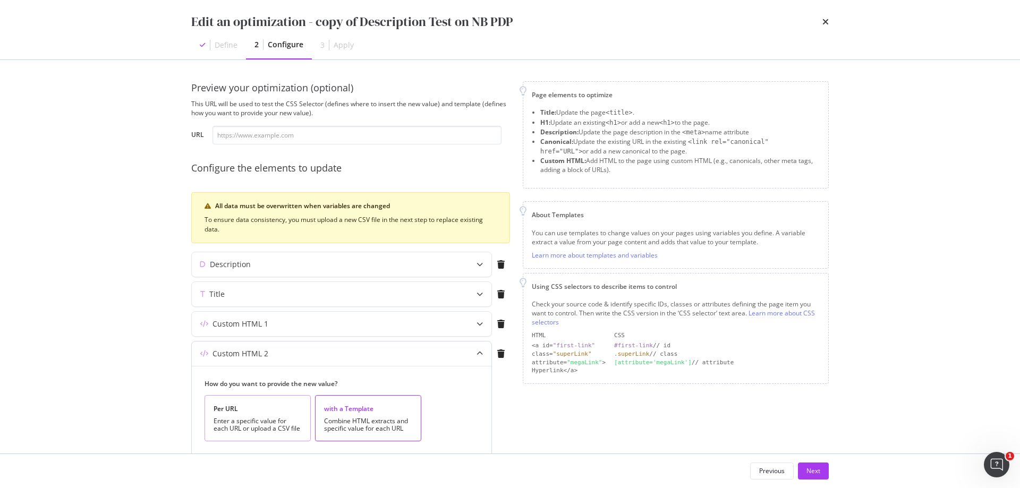
click at [246, 414] on div "Per URL Enter a specific value for each URL or upload a CSV file" at bounding box center [258, 418] width 106 height 46
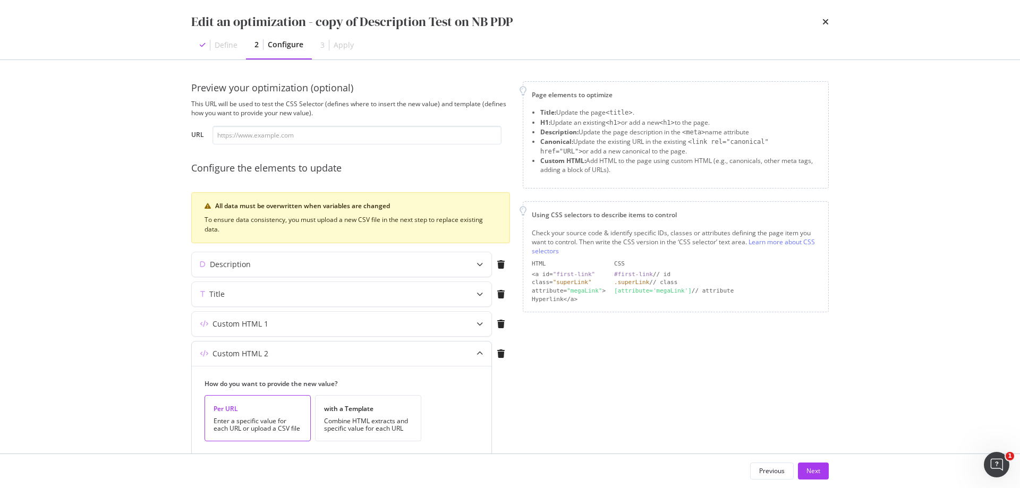
click at [306, 355] on div "Custom HTML 2" at bounding box center [321, 354] width 258 height 11
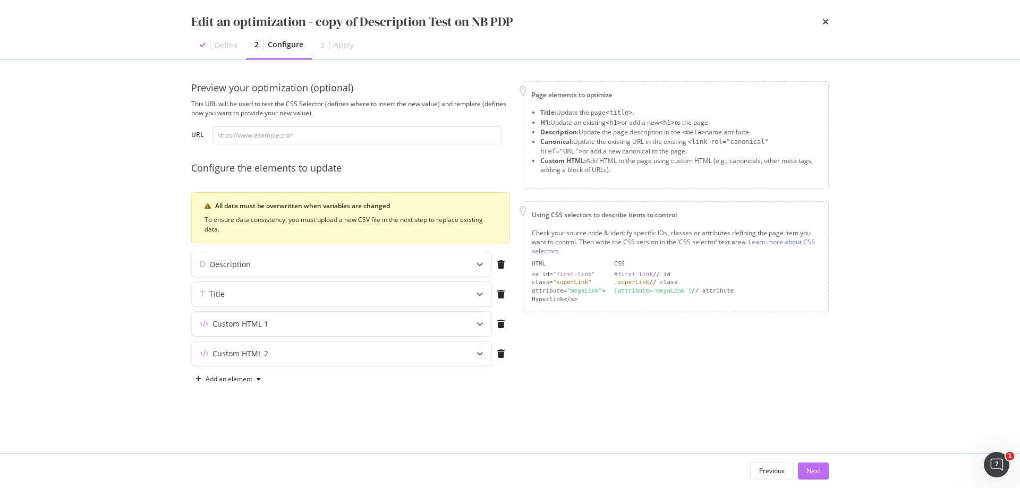
click at [819, 465] on div "Next" at bounding box center [814, 471] width 14 height 16
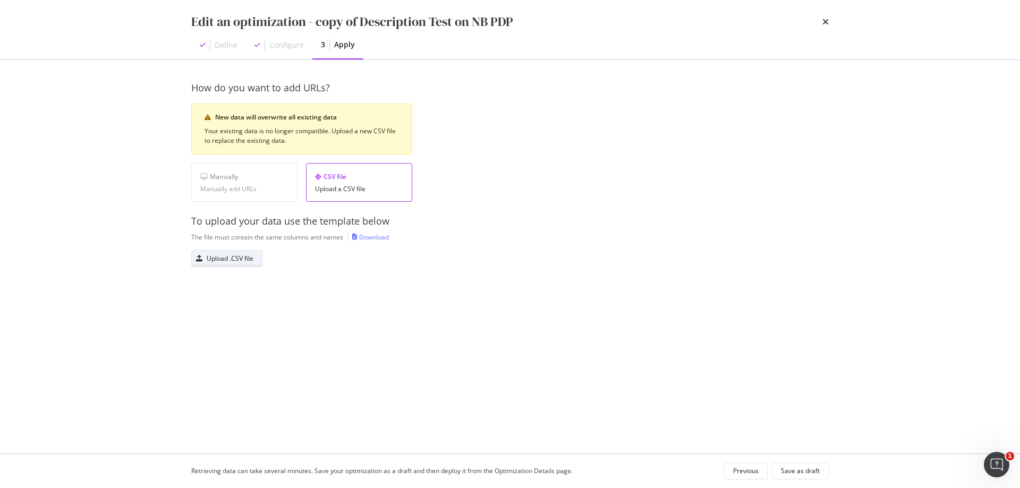
click at [247, 261] on div "Upload .CSV file" at bounding box center [230, 258] width 47 height 9
click at [803, 465] on div "Save as draft" at bounding box center [800, 471] width 39 height 15
click at [814, 474] on div "Save as draft" at bounding box center [800, 471] width 39 height 9
click at [819, 22] on div "Edit an optimization - copy of Description Test on NB PDP" at bounding box center [510, 22] width 638 height 18
click at [826, 22] on icon "times" at bounding box center [825, 22] width 6 height 9
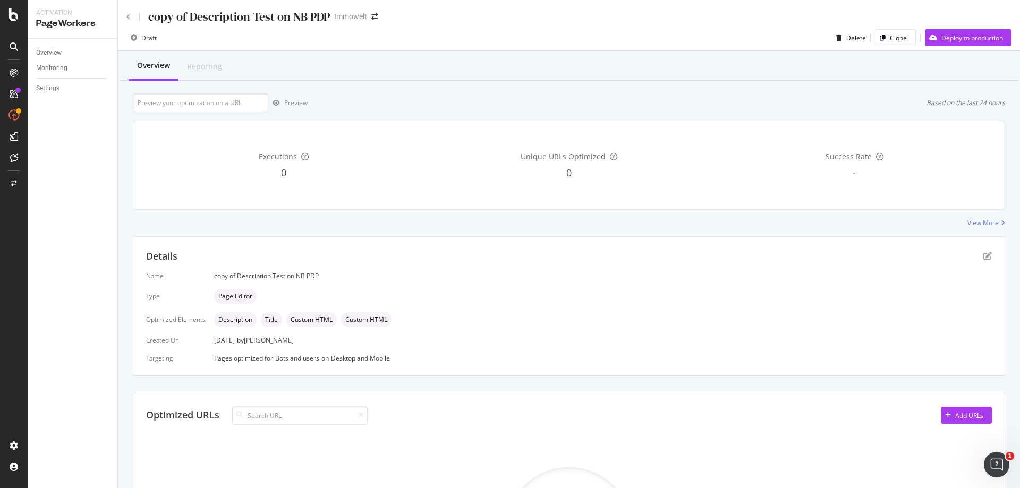
click at [129, 18] on icon at bounding box center [128, 17] width 4 height 6
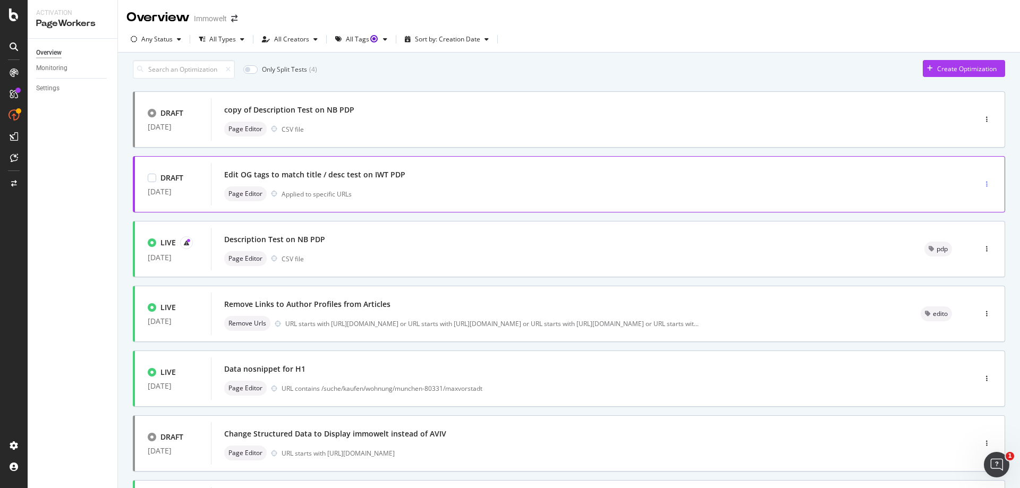
click at [986, 188] on icon "button" at bounding box center [987, 184] width 2 height 6
click at [803, 71] on div "Only Split Tests ( 4 ) Create Optimization" at bounding box center [569, 69] width 872 height 19
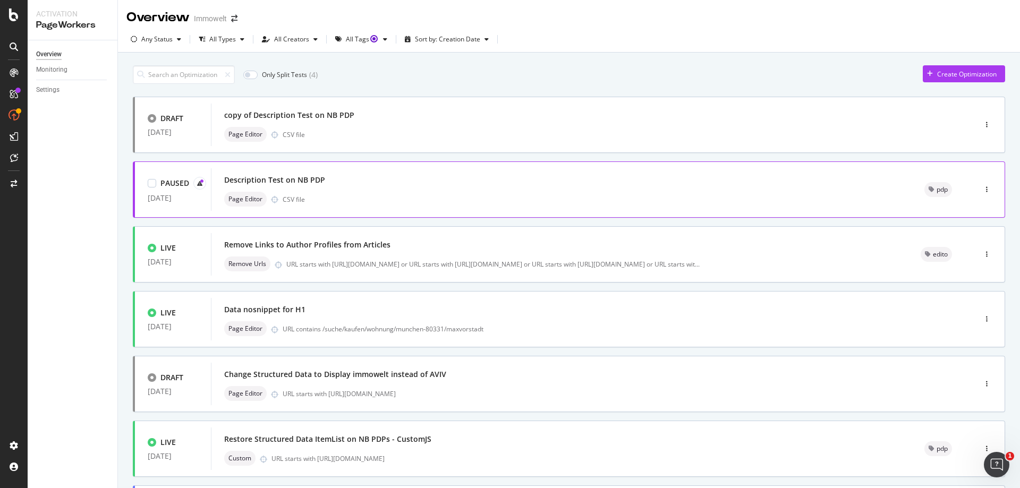
click at [565, 197] on div "Page Editor CSV file" at bounding box center [561, 199] width 675 height 15
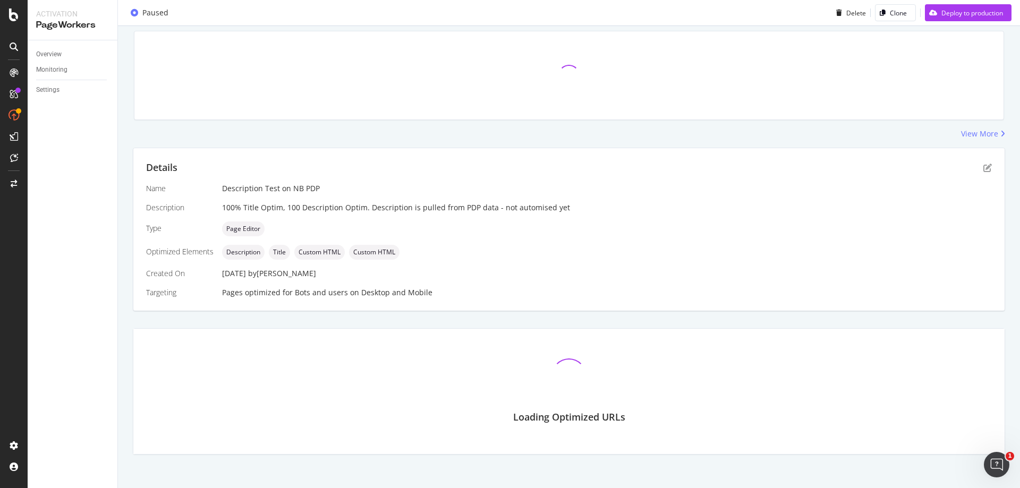
scroll to position [160, 0]
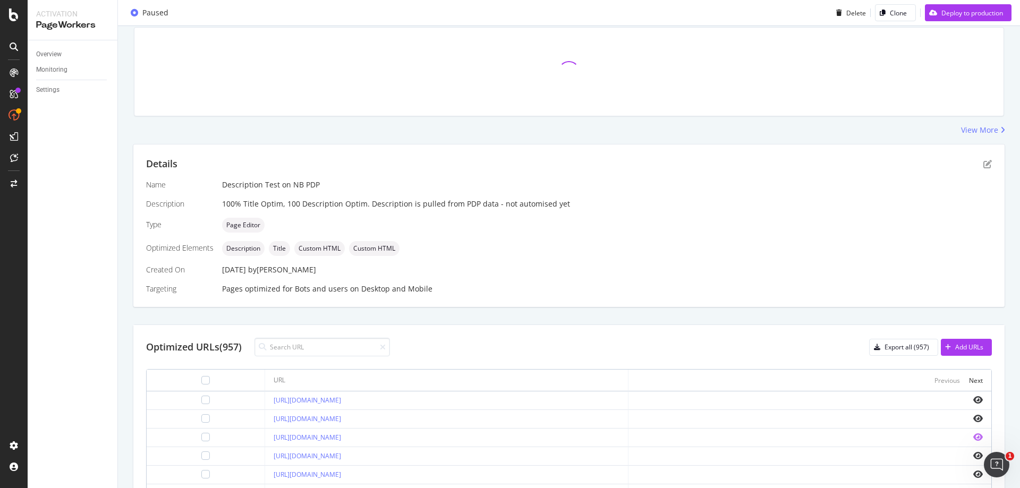
click at [973, 436] on icon "eye" at bounding box center [978, 437] width 10 height 9
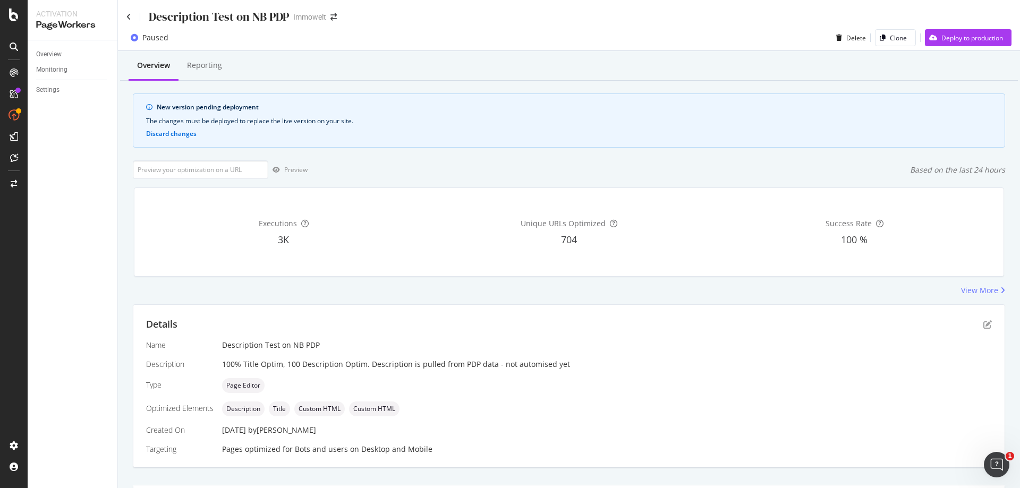
click at [125, 15] on div "Description Test on NB PDP Immowelt" at bounding box center [569, 12] width 902 height 25
click at [130, 16] on icon at bounding box center [128, 16] width 5 height 7
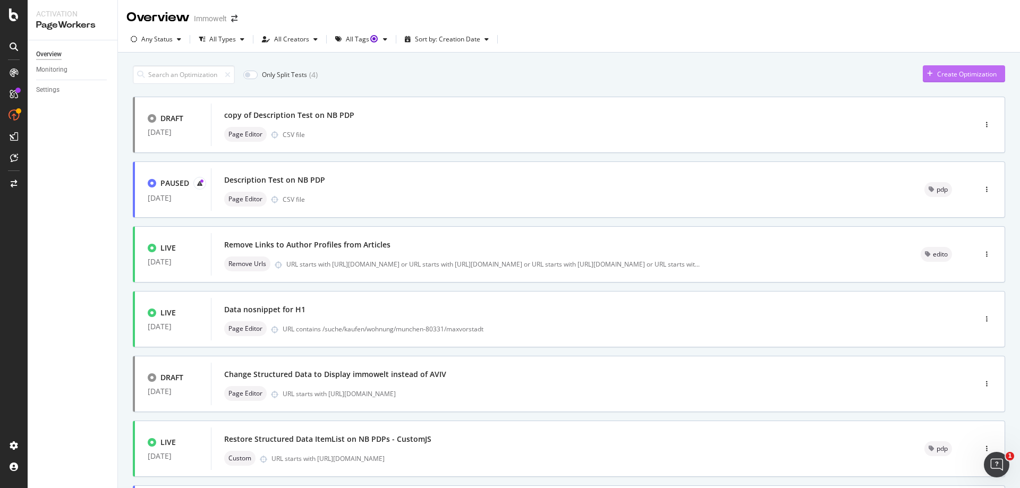
click at [974, 74] on div "Create Optimization" at bounding box center [967, 74] width 60 height 9
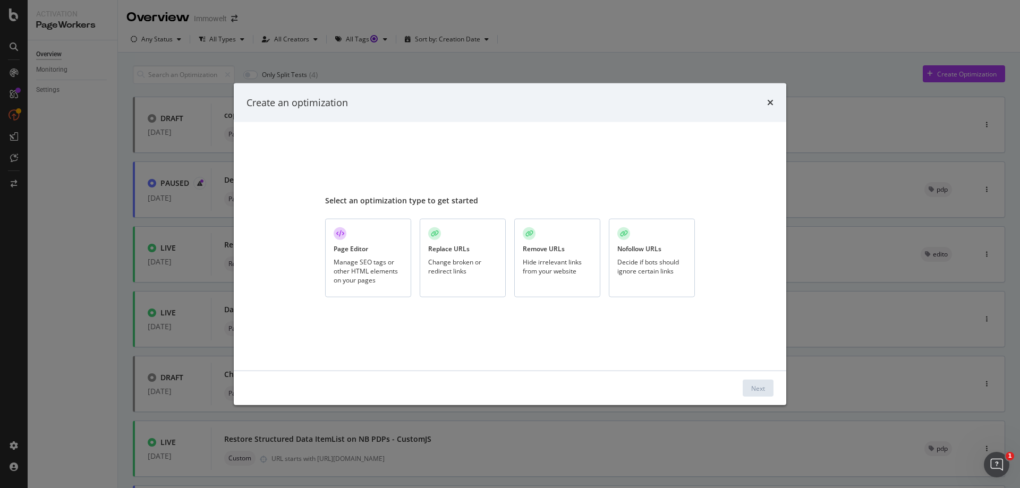
click at [361, 261] on div "Manage SEO tags or other HTML elements on your pages" at bounding box center [368, 271] width 69 height 27
click at [760, 392] on div "Next" at bounding box center [758, 388] width 14 height 9
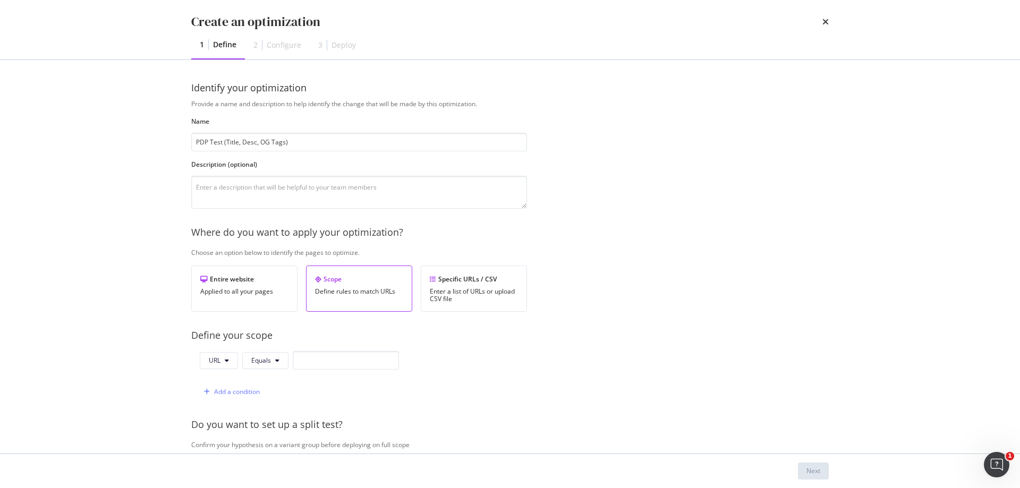
type input "PDP Test (Title, Desc, OG Tags)"
click at [504, 283] on div "Specific URLs / CSV" at bounding box center [474, 279] width 88 height 9
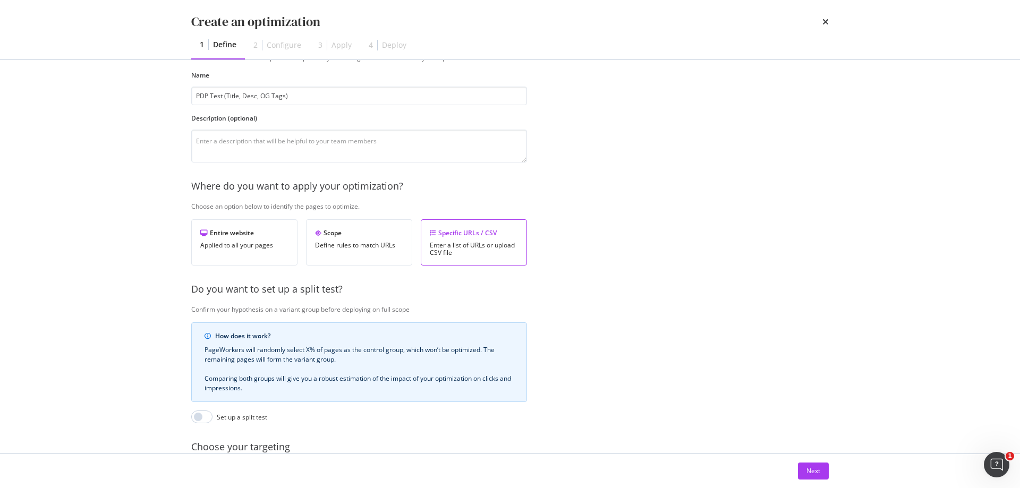
scroll to position [159, 0]
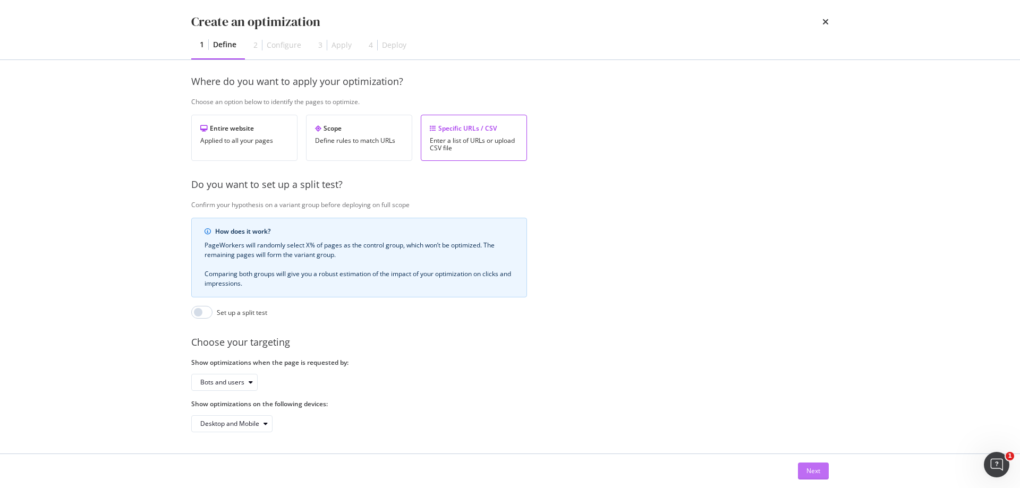
click at [816, 474] on div "Next" at bounding box center [814, 471] width 14 height 9
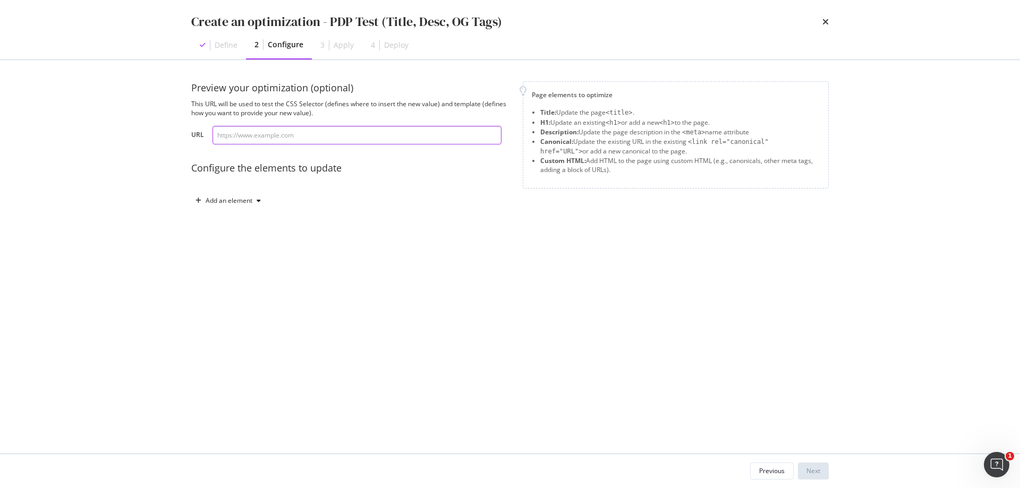
click at [415, 137] on input "modal" at bounding box center [357, 135] width 289 height 19
paste input "[URL][DOMAIN_NAME]"
type input "[URL][DOMAIN_NAME]"
click at [236, 198] on div "Add an element" at bounding box center [229, 201] width 47 height 6
click at [237, 219] on div "Title" at bounding box center [234, 220] width 72 height 13
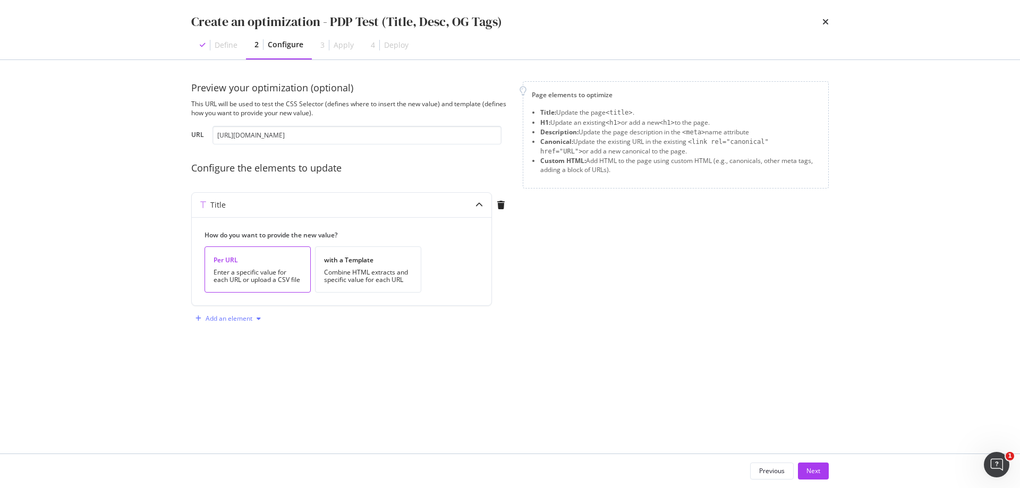
click at [237, 316] on div "Add an element" at bounding box center [229, 319] width 47 height 6
click at [243, 359] on div "Description" at bounding box center [236, 356] width 34 height 9
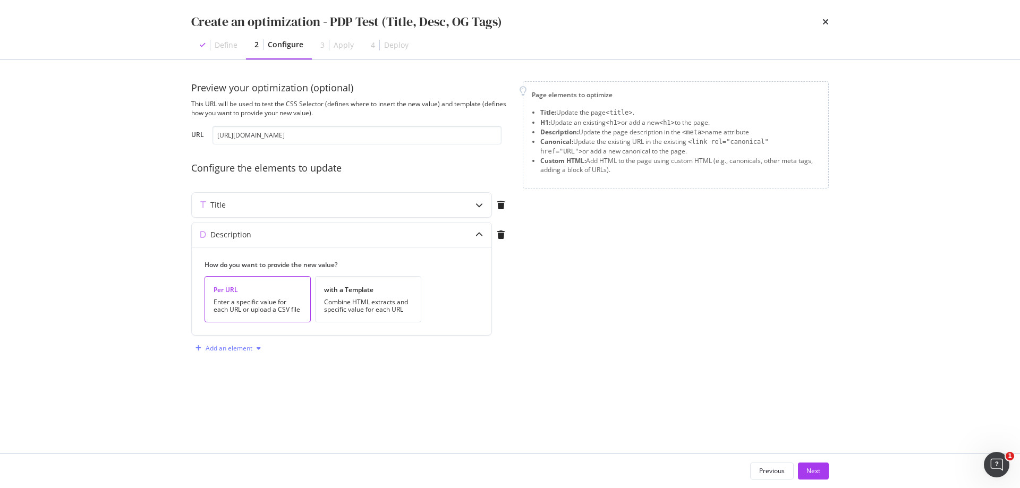
click at [242, 347] on div "Add an element" at bounding box center [229, 348] width 47 height 6
click at [244, 403] on div "Custom HTML" at bounding box center [240, 403] width 42 height 9
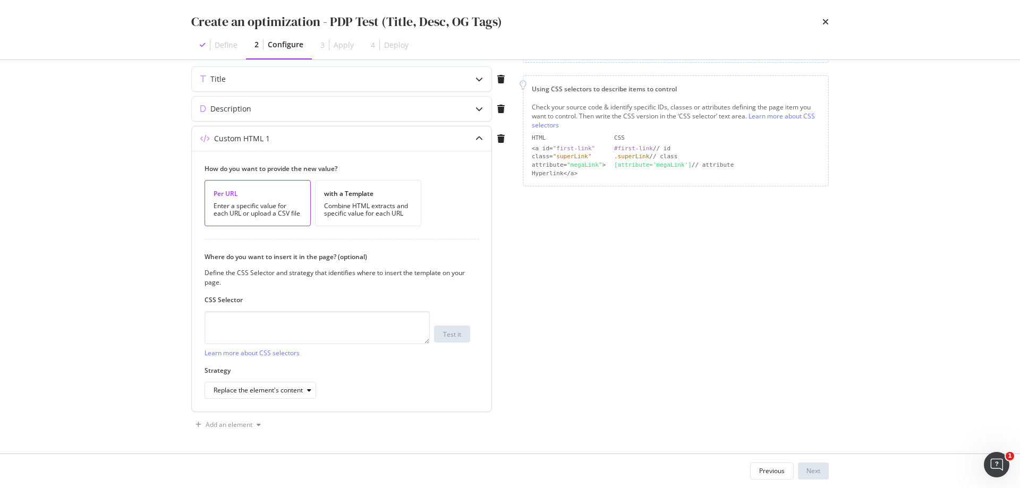
scroll to position [127, 0]
click at [287, 330] on textarea "modal" at bounding box center [317, 326] width 225 height 33
click at [259, 320] on textarea "head > meta[name="" at bounding box center [317, 326] width 225 height 33
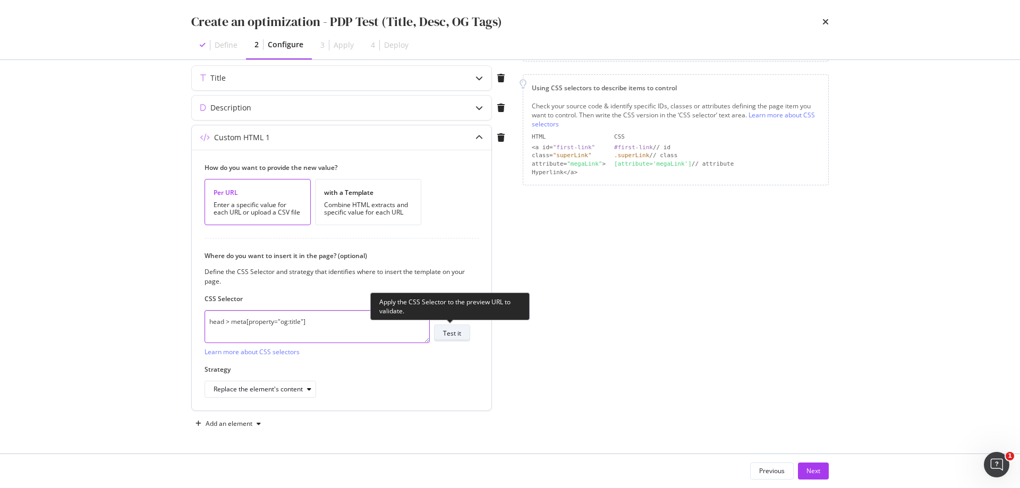
type textarea "head > meta[property="og:title"]"
click at [461, 336] on button "Test it" at bounding box center [452, 333] width 36 height 17
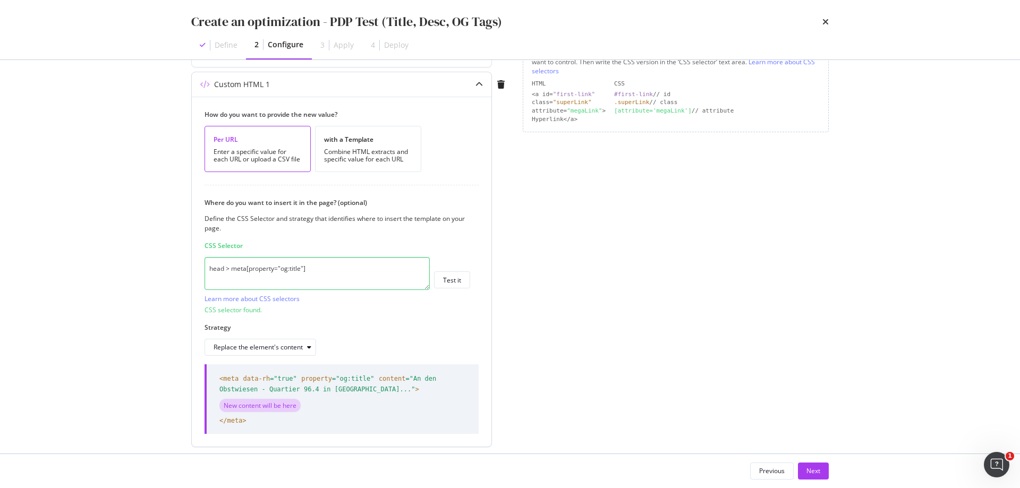
scroll to position [216, 0]
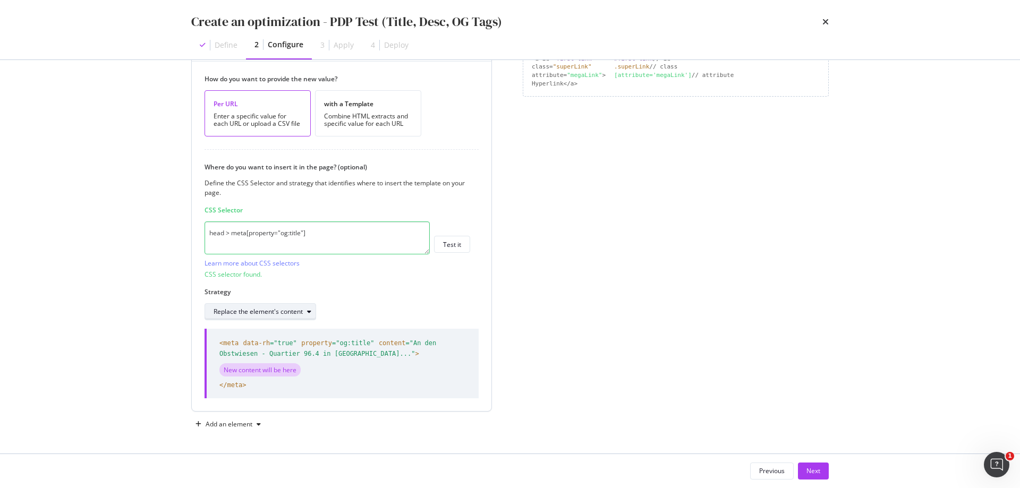
click at [304, 309] on div "modal" at bounding box center [309, 312] width 13 height 6
click at [387, 287] on div "Where do you want to insert it in the page? (optional) Define the CSS Selector …" at bounding box center [342, 242] width 274 height 158
click at [392, 108] on div "with a Template" at bounding box center [368, 103] width 88 height 9
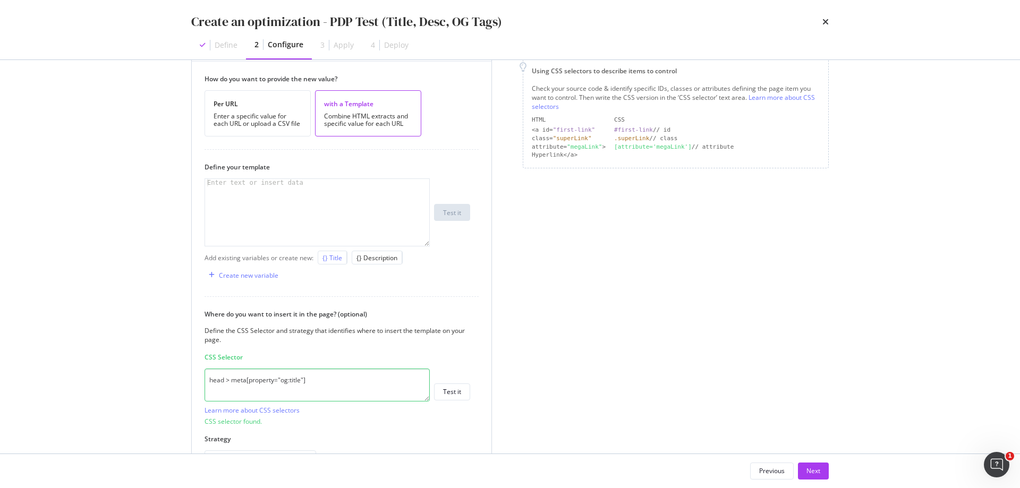
click at [331, 258] on div "{} Title" at bounding box center [333, 257] width 20 height 9
type textarea "{{ title }}"
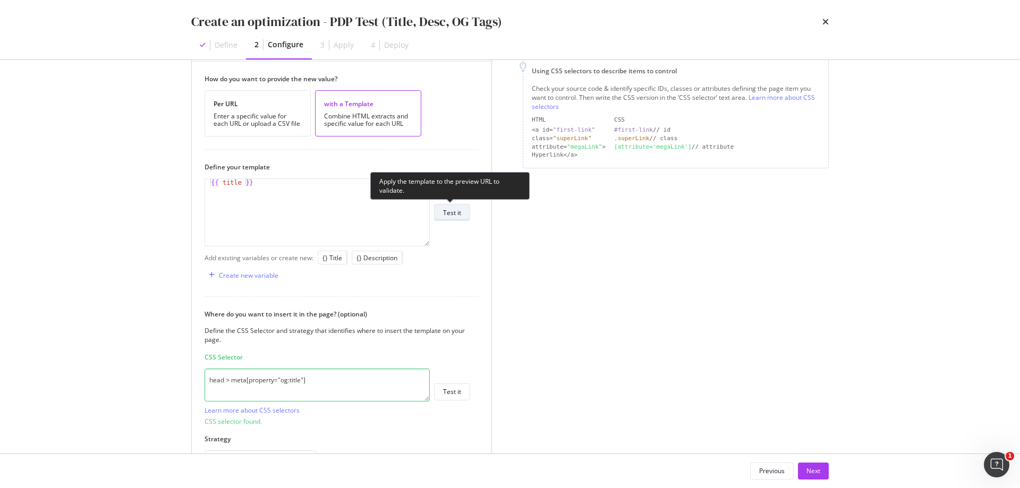
click at [459, 212] on div "Test it" at bounding box center [452, 212] width 18 height 9
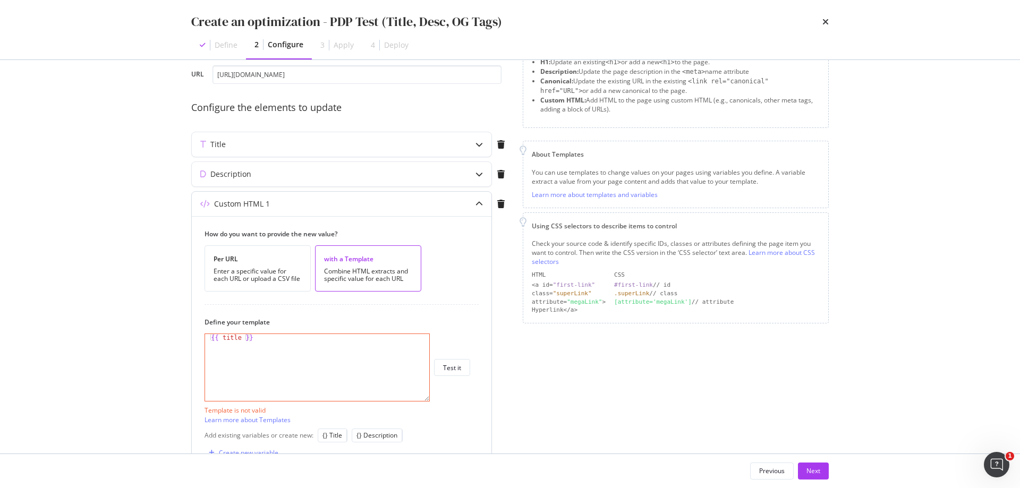
scroll to position [56, 0]
click at [225, 149] on div "Title" at bounding box center [217, 148] width 15 height 11
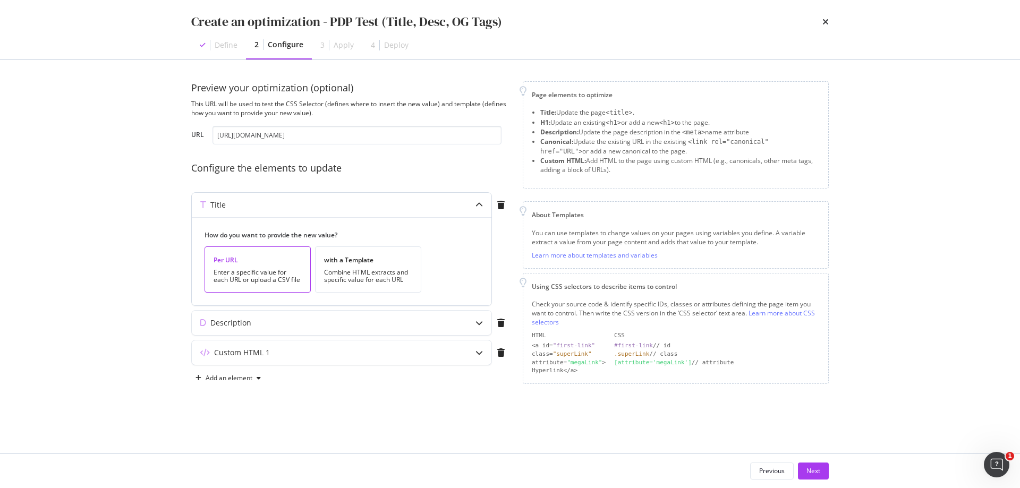
click at [244, 205] on div "Title" at bounding box center [321, 205] width 258 height 11
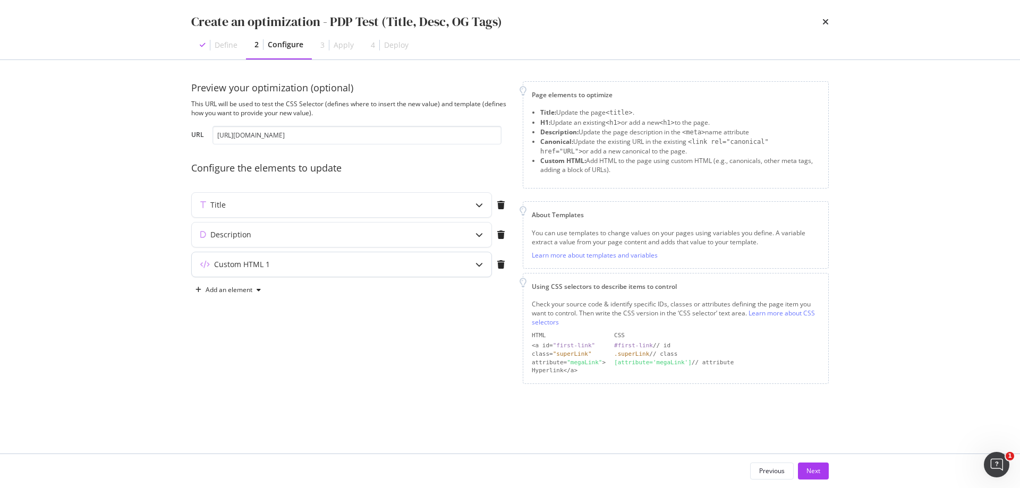
click at [268, 263] on div "Custom HTML 1" at bounding box center [242, 264] width 56 height 11
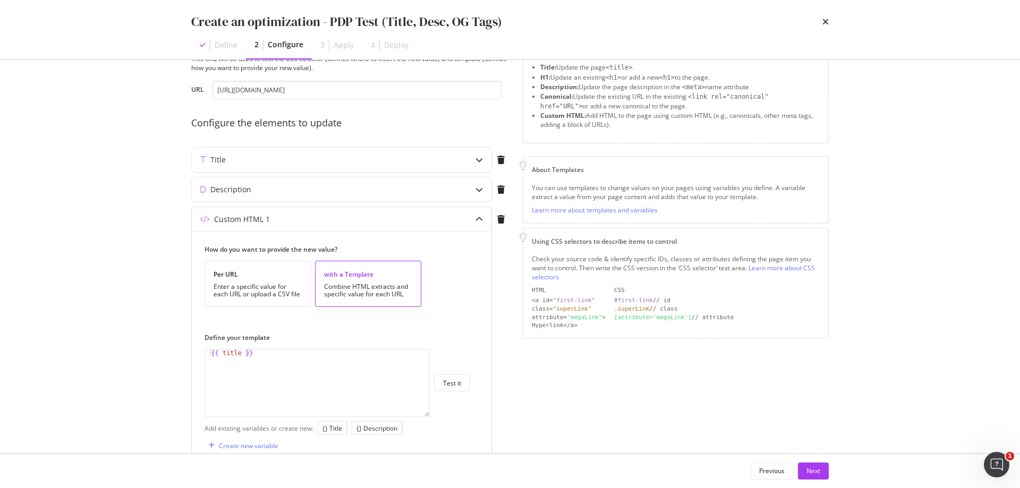
scroll to position [106, 0]
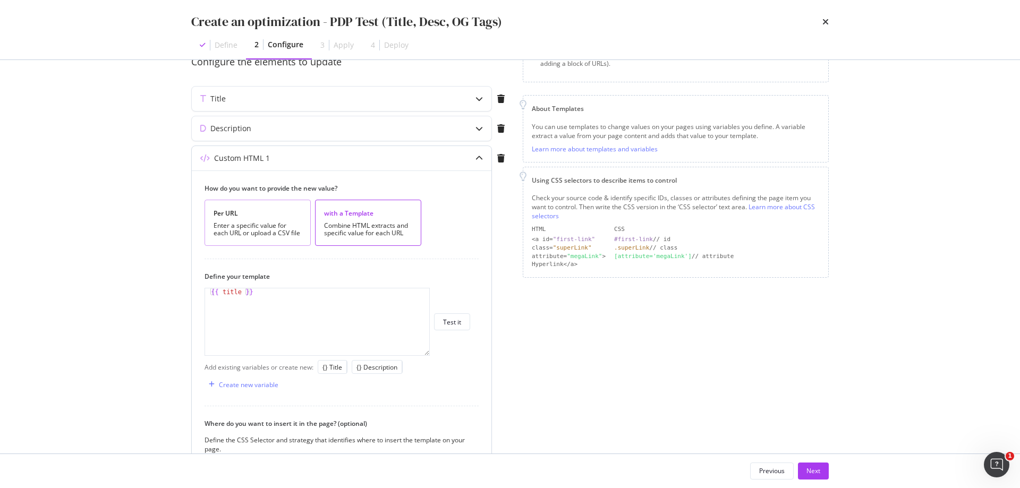
click at [276, 239] on div "Per URL Enter a specific value for each URL or upload a CSV file" at bounding box center [258, 223] width 106 height 46
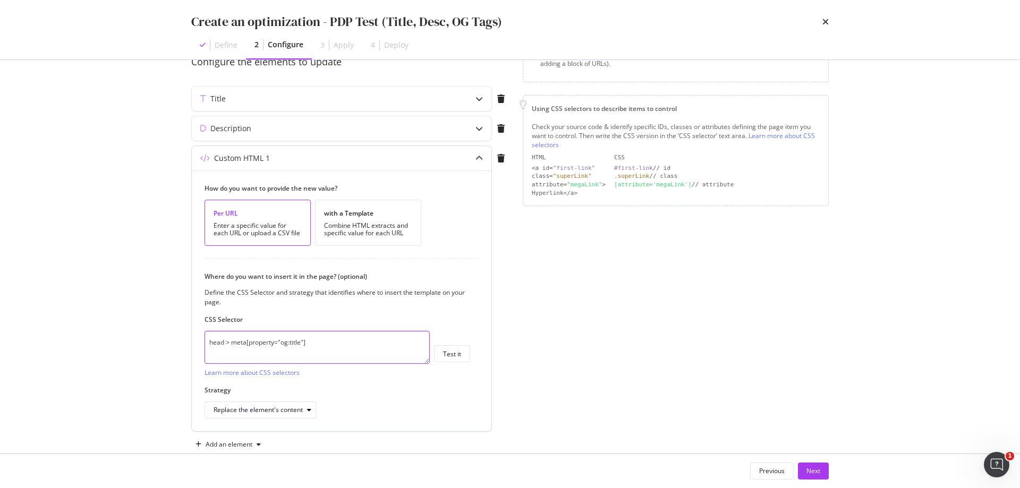
click at [313, 342] on textarea "head > meta[property="og:title"]" at bounding box center [317, 347] width 225 height 33
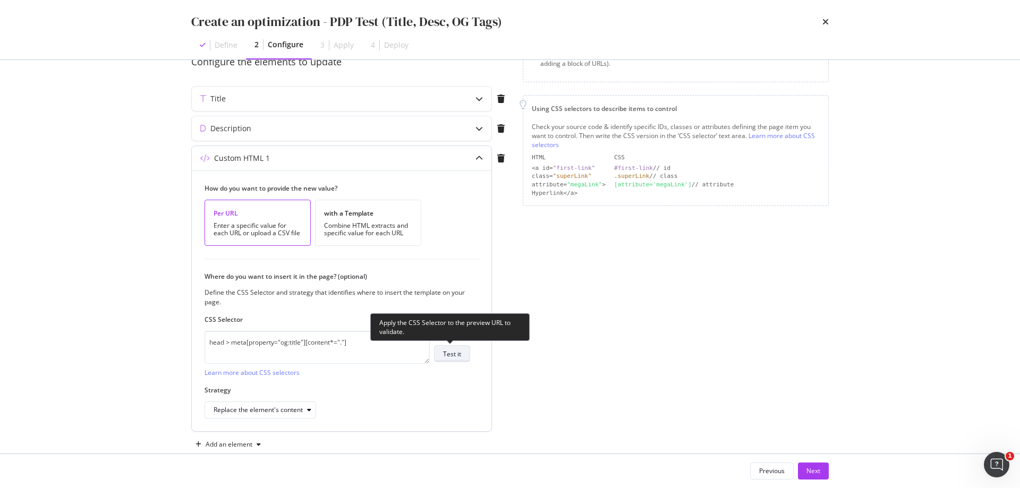
click at [447, 350] on div "Test it" at bounding box center [452, 354] width 18 height 9
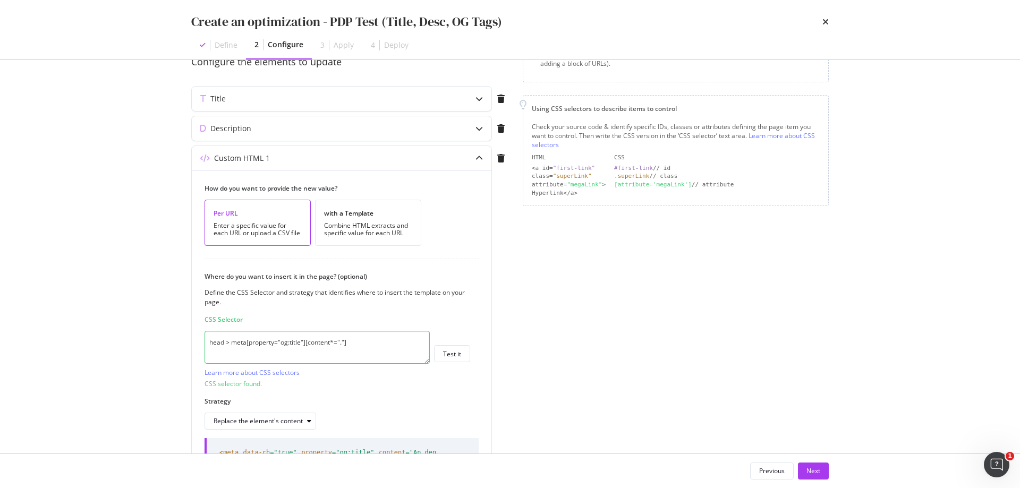
scroll to position [213, 0]
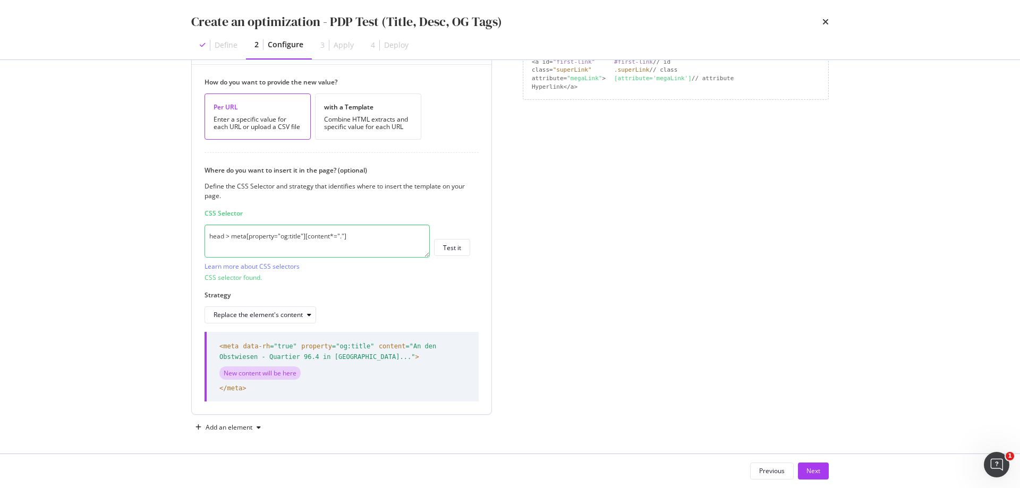
drag, startPoint x: 305, startPoint y: 235, endPoint x: 332, endPoint y: 239, distance: 27.4
click at [305, 235] on textarea "head > meta[property="og:title"][content*="."]" at bounding box center [317, 241] width 225 height 33
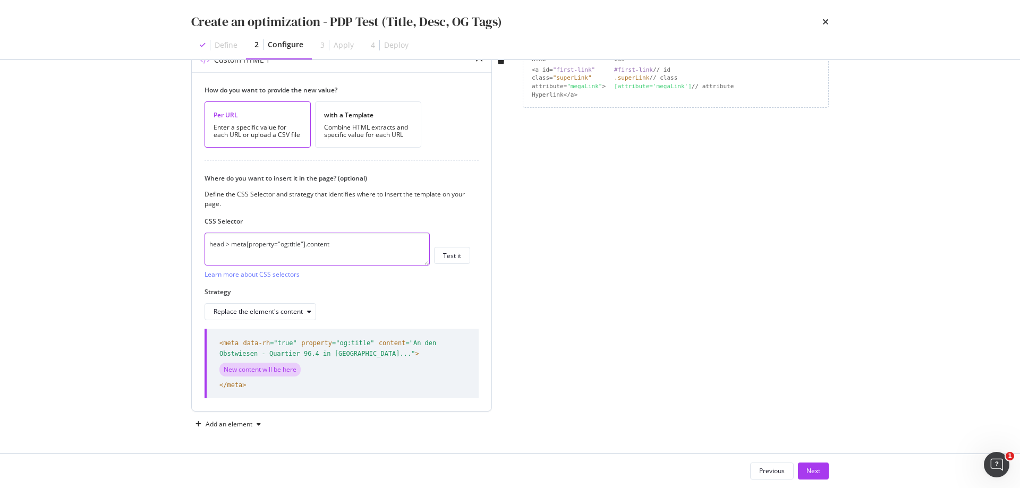
scroll to position [205, 0]
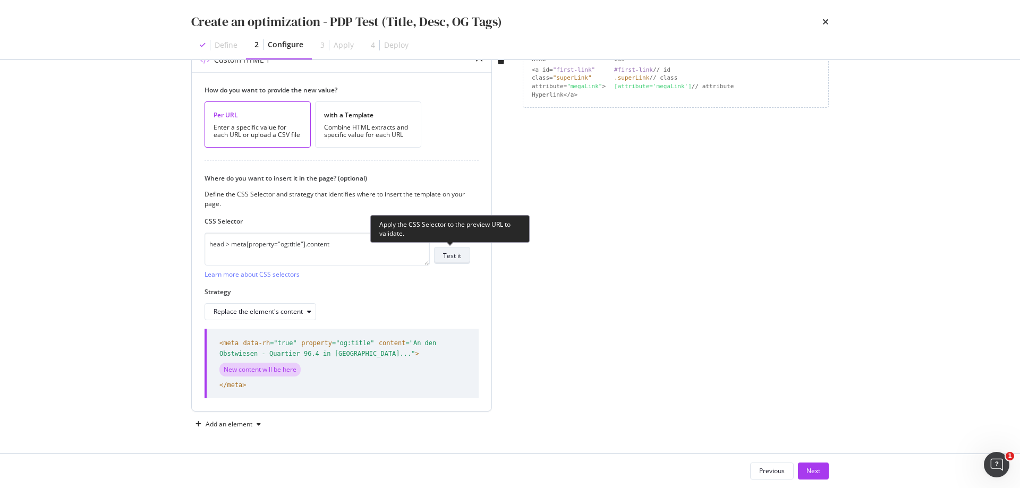
click at [445, 252] on div "Test it" at bounding box center [452, 255] width 18 height 9
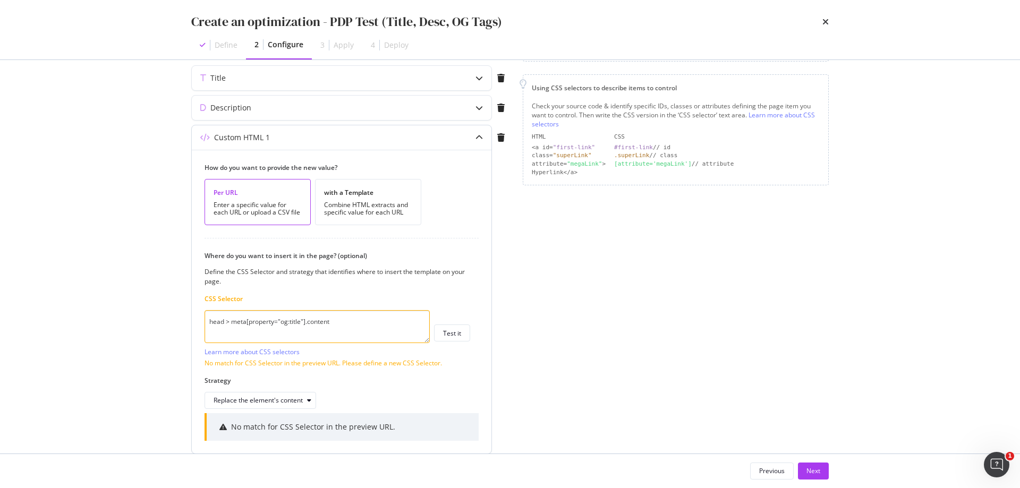
scroll to position [170, 0]
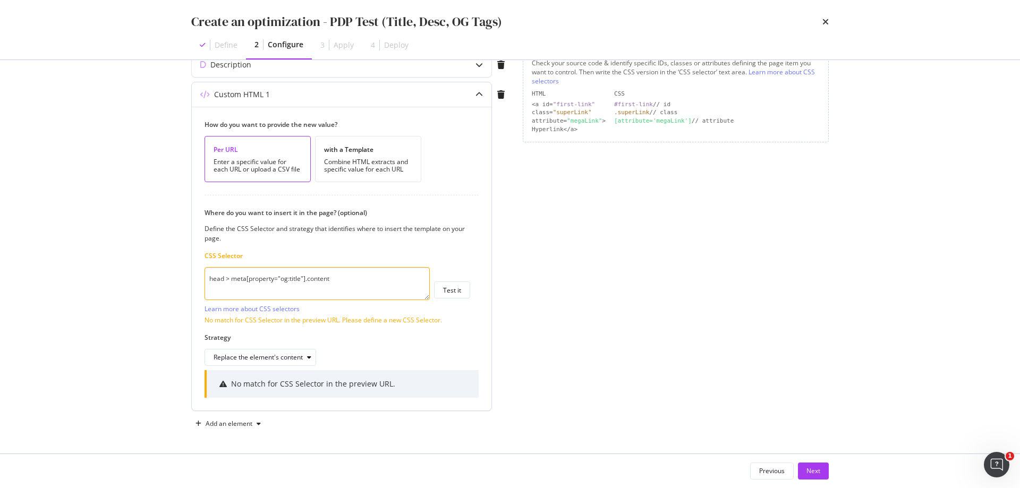
click at [307, 280] on textarea "head > meta[property="og:title"].content" at bounding box center [317, 283] width 225 height 33
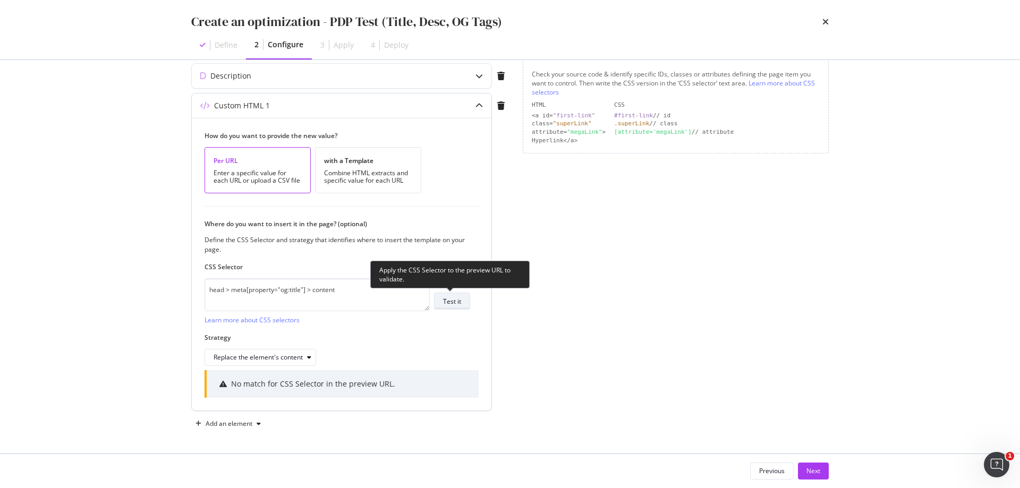
click at [458, 303] on div "Test it" at bounding box center [452, 301] width 18 height 9
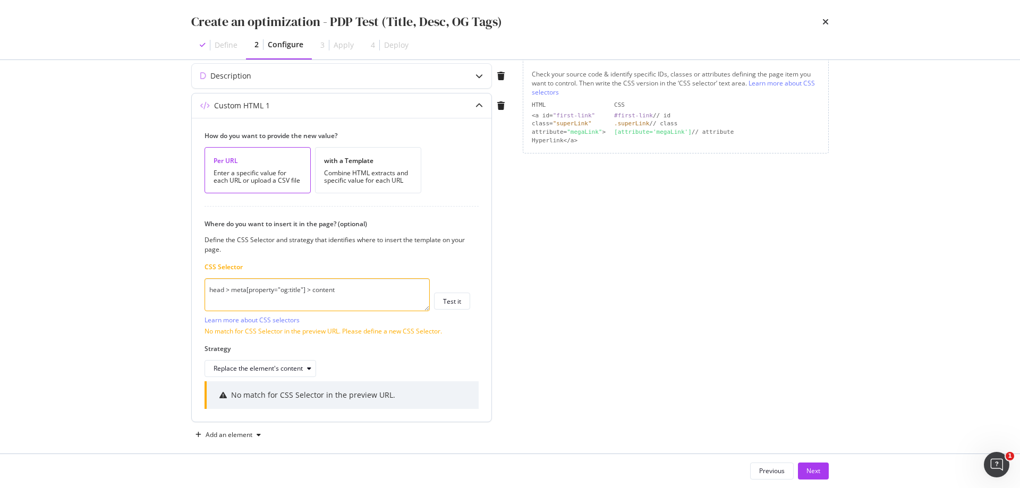
click at [313, 293] on textarea "head > meta[property="og:title"] > content" at bounding box center [317, 294] width 225 height 33
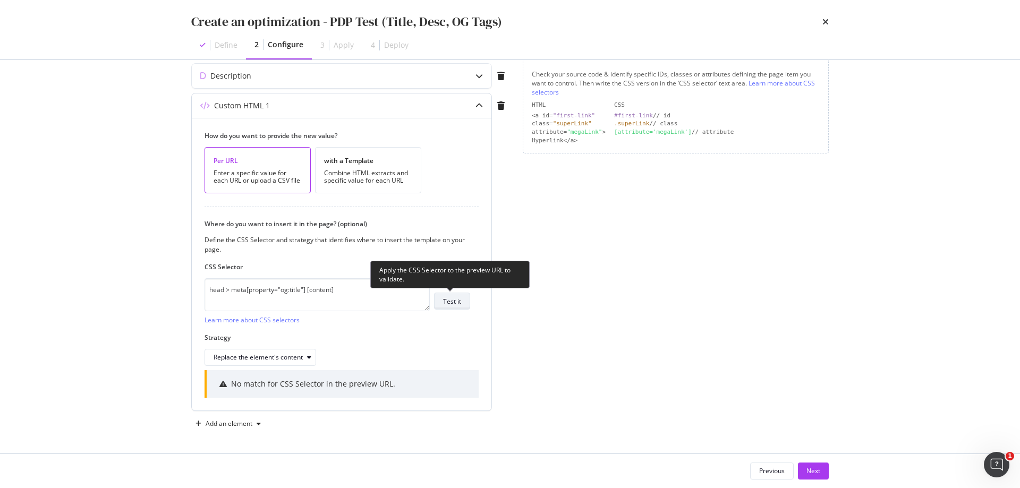
click at [455, 303] on div "Test it" at bounding box center [452, 301] width 18 height 9
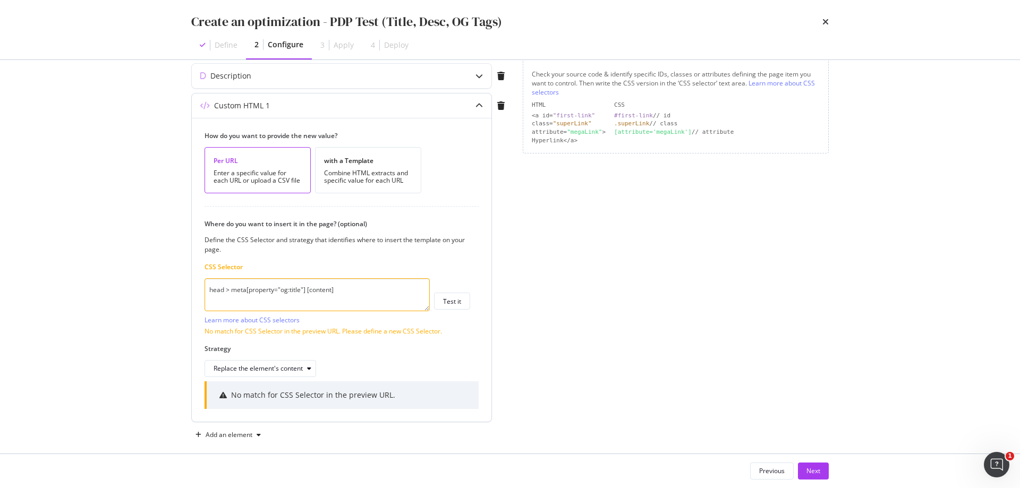
drag, startPoint x: 341, startPoint y: 291, endPoint x: 311, endPoint y: 293, distance: 29.8
click at [311, 293] on textarea "head > meta[property="og:title"] [content]" at bounding box center [317, 294] width 225 height 33
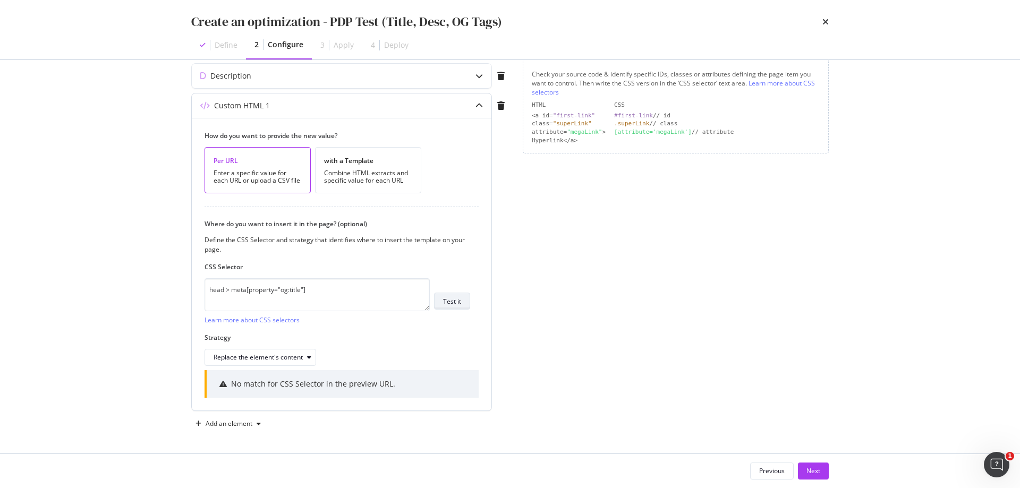
click at [457, 303] on div "Test it" at bounding box center [452, 301] width 18 height 9
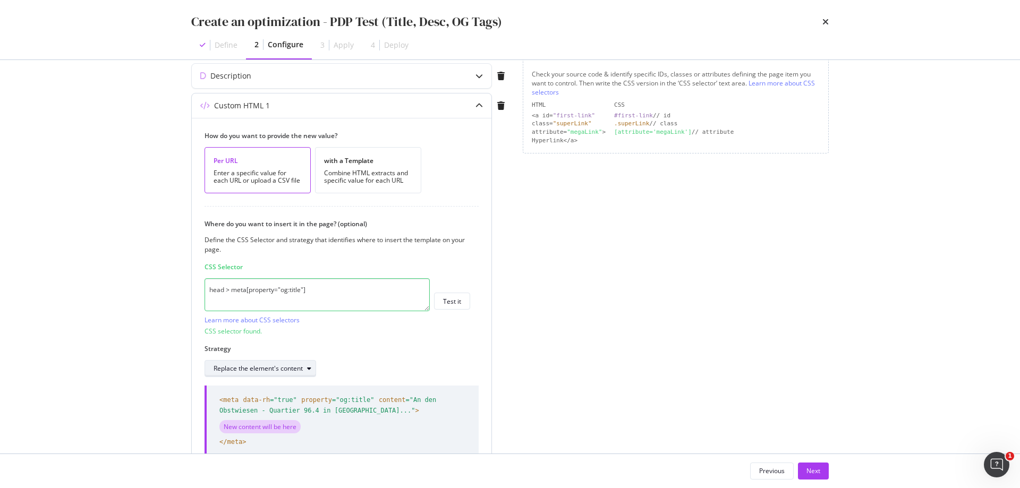
click at [305, 376] on div "Replace the element's content" at bounding box center [265, 368] width 102 height 15
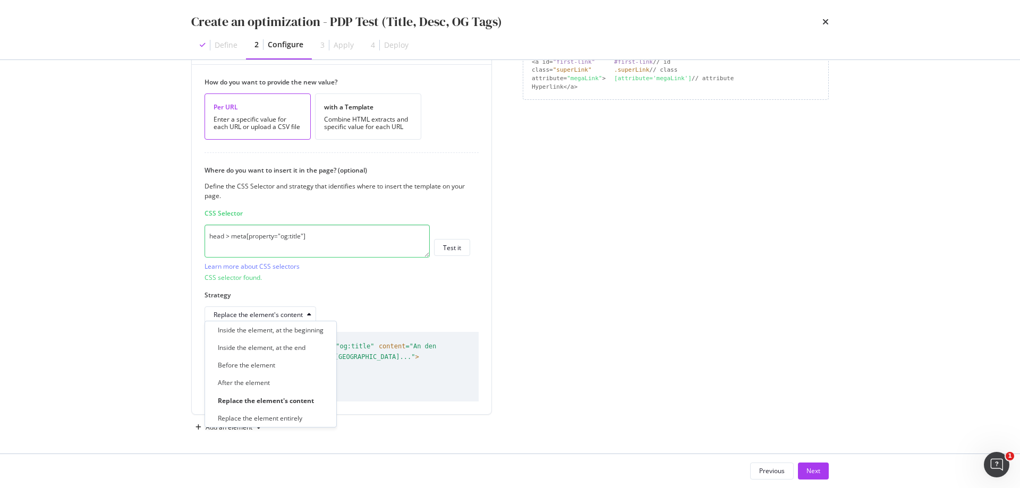
scroll to position [216, 0]
click at [309, 330] on div "Inside the element, at the beginning" at bounding box center [271, 329] width 106 height 9
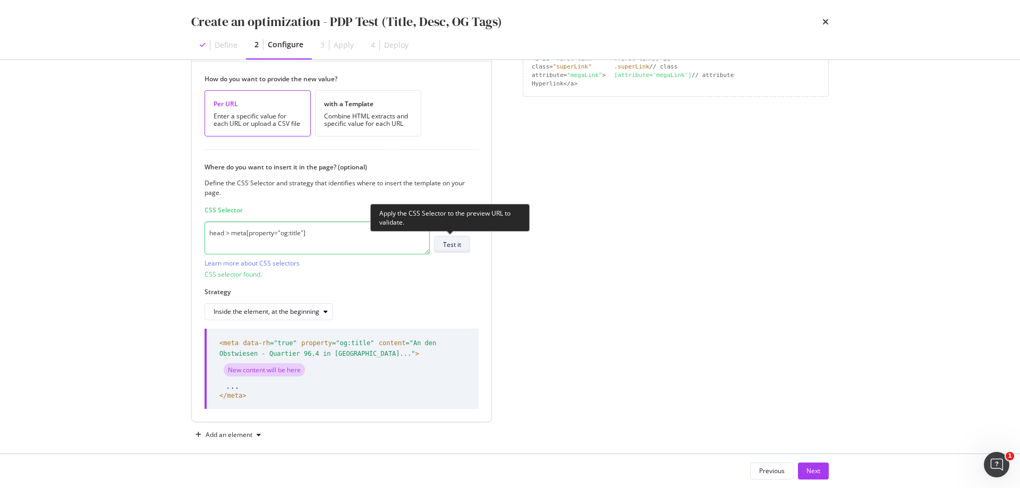
click at [457, 245] on div "Test it" at bounding box center [452, 244] width 18 height 9
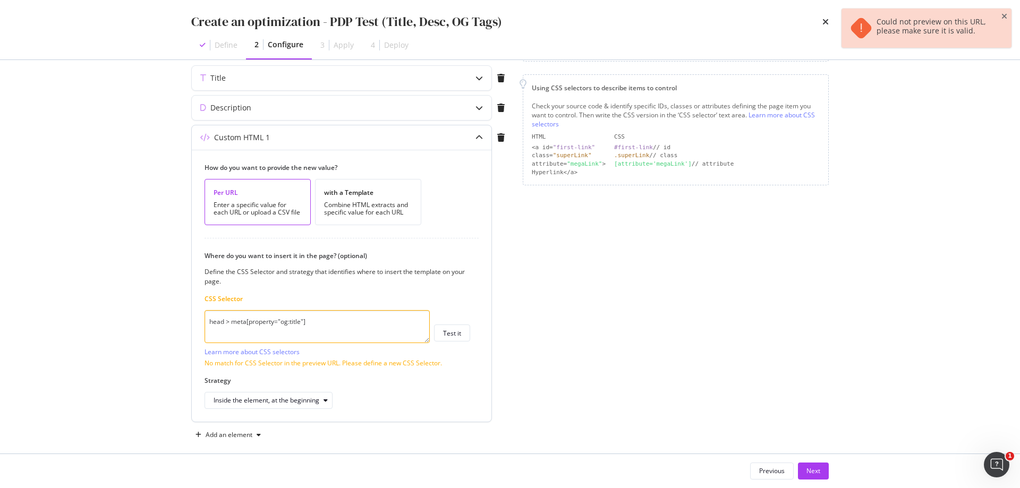
scroll to position [138, 0]
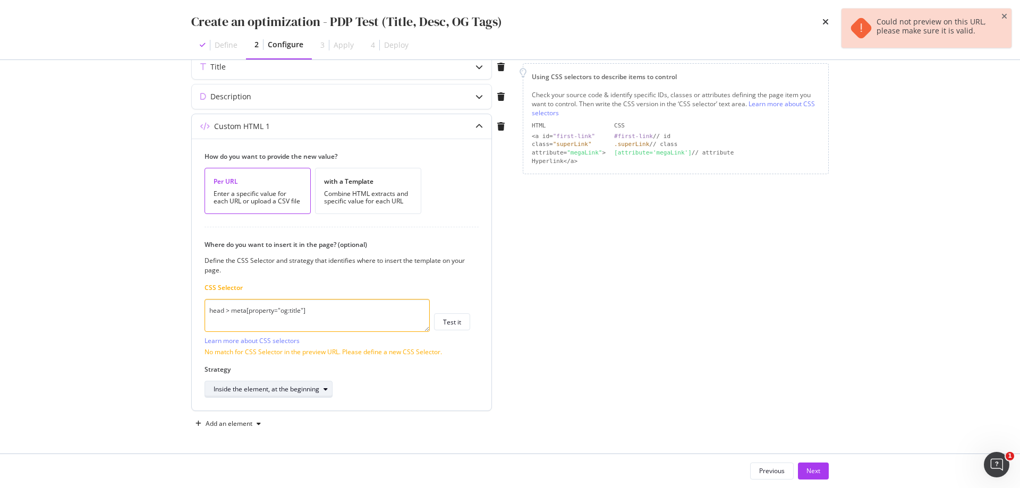
click at [301, 396] on div "Inside the element, at the beginning" at bounding box center [273, 389] width 118 height 15
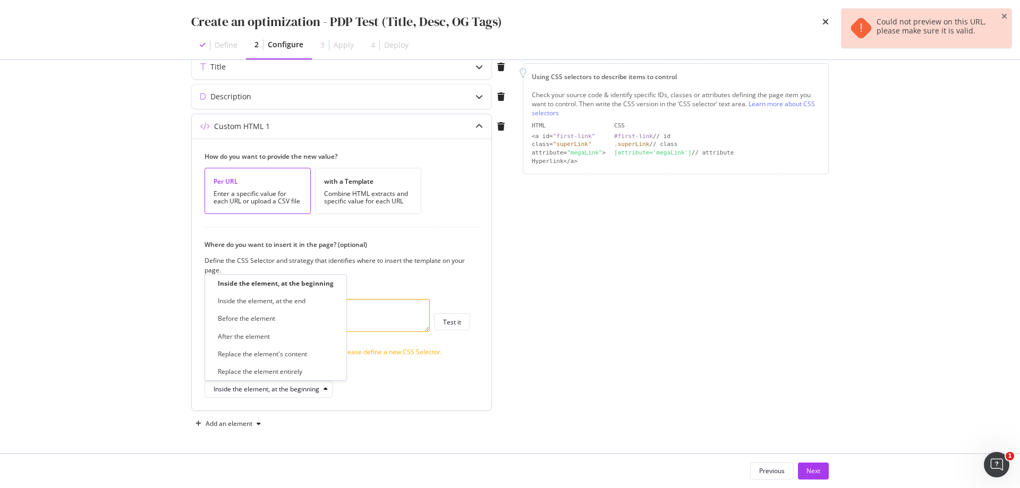
click at [316, 304] on div "Inside the element, at the end" at bounding box center [275, 300] width 133 height 13
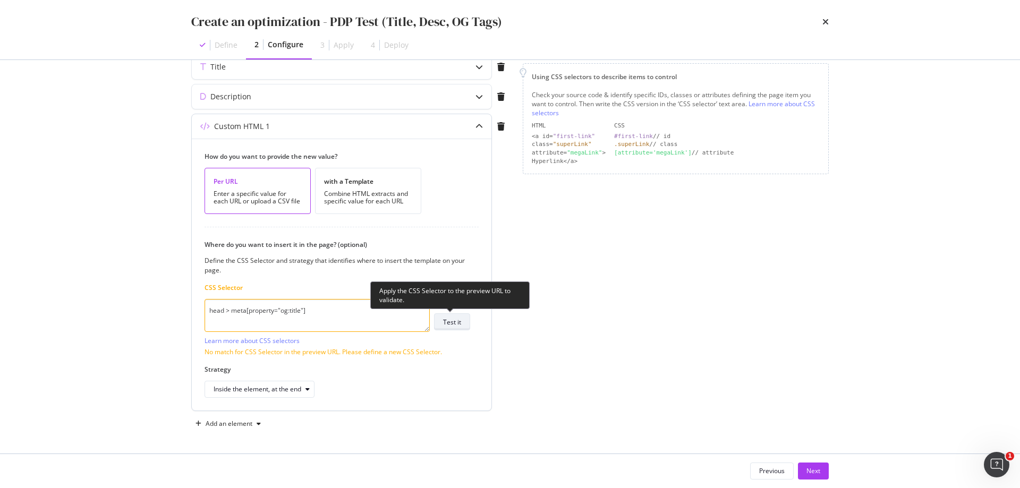
click at [443, 324] on button "Test it" at bounding box center [452, 321] width 36 height 17
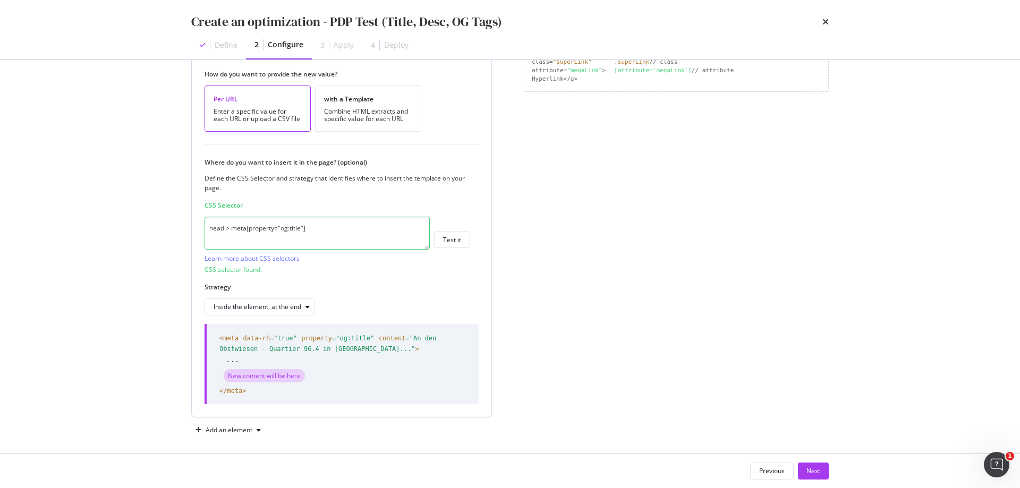
scroll to position [226, 0]
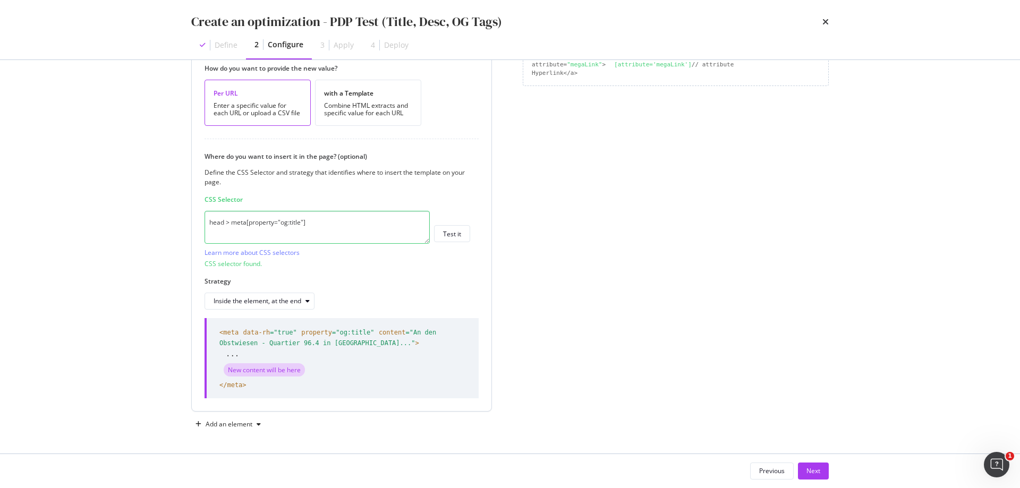
click at [376, 216] on textarea "head > meta[property="og:title"]" at bounding box center [317, 227] width 225 height 33
click at [270, 255] on link "Learn more about CSS selectors" at bounding box center [252, 252] width 95 height 9
drag, startPoint x: 321, startPoint y: 222, endPoint x: 205, endPoint y: 225, distance: 116.9
click at [205, 225] on textarea "head > meta[property="og:title"]" at bounding box center [317, 227] width 225 height 33
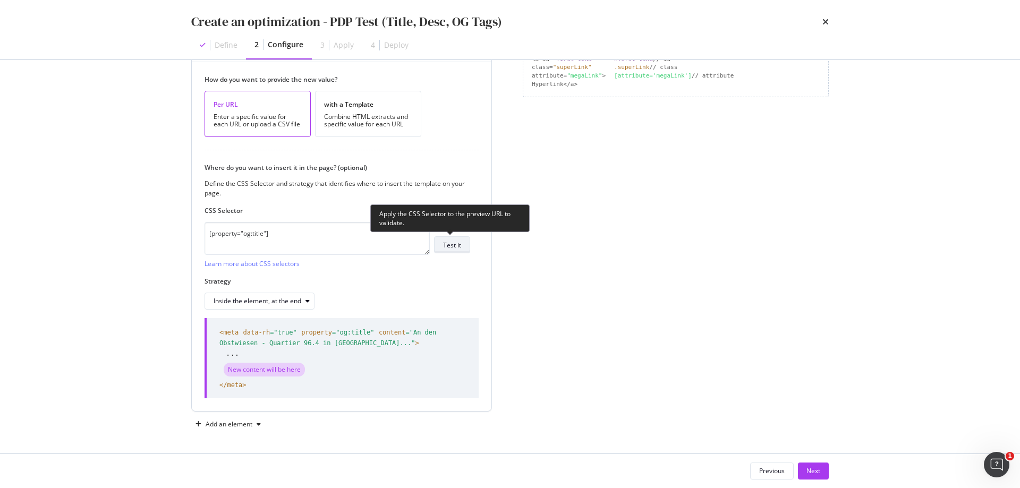
click at [452, 243] on div "Test it" at bounding box center [452, 245] width 18 height 9
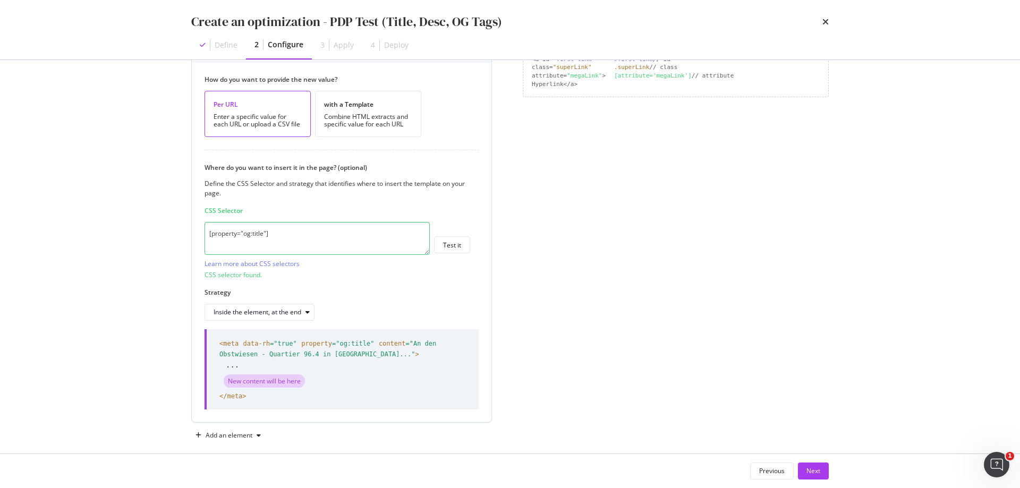
click at [327, 235] on textarea "[property="og:title"]" at bounding box center [317, 238] width 225 height 33
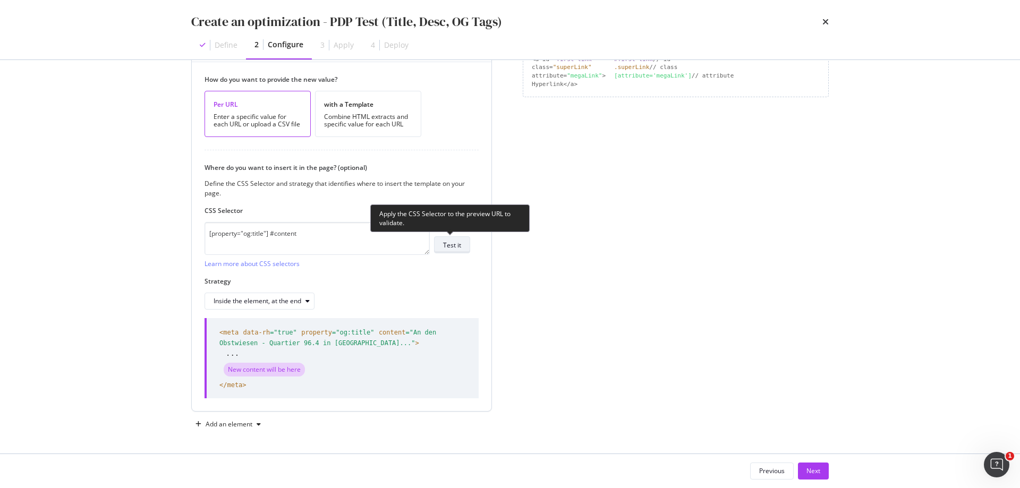
click at [455, 243] on div "Test it" at bounding box center [452, 245] width 18 height 9
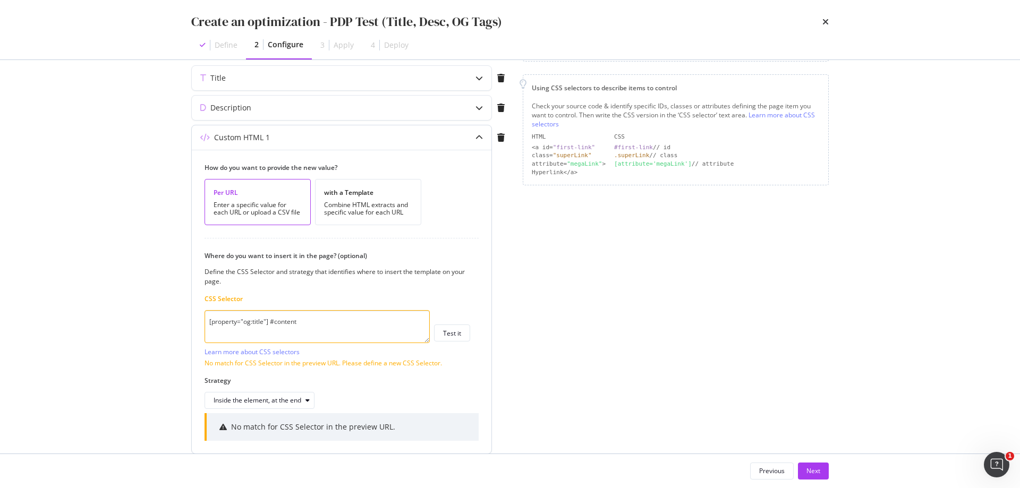
scroll to position [170, 0]
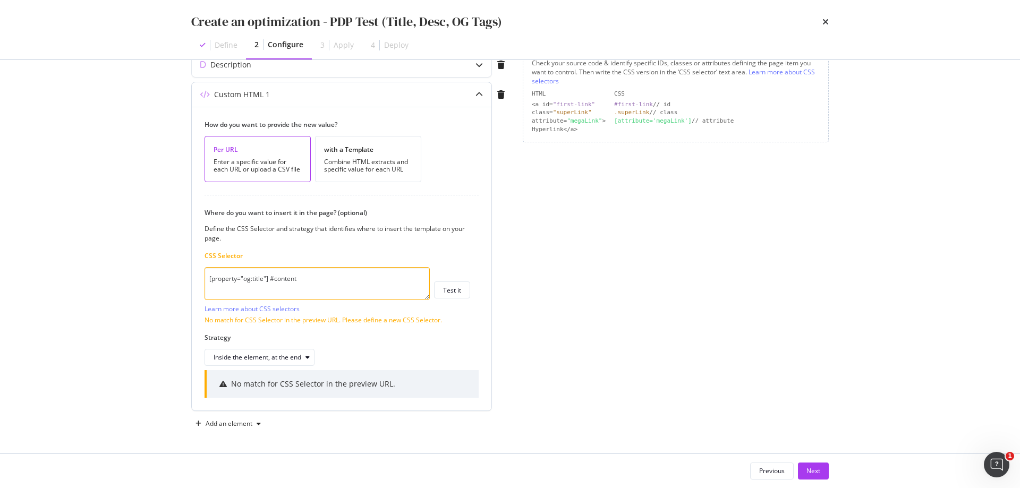
click at [274, 280] on textarea "[property="og:title"] #content" at bounding box center [317, 283] width 225 height 33
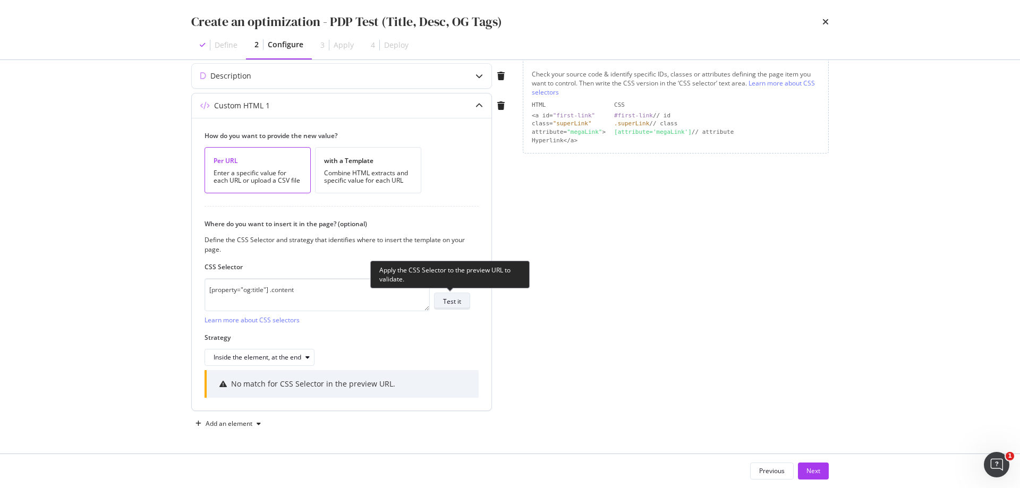
click at [462, 304] on button "Test it" at bounding box center [452, 301] width 36 height 17
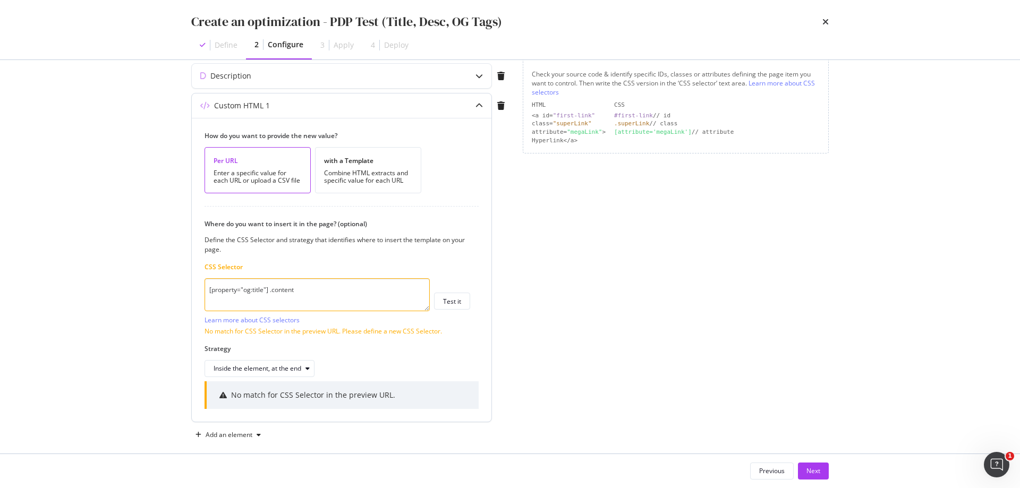
click at [273, 288] on textarea "[property="og:title"] .content" at bounding box center [317, 294] width 225 height 33
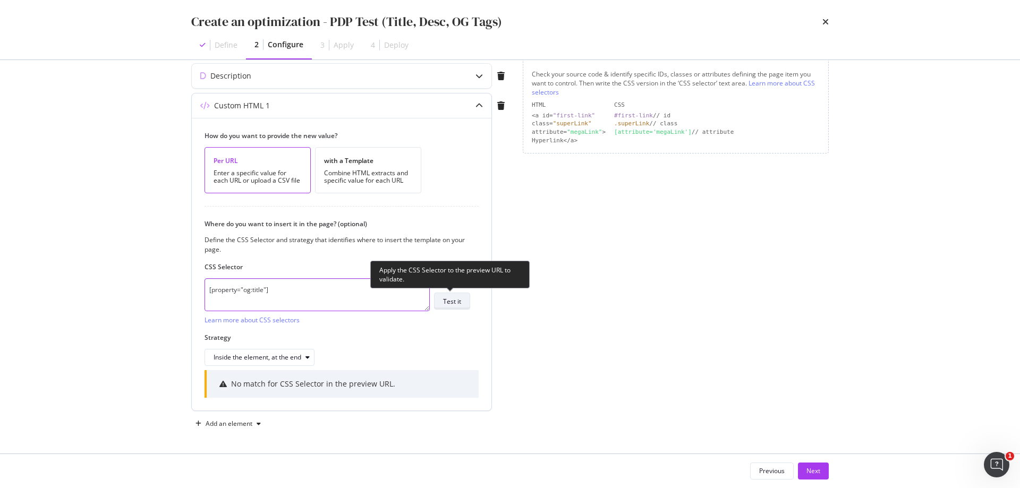
type textarea "[property="og:title"]"
click at [463, 304] on button "Test it" at bounding box center [452, 301] width 36 height 17
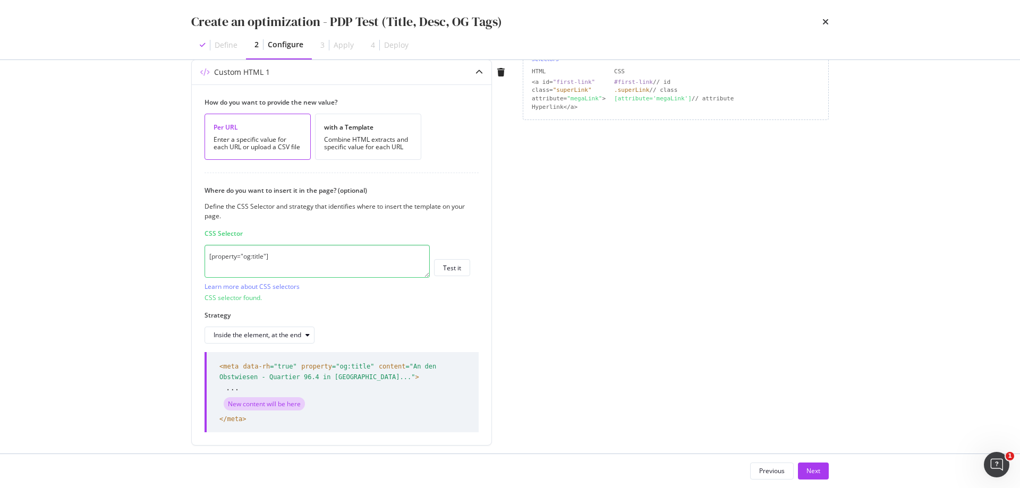
scroll to position [226, 0]
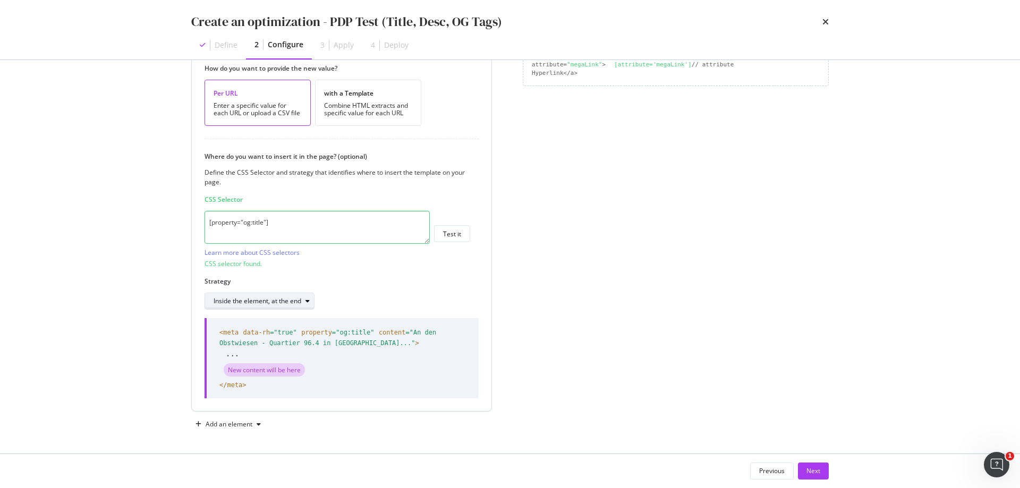
click at [265, 302] on div "Inside the element, at the end" at bounding box center [258, 301] width 88 height 6
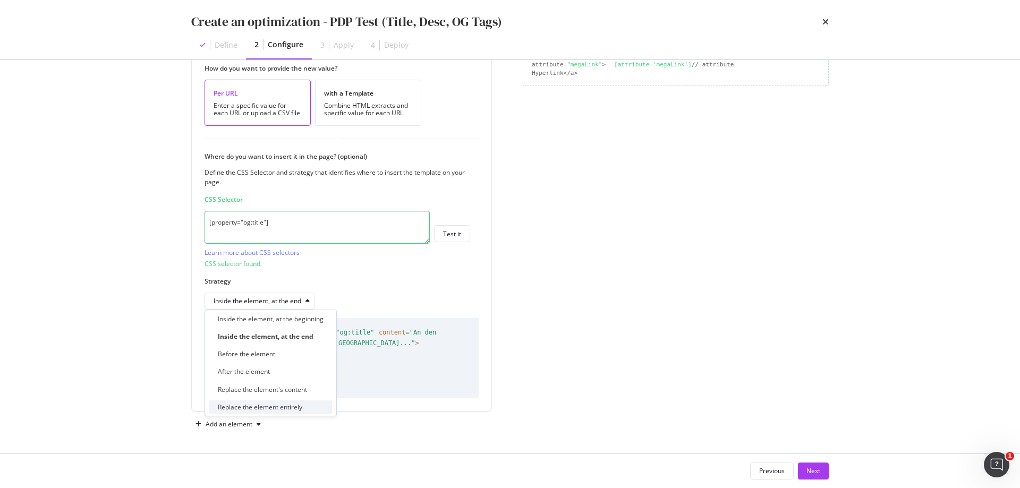
click at [277, 405] on div "Replace the element entirely" at bounding box center [260, 407] width 84 height 9
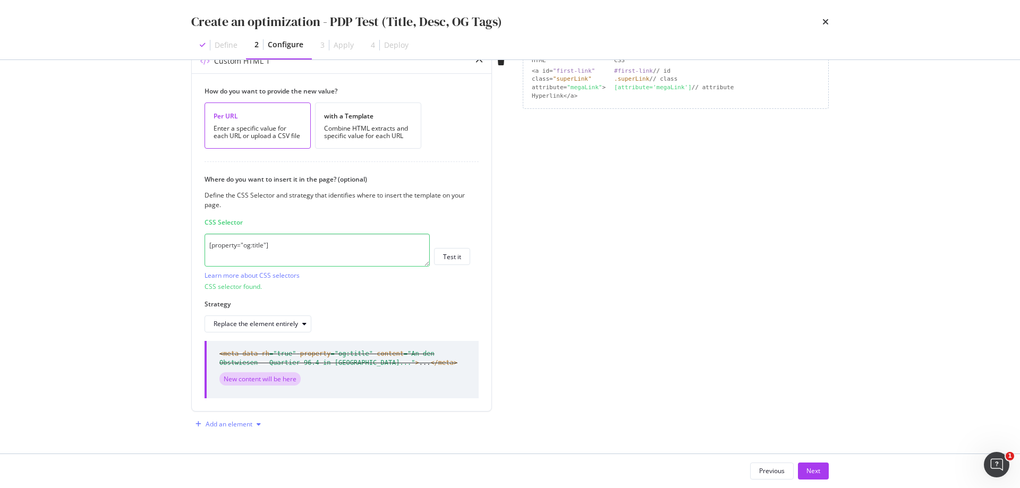
click at [251, 427] on div "Add an element" at bounding box center [229, 424] width 47 height 6
click at [236, 408] on div "Custom HTML" at bounding box center [240, 404] width 42 height 9
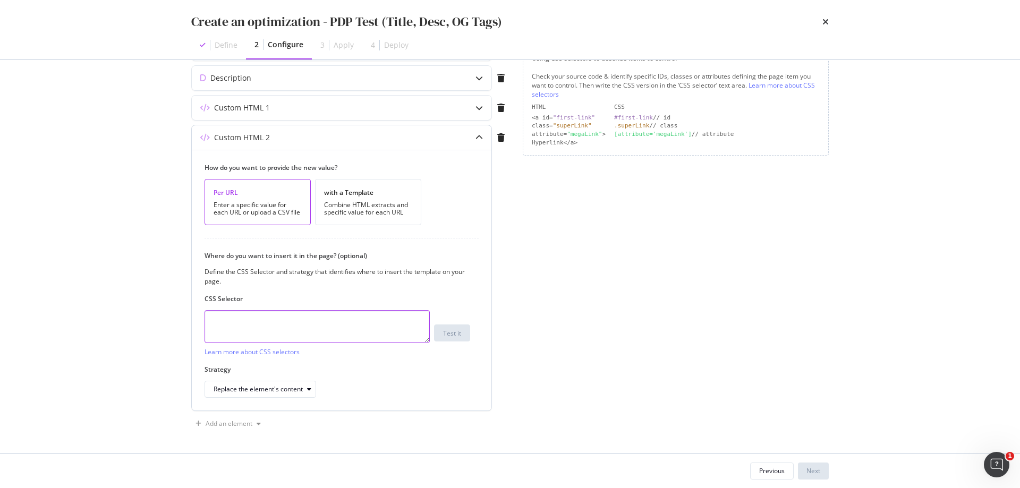
click at [350, 330] on textarea "modal" at bounding box center [317, 326] width 225 height 33
click at [450, 364] on div "CSS selector is not valid" at bounding box center [338, 363] width 266 height 9
click at [232, 109] on div "Custom HTML 1" at bounding box center [242, 108] width 56 height 11
click at [253, 113] on div "Custom HTML 1" at bounding box center [242, 108] width 56 height 11
click at [262, 323] on textarea "[og:description]" at bounding box center [317, 326] width 225 height 33
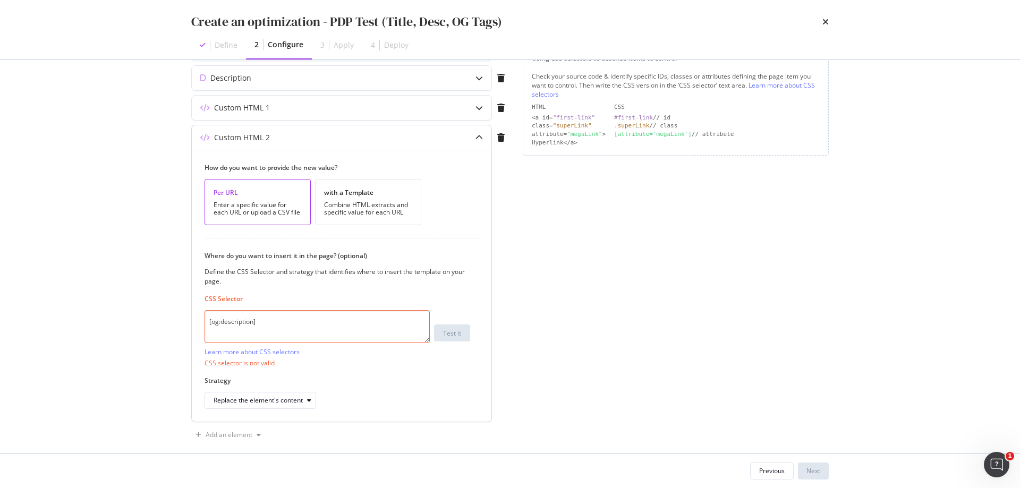
click at [262, 323] on textarea "[og:description]" at bounding box center [317, 326] width 225 height 33
click at [397, 326] on textarea "[og:description]" at bounding box center [317, 326] width 225 height 33
type textarea "["
click at [267, 114] on div "Custom HTML 1" at bounding box center [342, 108] width 300 height 24
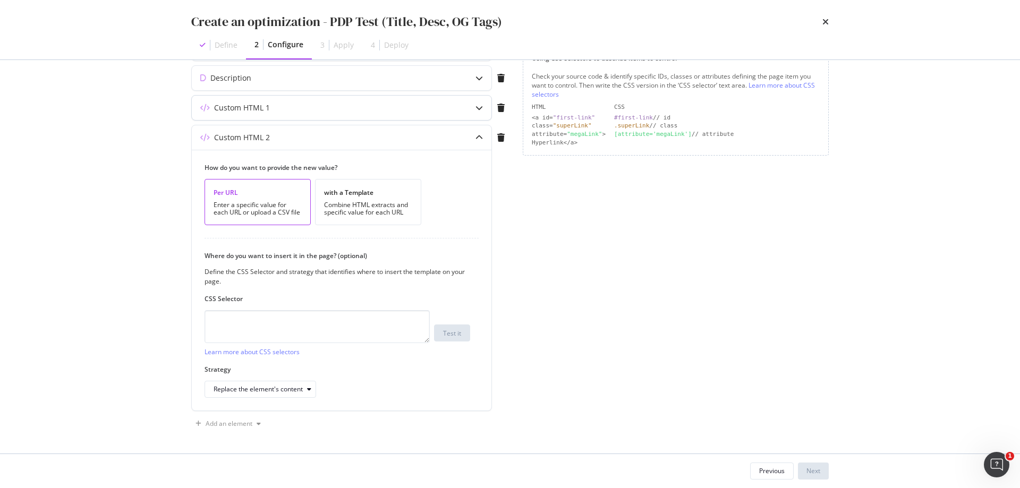
click at [265, 108] on div "Custom HTML 1" at bounding box center [242, 108] width 56 height 11
click at [563, 255] on div "Page elements to optimize Title: Update the page <title> . H1: Update an existi…" at bounding box center [676, 179] width 306 height 508
click at [478, 135] on icon "modal" at bounding box center [479, 137] width 7 height 7
click at [480, 106] on icon "modal" at bounding box center [479, 107] width 7 height 7
click at [324, 314] on textarea "modal" at bounding box center [317, 326] width 225 height 33
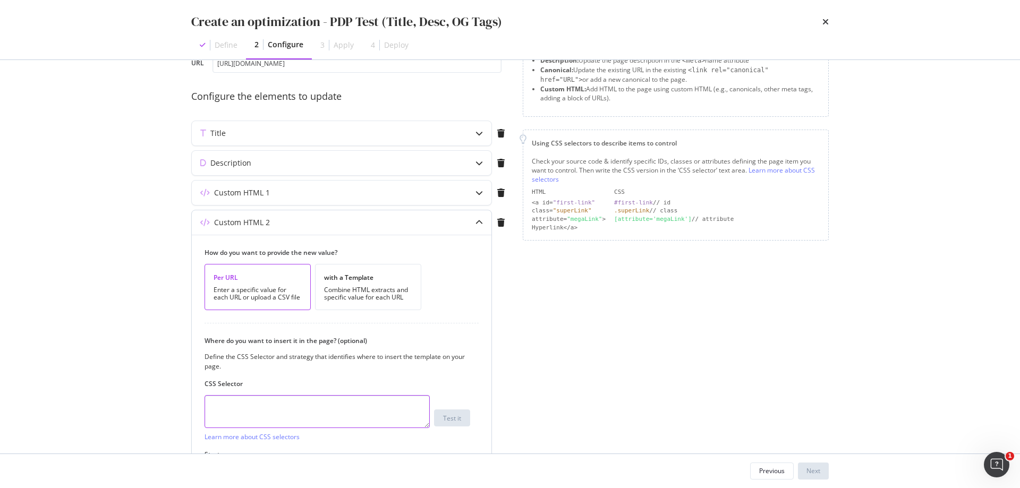
scroll to position [0, 0]
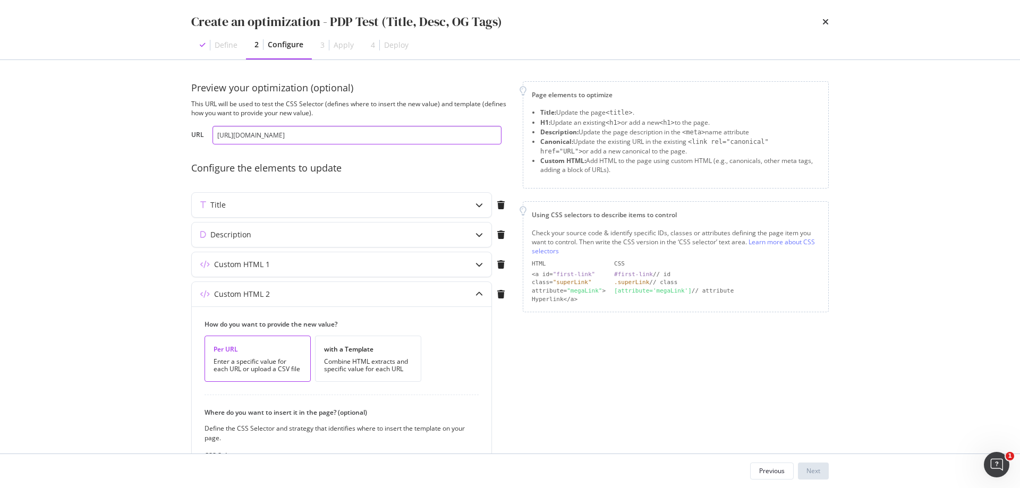
click at [396, 141] on input "[URL][DOMAIN_NAME]" at bounding box center [357, 135] width 289 height 19
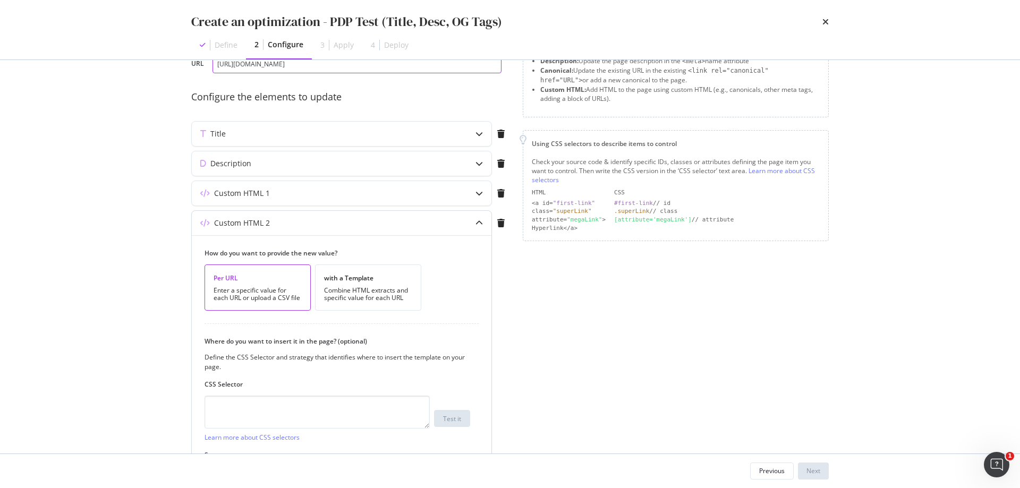
scroll to position [157, 0]
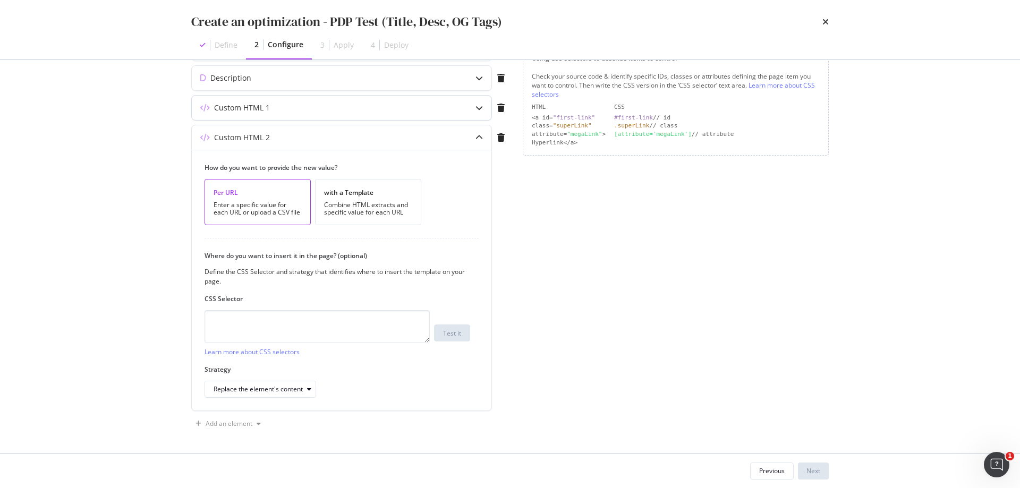
click at [481, 106] on icon "modal" at bounding box center [479, 107] width 7 height 7
click at [501, 137] on icon "modal" at bounding box center [500, 137] width 7 height 9
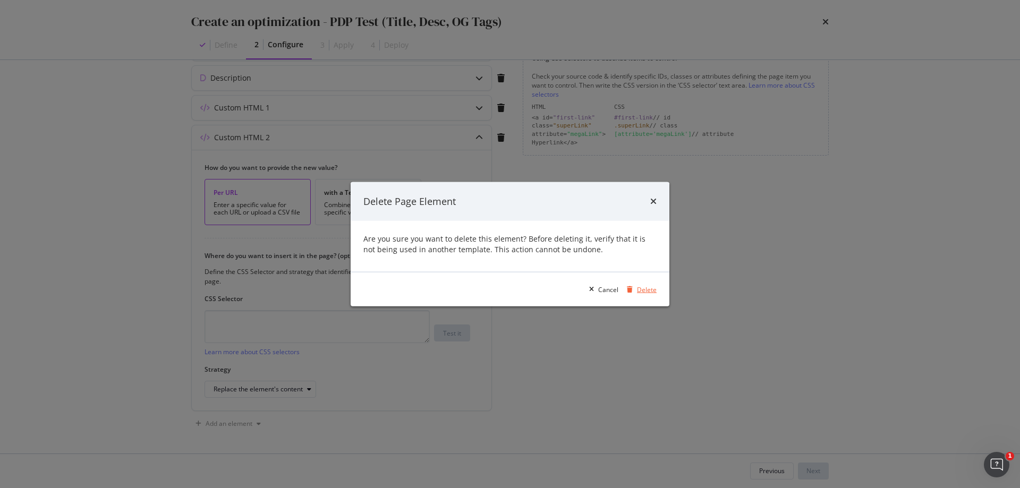
click at [650, 291] on div "Delete" at bounding box center [647, 289] width 20 height 9
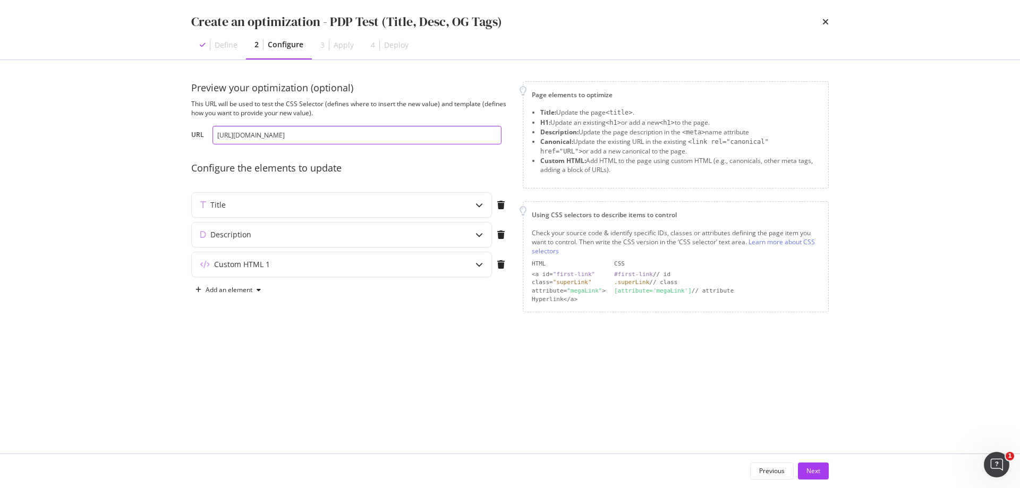
scroll to position [0, 0]
click at [387, 264] on div "Custom HTML 1" at bounding box center [321, 264] width 258 height 11
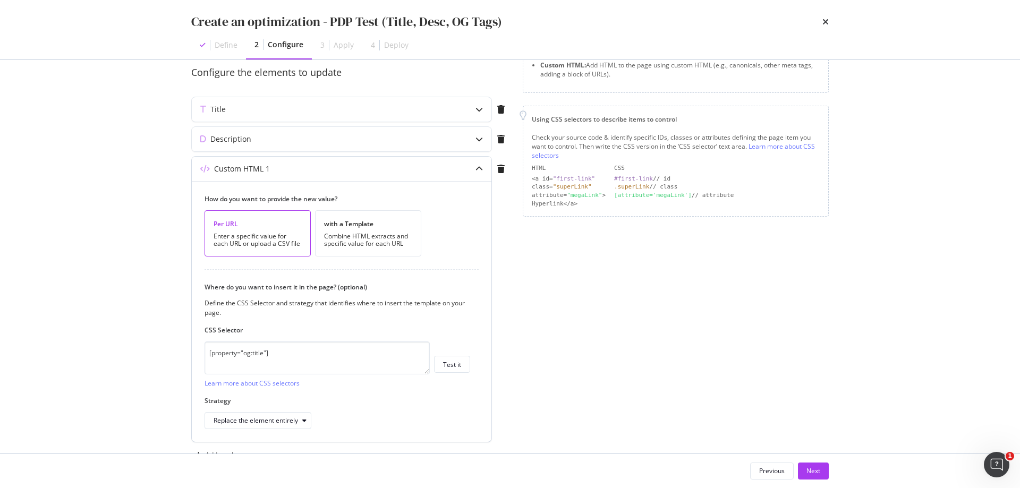
scroll to position [127, 0]
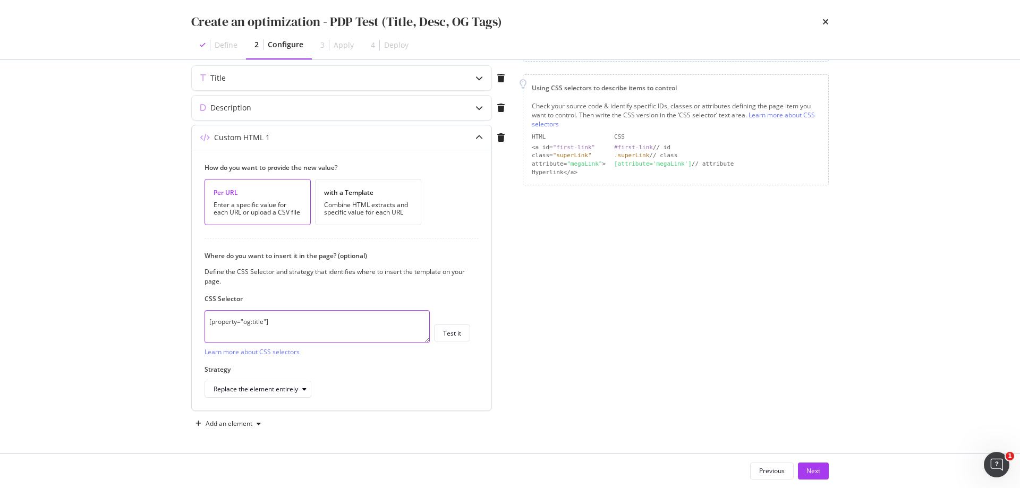
click at [308, 322] on textarea "[property="og:title"]" at bounding box center [317, 326] width 225 height 33
click at [477, 134] on icon "modal" at bounding box center [479, 137] width 7 height 7
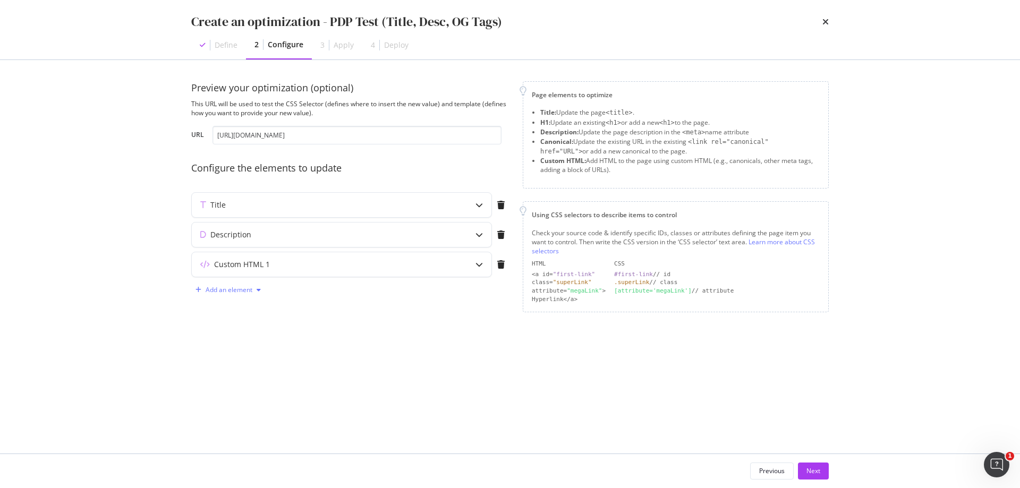
click at [243, 292] on div "Add an element" at bounding box center [229, 290] width 47 height 6
click at [255, 346] on div "Custom HTML" at bounding box center [240, 345] width 42 height 9
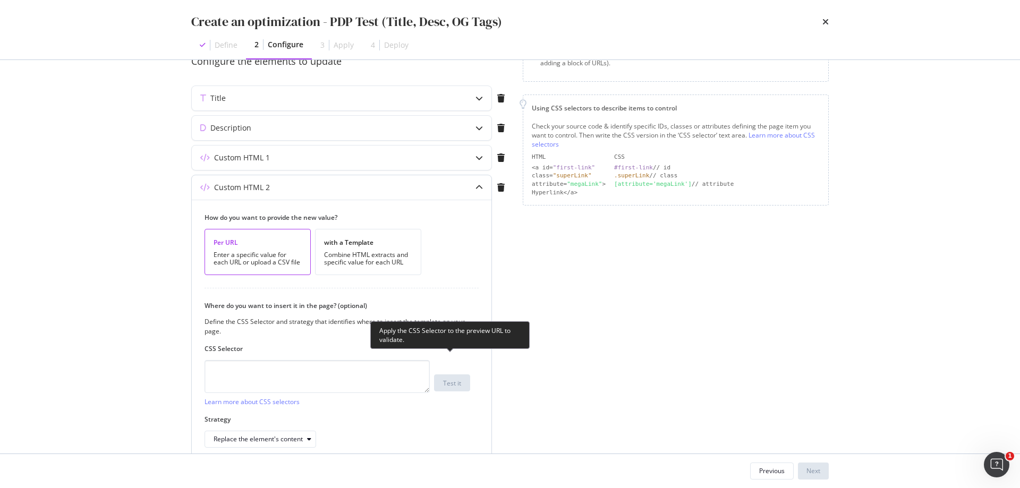
scroll to position [157, 0]
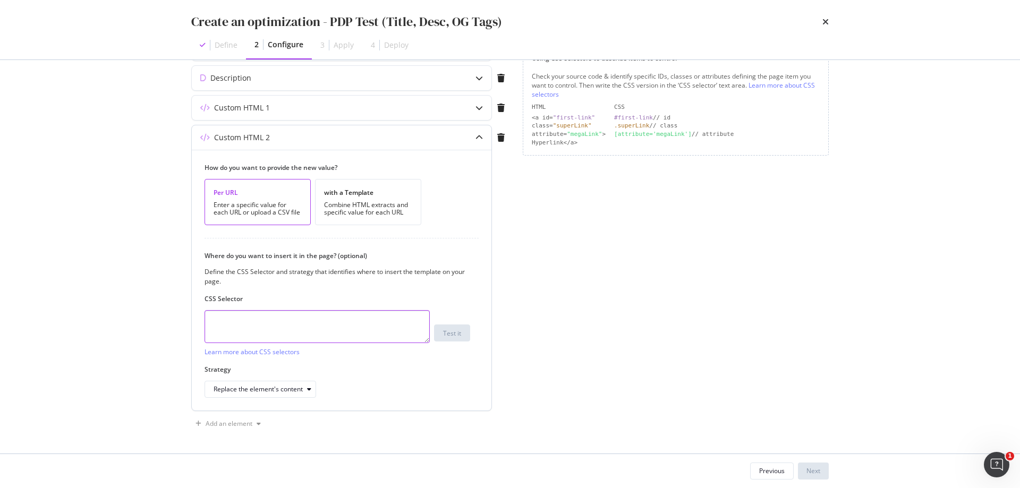
click at [312, 320] on textarea "modal" at bounding box center [317, 326] width 225 height 33
paste textarea "[property="og:title"]"
click at [258, 323] on textarea "[property="og:title"]" at bounding box center [317, 326] width 225 height 33
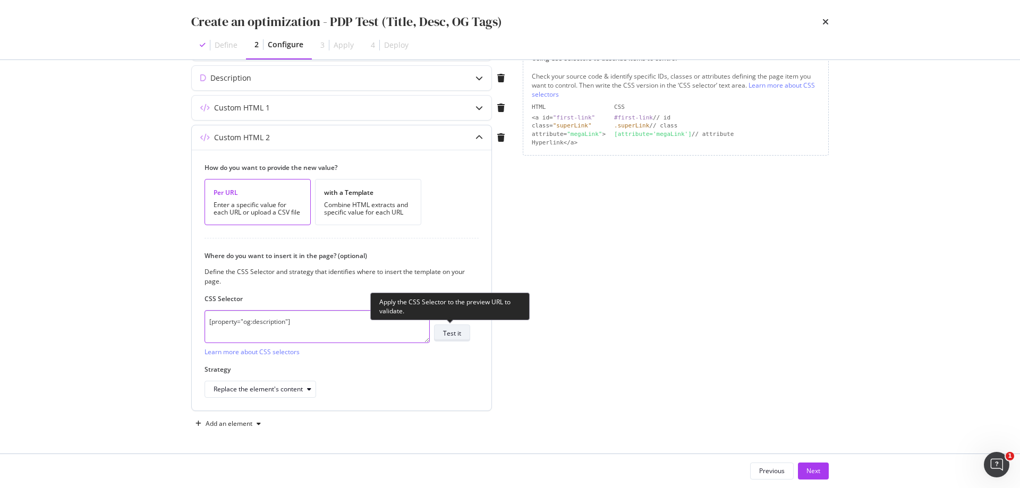
type textarea "[property="og:description"]"
click at [461, 328] on div "Test it" at bounding box center [452, 333] width 18 height 15
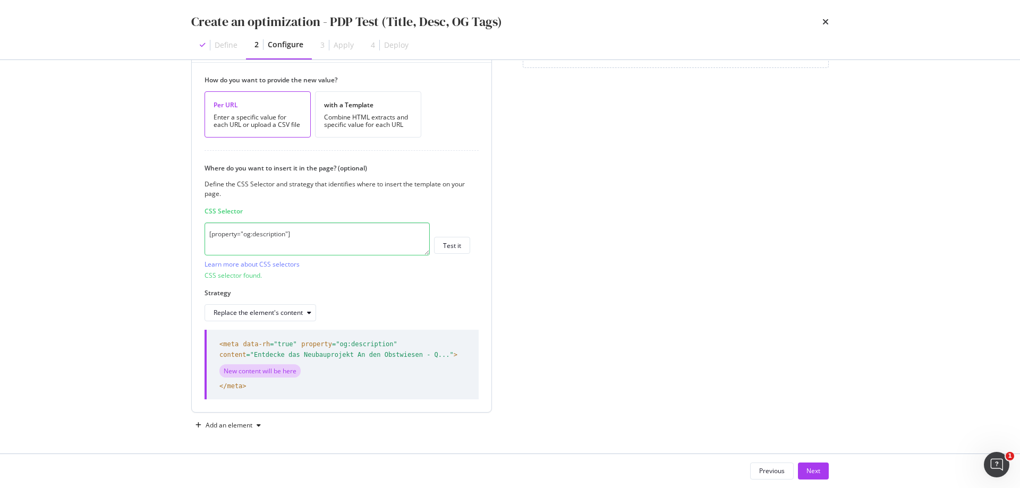
scroll to position [245, 0]
click at [259, 305] on div "Replace the element's content" at bounding box center [265, 311] width 102 height 15
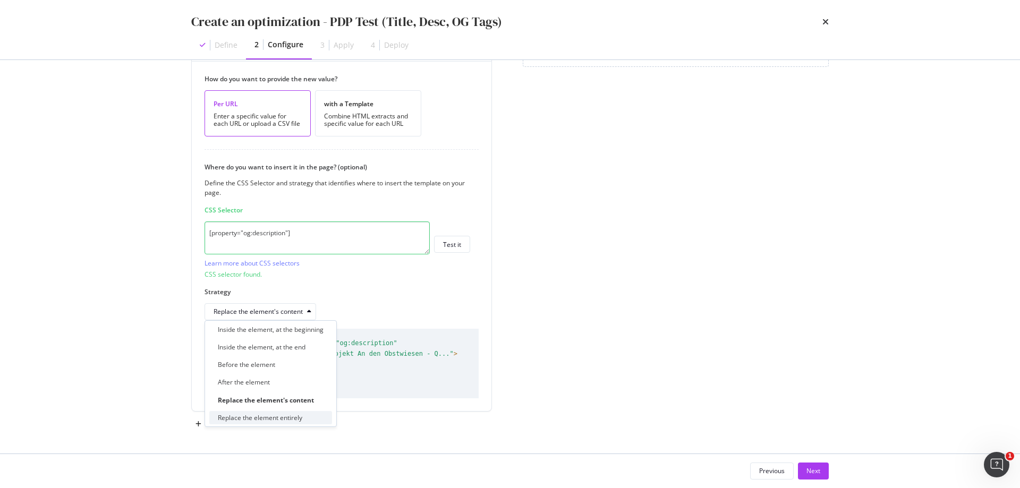
click at [278, 419] on div "Replace the element entirely" at bounding box center [260, 417] width 84 height 9
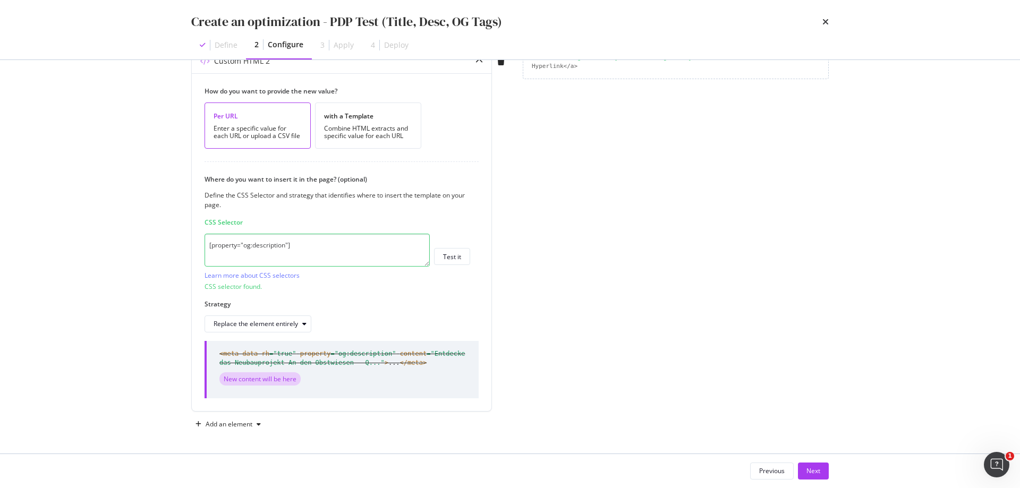
scroll to position [233, 0]
click at [816, 467] on div "Next" at bounding box center [814, 471] width 14 height 9
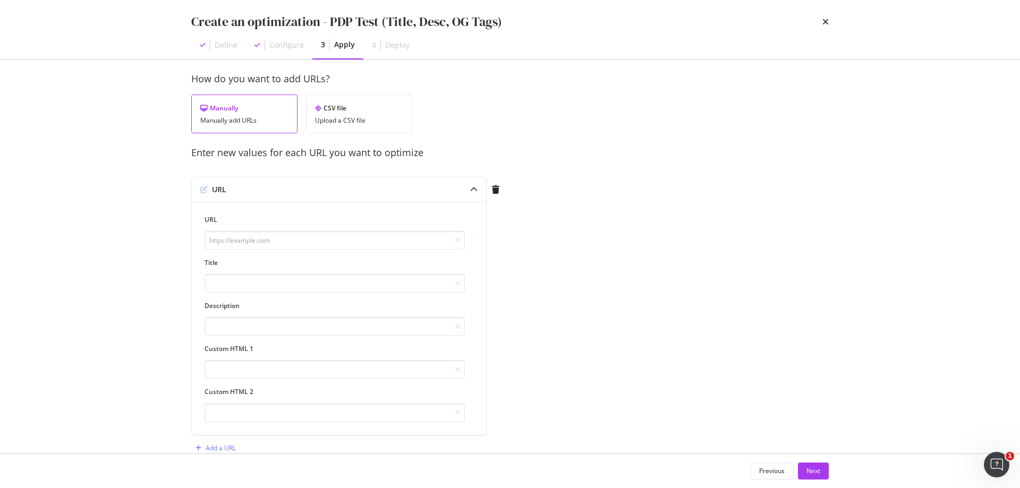
scroll to position [0, 0]
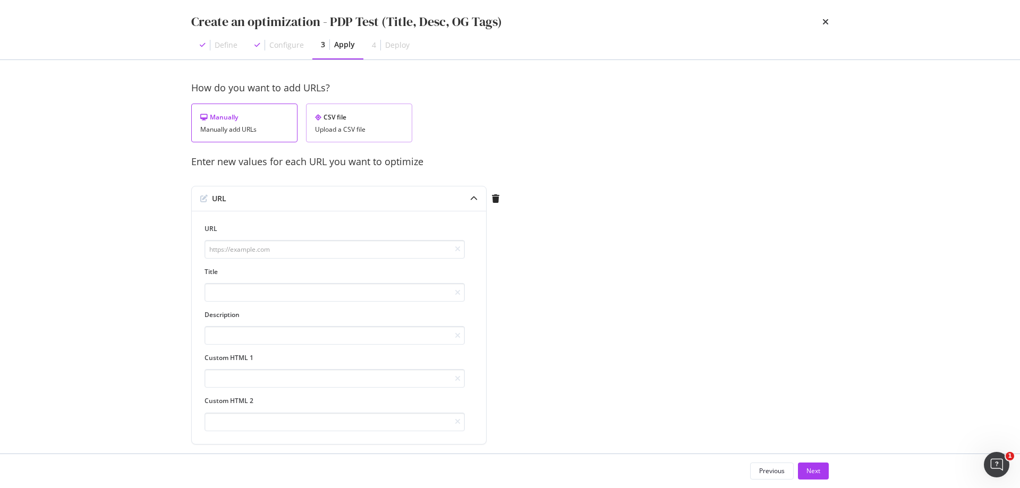
click at [342, 124] on div "CSV file Upload a CSV file" at bounding box center [359, 123] width 106 height 39
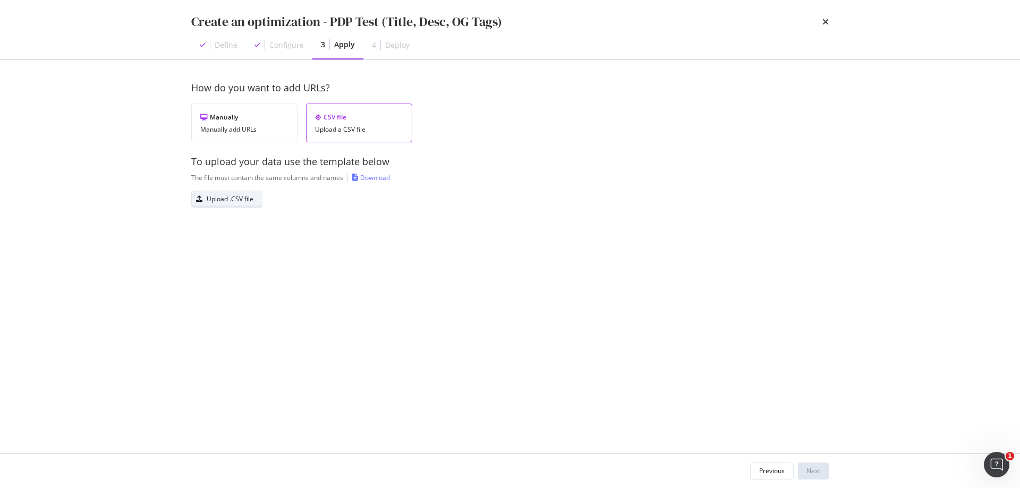
click at [242, 199] on div "Upload .CSV file" at bounding box center [230, 198] width 47 height 9
click at [811, 471] on div "Next" at bounding box center [814, 471] width 14 height 9
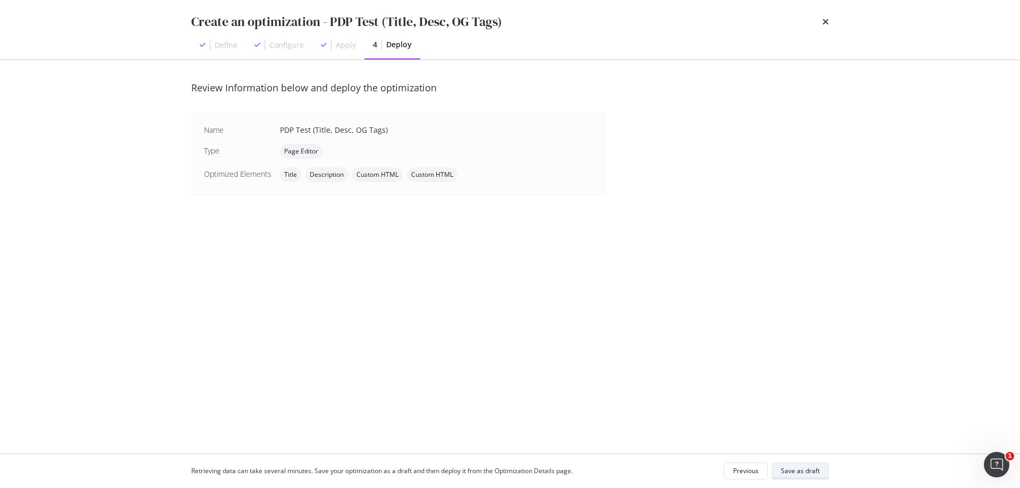
click at [812, 470] on div "Save as draft" at bounding box center [800, 471] width 39 height 9
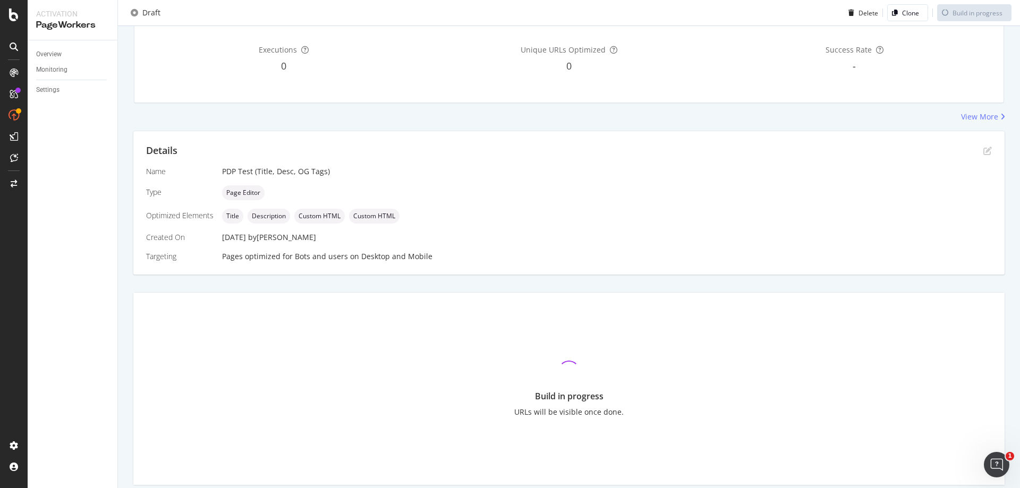
scroll to position [106, 0]
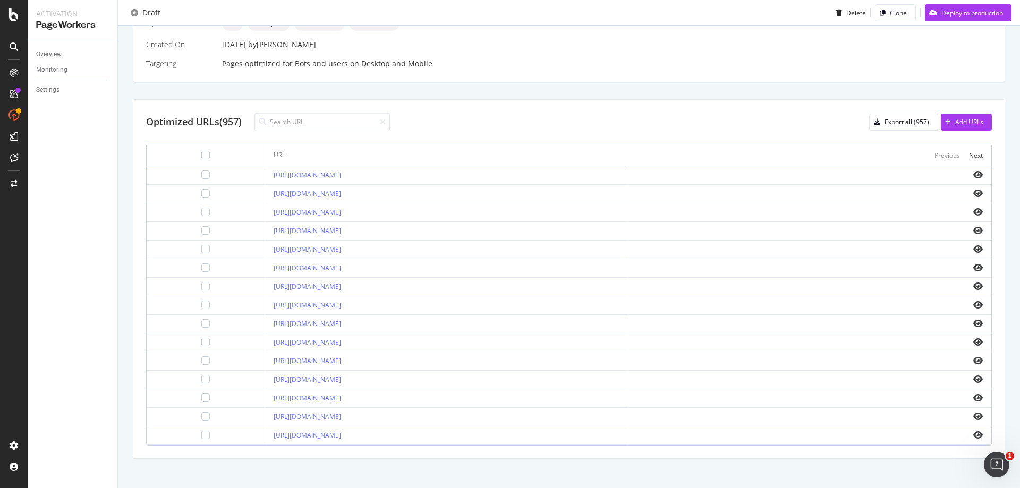
scroll to position [308, 0]
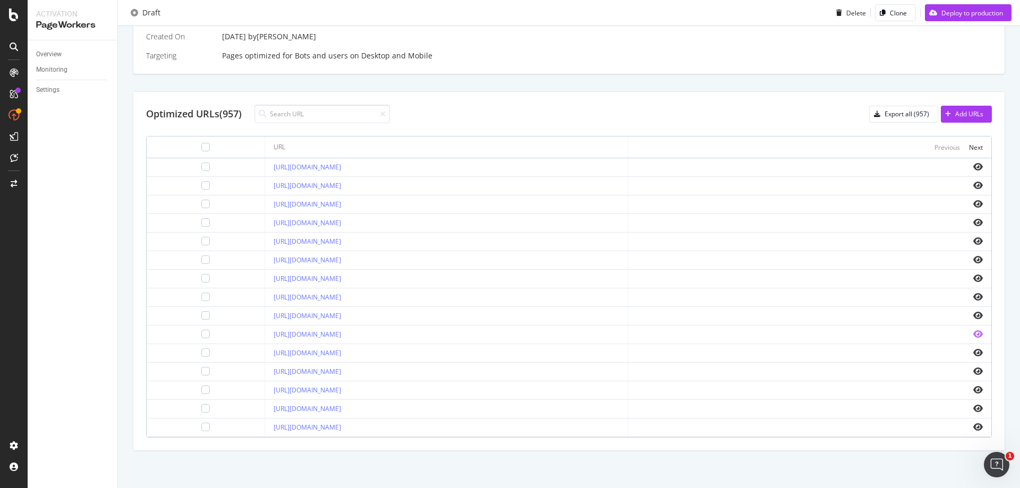
click at [973, 335] on icon "eye" at bounding box center [978, 334] width 10 height 9
click at [973, 427] on icon "eye" at bounding box center [978, 427] width 10 height 9
click at [973, 184] on icon "eye" at bounding box center [978, 185] width 10 height 9
click at [973, 280] on icon "eye" at bounding box center [978, 278] width 10 height 9
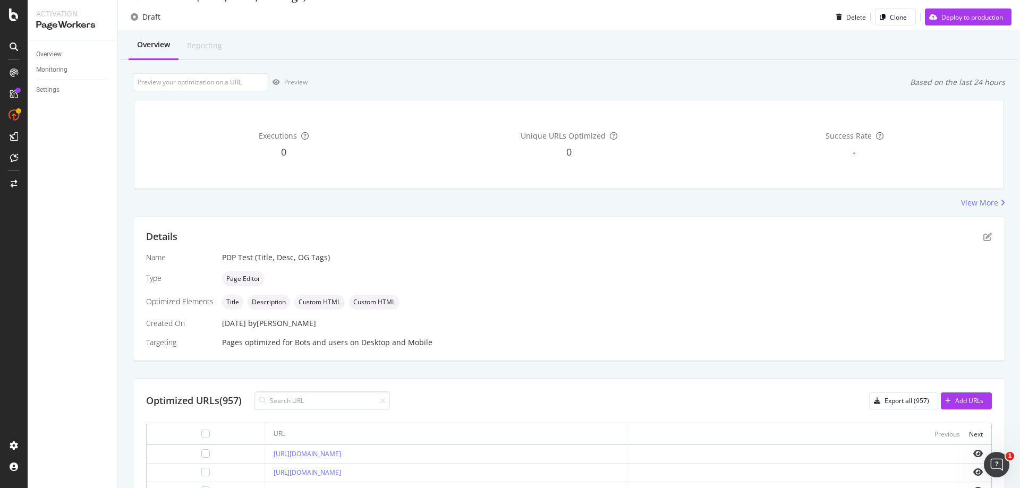
scroll to position [0, 0]
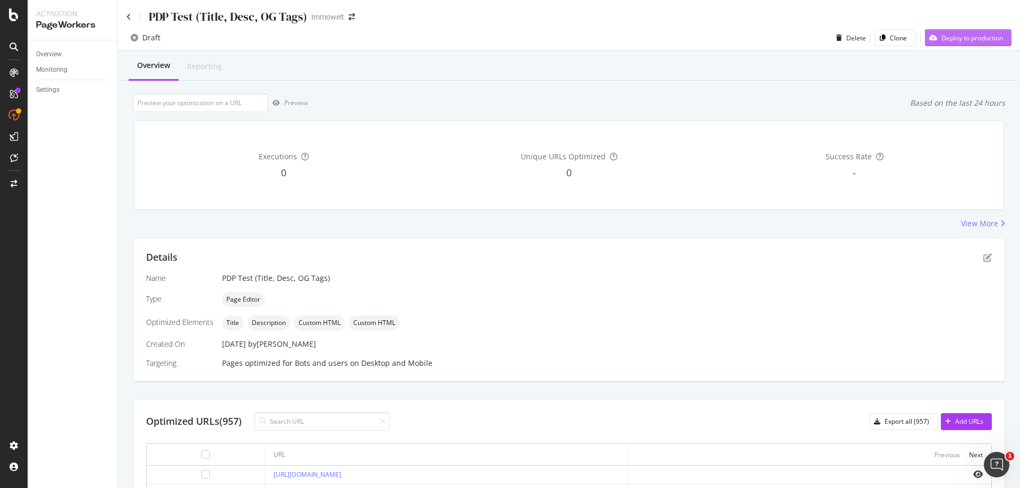
click at [968, 39] on div "Deploy to production" at bounding box center [973, 37] width 62 height 9
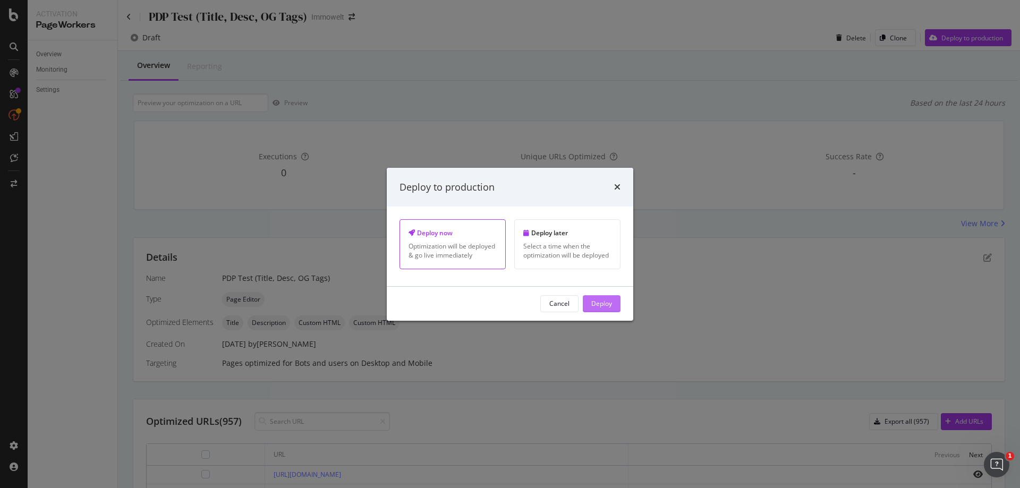
click at [609, 301] on div "Deploy" at bounding box center [601, 303] width 21 height 9
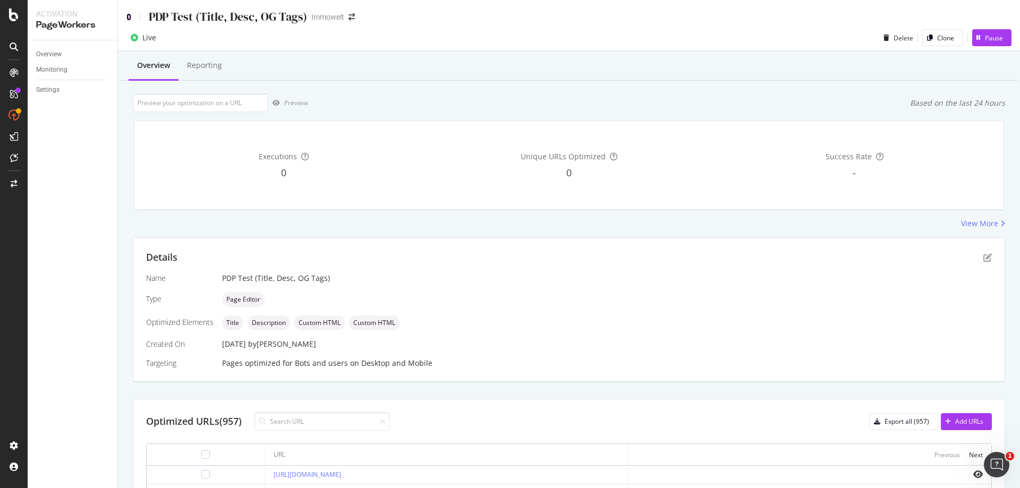
click at [128, 17] on icon at bounding box center [128, 16] width 5 height 7
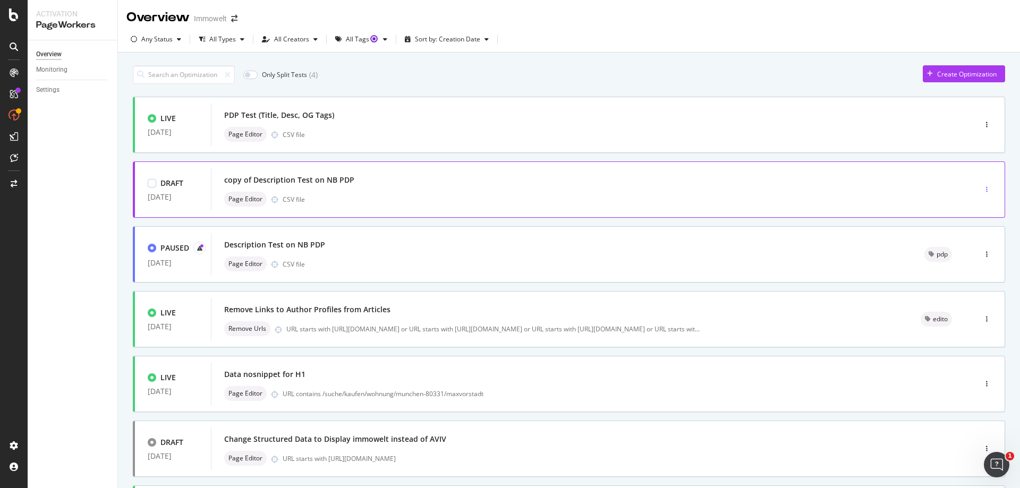
click at [986, 189] on icon "button" at bounding box center [987, 189] width 2 height 6
click at [972, 260] on div "Delete" at bounding box center [967, 262] width 20 height 9
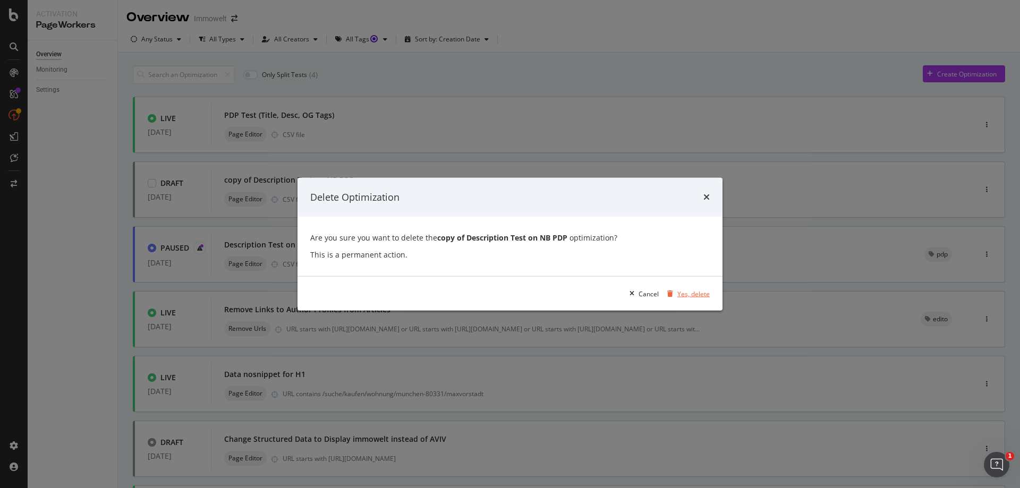
click at [683, 296] on div "Yes, delete" at bounding box center [693, 293] width 32 height 9
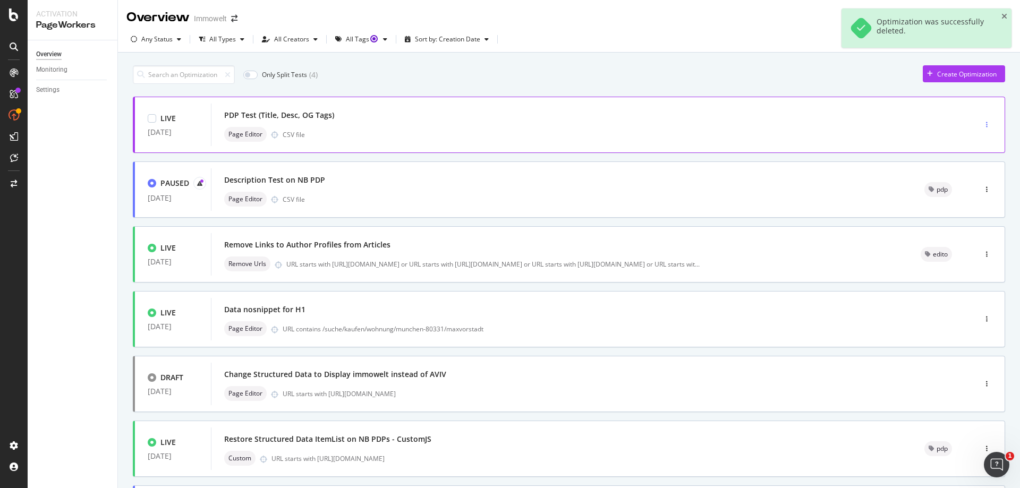
click at [982, 127] on div "button" at bounding box center [987, 125] width 10 height 6
click at [968, 183] on div "Tags" at bounding box center [964, 179] width 14 height 9
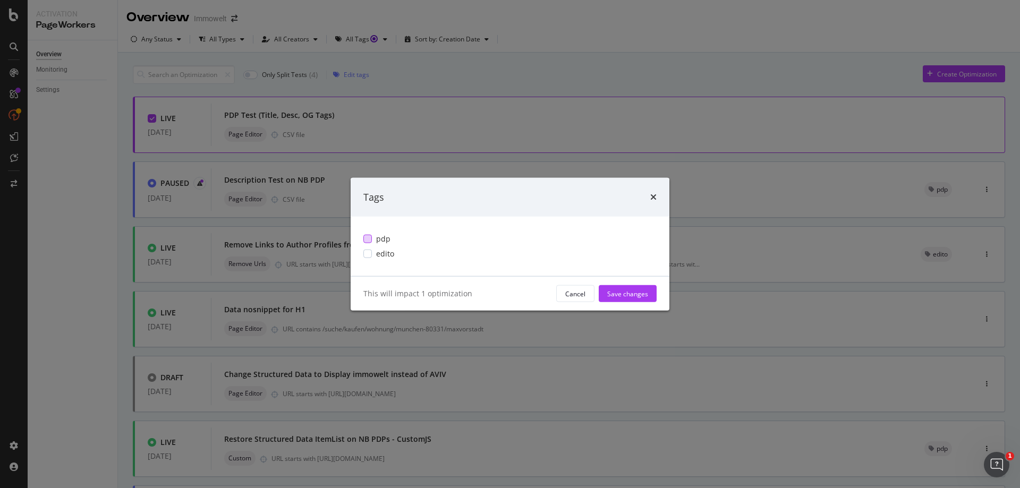
click at [384, 242] on span "pdp" at bounding box center [383, 239] width 14 height 11
click at [623, 298] on div "Save changes" at bounding box center [627, 293] width 41 height 9
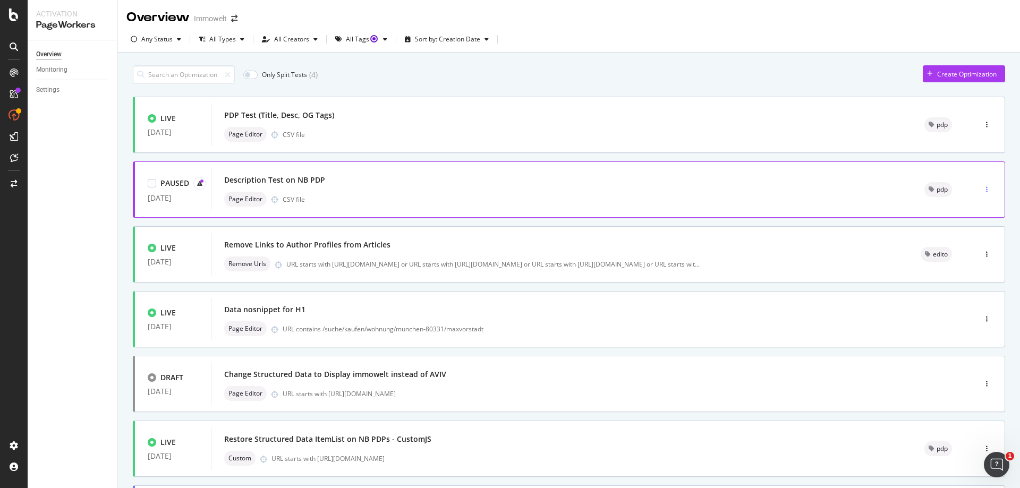
click at [982, 188] on div "button" at bounding box center [987, 189] width 10 height 6
click at [971, 278] on div "Delete" at bounding box center [963, 280] width 20 height 9
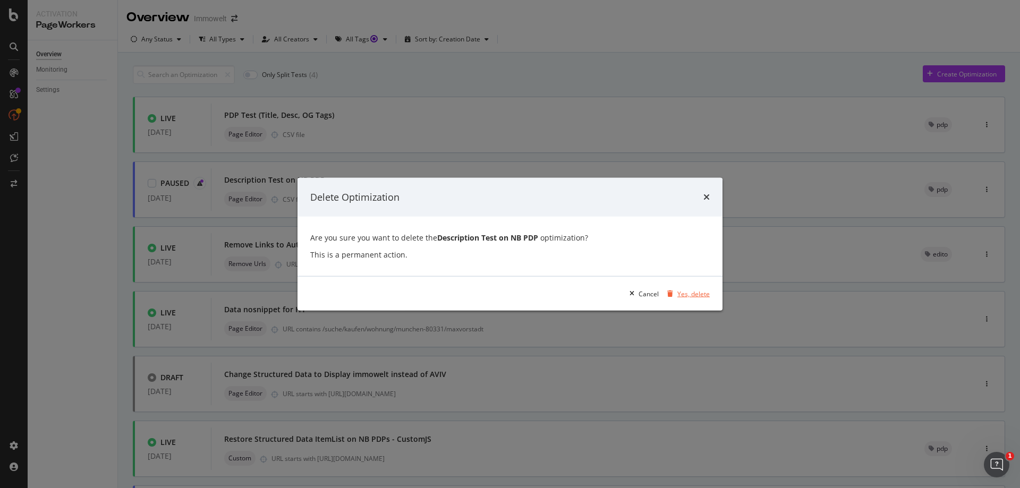
click at [690, 292] on div "Yes, delete" at bounding box center [693, 293] width 32 height 9
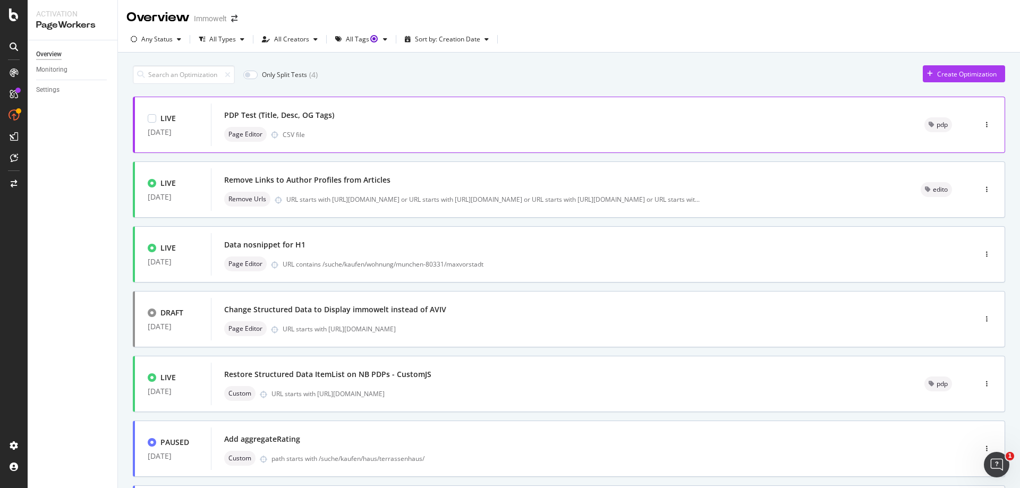
click at [461, 121] on div "PDP Test (Title, Desc, OG Tags)" at bounding box center [561, 115] width 675 height 15
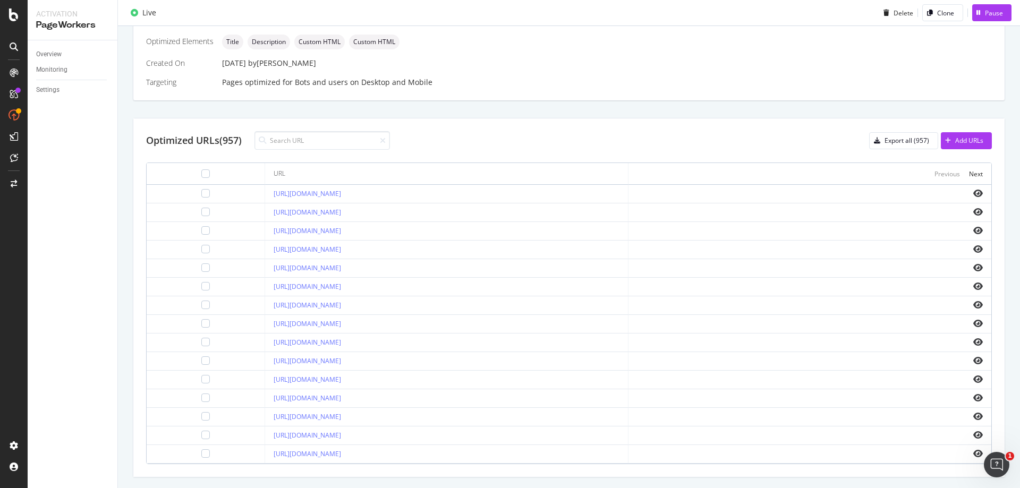
scroll to position [308, 0]
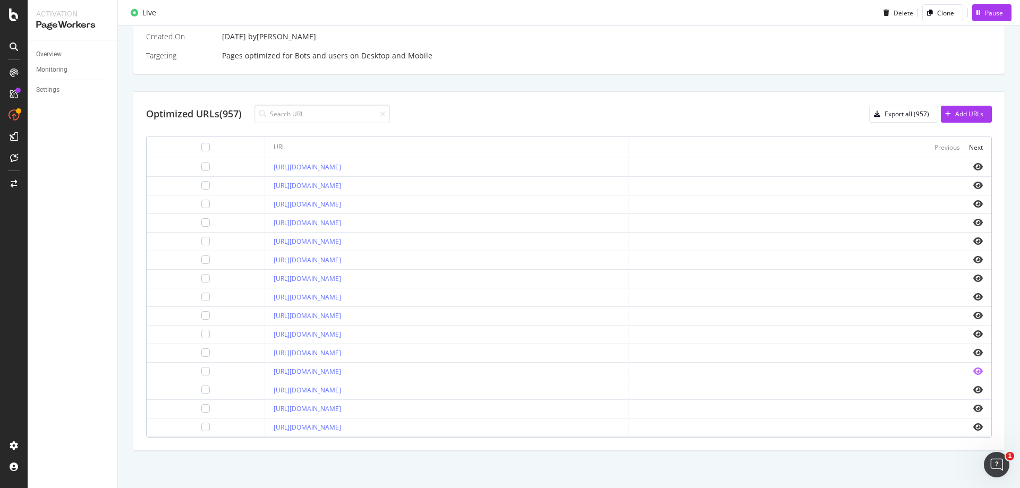
click at [973, 371] on icon "eye" at bounding box center [978, 371] width 10 height 9
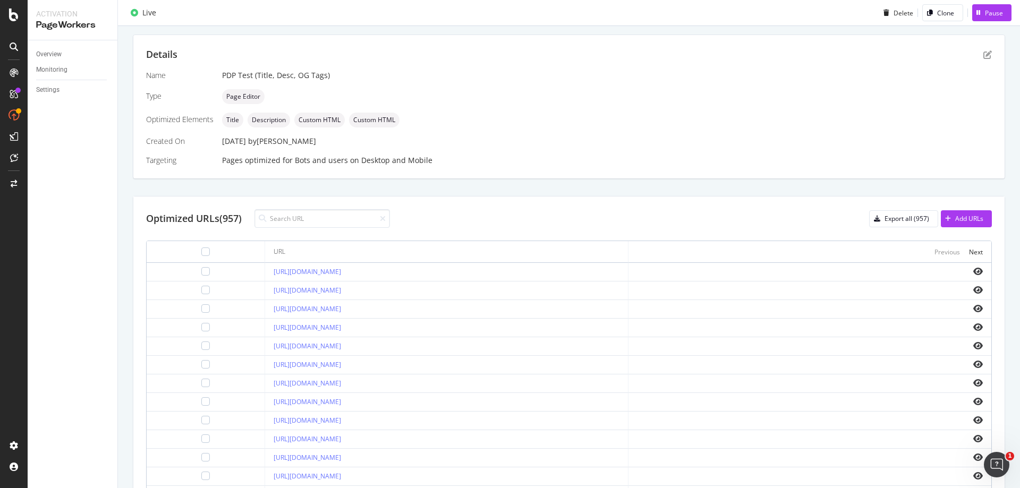
scroll to position [0, 0]
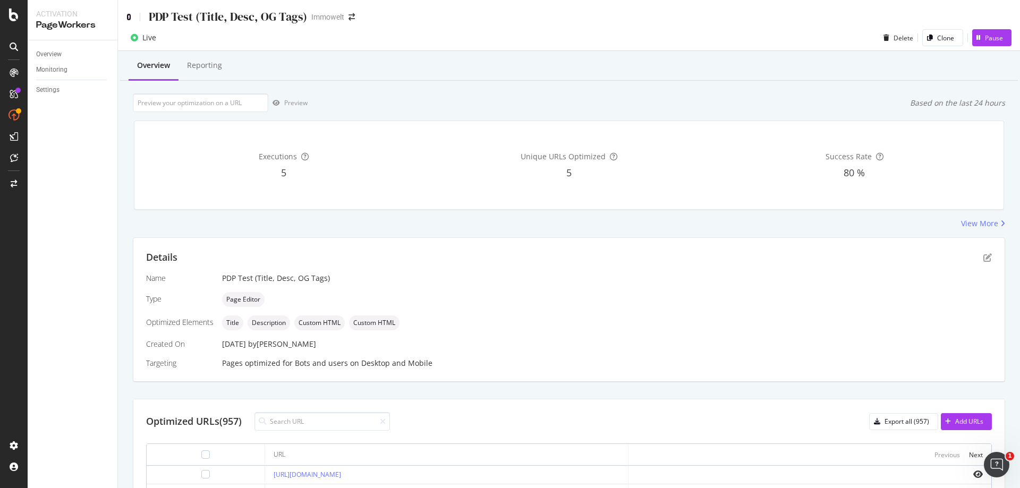
click at [128, 16] on icon at bounding box center [128, 16] width 5 height 7
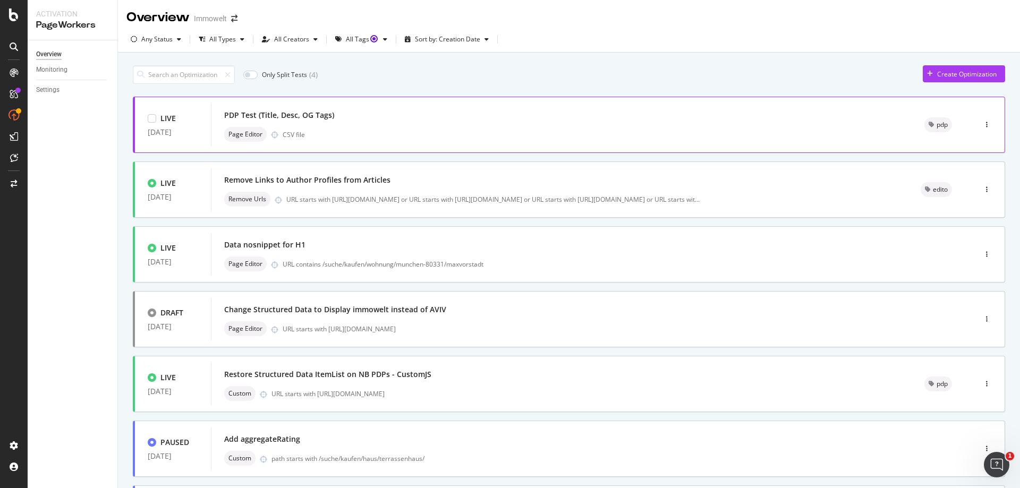
click at [484, 117] on div "PDP Test (Title, Desc, OG Tags)" at bounding box center [561, 115] width 675 height 15
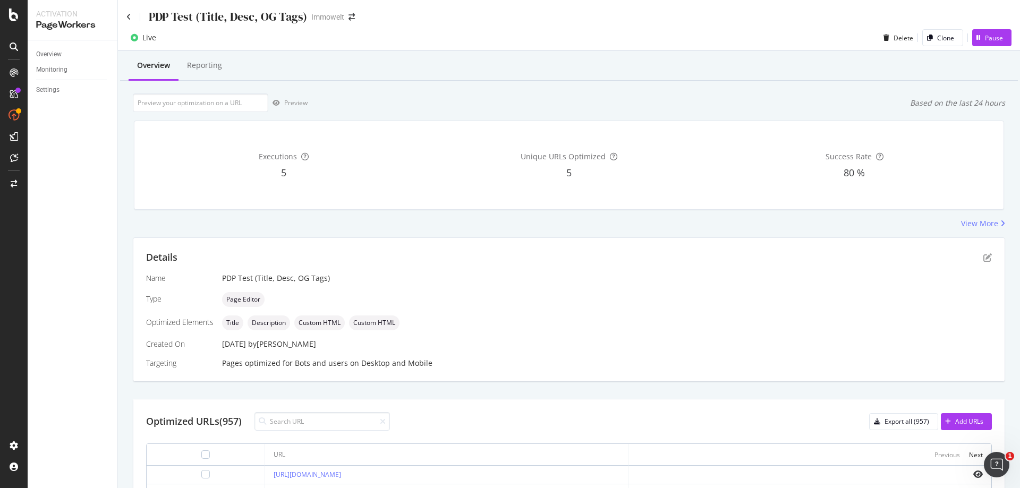
scroll to position [159, 0]
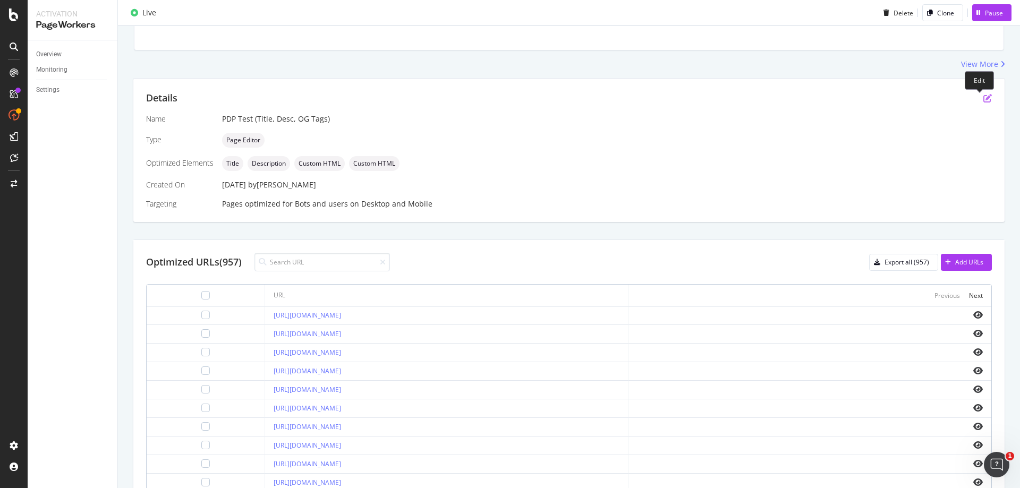
click at [983, 100] on icon "pen-to-square" at bounding box center [987, 98] width 9 height 9
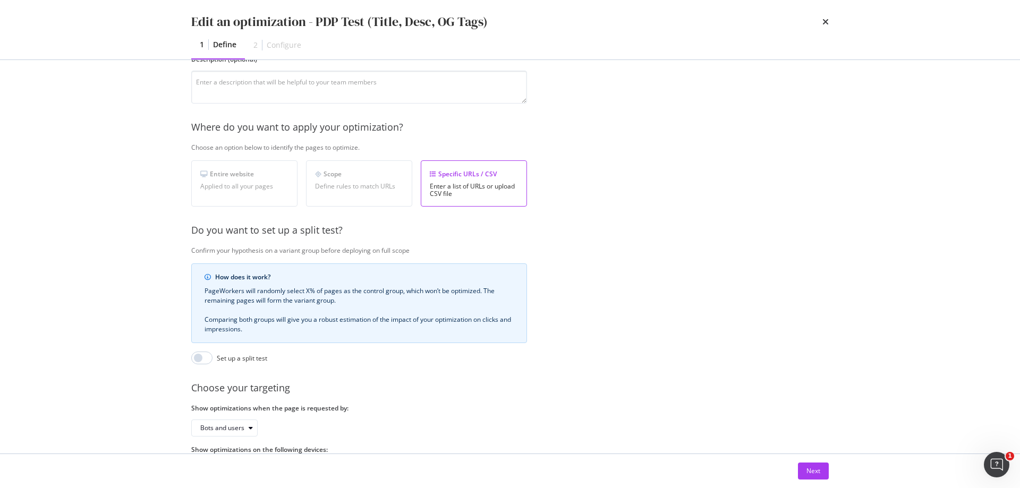
scroll to position [159, 0]
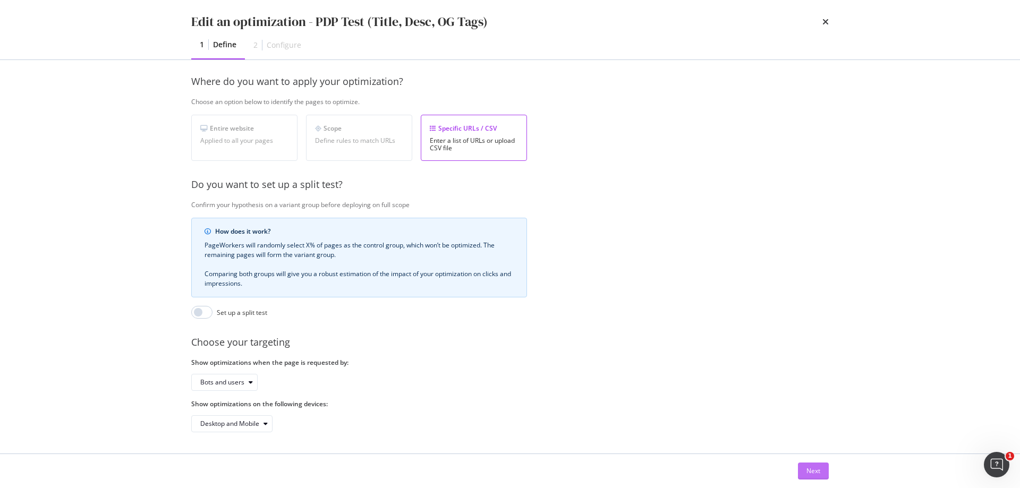
click at [815, 470] on div "Next" at bounding box center [814, 471] width 14 height 9
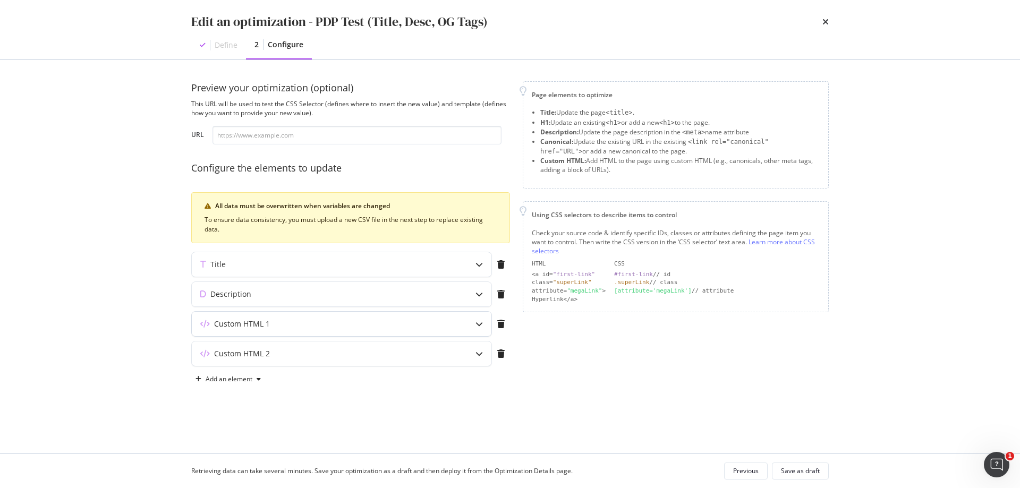
click at [243, 323] on div "Custom HTML 1" at bounding box center [242, 324] width 56 height 11
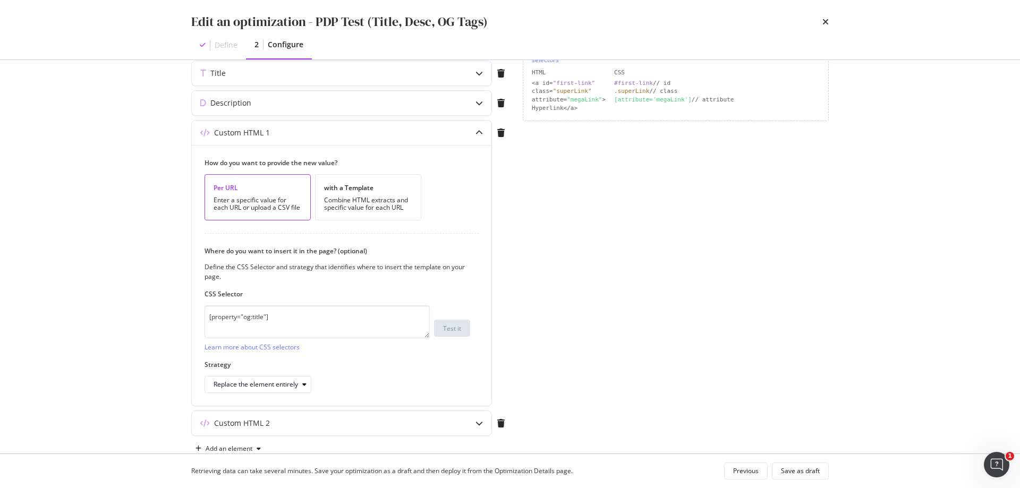
scroll to position [213, 0]
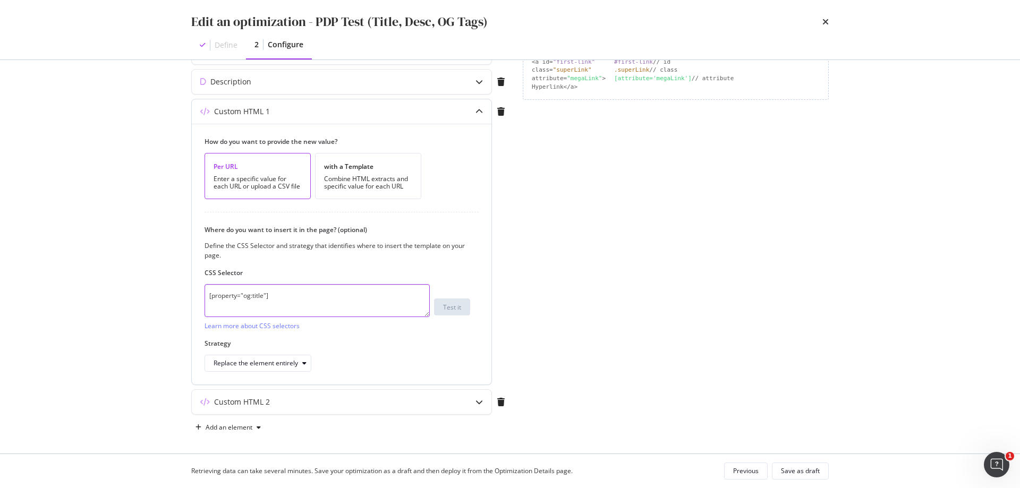
click at [287, 296] on textarea "[property="og:title"]" at bounding box center [317, 300] width 225 height 33
click at [287, 295] on textarea "[property="og:title"]" at bounding box center [317, 300] width 225 height 33
